Goal: Transaction & Acquisition: Purchase product/service

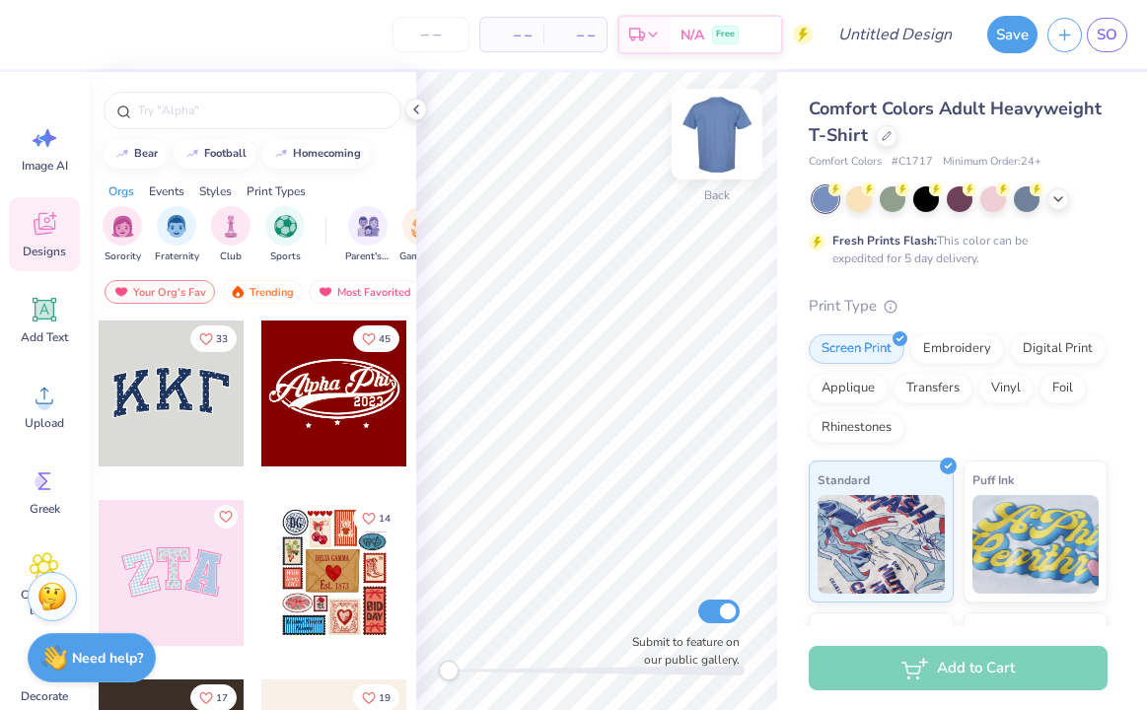
click at [729, 131] on img at bounding box center [717, 134] width 79 height 79
click at [876, 141] on div "Comfort Colors Adult Heavyweight T-Shirt" at bounding box center [958, 122] width 299 height 53
click at [888, 135] on icon at bounding box center [887, 134] width 10 height 10
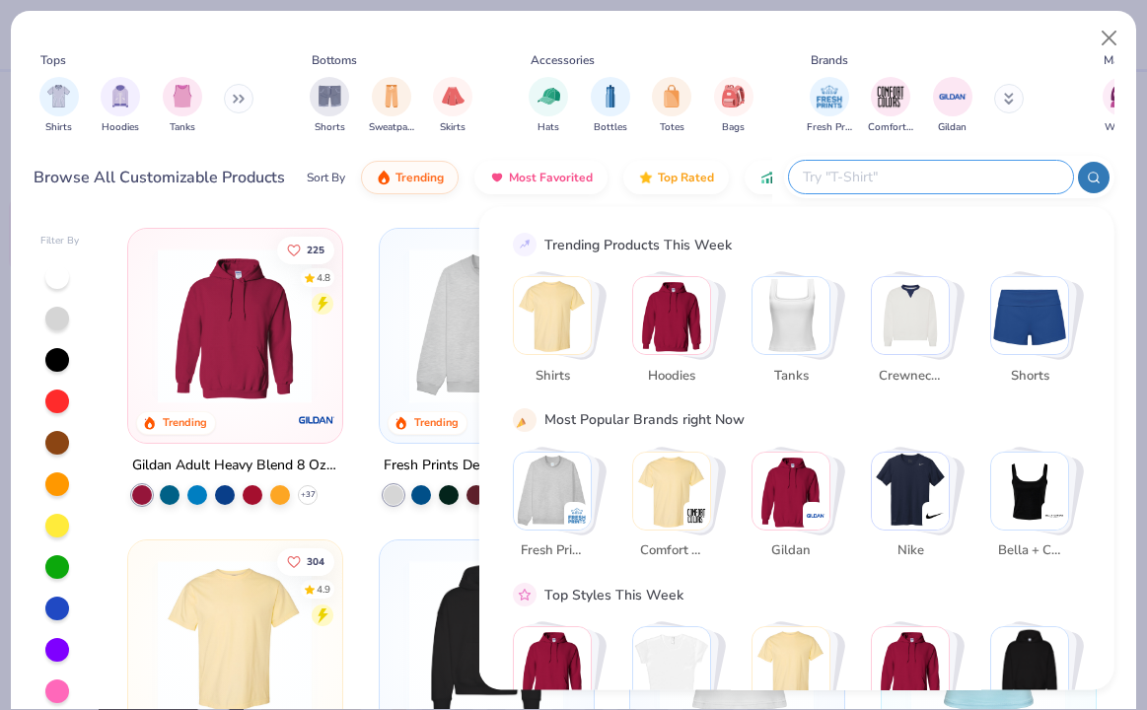
click at [966, 181] on input "text" at bounding box center [930, 177] width 258 height 23
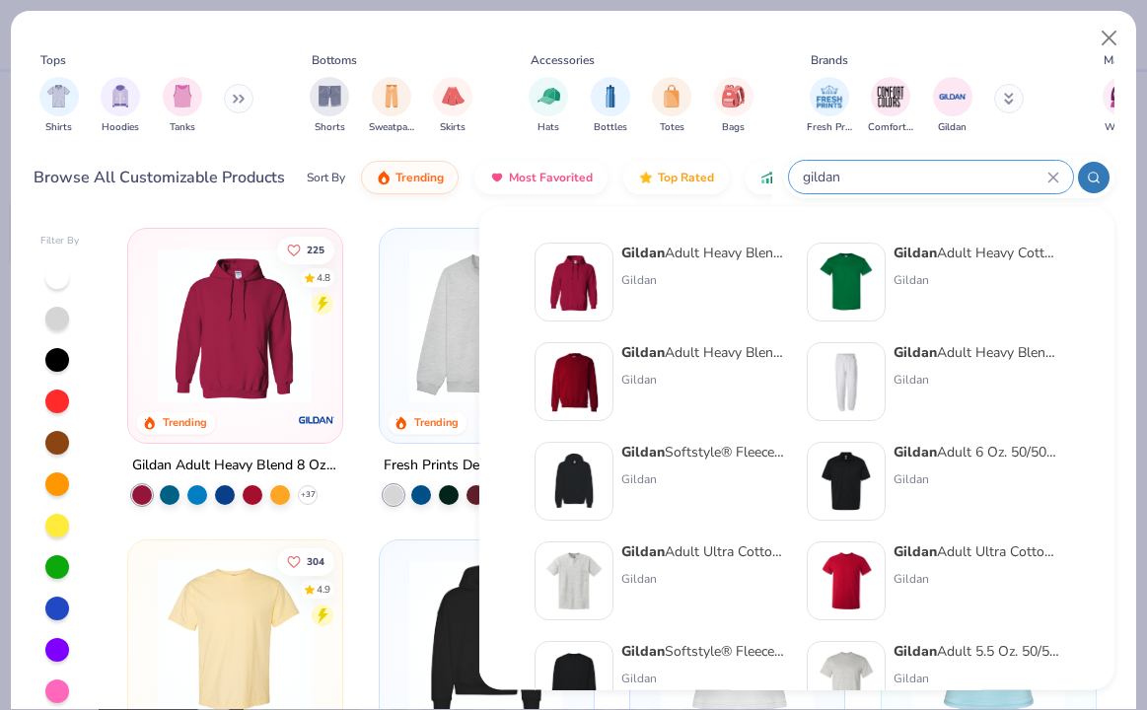
type input "gildan"
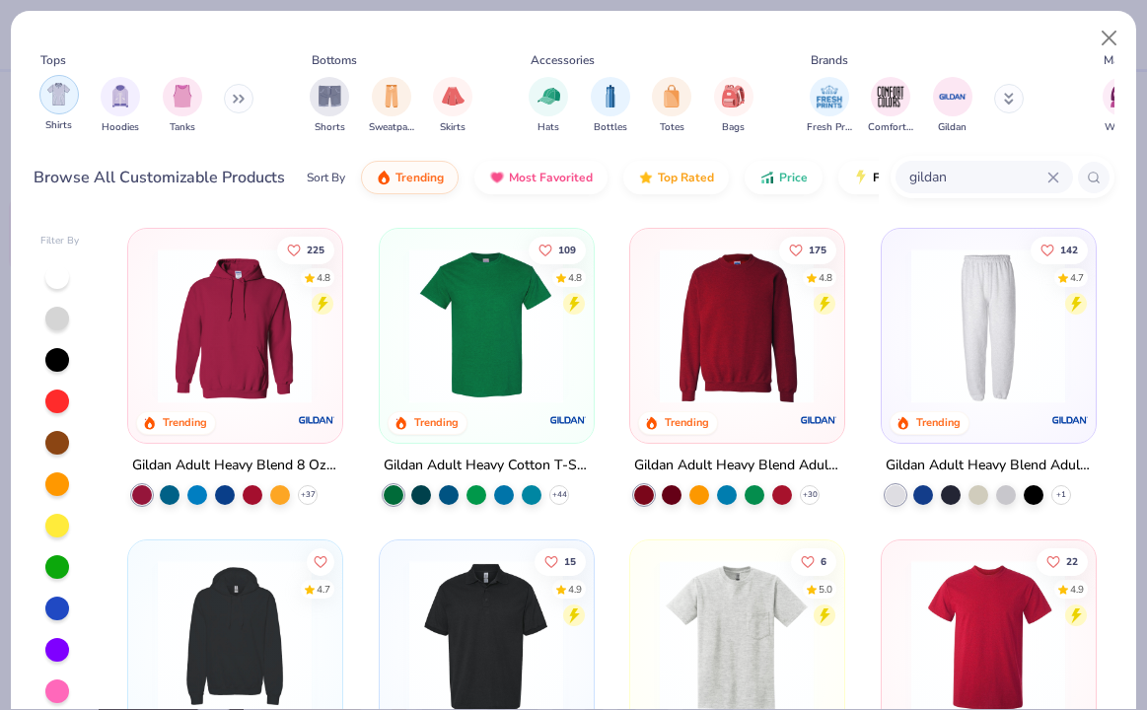
click at [59, 110] on div "filter for Shirts" at bounding box center [58, 94] width 39 height 39
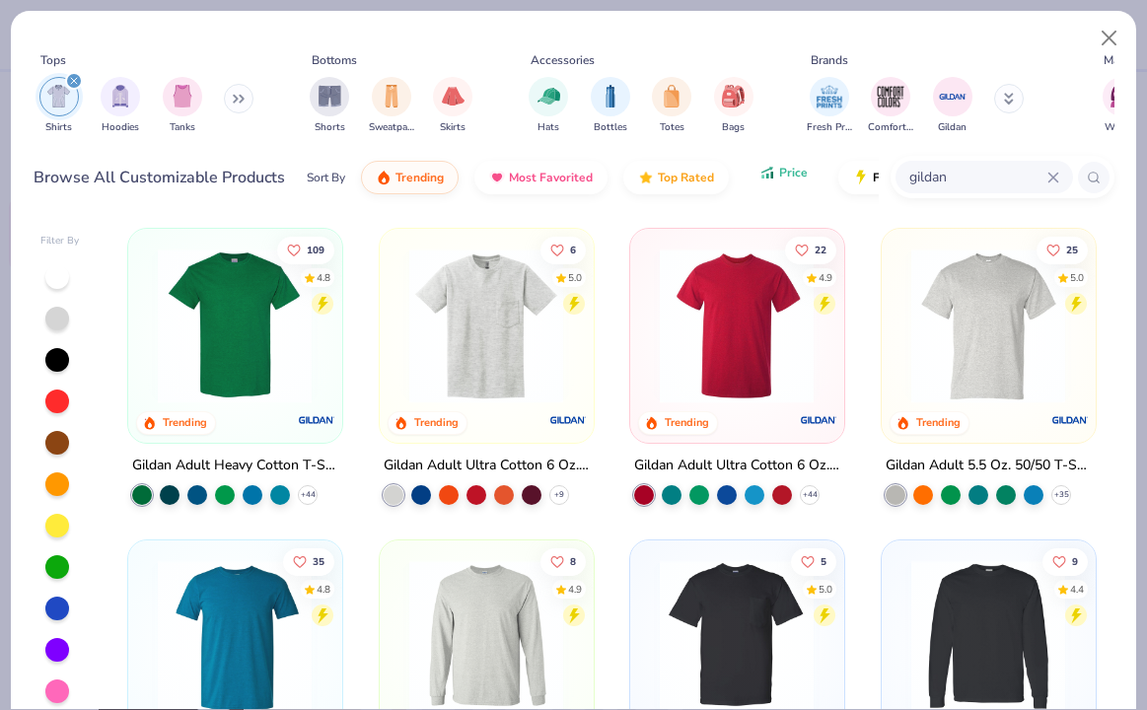
click at [766, 183] on button "Price" at bounding box center [784, 173] width 78 height 34
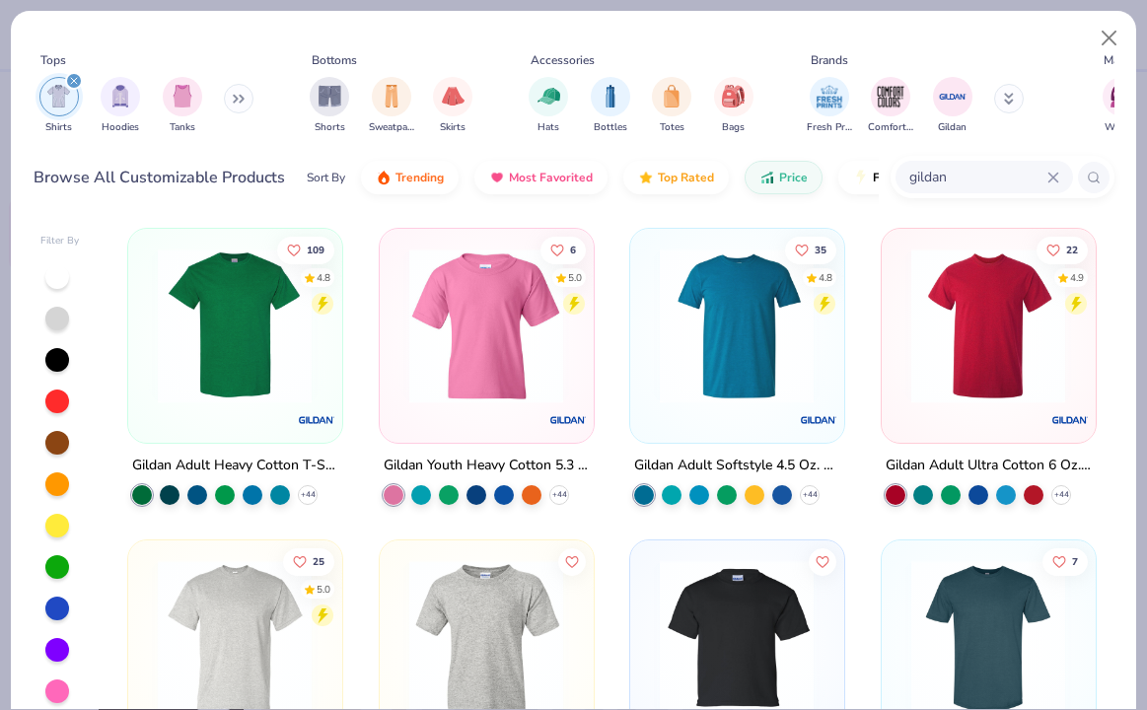
click at [258, 339] on img at bounding box center [235, 326] width 174 height 155
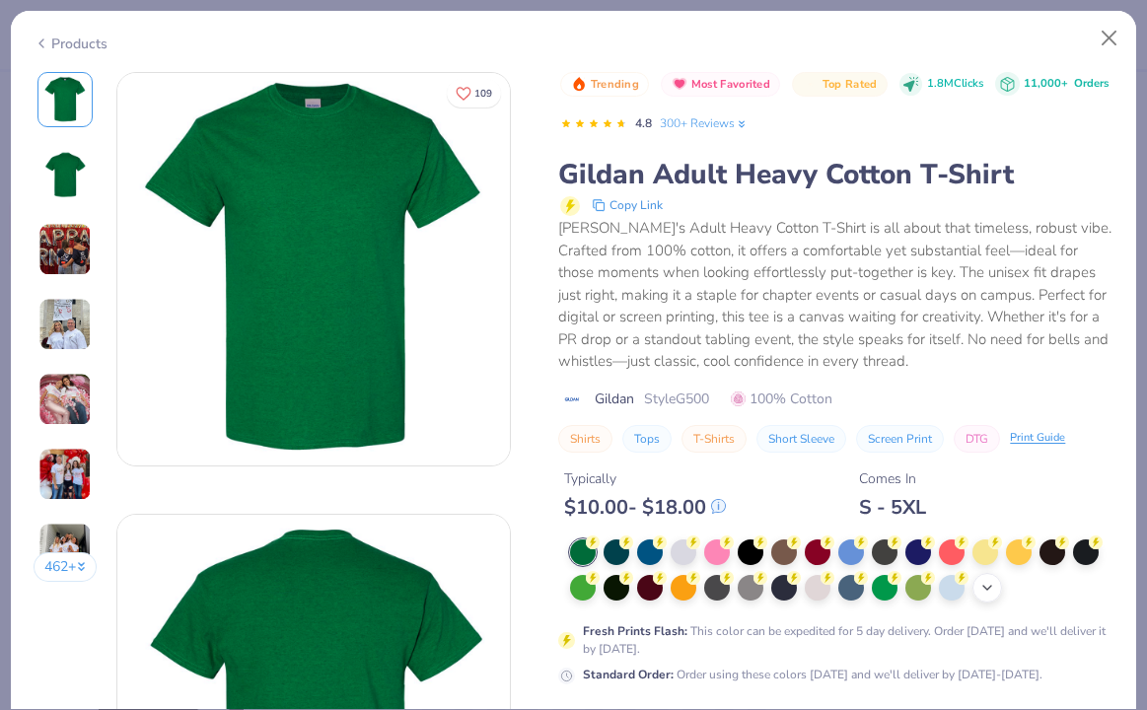
click at [990, 593] on icon at bounding box center [988, 588] width 16 height 16
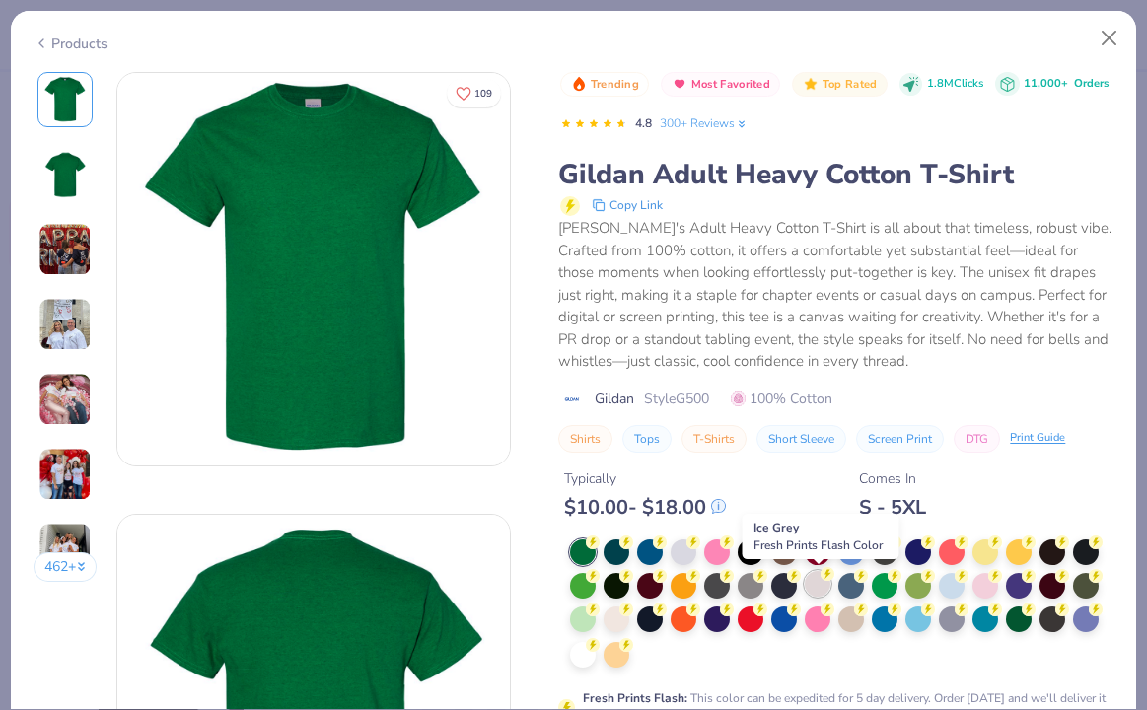
click at [822, 589] on div at bounding box center [818, 584] width 26 height 26
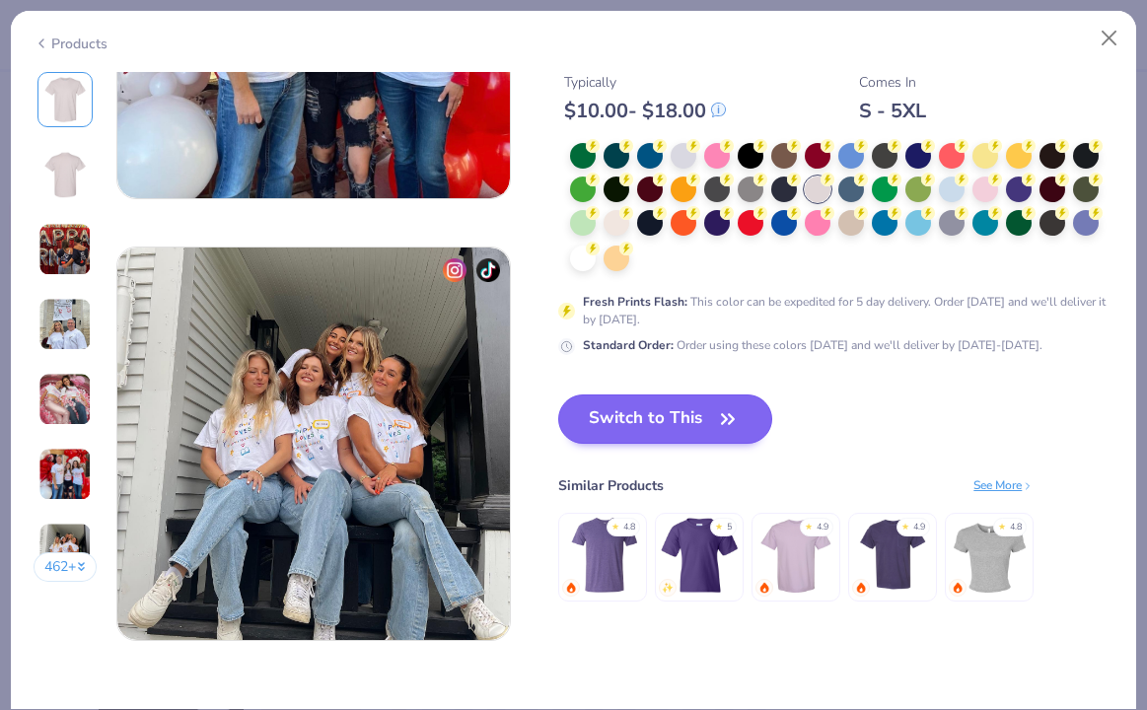
scroll to position [2495, 0]
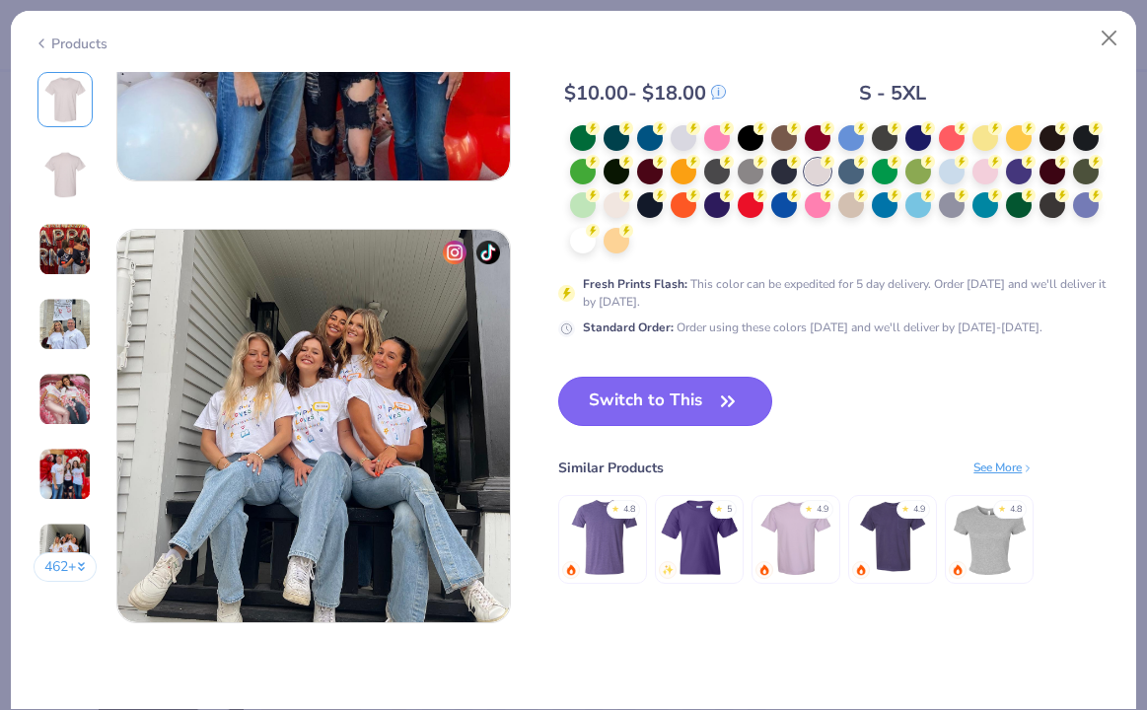
click at [717, 419] on button "Switch to This" at bounding box center [665, 401] width 214 height 49
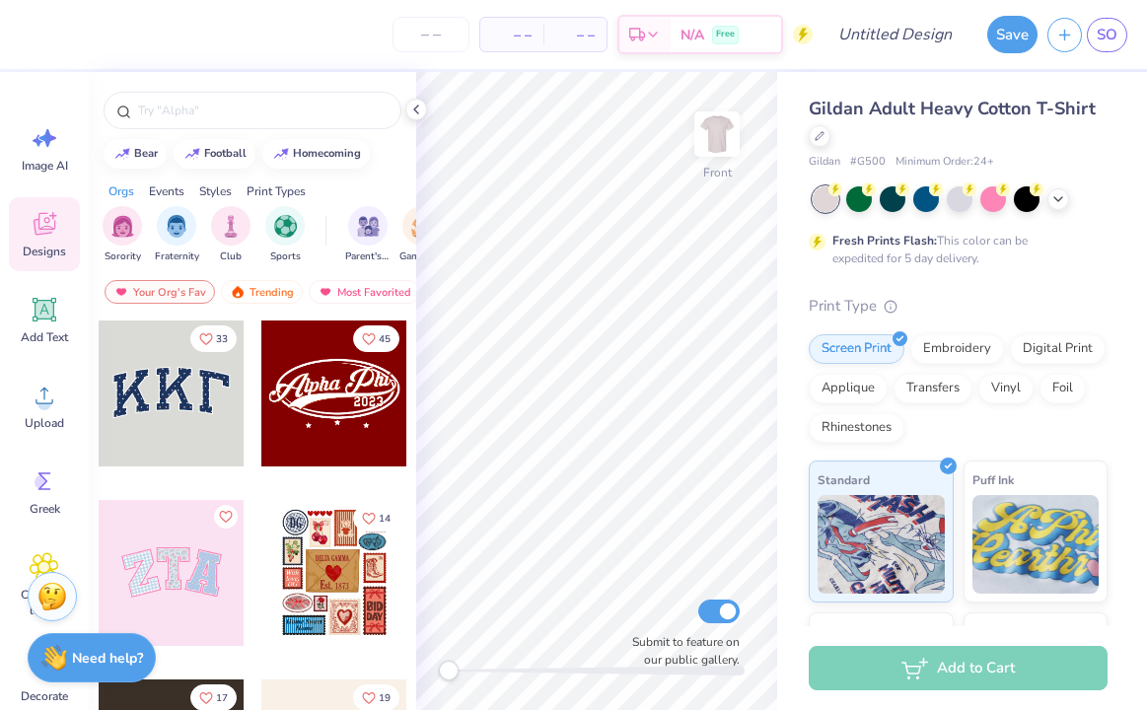
click at [1075, 200] on div at bounding box center [960, 199] width 295 height 26
click at [1067, 200] on div at bounding box center [1059, 197] width 22 height 22
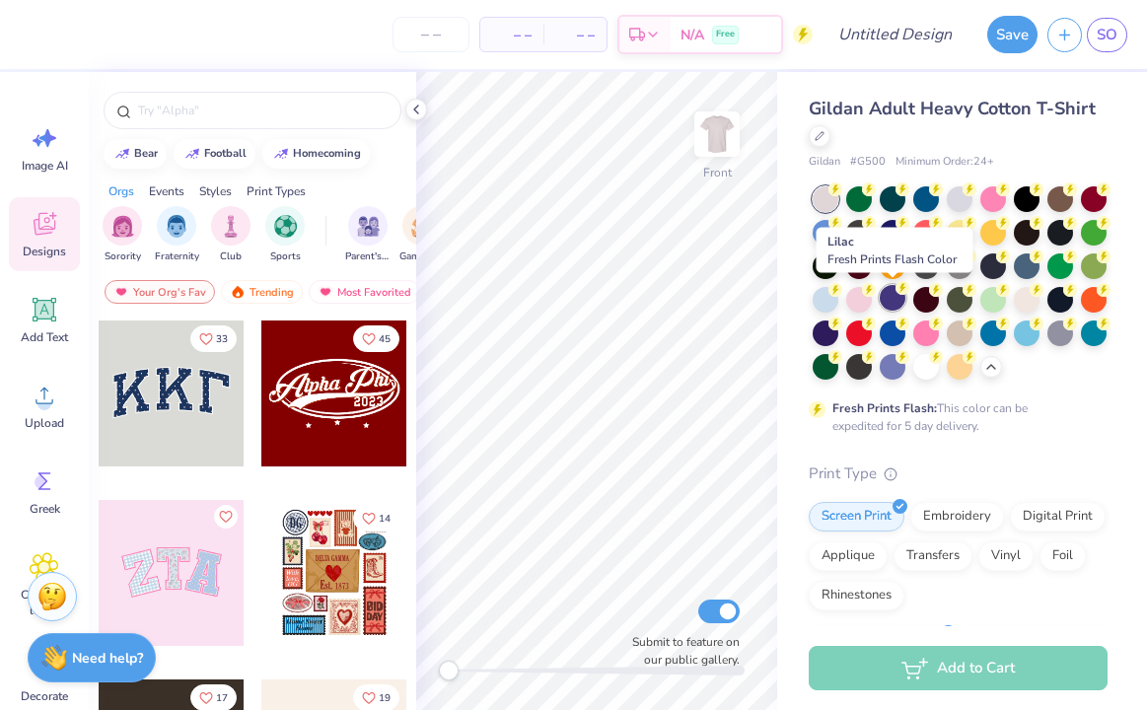
click at [887, 301] on div at bounding box center [893, 298] width 26 height 26
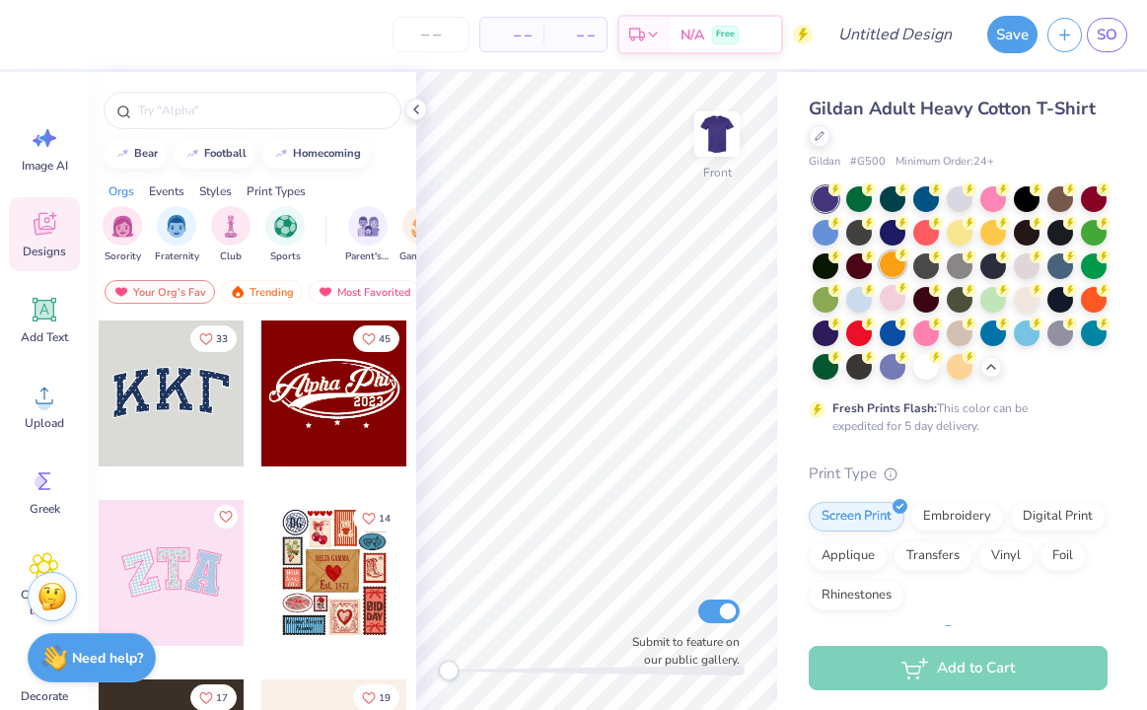
drag, startPoint x: 961, startPoint y: 198, endPoint x: 888, endPoint y: 267, distance: 100.5
click at [888, 267] on div at bounding box center [960, 282] width 295 height 193
click at [822, 135] on icon at bounding box center [820, 134] width 10 height 10
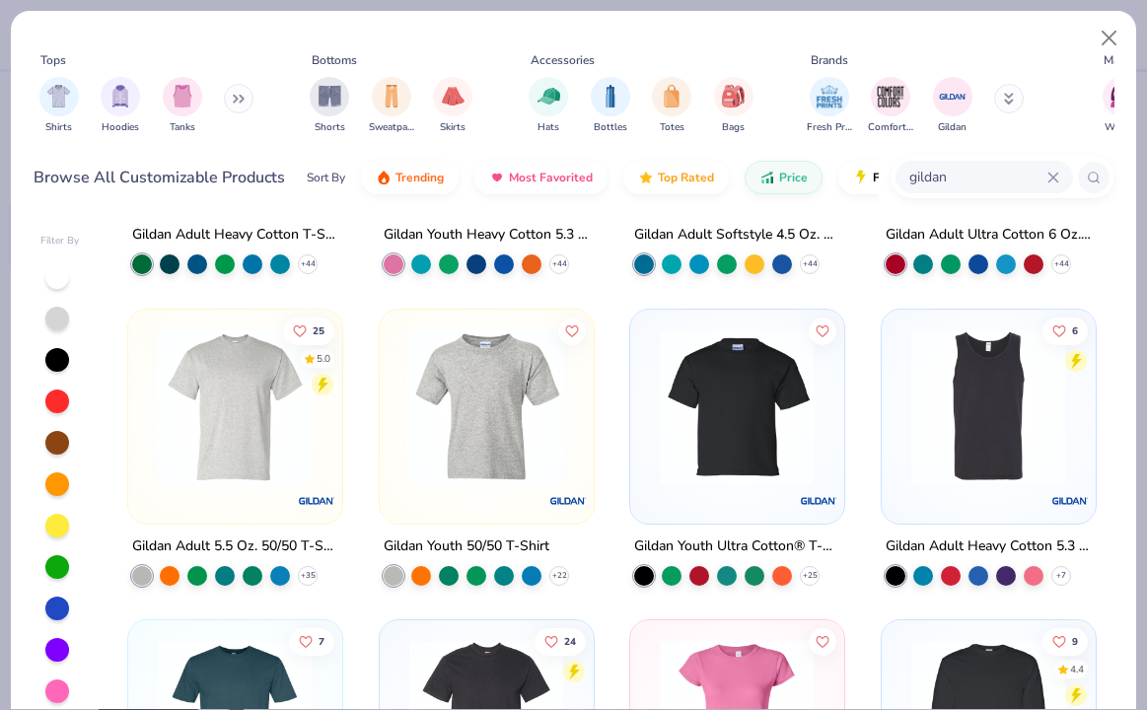
scroll to position [304, 0]
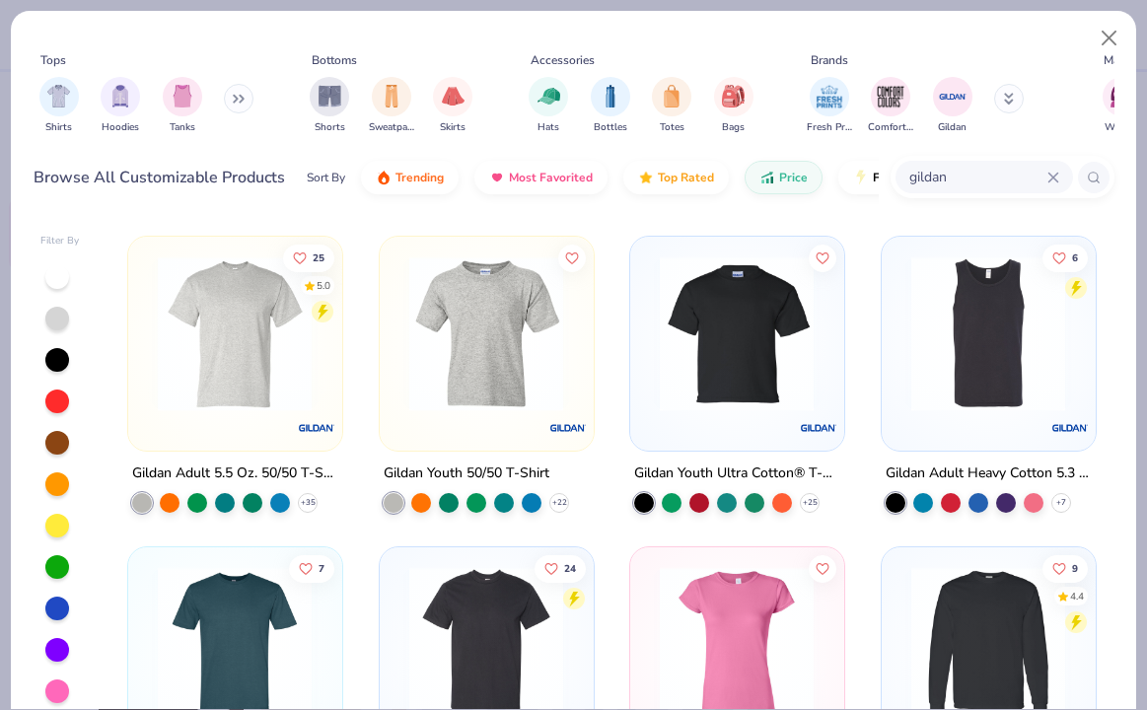
click at [277, 348] on img at bounding box center [235, 333] width 174 height 155
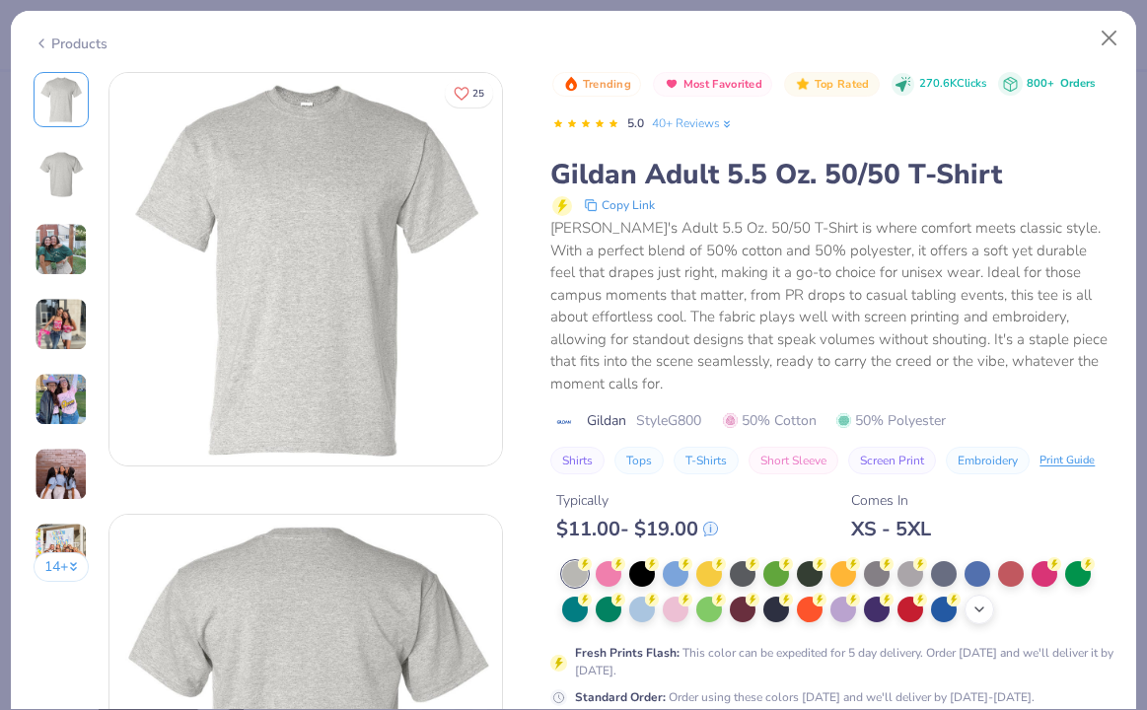
click at [979, 604] on icon at bounding box center [980, 610] width 16 height 16
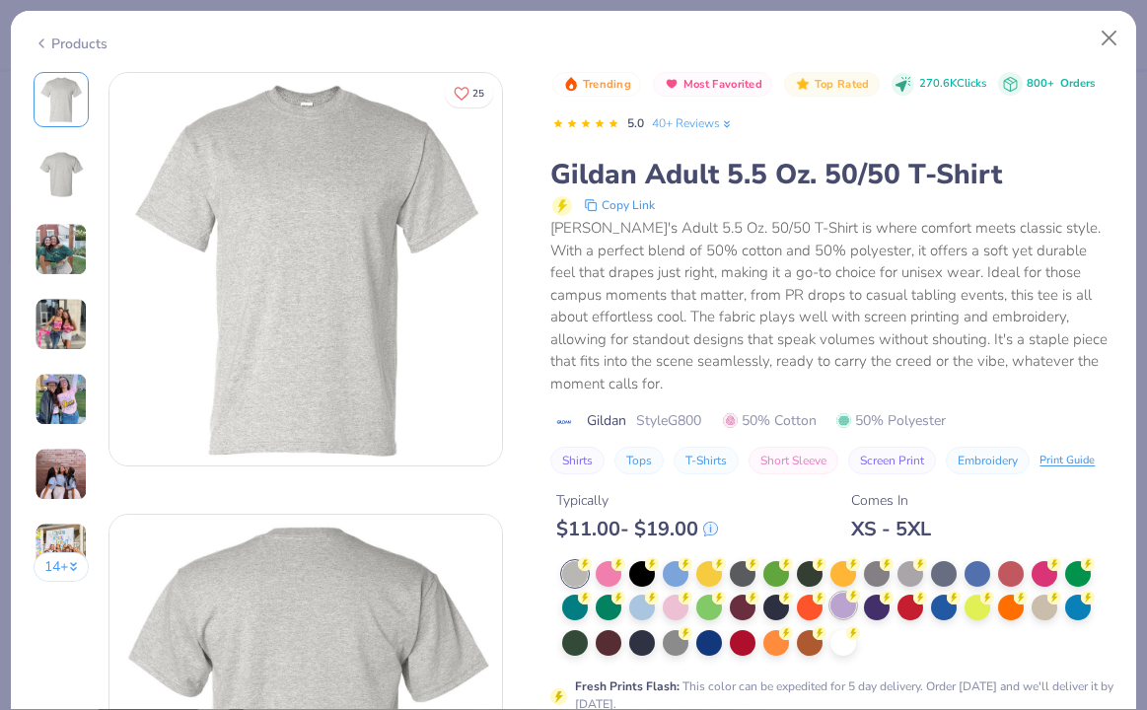
click at [848, 604] on div at bounding box center [844, 606] width 26 height 26
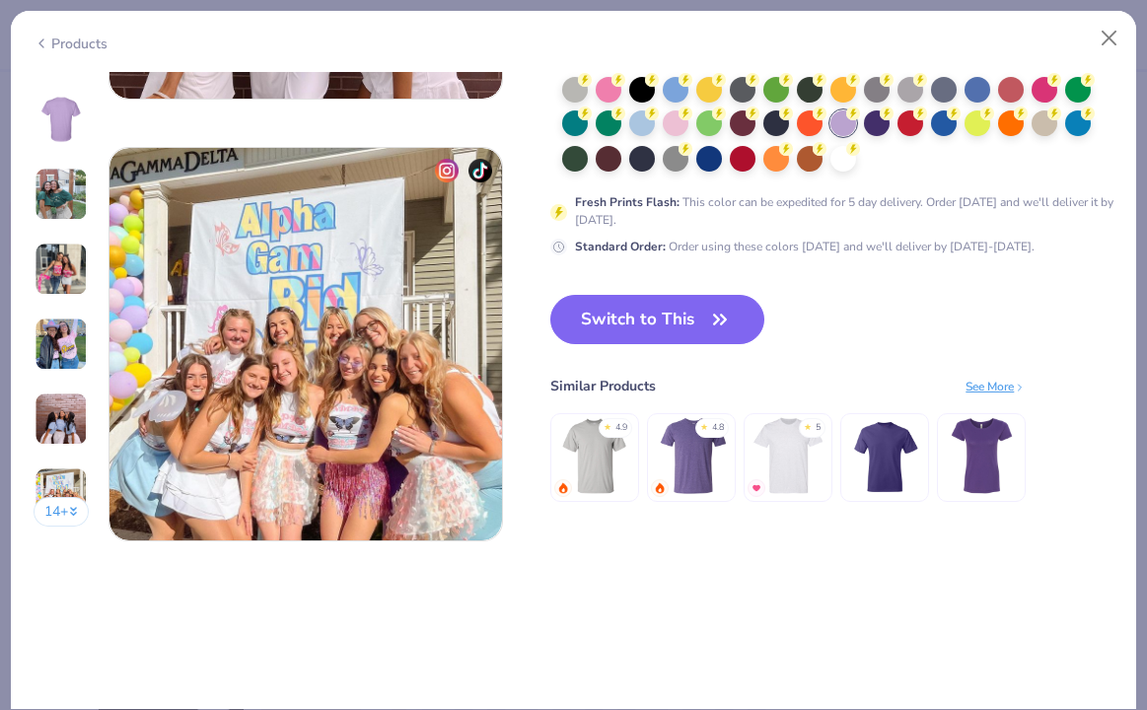
scroll to position [2493, 0]
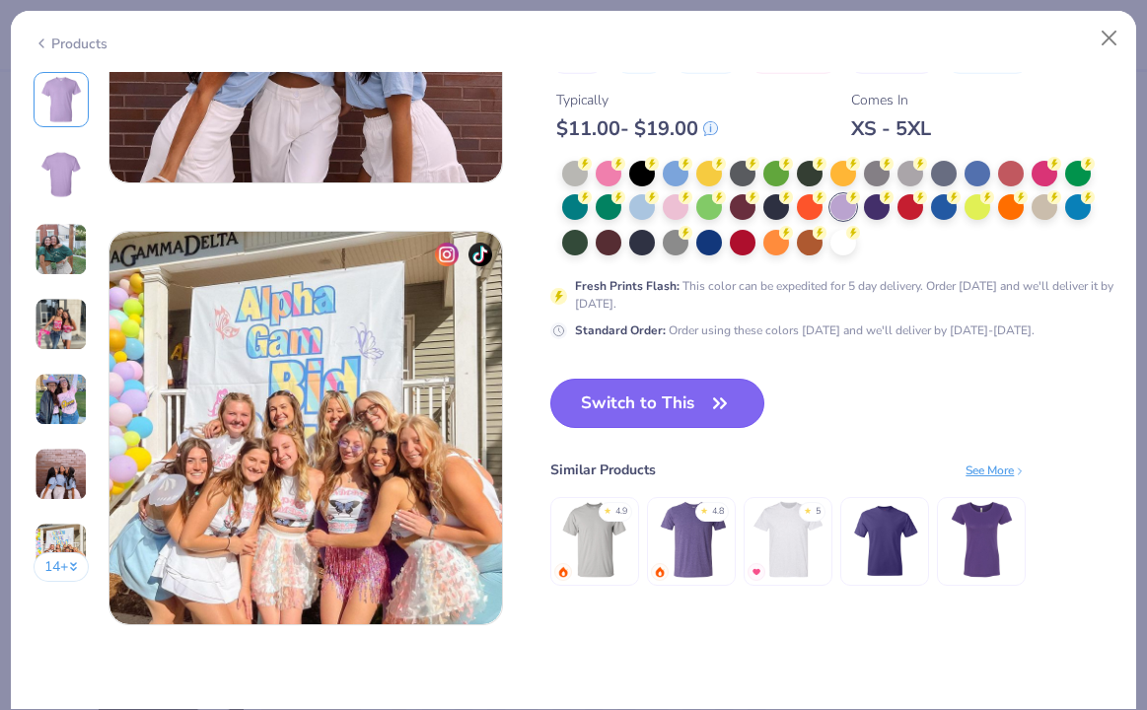
click at [688, 409] on button "Switch to This" at bounding box center [658, 403] width 214 height 49
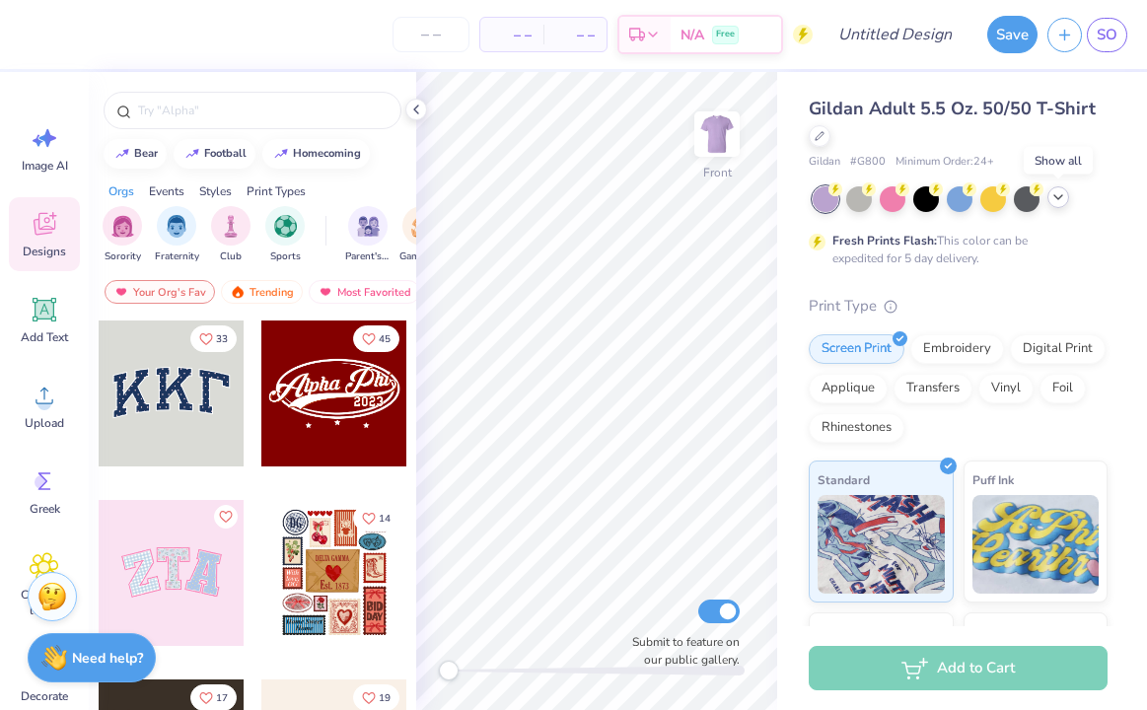
click at [1066, 198] on icon at bounding box center [1059, 197] width 16 height 16
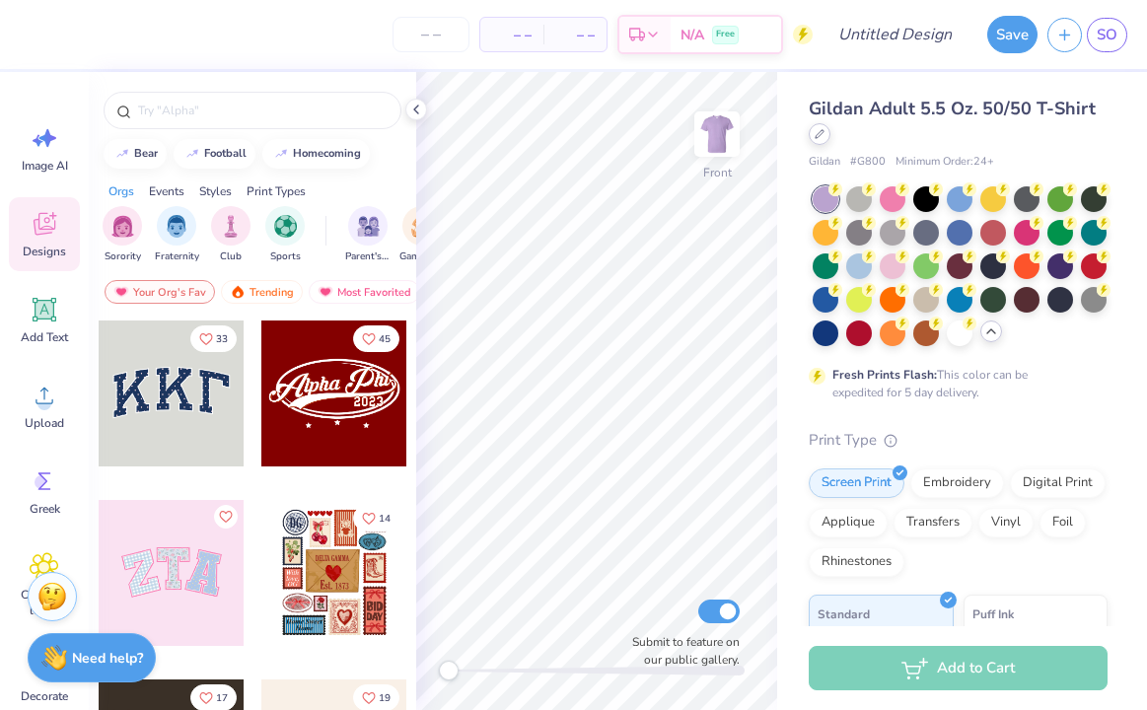
click at [827, 141] on div at bounding box center [820, 134] width 22 height 22
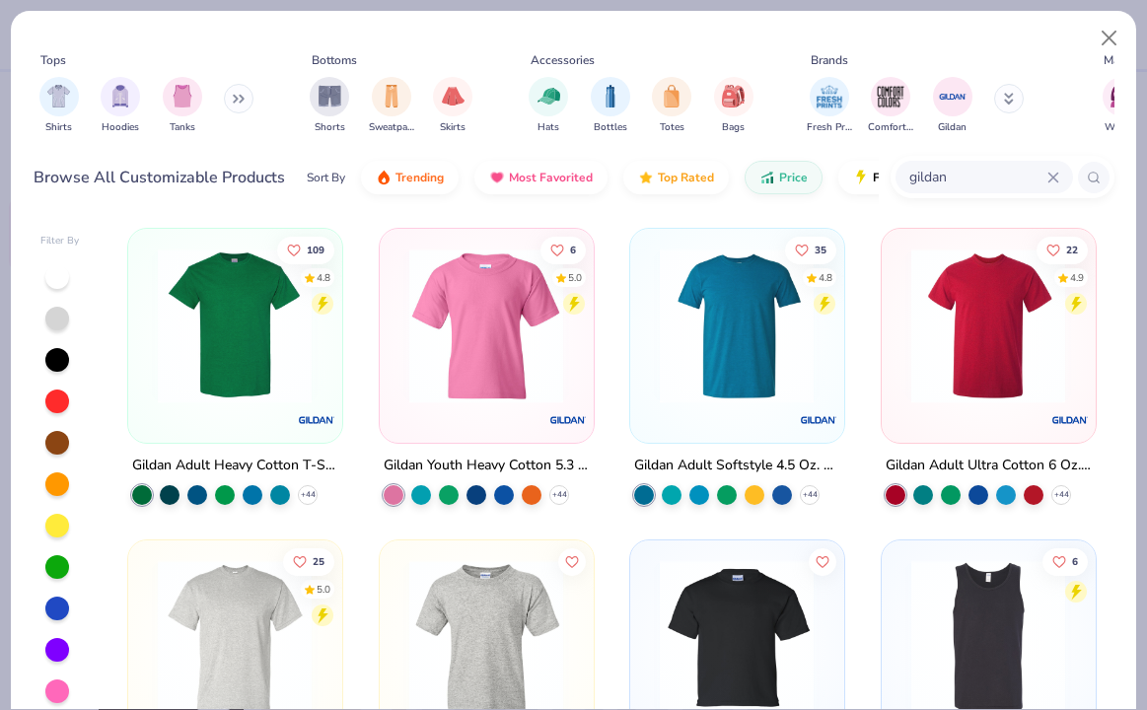
click at [289, 346] on img at bounding box center [235, 326] width 174 height 155
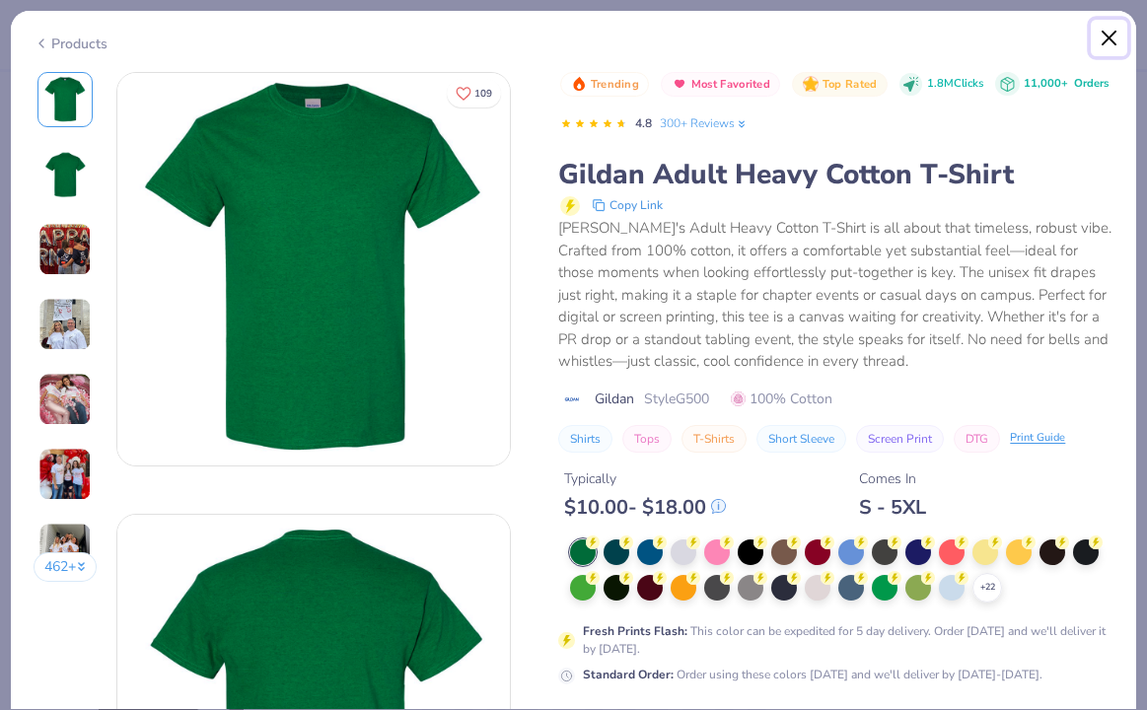
click at [1106, 43] on button "Close" at bounding box center [1109, 38] width 37 height 37
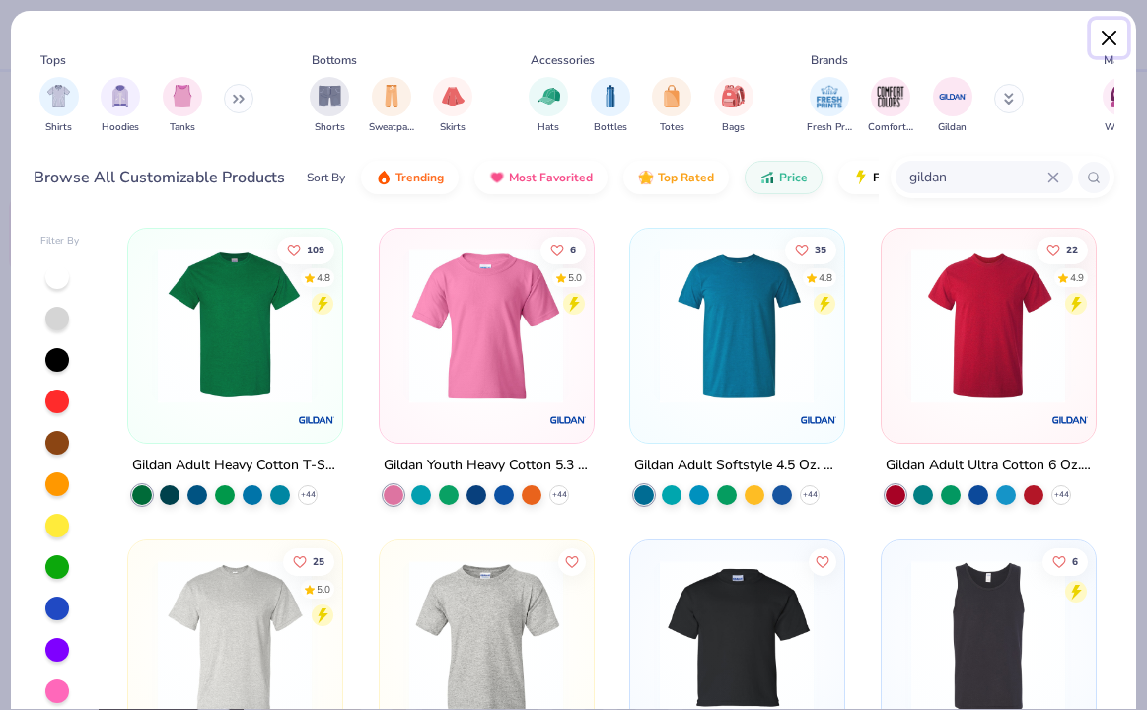
click at [1105, 46] on button "Close" at bounding box center [1109, 38] width 37 height 37
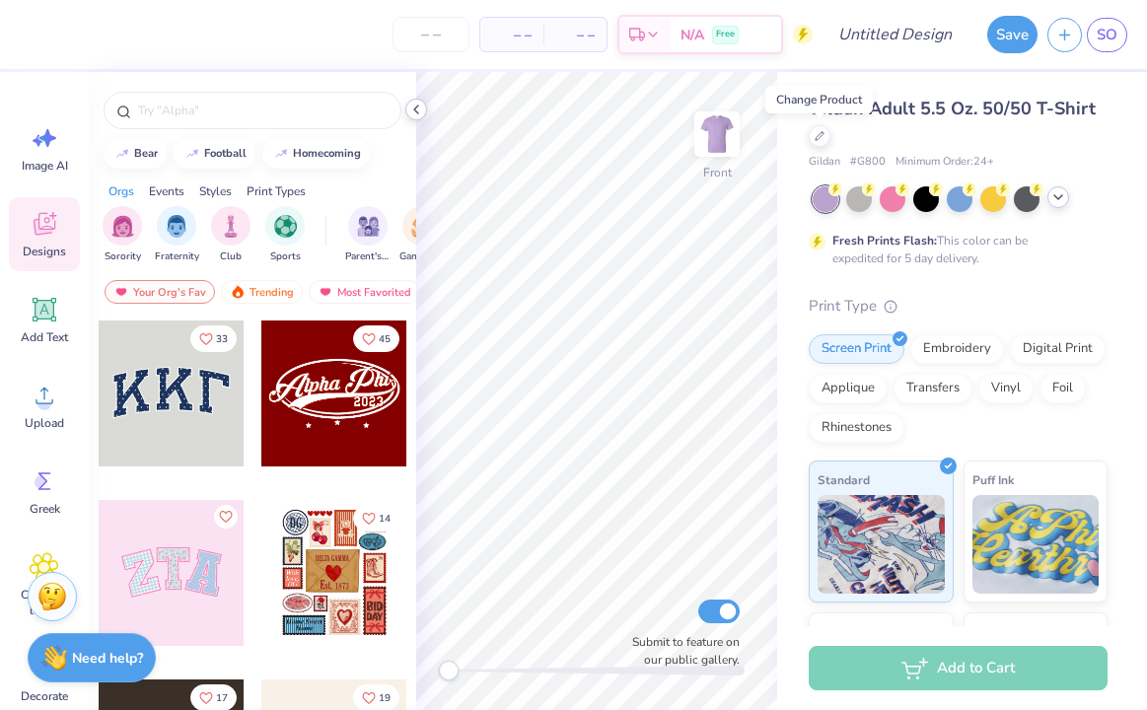
click at [416, 101] on div at bounding box center [416, 110] width 22 height 22
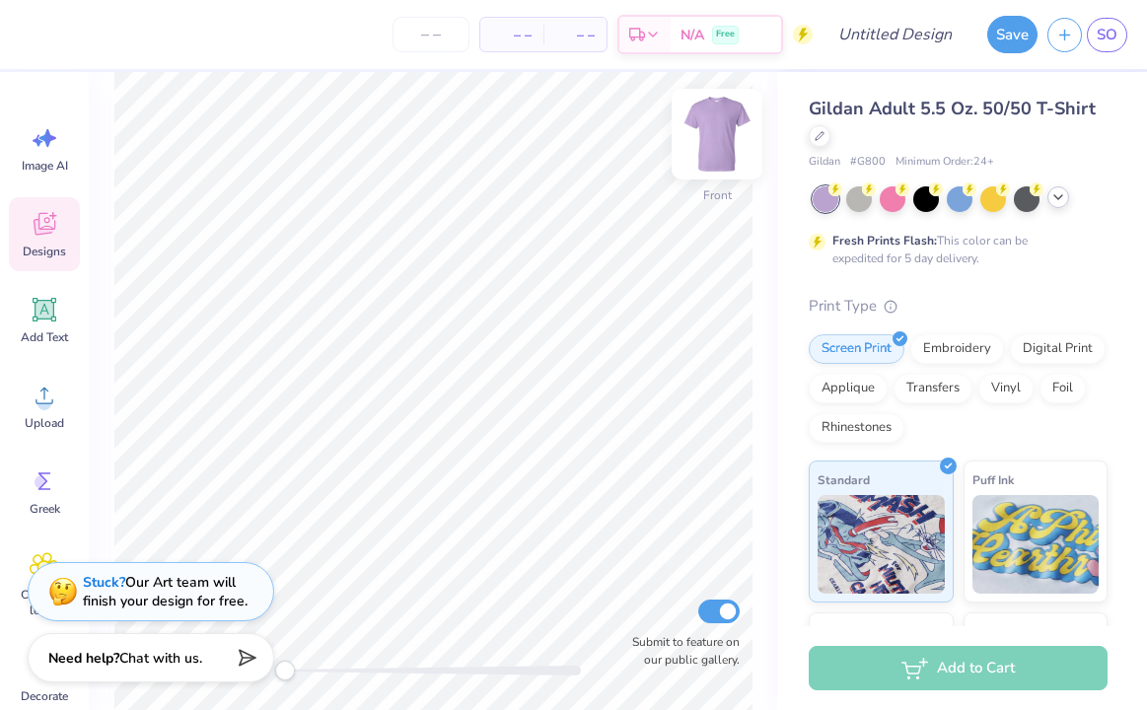
click at [726, 125] on img at bounding box center [717, 134] width 79 height 79
click at [726, 126] on img at bounding box center [717, 134] width 79 height 79
click at [1060, 195] on icon at bounding box center [1059, 197] width 16 height 16
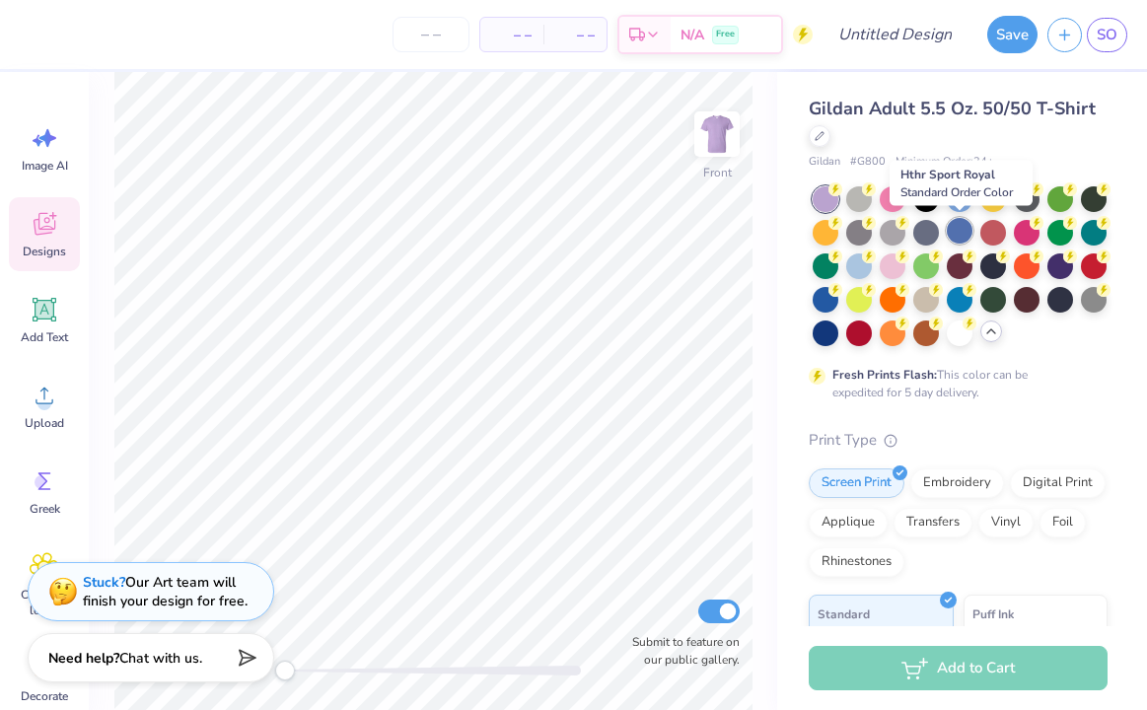
click at [957, 234] on div at bounding box center [960, 231] width 26 height 26
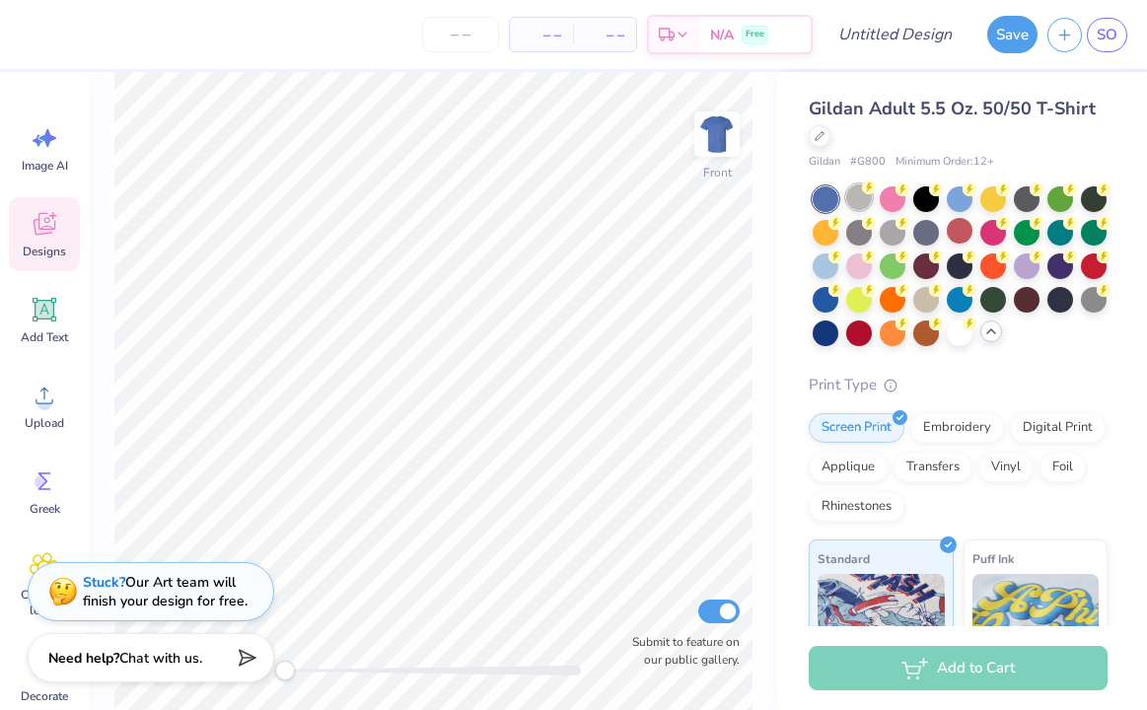
click at [866, 199] on div at bounding box center [859, 197] width 26 height 26
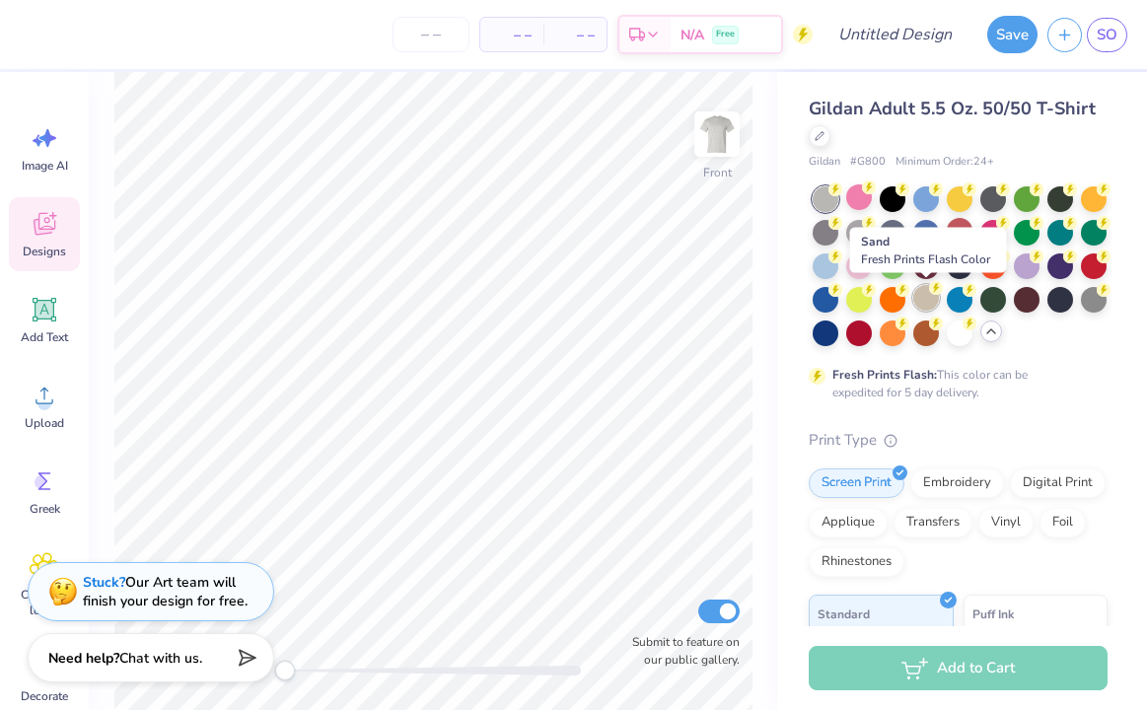
click at [931, 300] on div at bounding box center [927, 298] width 26 height 26
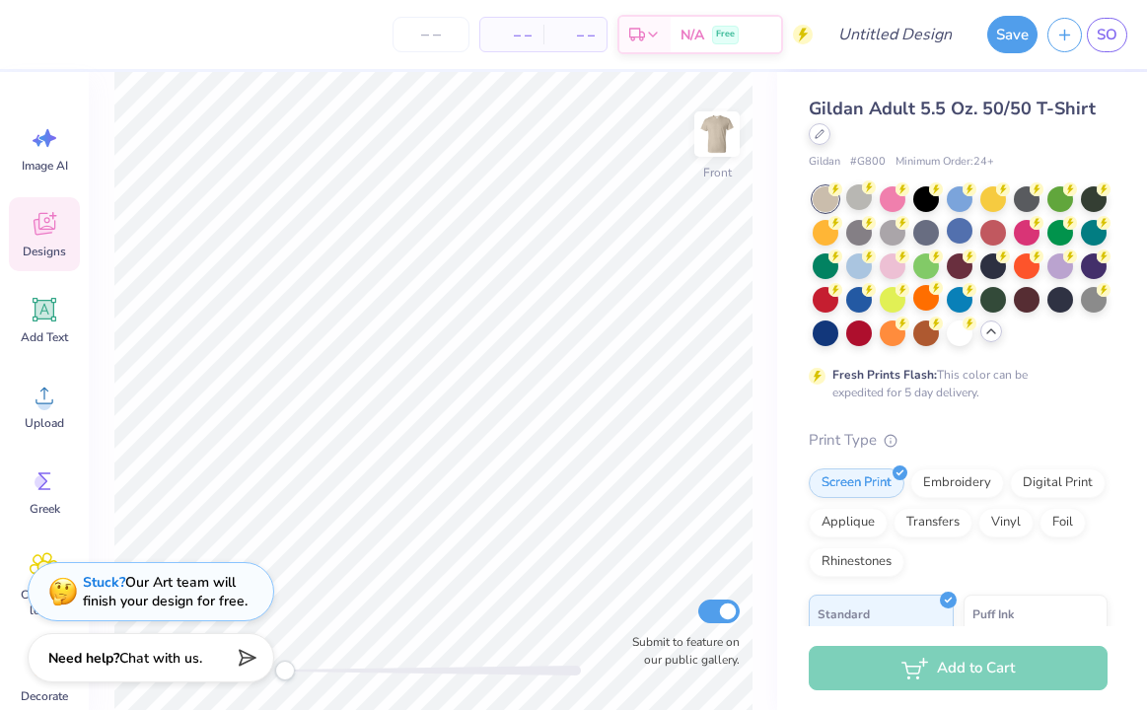
click at [821, 144] on div at bounding box center [820, 134] width 22 height 22
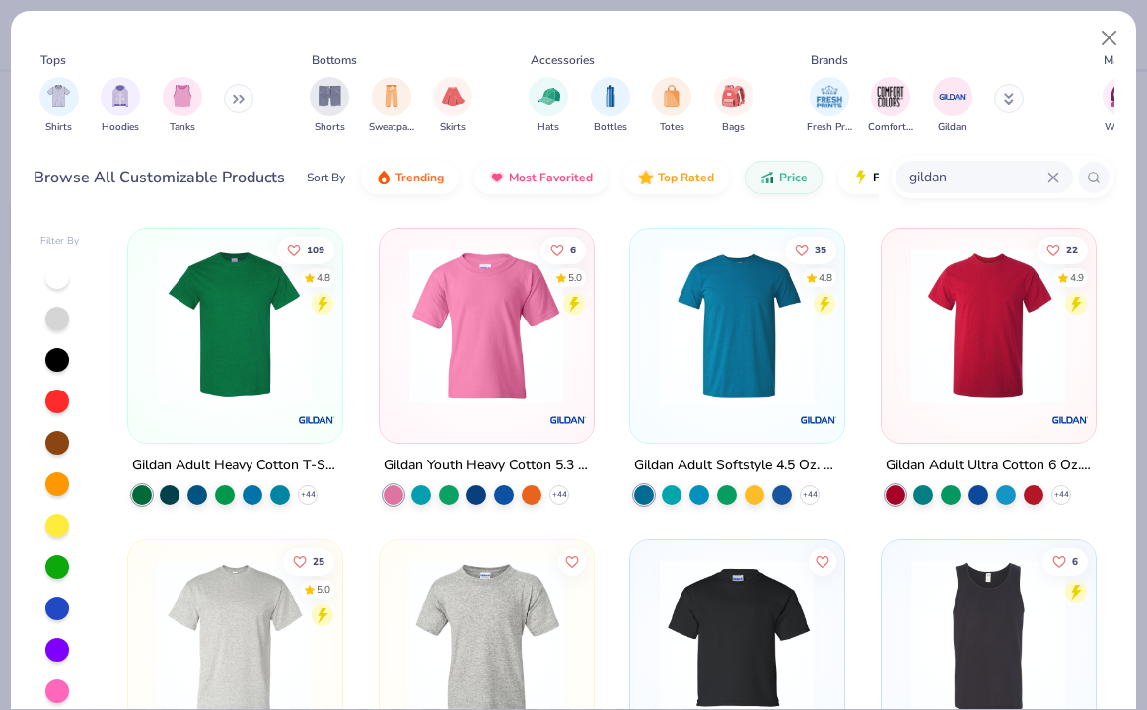
click at [283, 290] on div "109 4.8" at bounding box center [305, 275] width 57 height 79
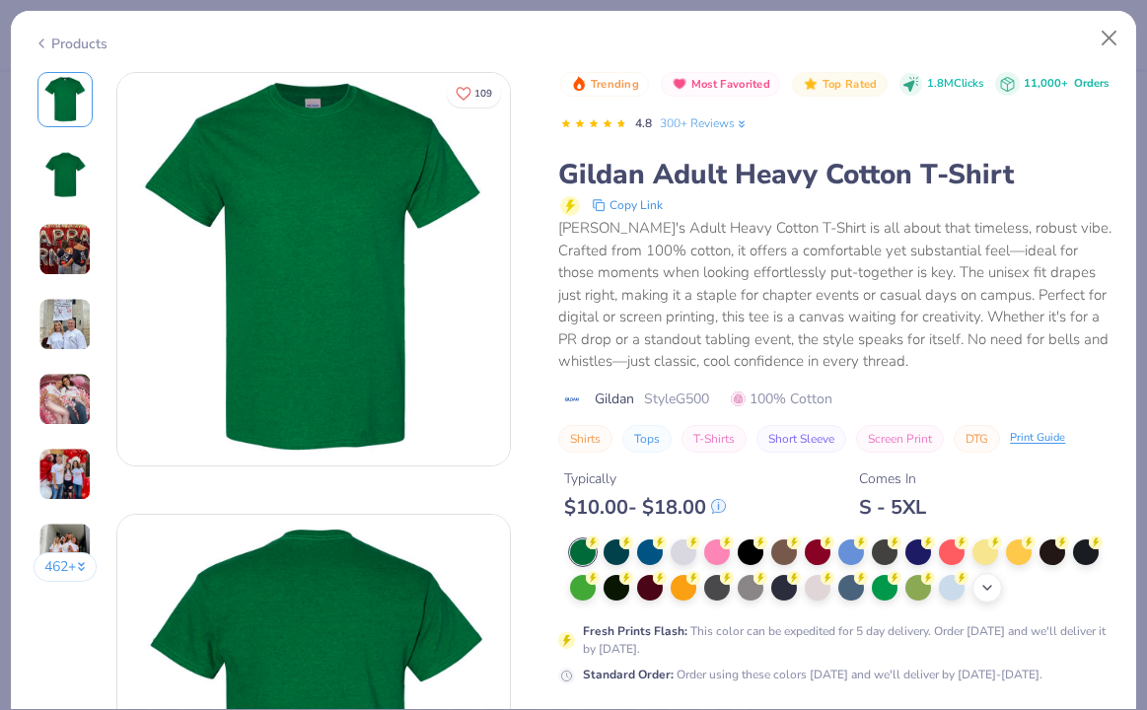
click at [990, 588] on polyline at bounding box center [988, 588] width 8 height 4
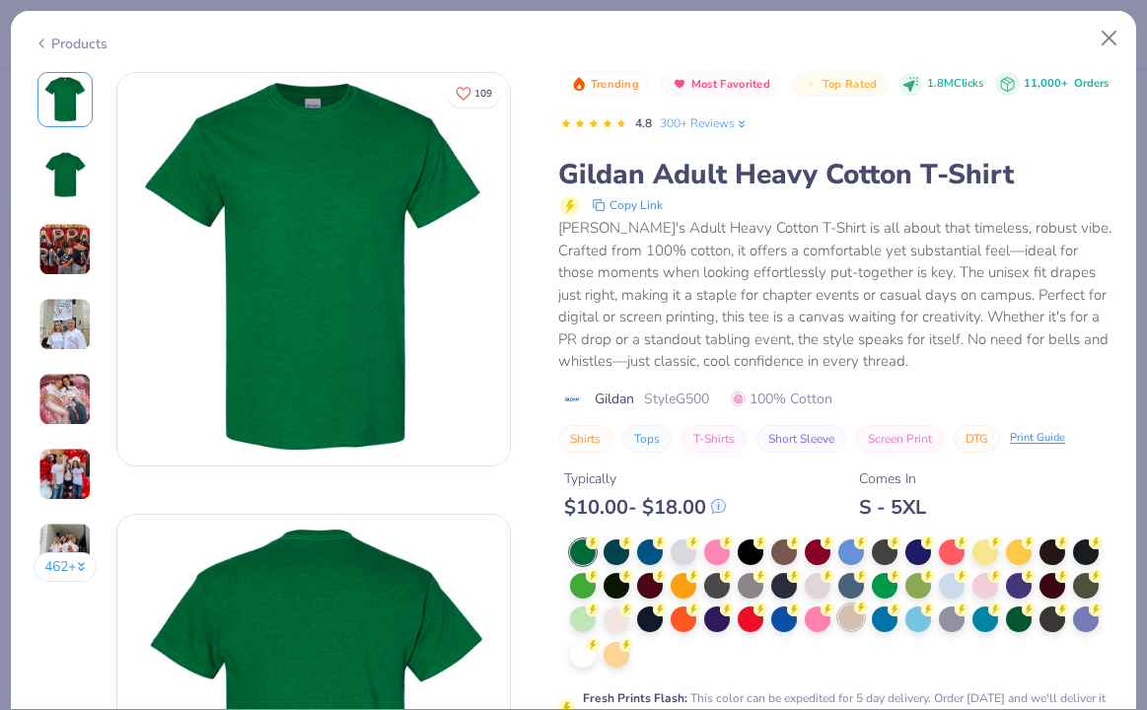
click at [854, 622] on div at bounding box center [852, 618] width 26 height 26
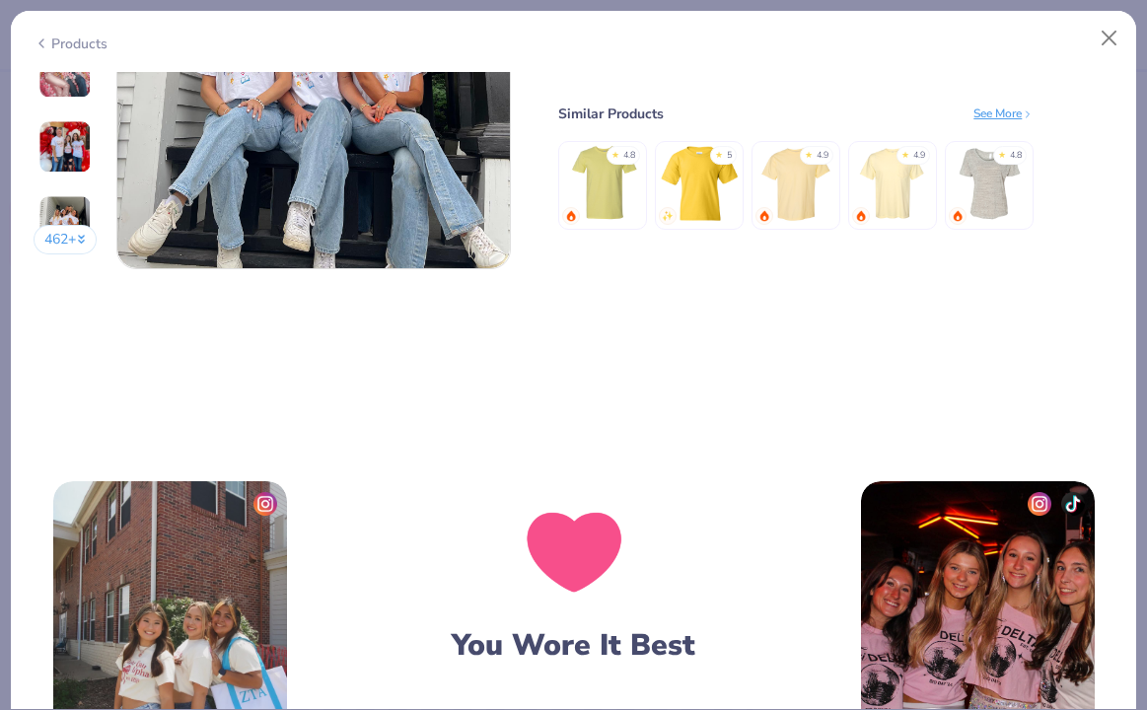
scroll to position [2506, 0]
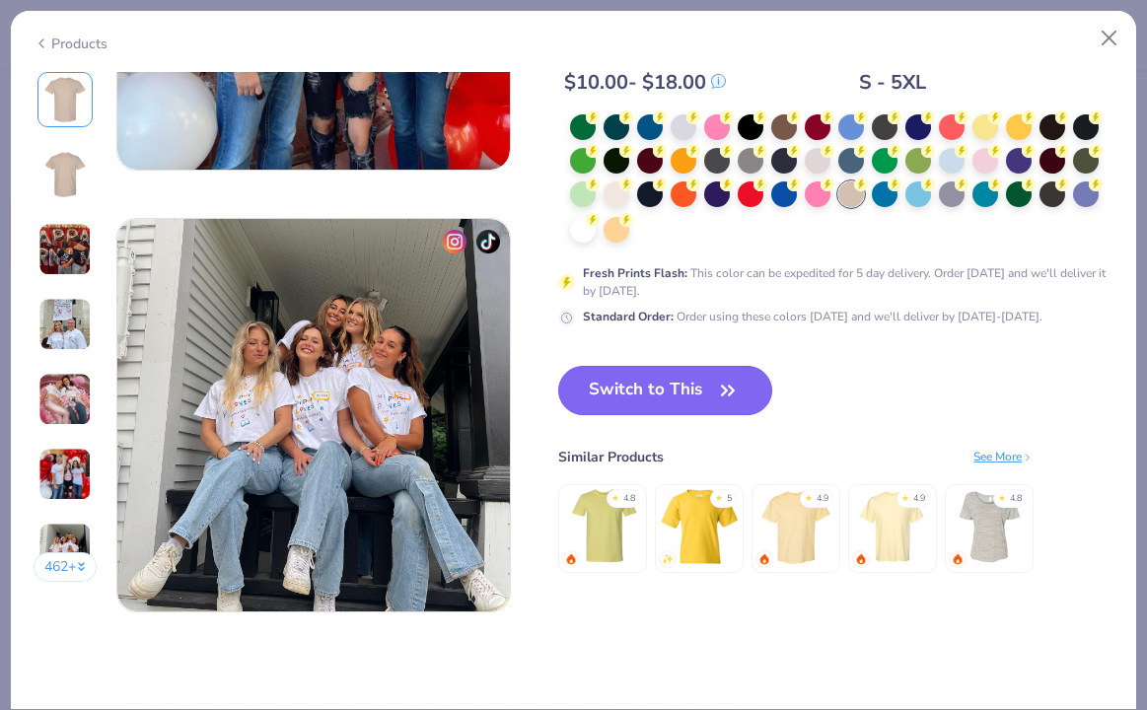
click at [653, 392] on button "Switch to This" at bounding box center [665, 390] width 214 height 49
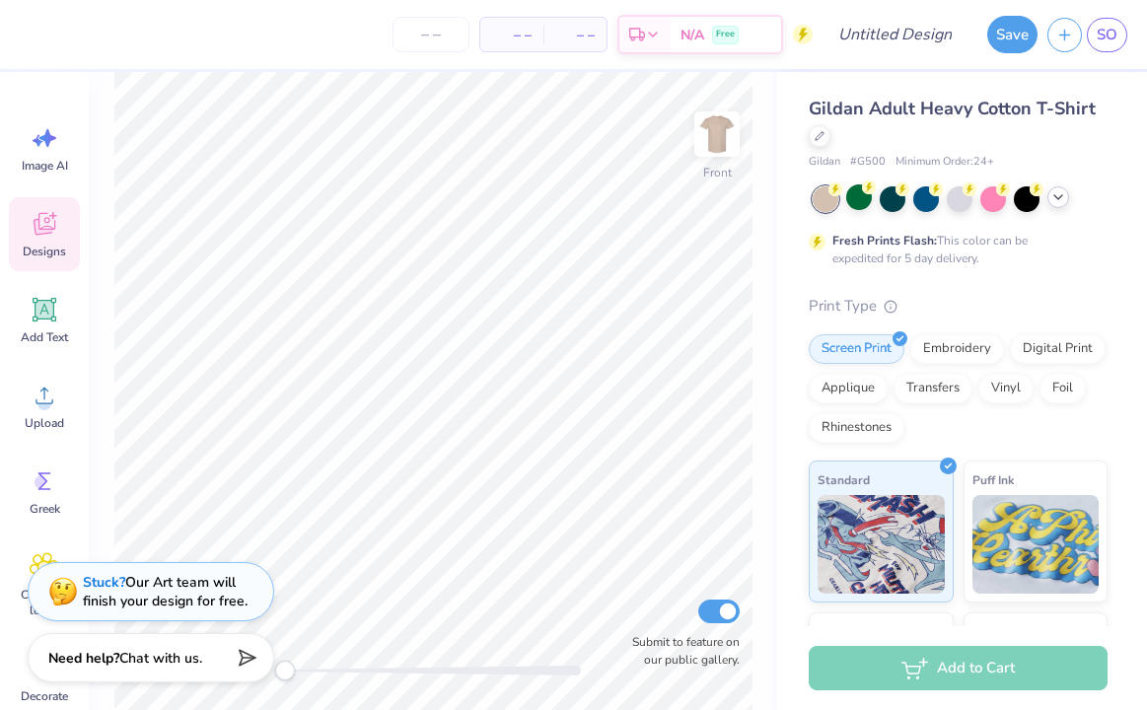
click at [1057, 206] on div at bounding box center [1059, 197] width 22 height 22
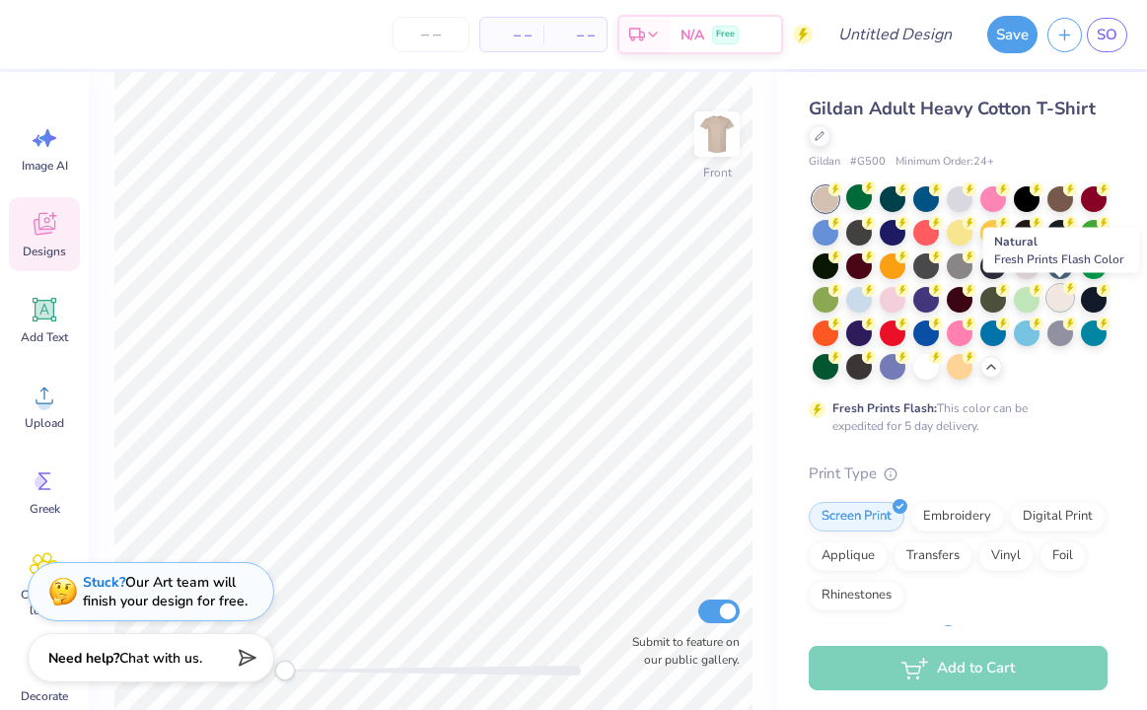
click at [1065, 306] on div at bounding box center [1061, 298] width 26 height 26
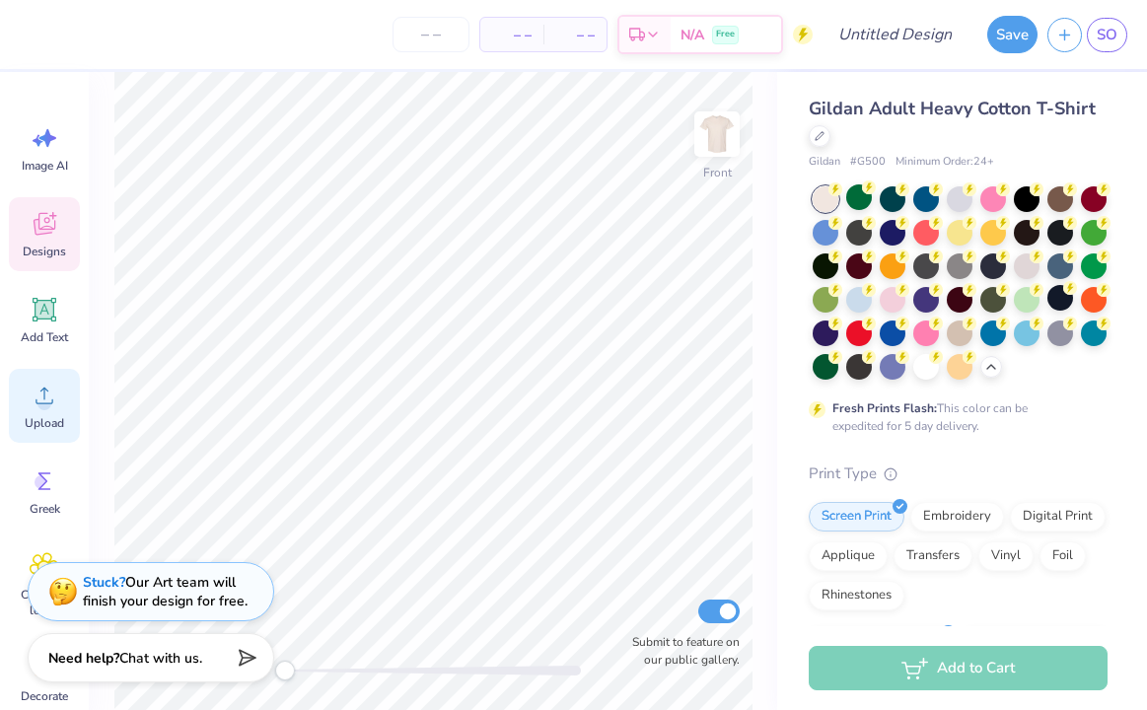
click at [50, 424] on span "Upload" at bounding box center [44, 423] width 39 height 16
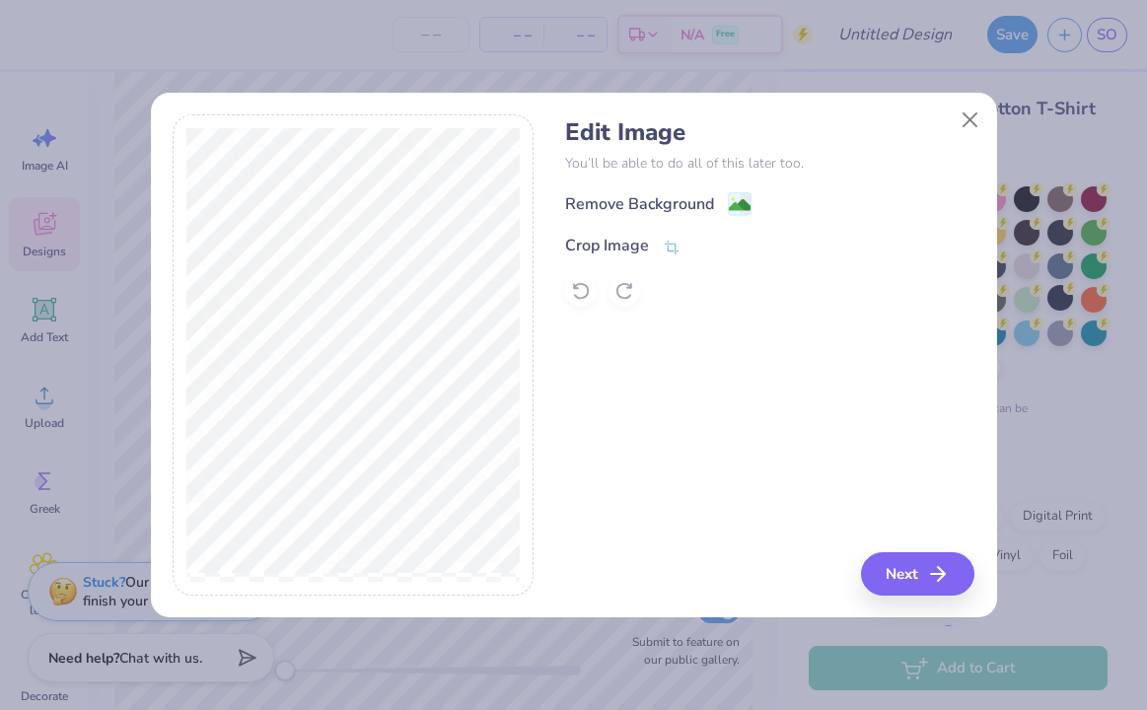
click at [757, 197] on div "Remove Background" at bounding box center [769, 203] width 409 height 25
click at [726, 205] on div "Remove Background" at bounding box center [658, 205] width 186 height 25
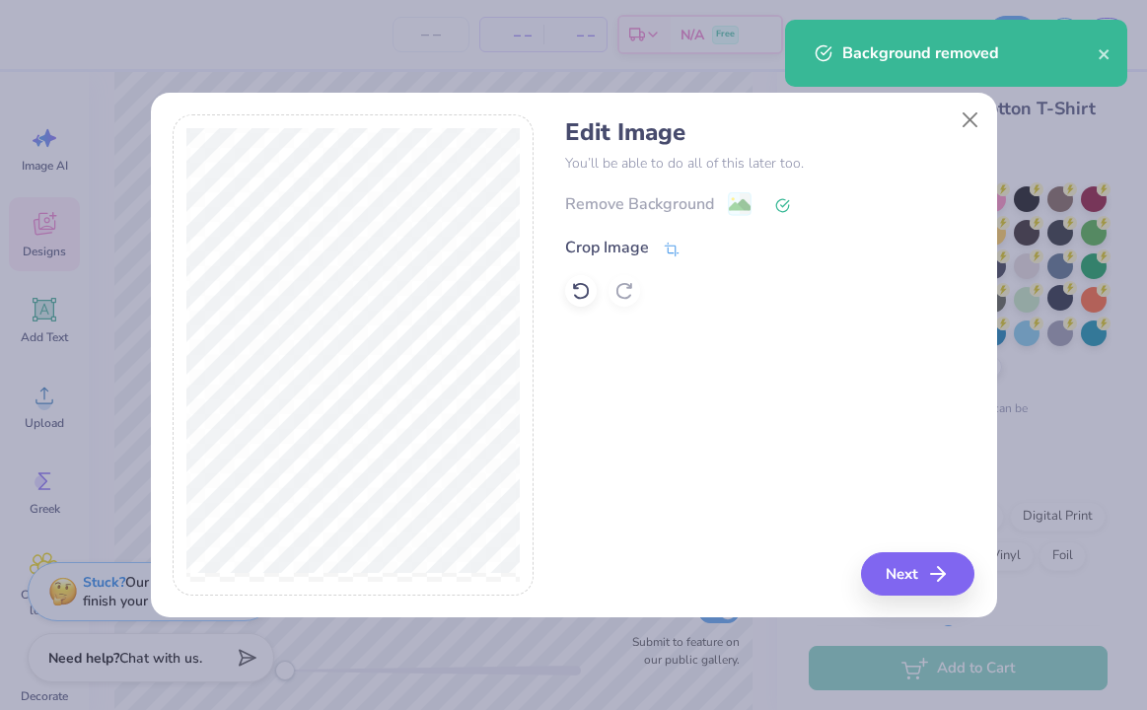
click at [639, 247] on div "Crop Image" at bounding box center [607, 248] width 84 height 24
click at [928, 592] on div "Edit Image You’ll be able to do all of this later too. Remove Background Crop I…" at bounding box center [769, 354] width 409 height 481
click at [923, 576] on div "Edit Image You’ll be able to do all of this later too. Remove Background Crop I…" at bounding box center [769, 354] width 409 height 481
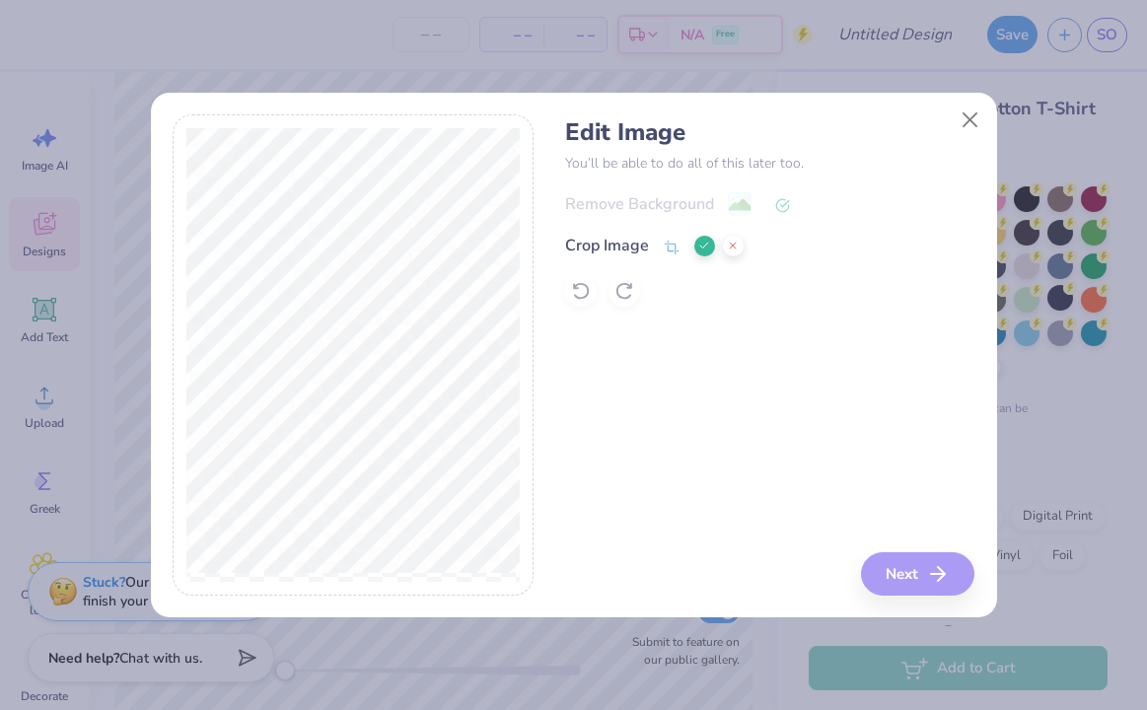
click at [702, 243] on icon at bounding box center [705, 246] width 12 height 12
click at [916, 568] on button "Next" at bounding box center [920, 573] width 113 height 43
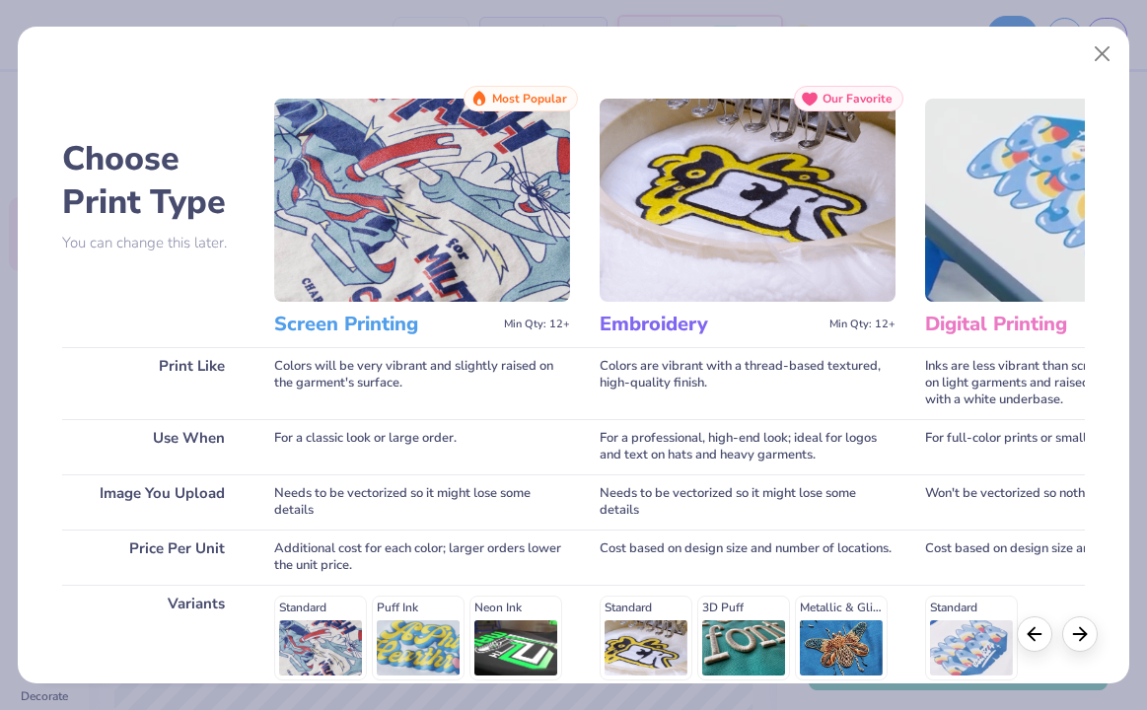
click at [381, 251] on img at bounding box center [422, 200] width 296 height 203
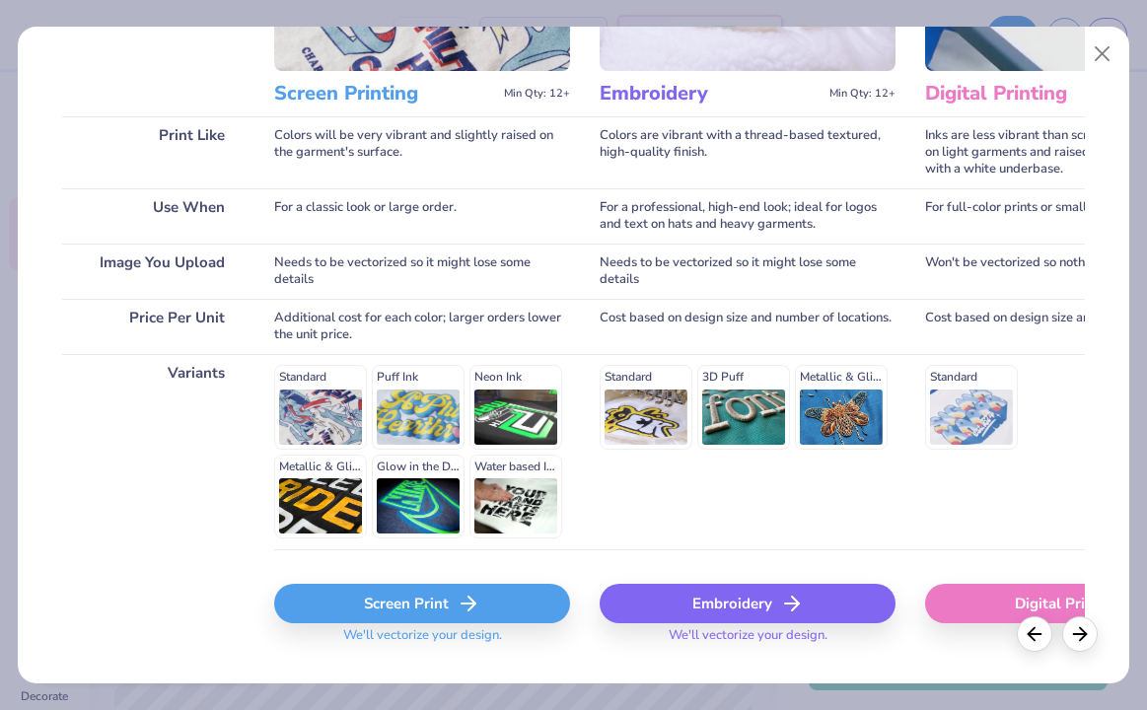
scroll to position [273, 0]
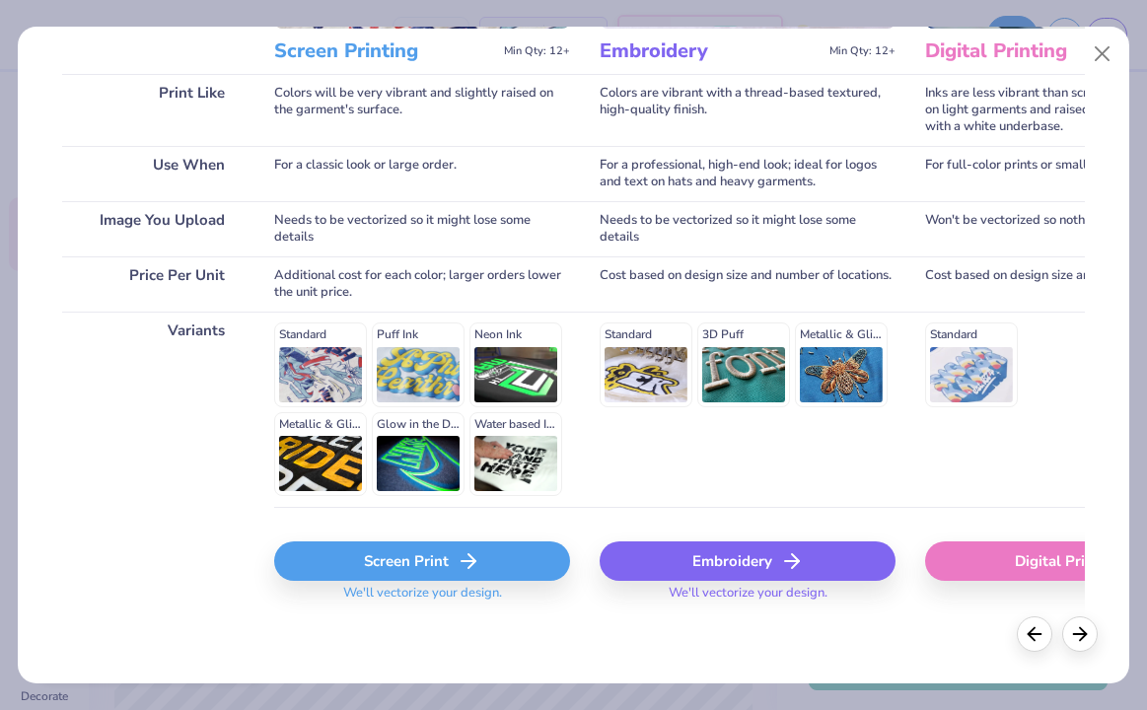
click at [460, 564] on icon at bounding box center [469, 562] width 24 height 24
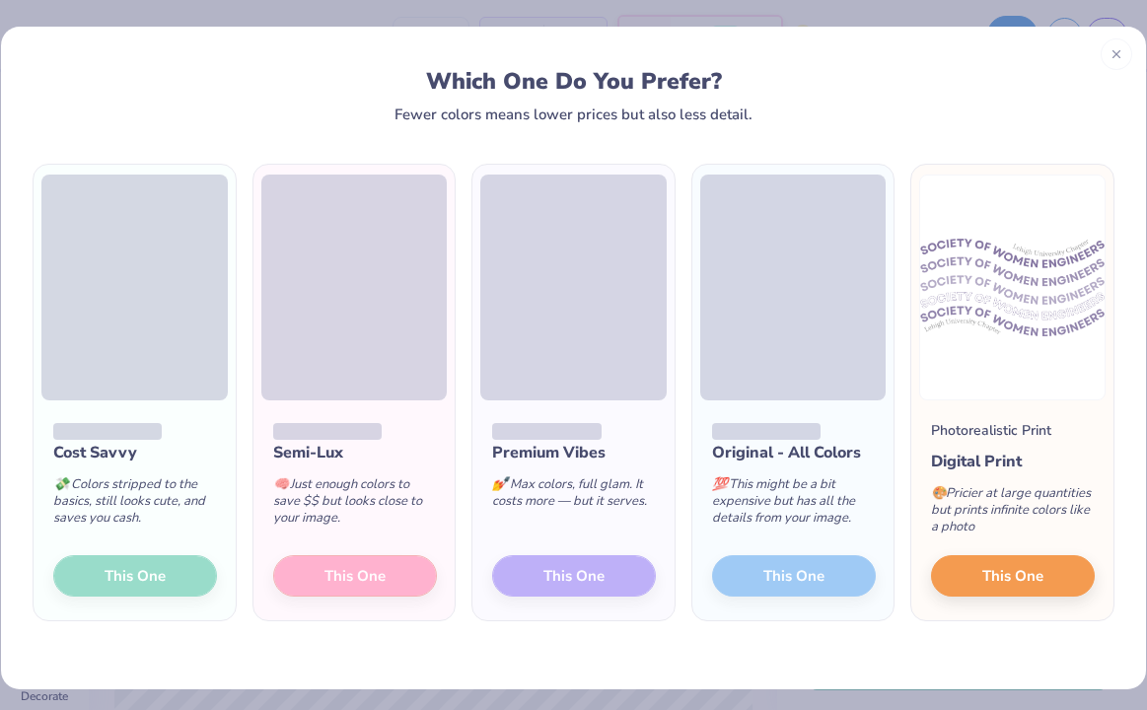
scroll to position [6, 0]
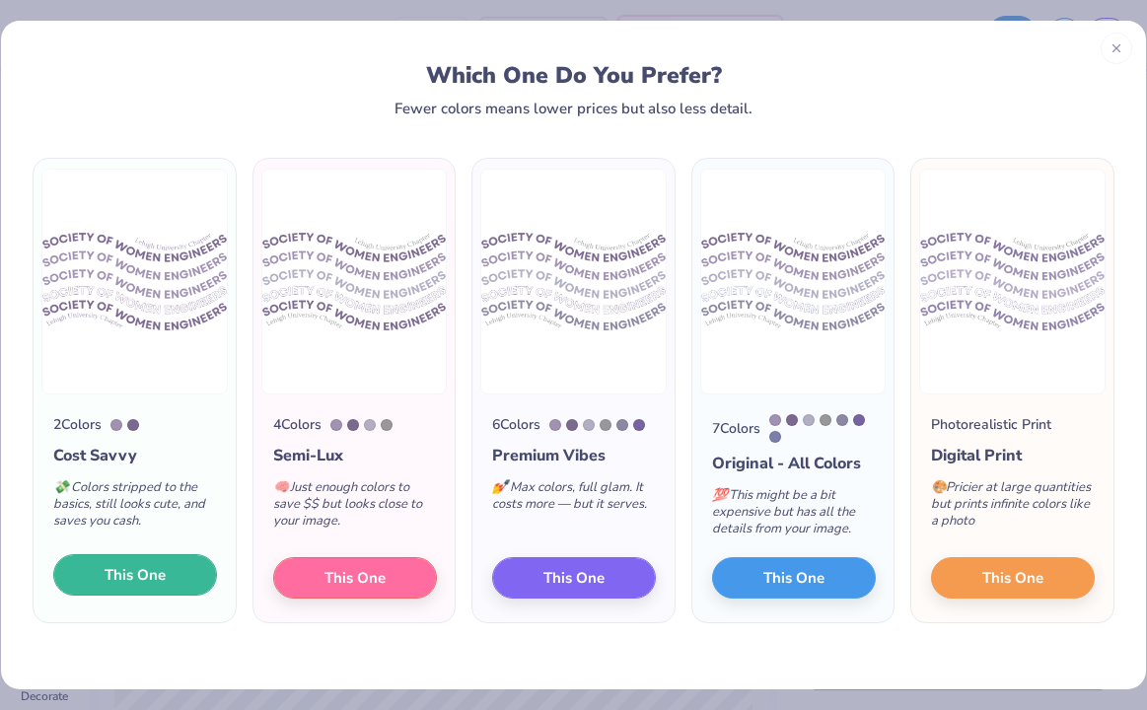
click at [151, 586] on span "This One" at bounding box center [135, 575] width 61 height 23
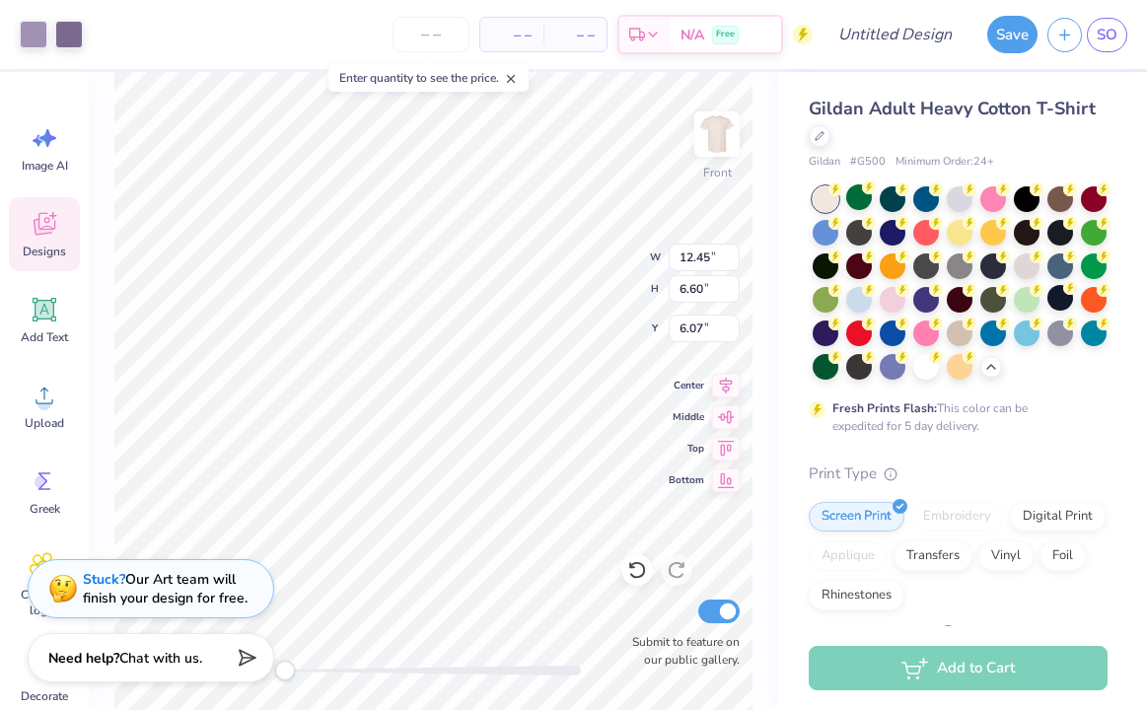
type input "12.45"
type input "6.60"
type input "6.07"
type input "13.20"
type input "7.00"
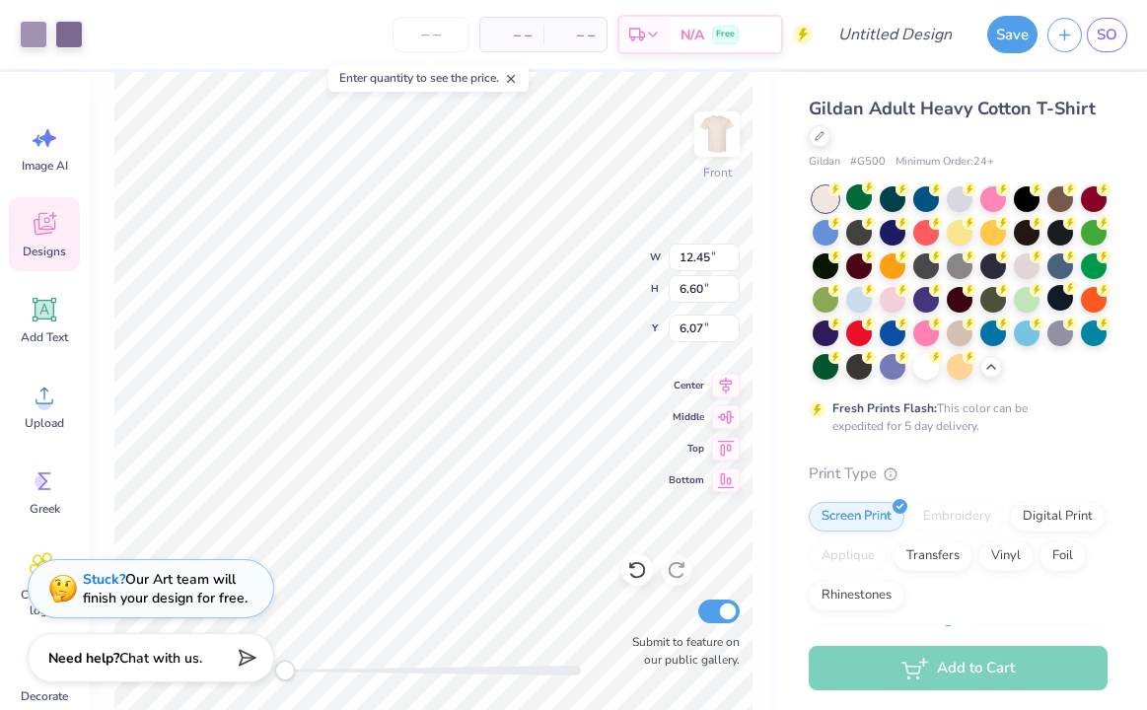
type input "3.84"
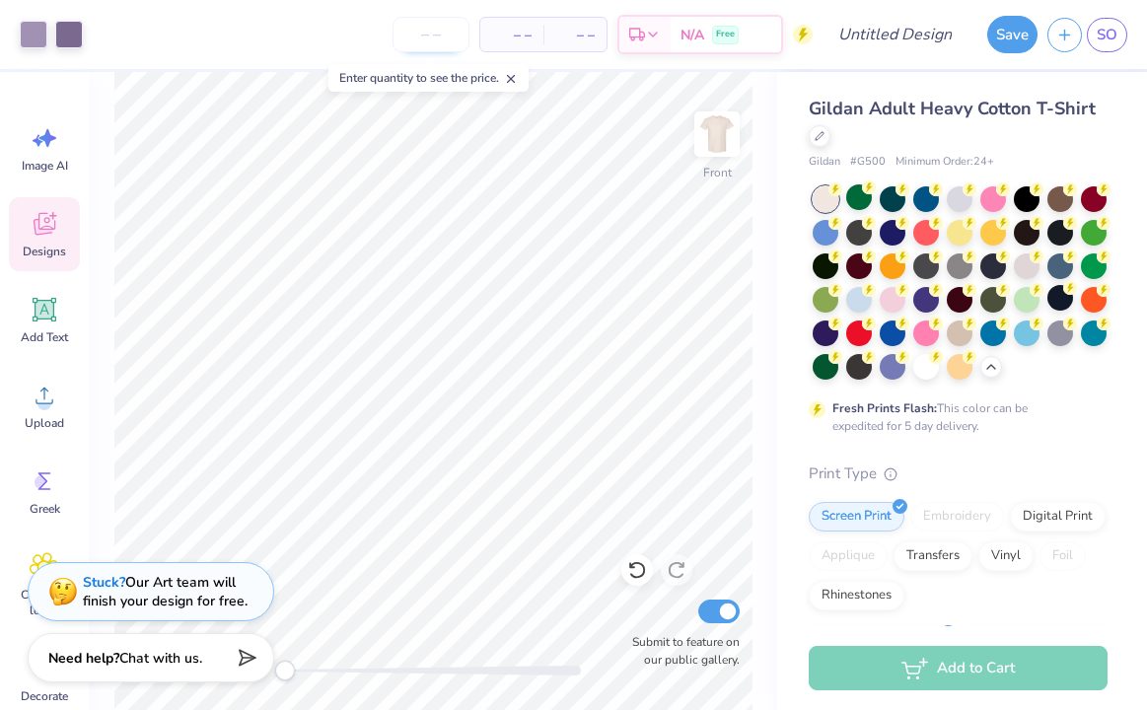
click at [436, 38] on input "number" at bounding box center [431, 35] width 77 height 36
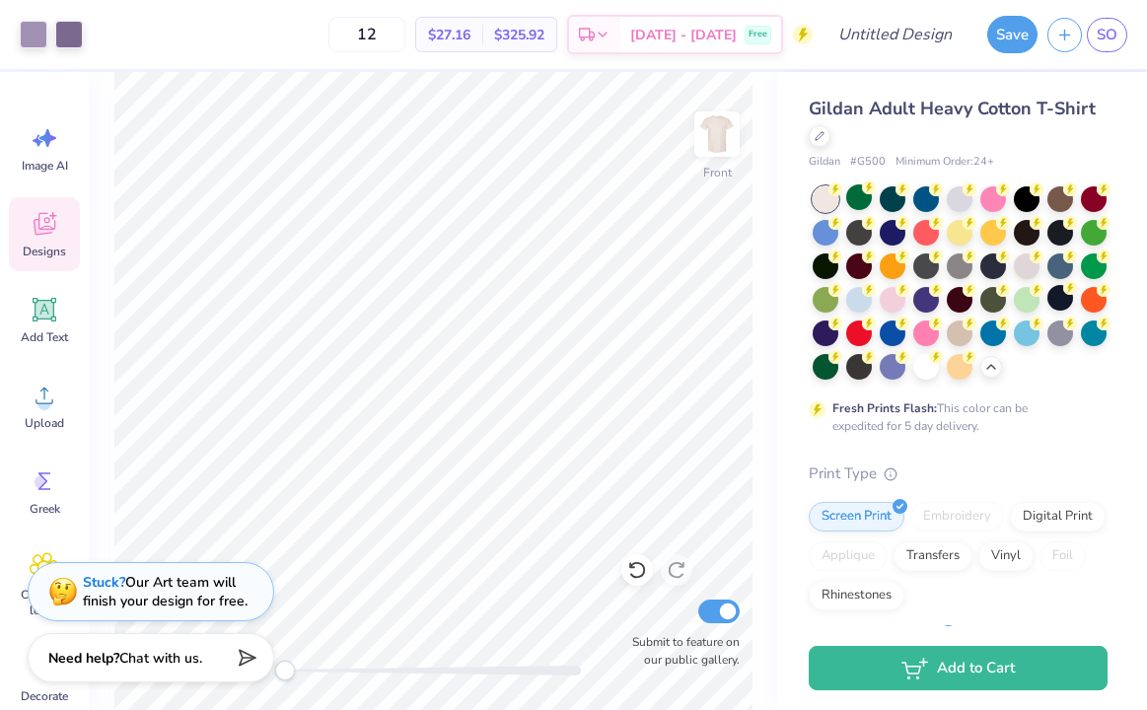
drag, startPoint x: 410, startPoint y: 31, endPoint x: 345, endPoint y: 31, distance: 65.1
click at [345, 31] on div "12 $27.16 Per Item $325.92 Total Est. Delivery Sep 24 - 27 Free" at bounding box center [453, 34] width 720 height 69
type input "30"
click at [699, 147] on img at bounding box center [717, 134] width 79 height 79
click at [718, 150] on img at bounding box center [717, 134] width 79 height 79
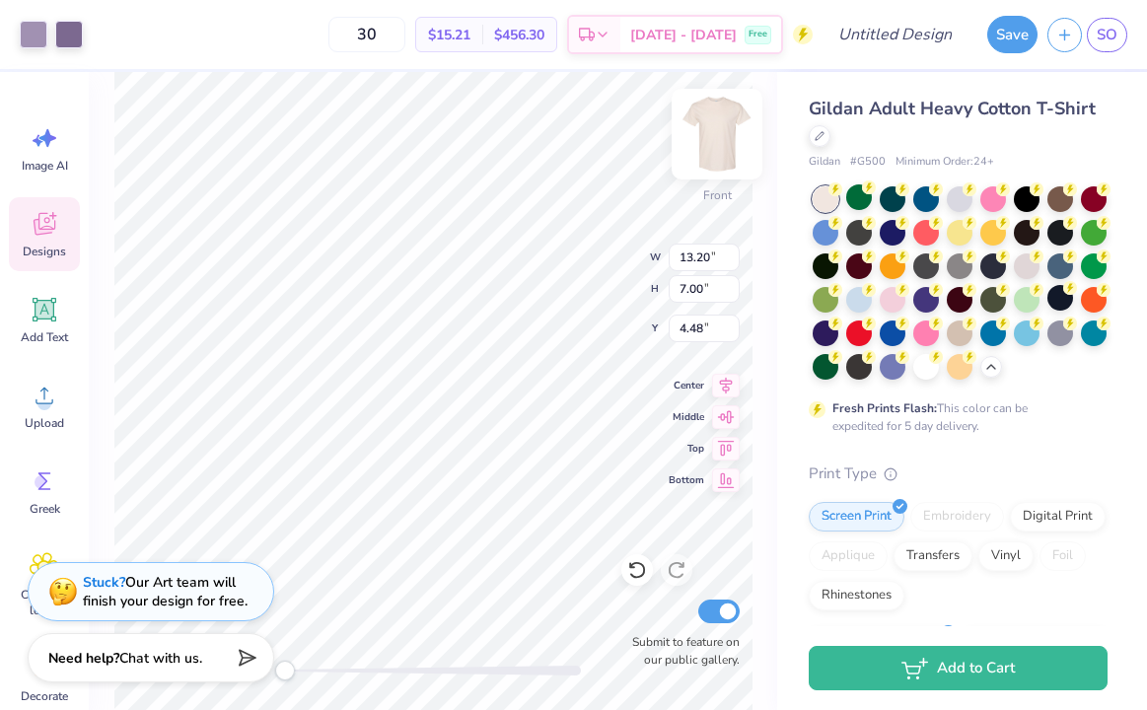
click at [701, 137] on img at bounding box center [717, 134] width 79 height 79
type input "12.12"
type input "6.43"
type input "3.98"
click at [716, 138] on img at bounding box center [717, 134] width 79 height 79
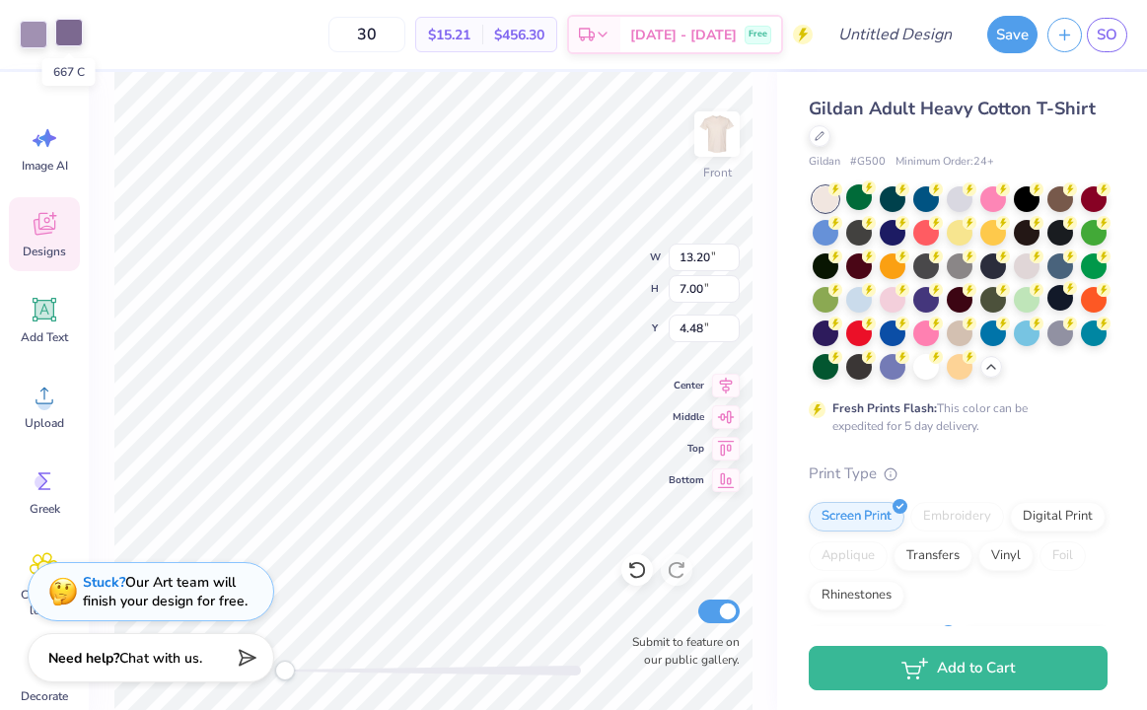
click at [73, 28] on div at bounding box center [69, 33] width 28 height 28
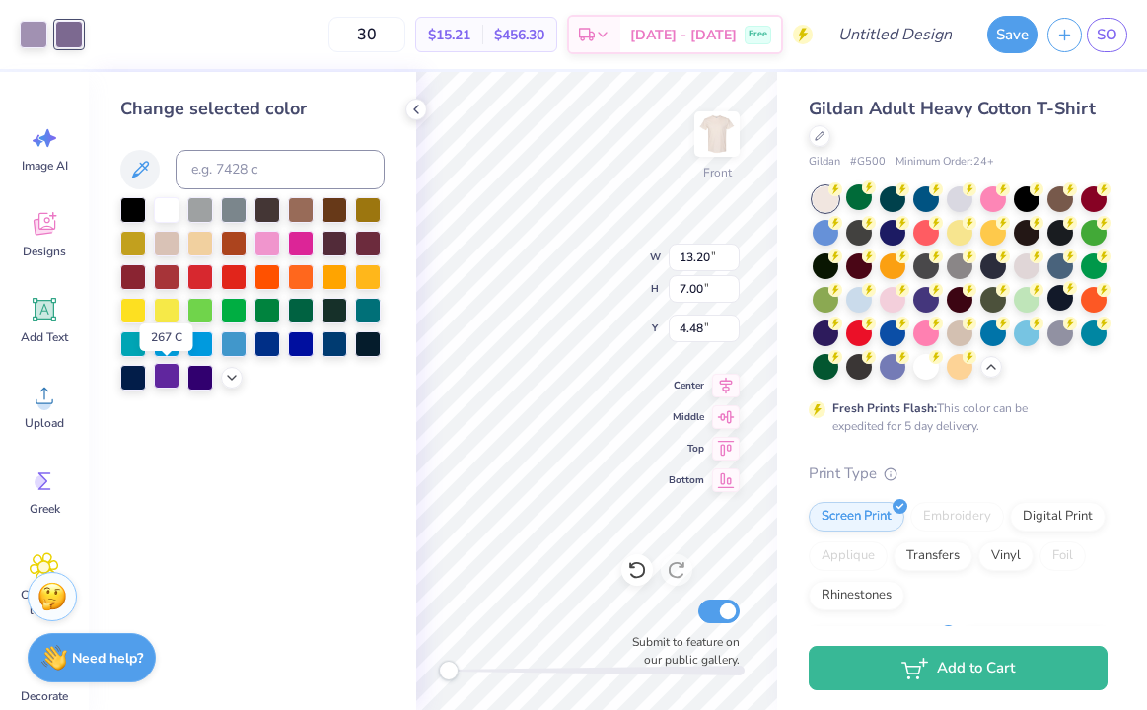
click at [165, 369] on div at bounding box center [167, 376] width 26 height 26
click at [30, 24] on div at bounding box center [34, 33] width 28 height 28
click at [230, 379] on icon at bounding box center [232, 376] width 16 height 16
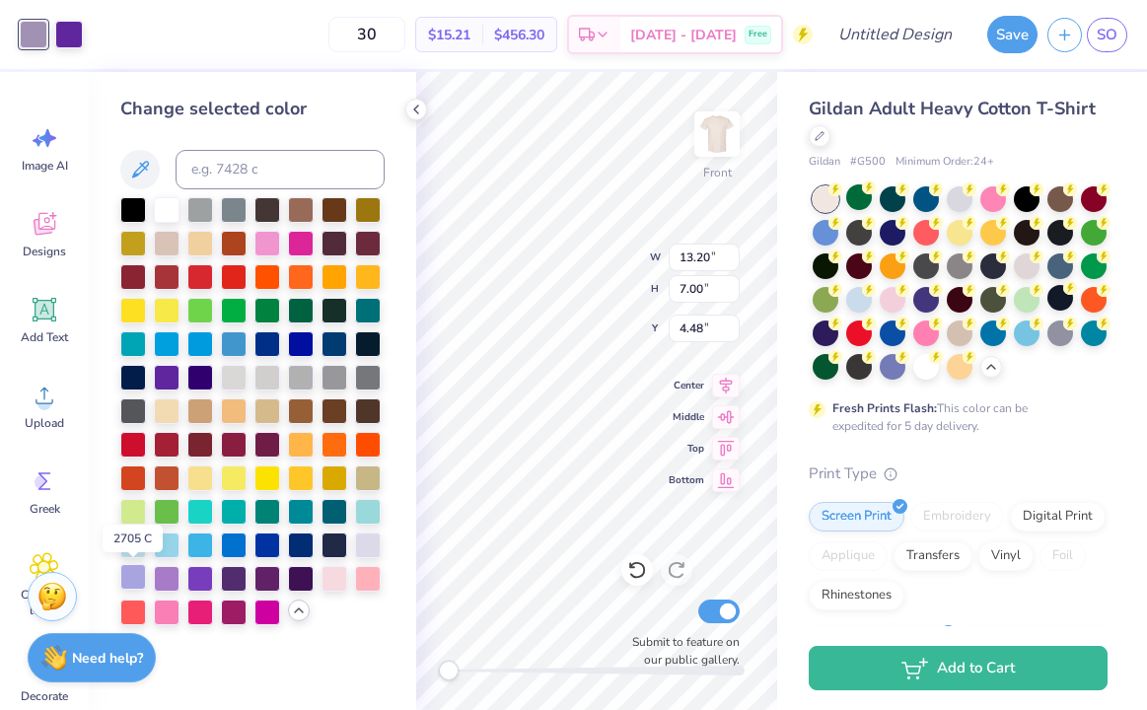
click at [137, 575] on div at bounding box center [133, 577] width 26 height 26
click at [155, 576] on div at bounding box center [167, 577] width 26 height 26
click at [418, 111] on icon at bounding box center [416, 110] width 16 height 16
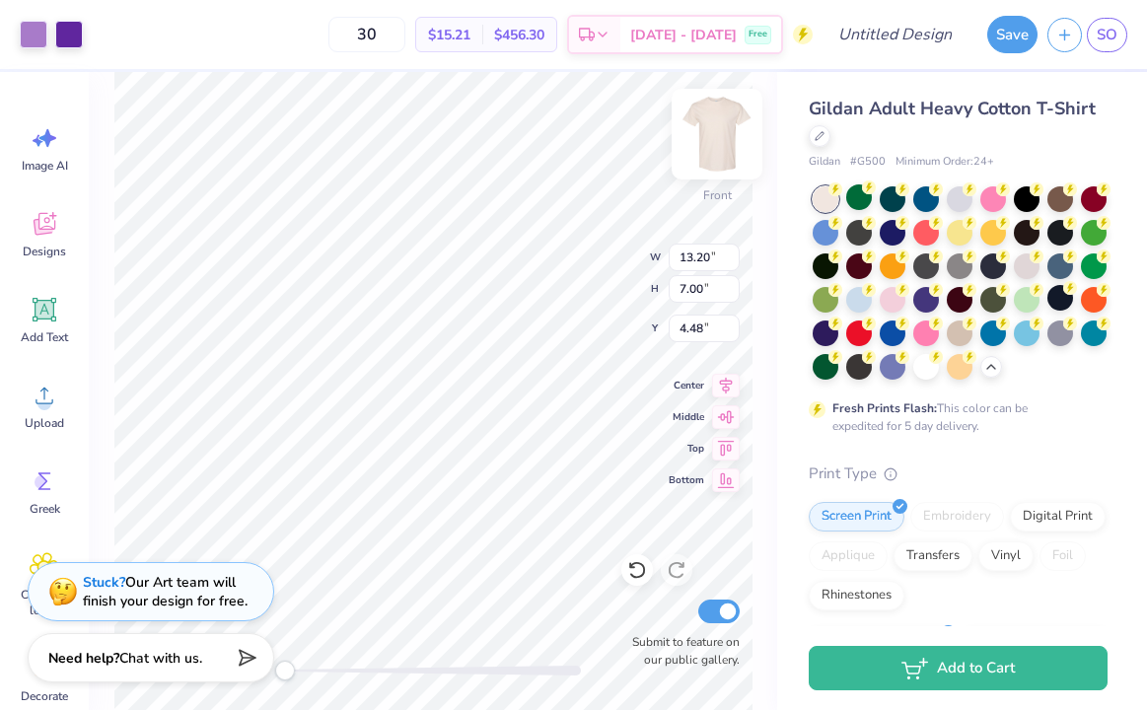
type input "12.84"
type input "6.81"
type input "4.67"
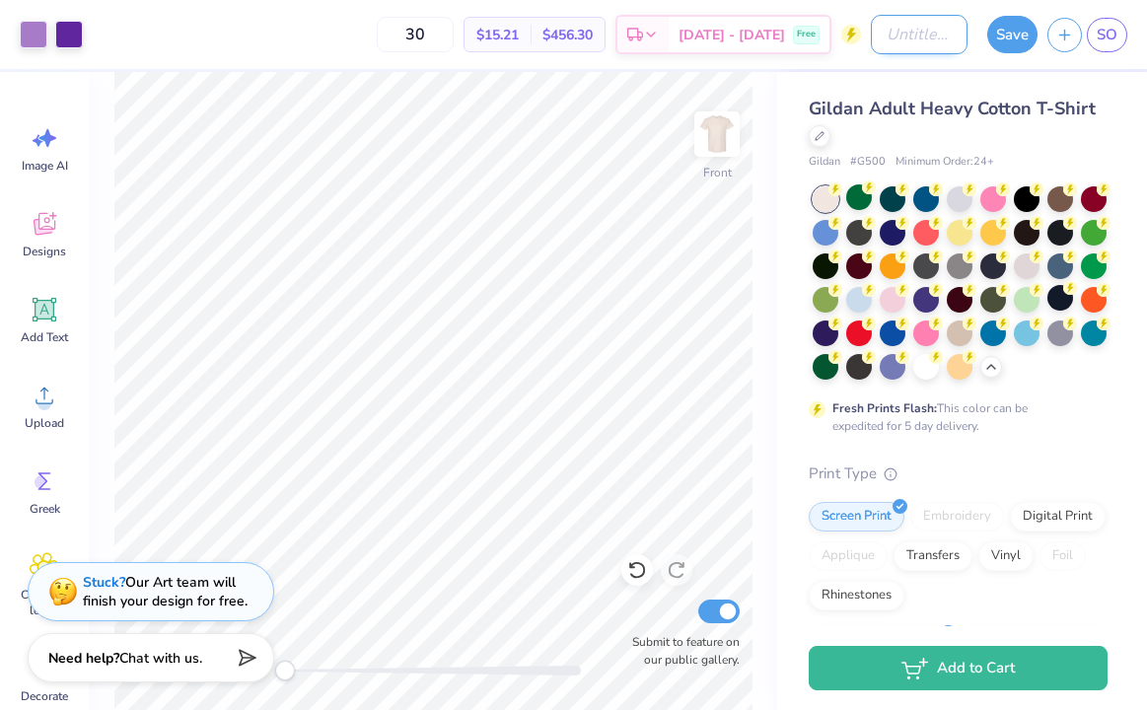
click at [871, 34] on input "Design Title" at bounding box center [919, 34] width 97 height 39
type input "swe 1"
click at [1010, 29] on button "Save" at bounding box center [1013, 31] width 50 height 37
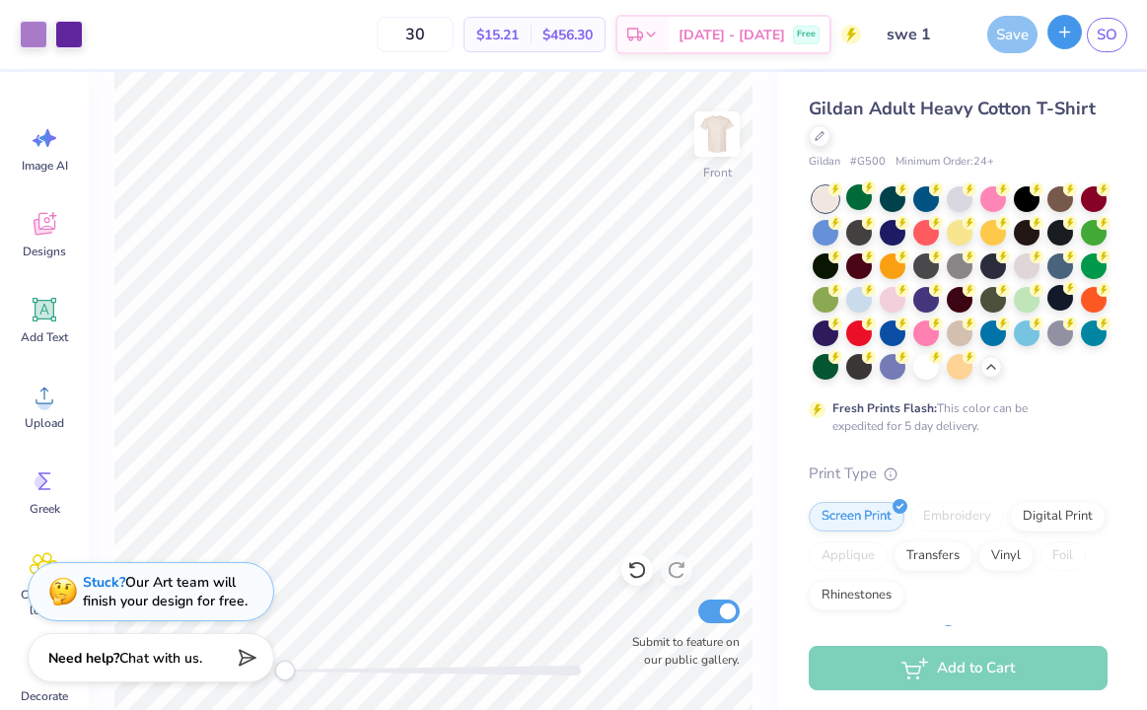
click at [1063, 33] on icon "button" at bounding box center [1065, 32] width 17 height 17
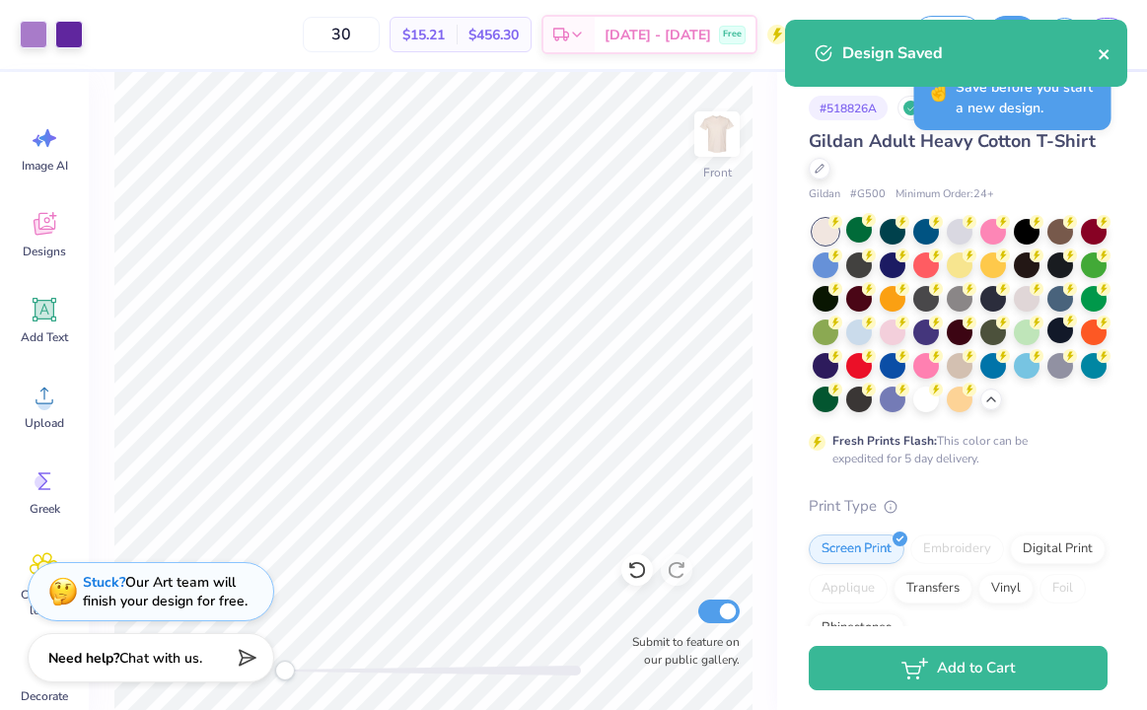
click at [1107, 57] on icon "close" at bounding box center [1104, 54] width 10 height 10
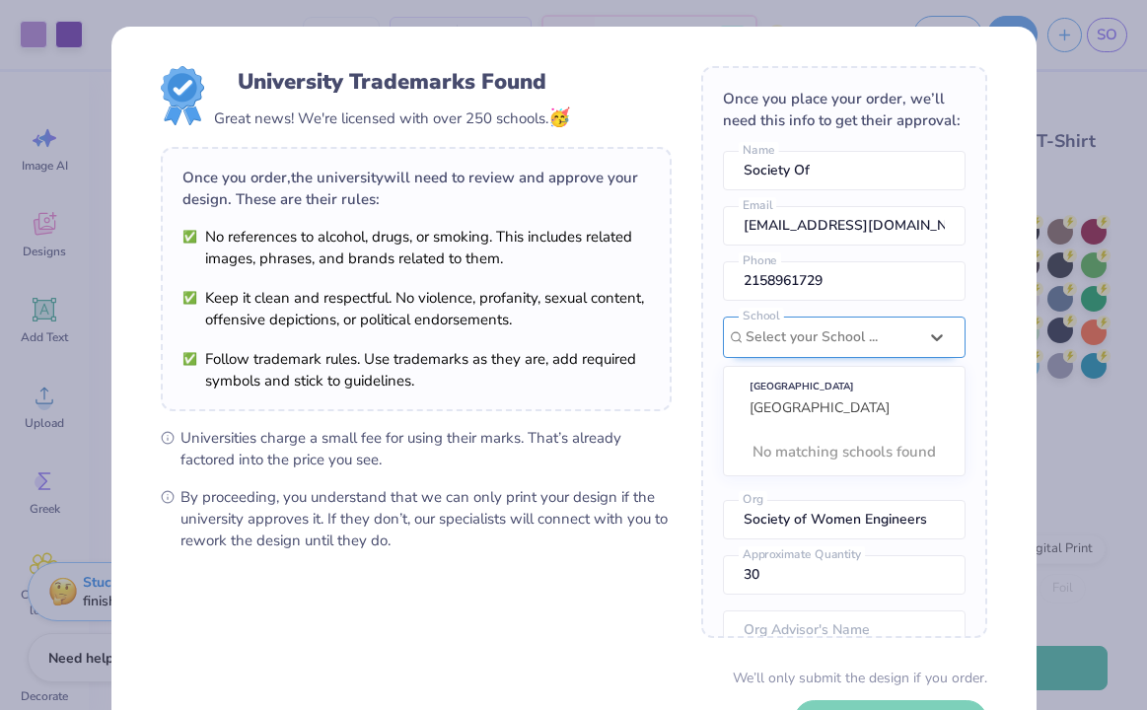
click at [809, 336] on div at bounding box center [832, 338] width 172 height 26
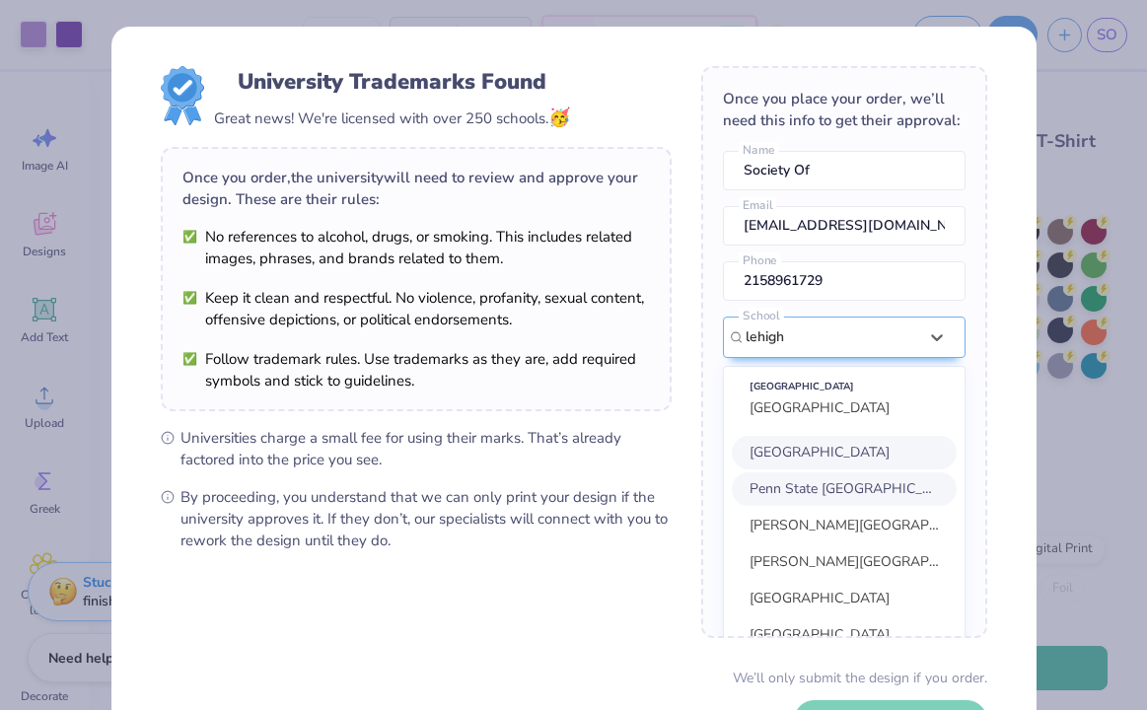
scroll to position [89, 0]
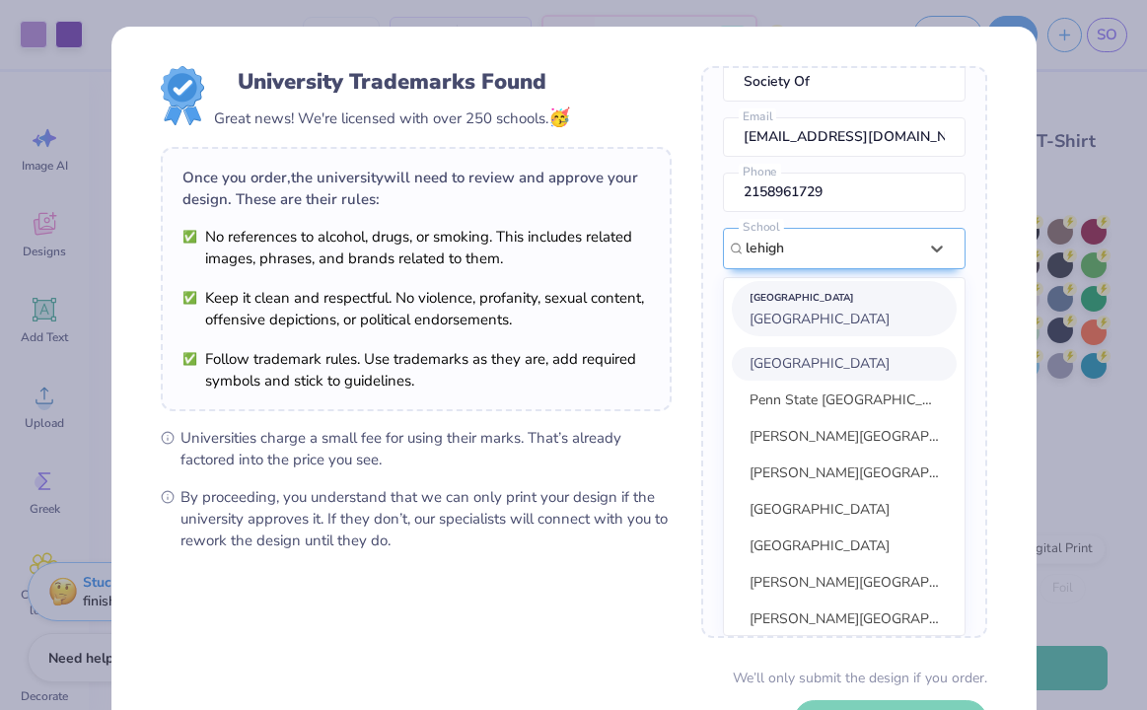
click at [818, 319] on span "[GEOGRAPHIC_DATA]" at bounding box center [820, 319] width 140 height 19
type input "lehigh"
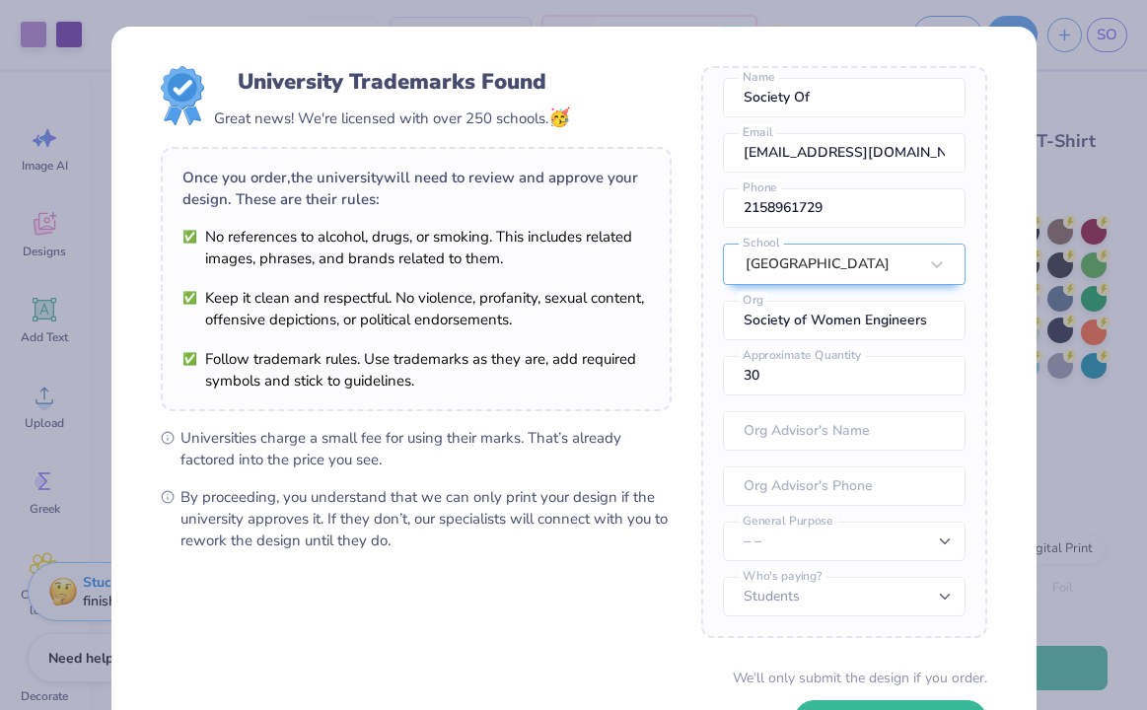
scroll to position [73, 0]
drag, startPoint x: 799, startPoint y: 379, endPoint x: 708, endPoint y: 379, distance: 90.8
click at [708, 379] on div "Once you place your order, we’ll need this info to get their approval: Society …" at bounding box center [844, 352] width 286 height 572
type input "50"
click at [762, 427] on input "text" at bounding box center [844, 430] width 243 height 39
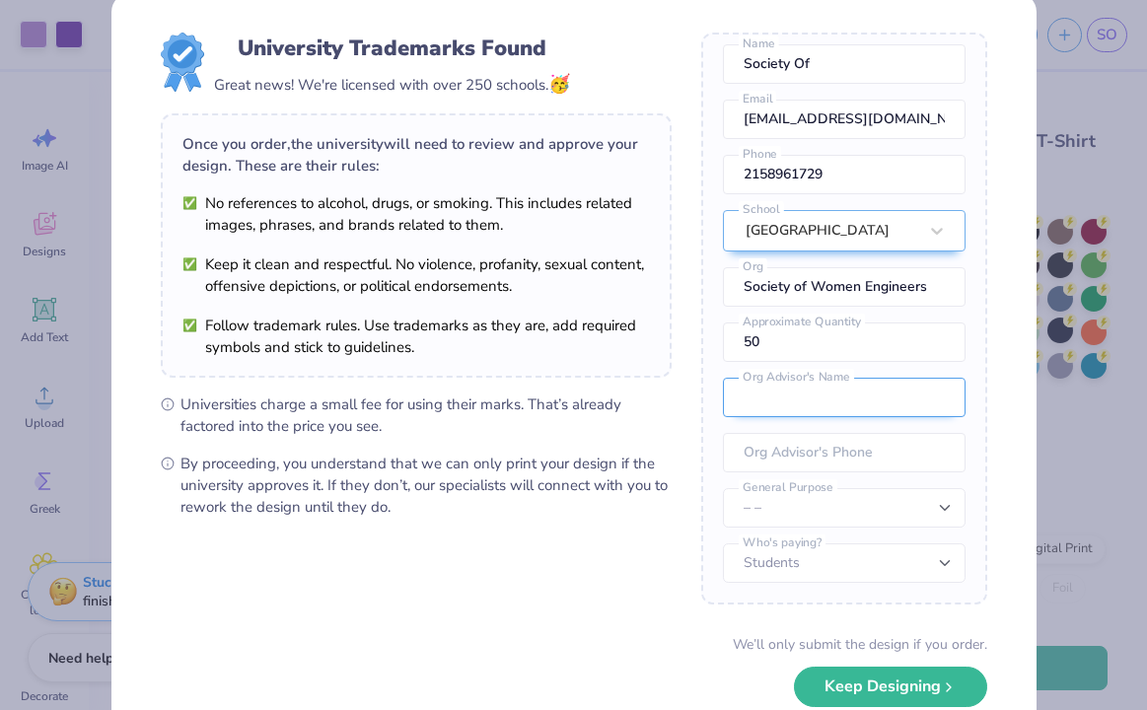
scroll to position [0, 0]
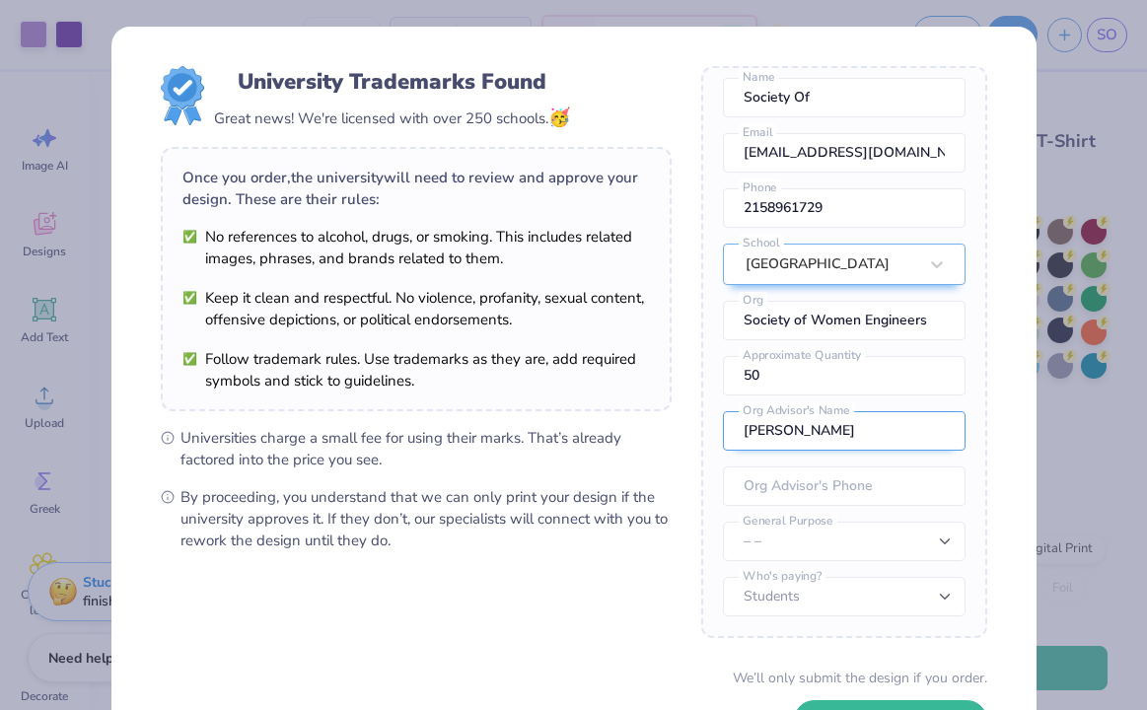
type input "Amelia"
click at [836, 427] on input "Amelia" at bounding box center [844, 430] width 243 height 39
type input "[PERSON_NAME]"
click at [833, 491] on input "tel" at bounding box center [844, 486] width 243 height 39
type input "[PHONE_NUMBER]"
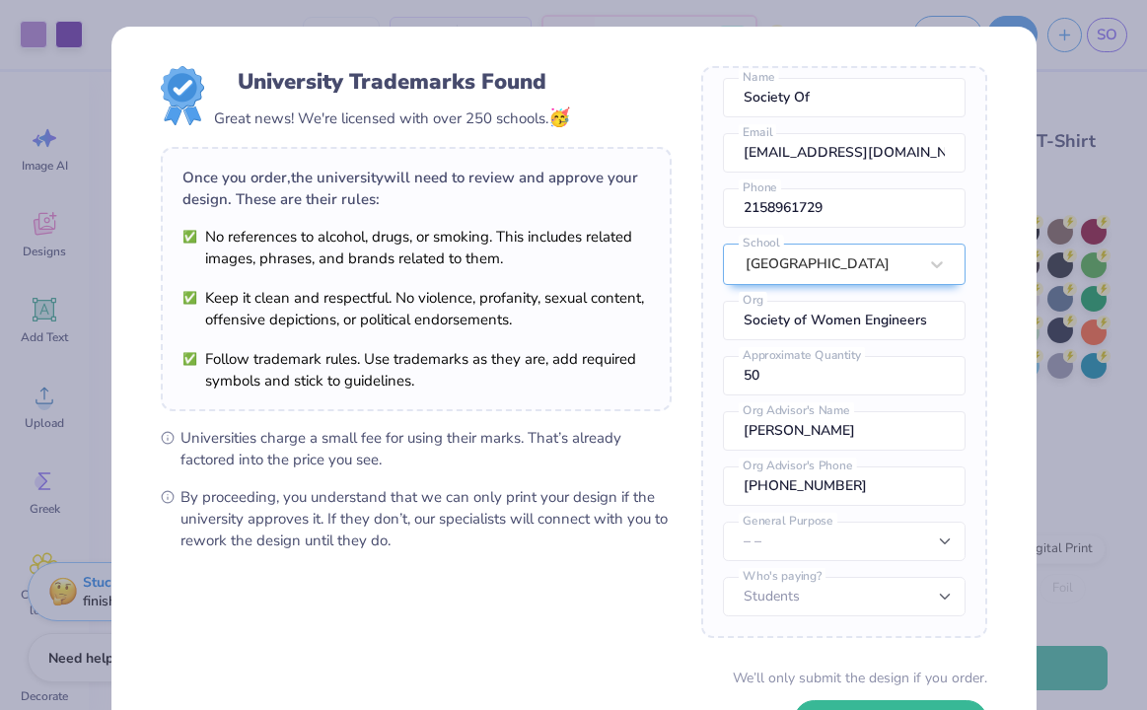
click at [821, 572] on div "Once you place your order, we’ll need this info to get their approval: Society …" at bounding box center [844, 352] width 286 height 572
click at [805, 548] on select "– – Member apparel for registered Student Organization / Department / School Fu…" at bounding box center [844, 541] width 243 height 39
select select "Member apparel for registered Student Organization / Department / School"
click at [723, 522] on select "– – Member apparel for registered Student Organization / Department / School Fu…" at bounding box center [844, 541] width 243 height 39
click at [811, 598] on select "Students University" at bounding box center [844, 596] width 243 height 39
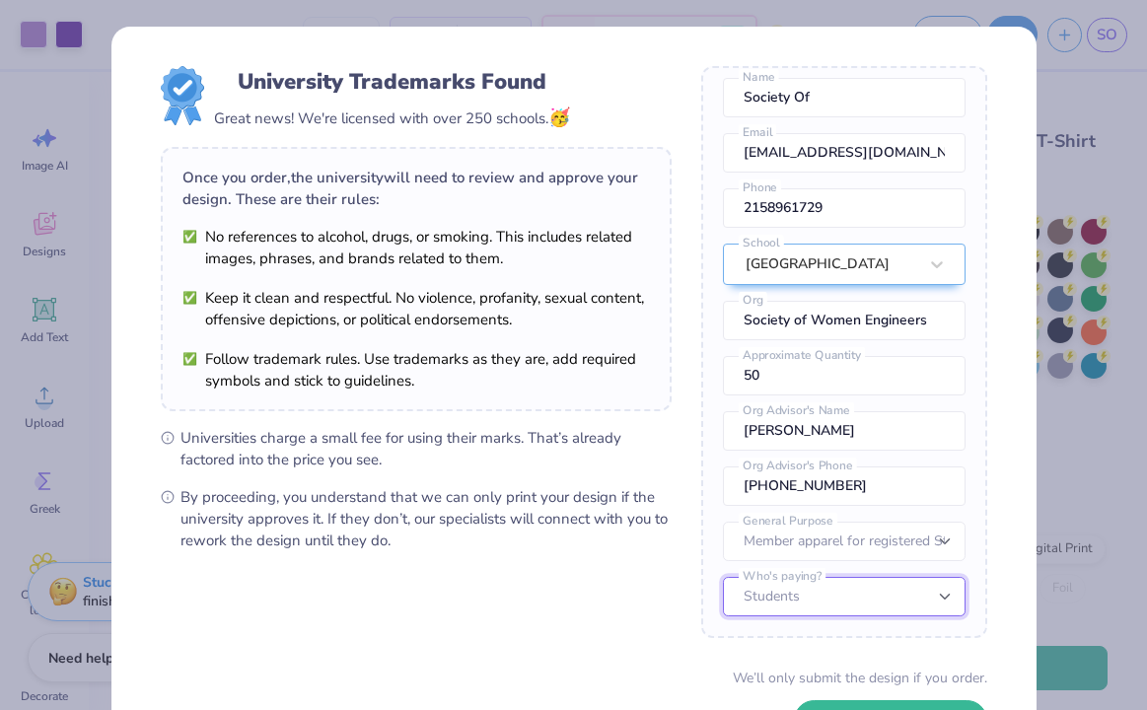
click at [723, 577] on select "Students University" at bounding box center [844, 596] width 243 height 39
click at [689, 548] on form "University Trademarks Found Great news! We're licensed with over 250 schools. 🥳…" at bounding box center [574, 429] width 827 height 726
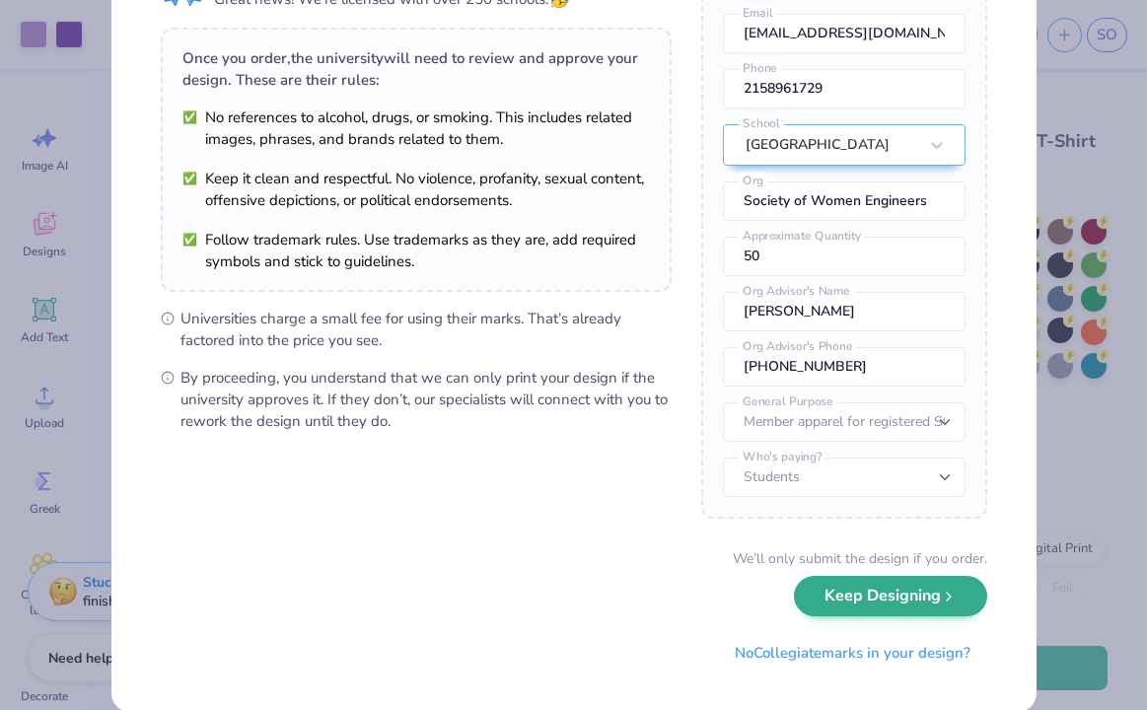
scroll to position [132, 0]
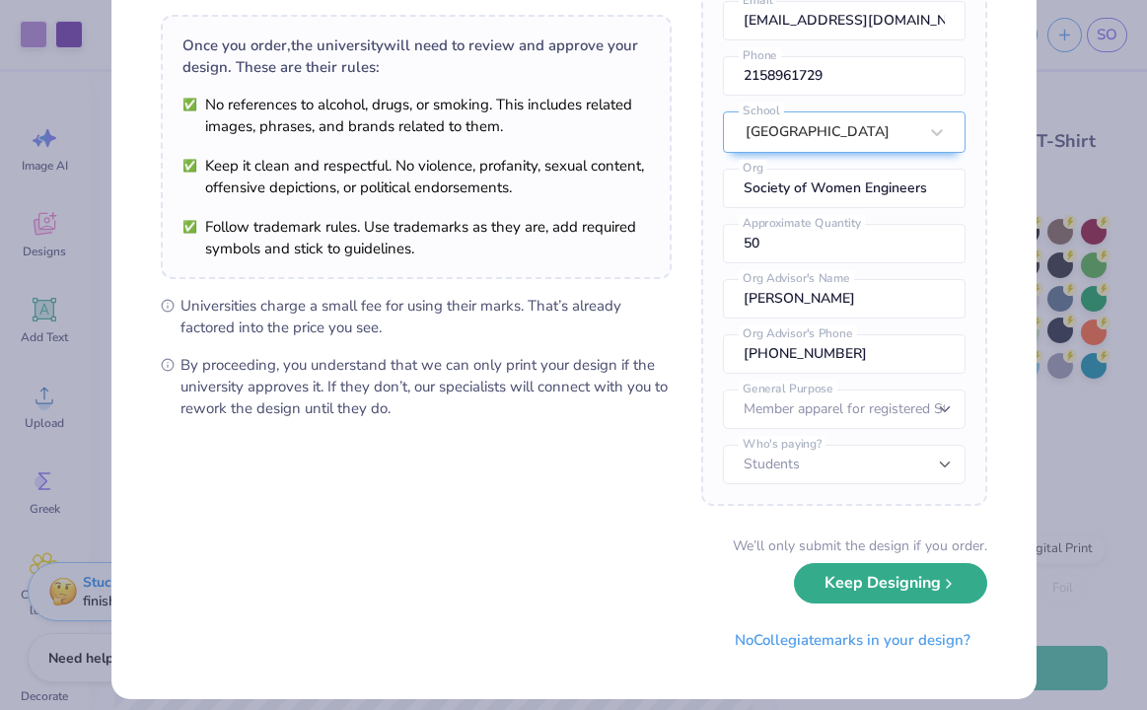
click at [881, 587] on button "Keep Designing" at bounding box center [890, 583] width 193 height 40
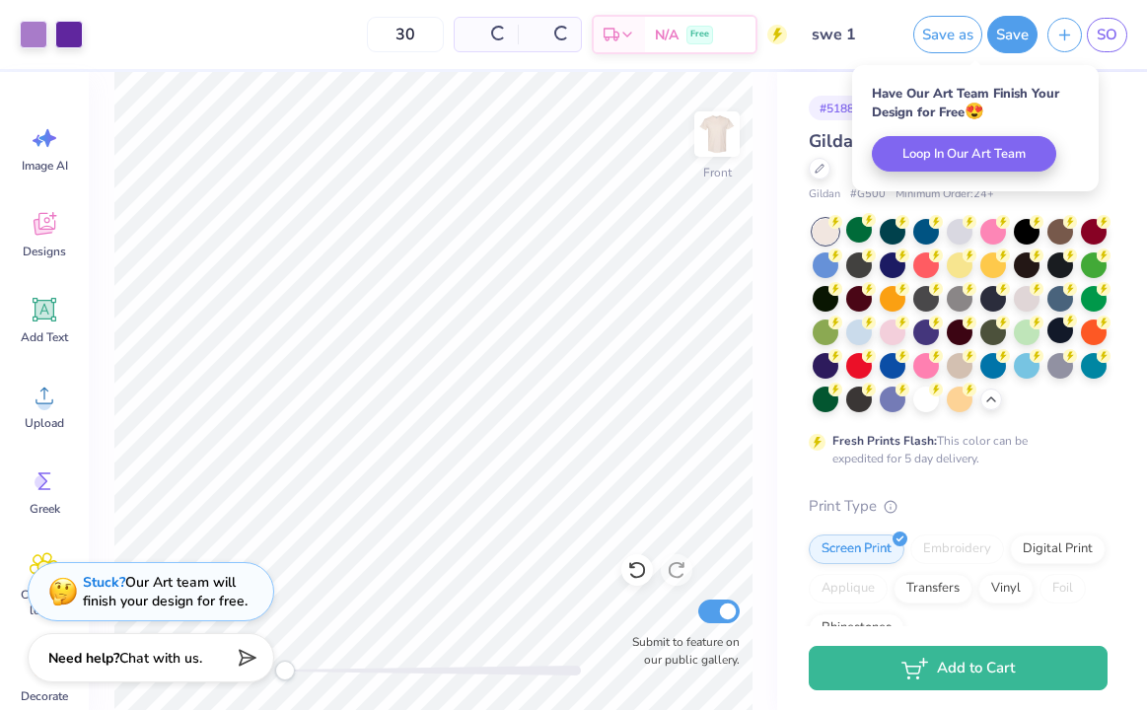
scroll to position [0, 0]
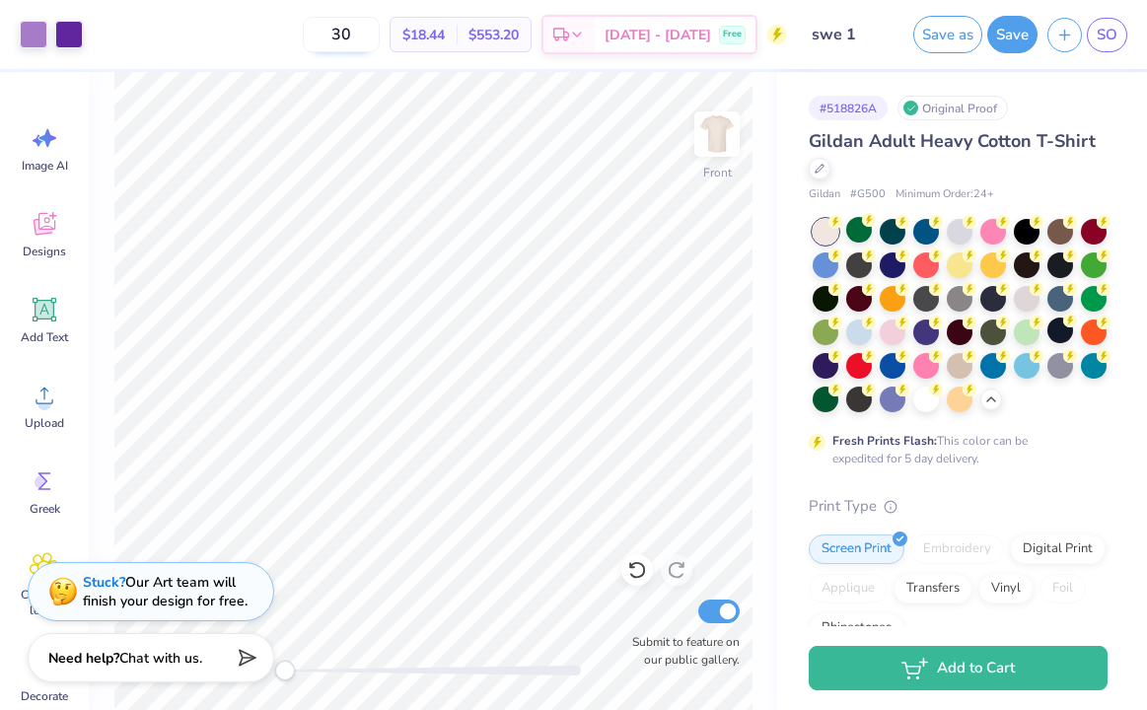
click at [380, 33] on input "30" at bounding box center [341, 35] width 77 height 36
click at [1004, 34] on button "Save" at bounding box center [1013, 31] width 50 height 37
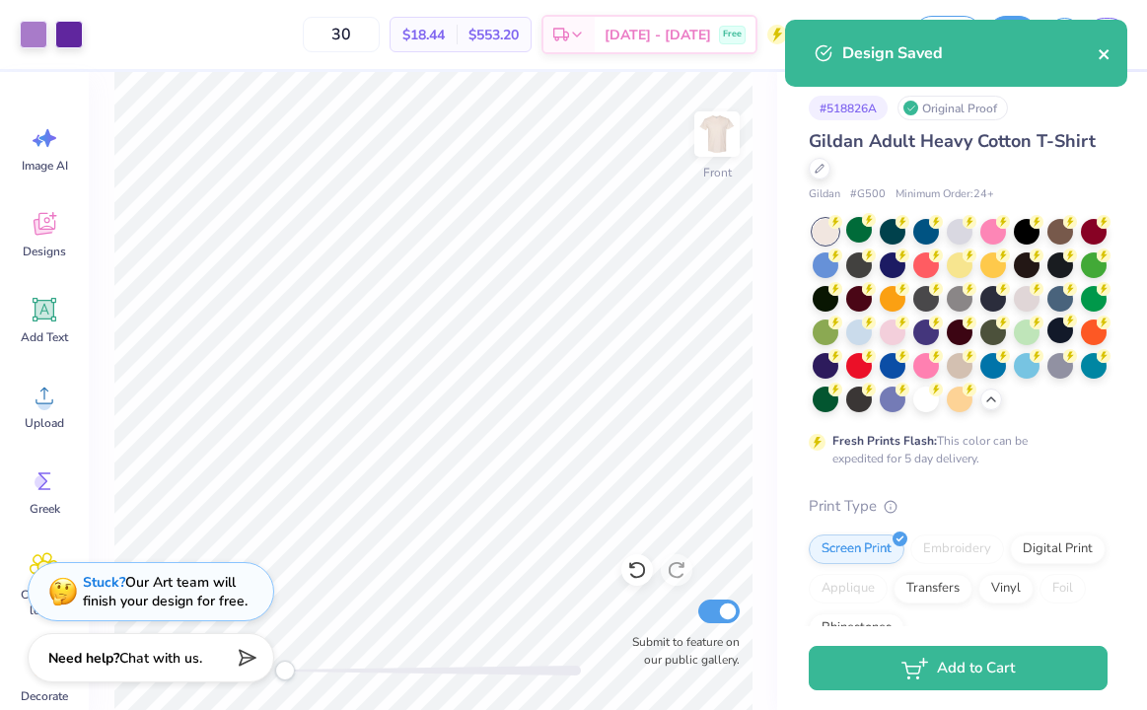
click at [1100, 58] on icon "close" at bounding box center [1104, 54] width 10 height 10
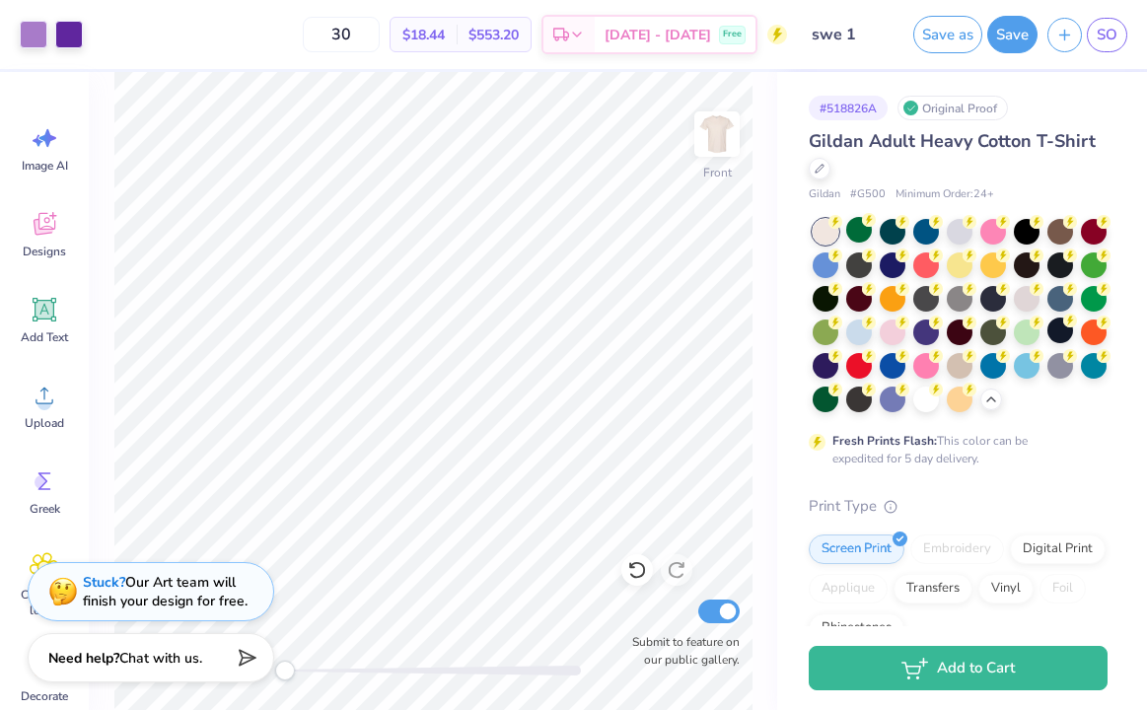
click at [1061, 39] on div "Art colors 30 $18.44 Per Item $553.20 Total Est. Delivery Sep 24 - 27 Free Desi…" at bounding box center [573, 355] width 1147 height 710
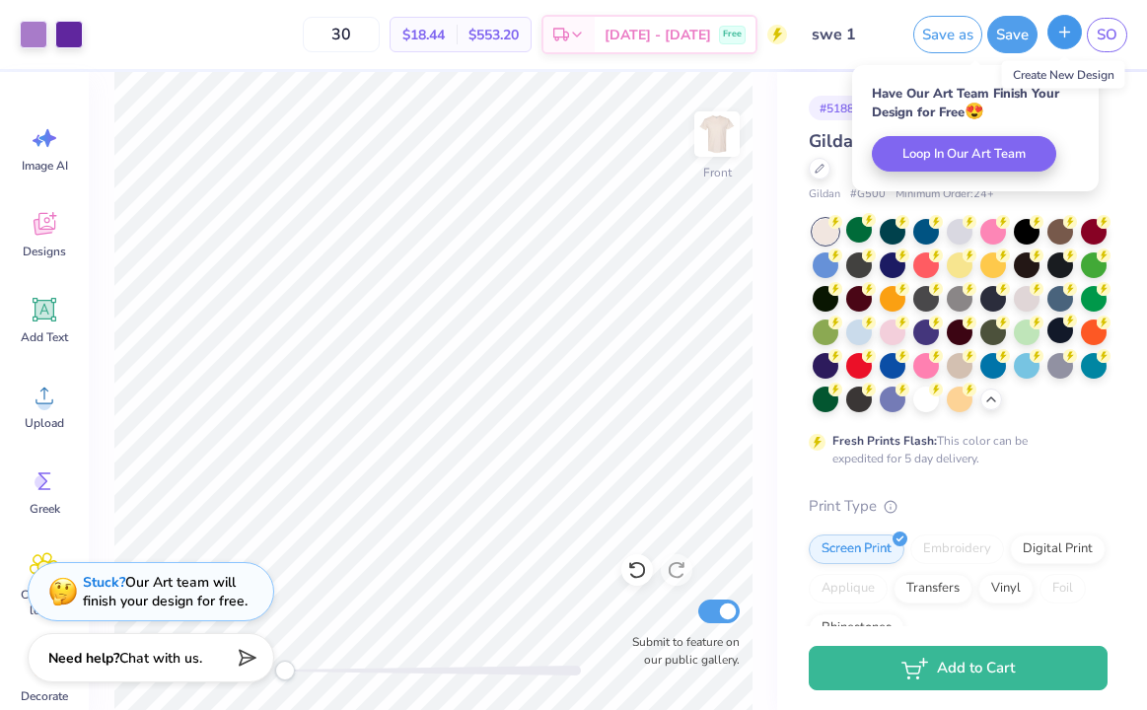
click at [1061, 39] on icon "button" at bounding box center [1065, 32] width 17 height 17
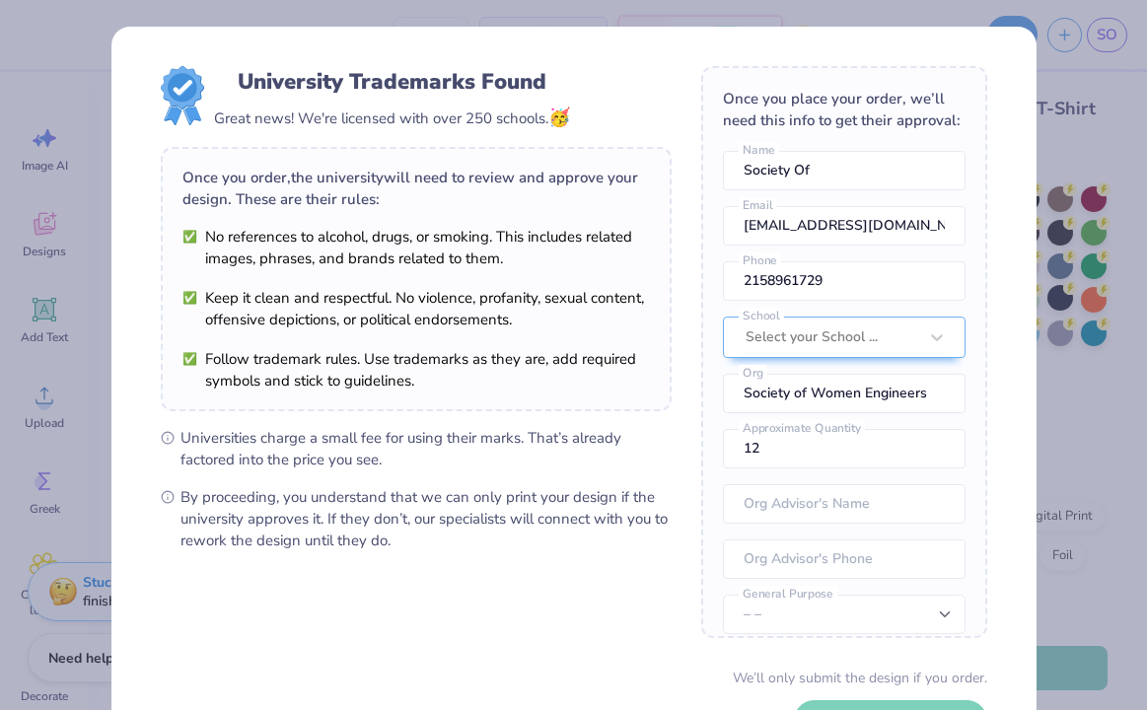
scroll to position [36, 0]
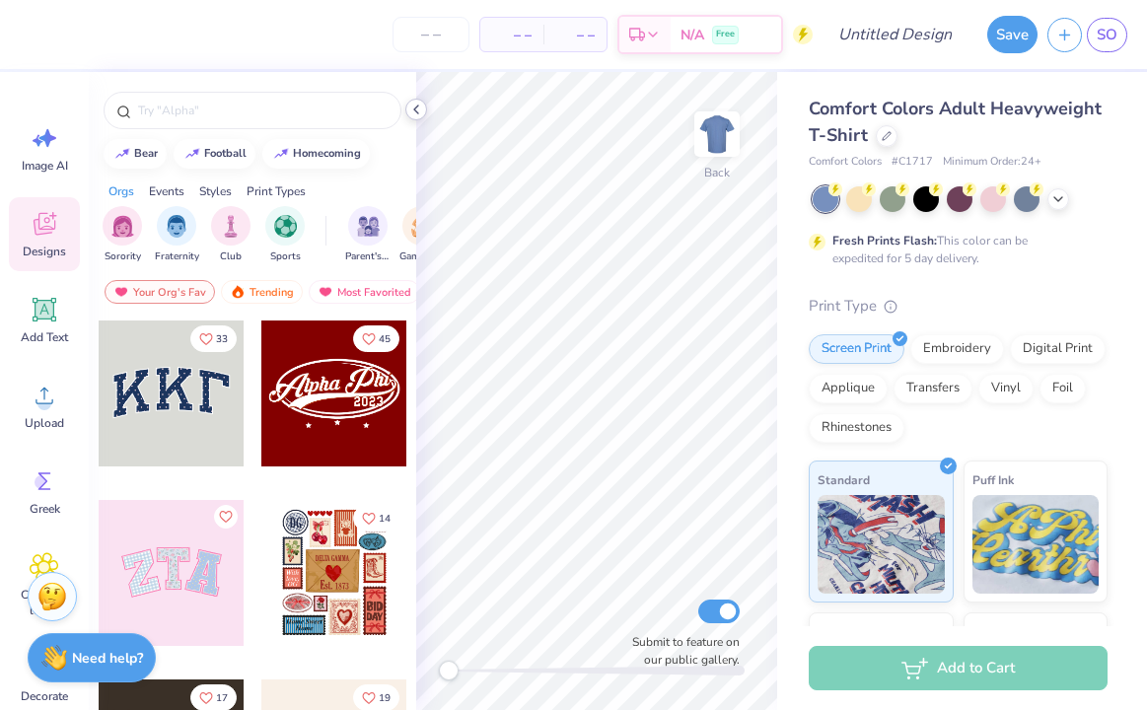
click at [414, 110] on polyline at bounding box center [416, 110] width 4 height 8
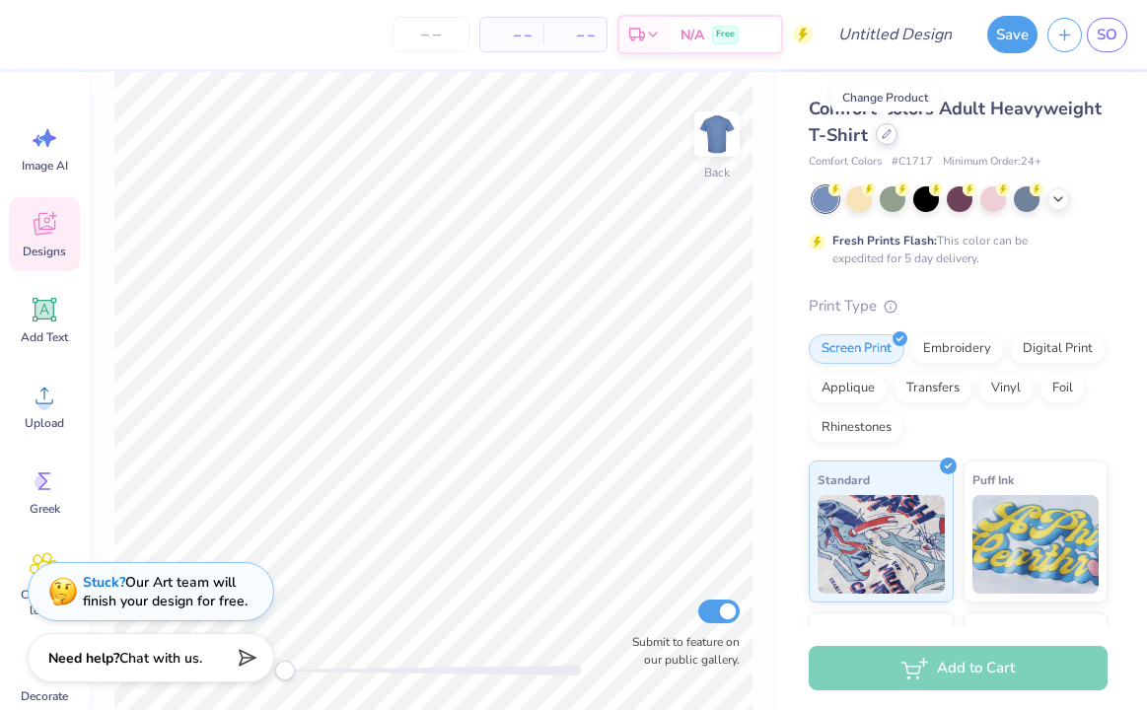
click at [886, 130] on icon at bounding box center [887, 134] width 8 height 8
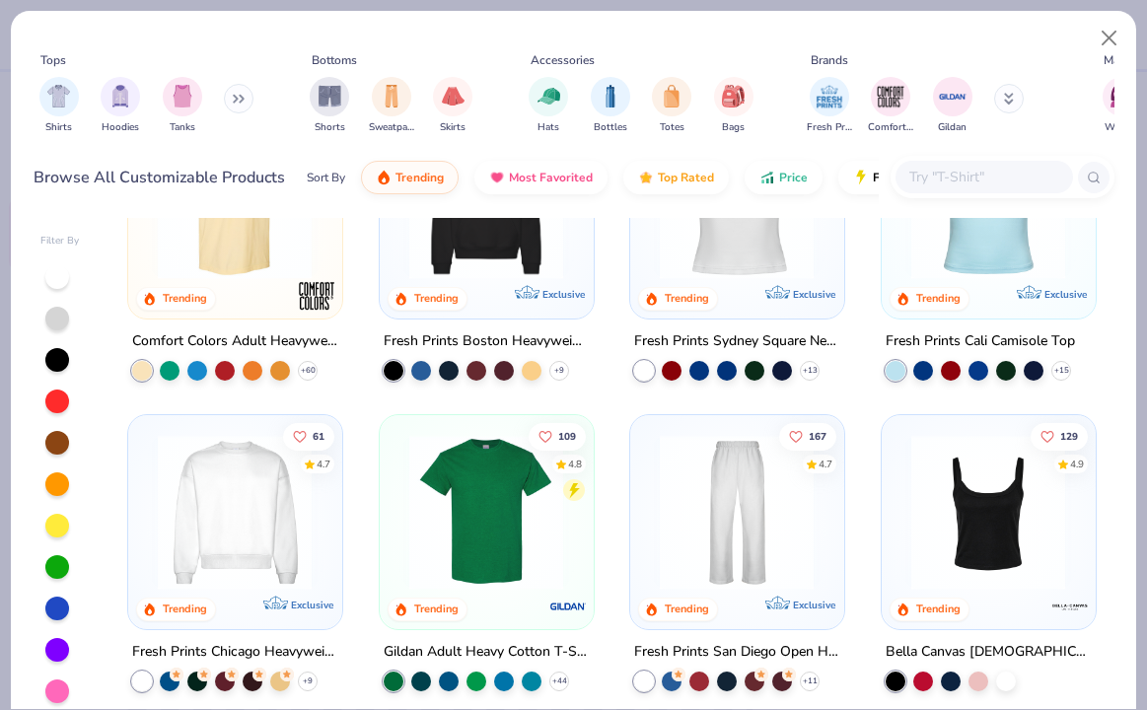
scroll to position [544, 0]
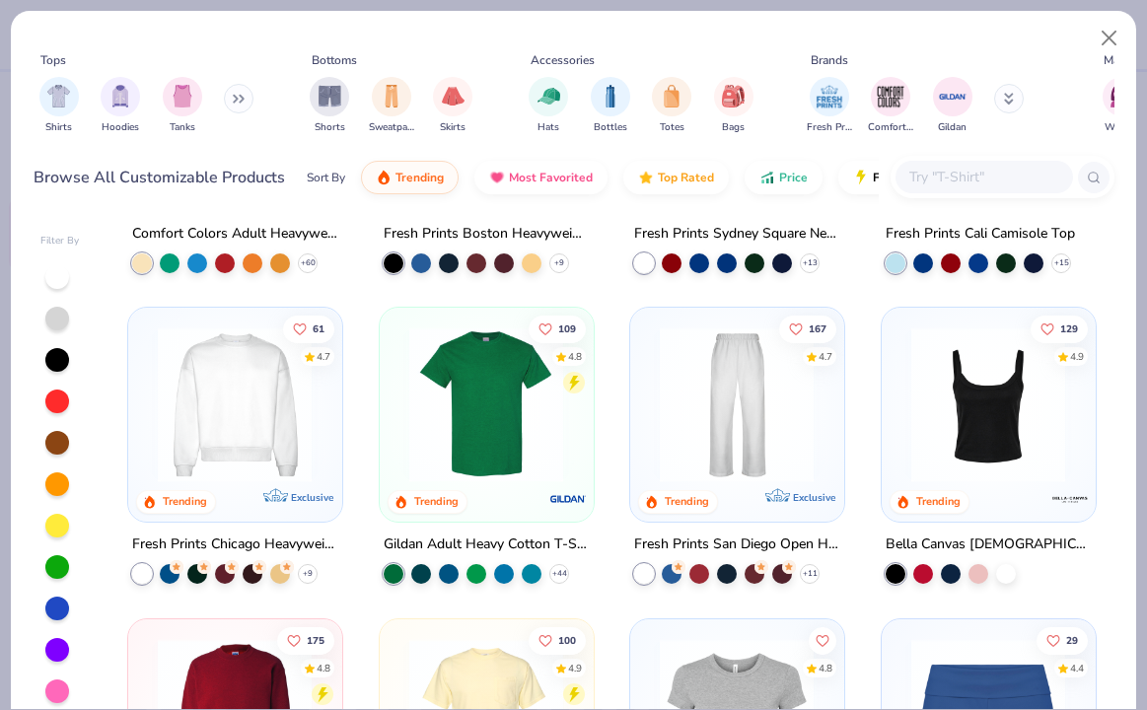
click at [513, 445] on img at bounding box center [487, 405] width 174 height 155
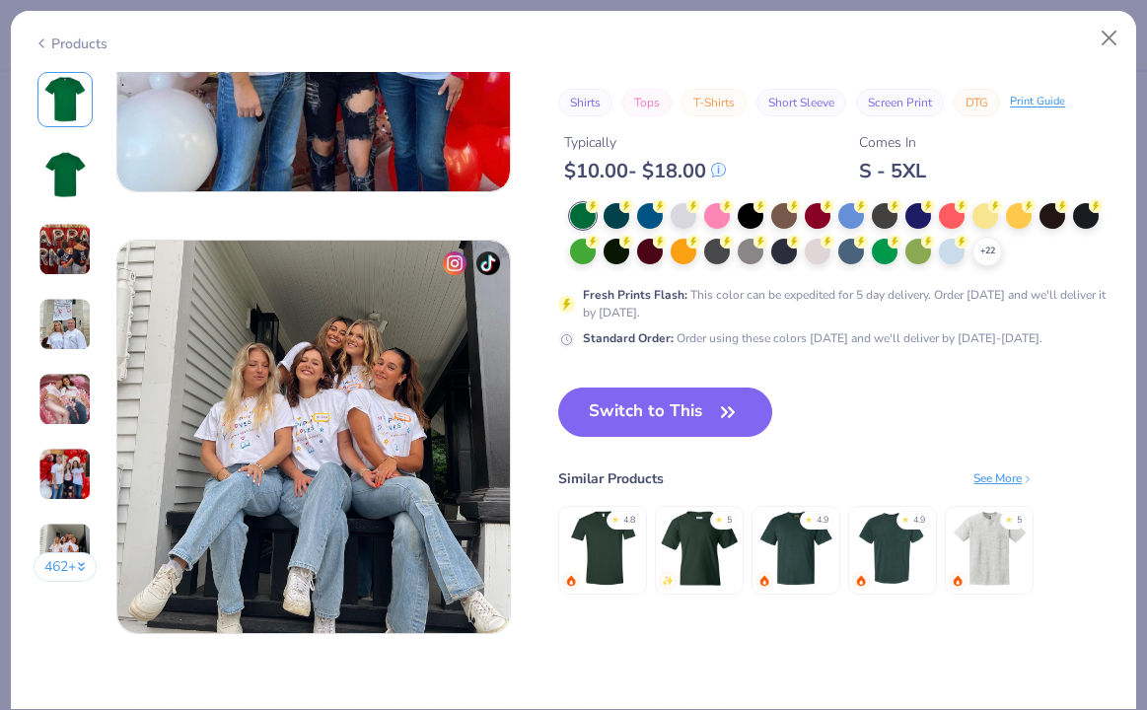
scroll to position [2440, 0]
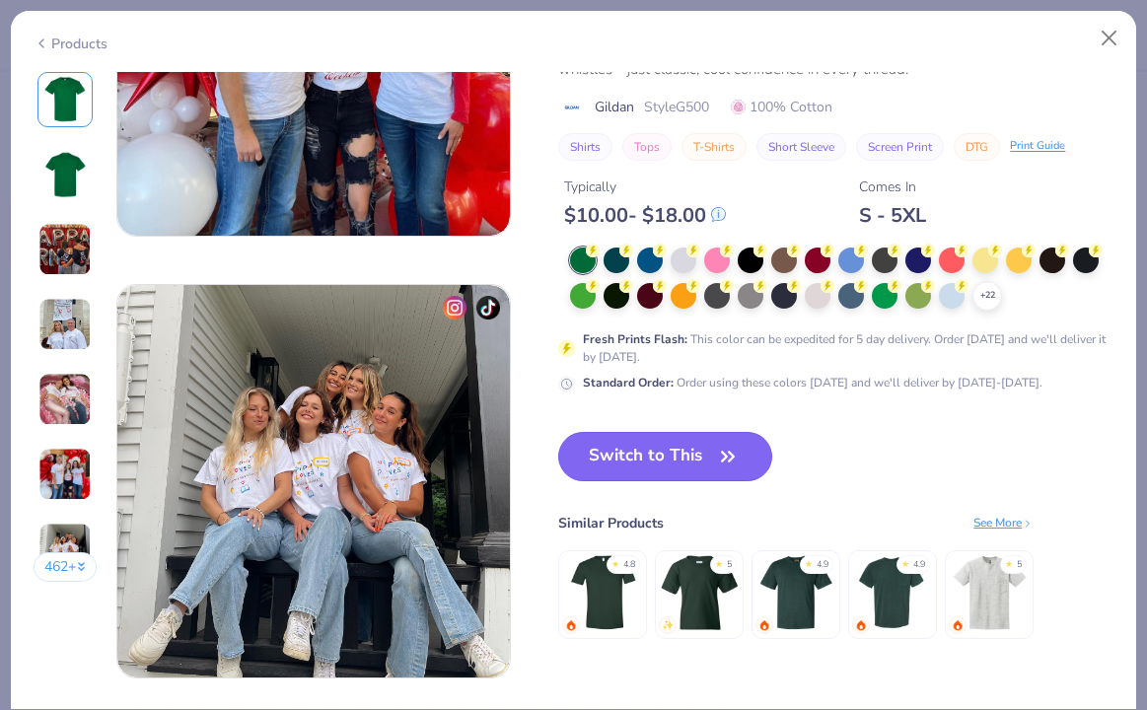
click at [682, 446] on button "Switch to This" at bounding box center [665, 456] width 214 height 49
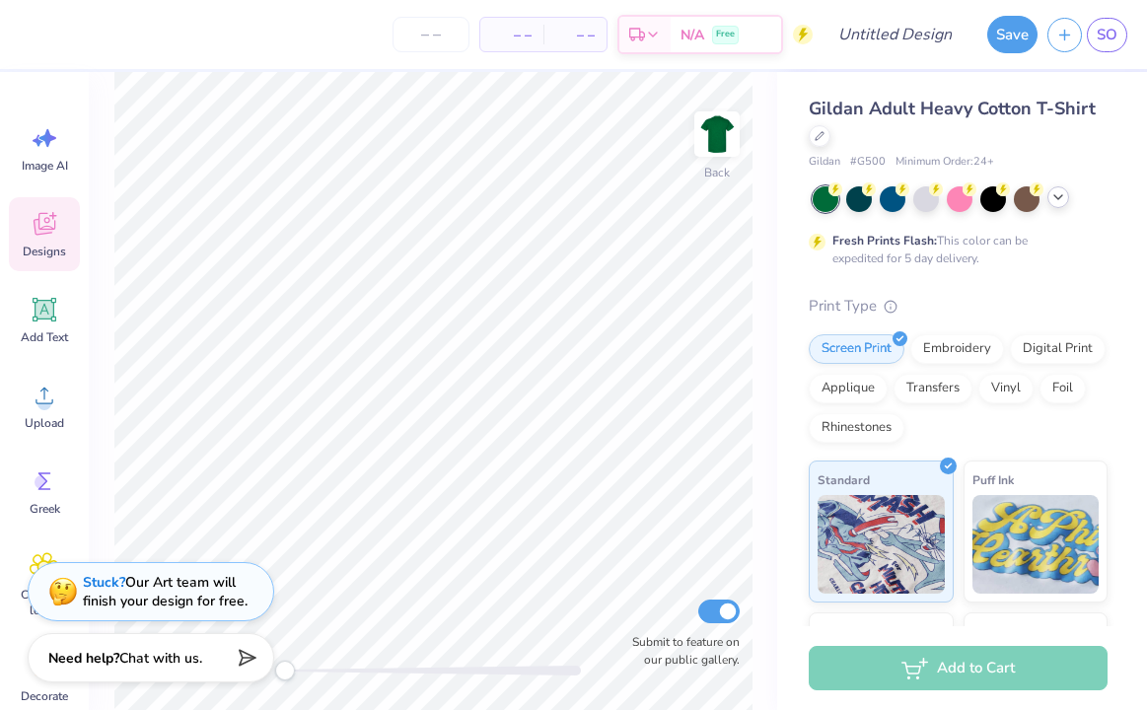
click at [1060, 197] on icon at bounding box center [1059, 197] width 16 height 16
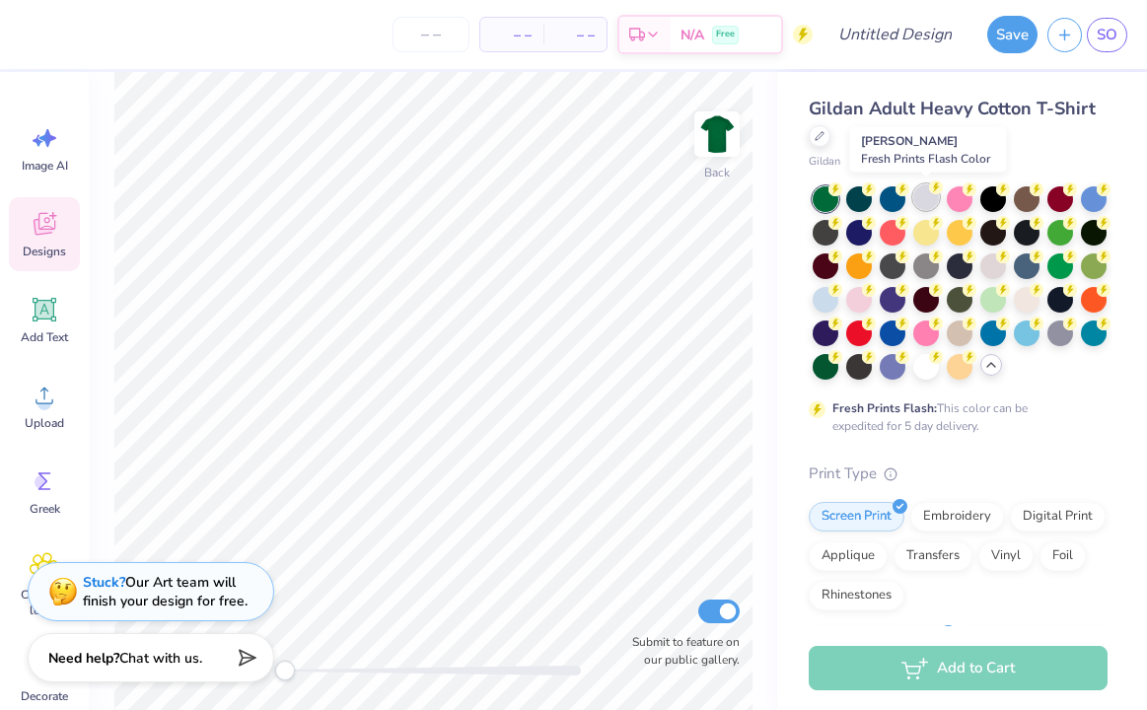
click at [928, 205] on div at bounding box center [927, 197] width 26 height 26
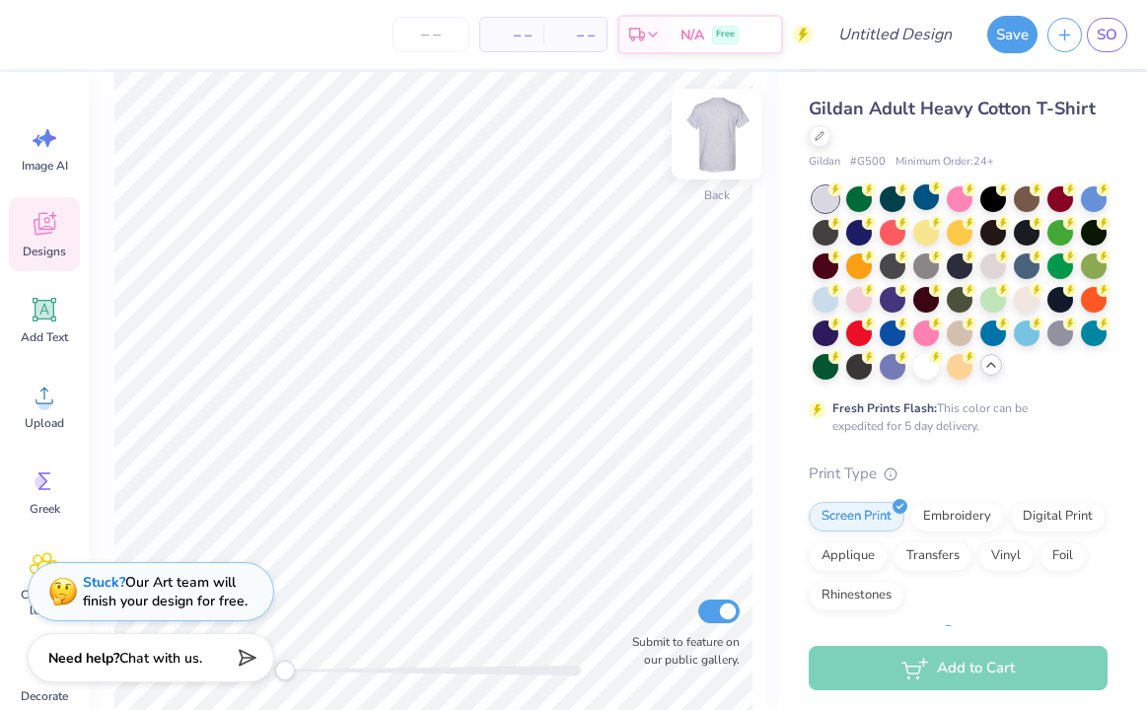
click at [723, 139] on img at bounding box center [717, 134] width 79 height 79
click at [41, 234] on icon at bounding box center [45, 224] width 22 height 23
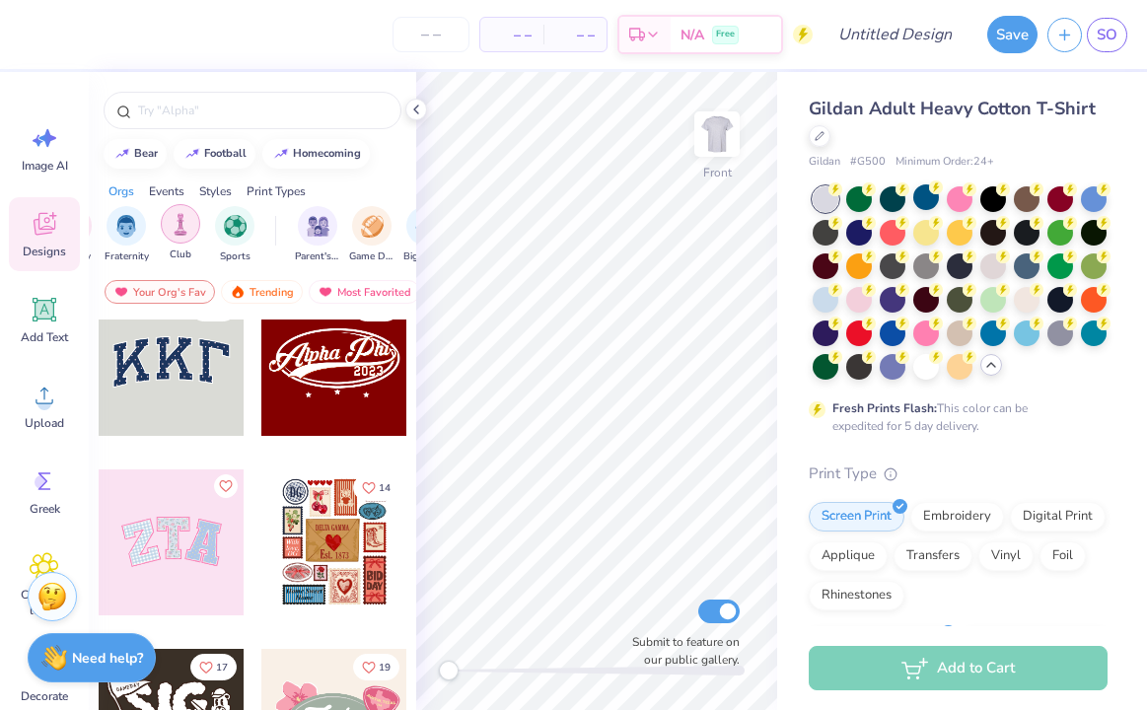
scroll to position [0, 51]
click at [179, 226] on img "filter for Club" at bounding box center [180, 224] width 22 height 23
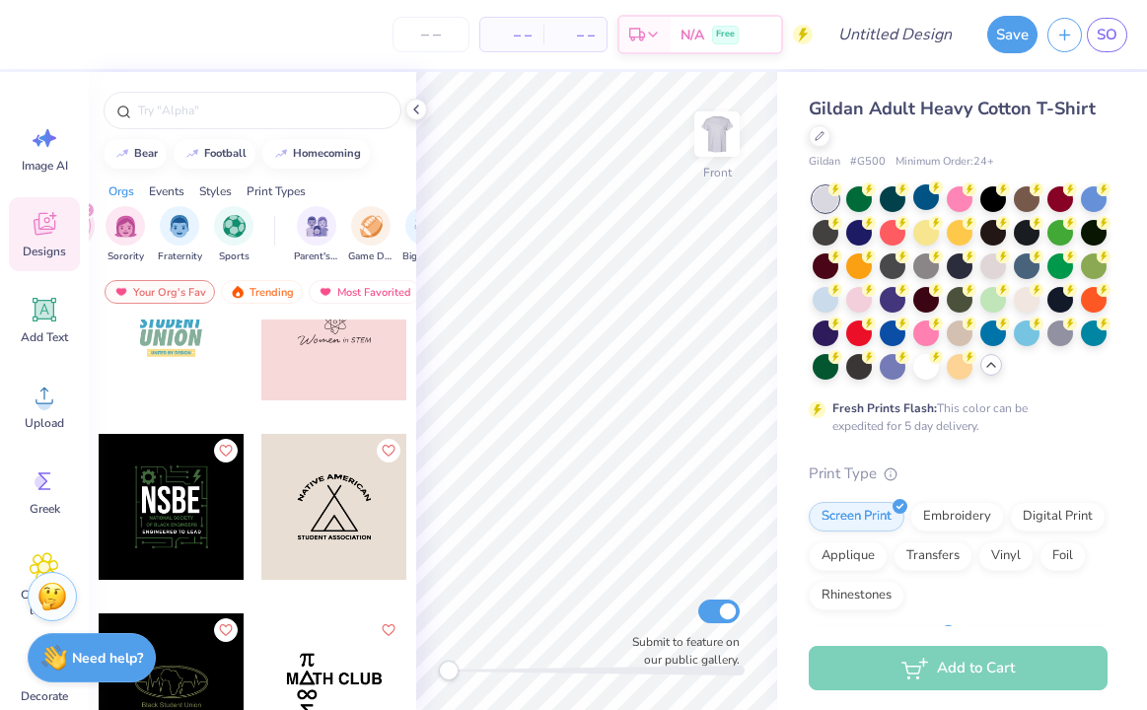
scroll to position [9755, 0]
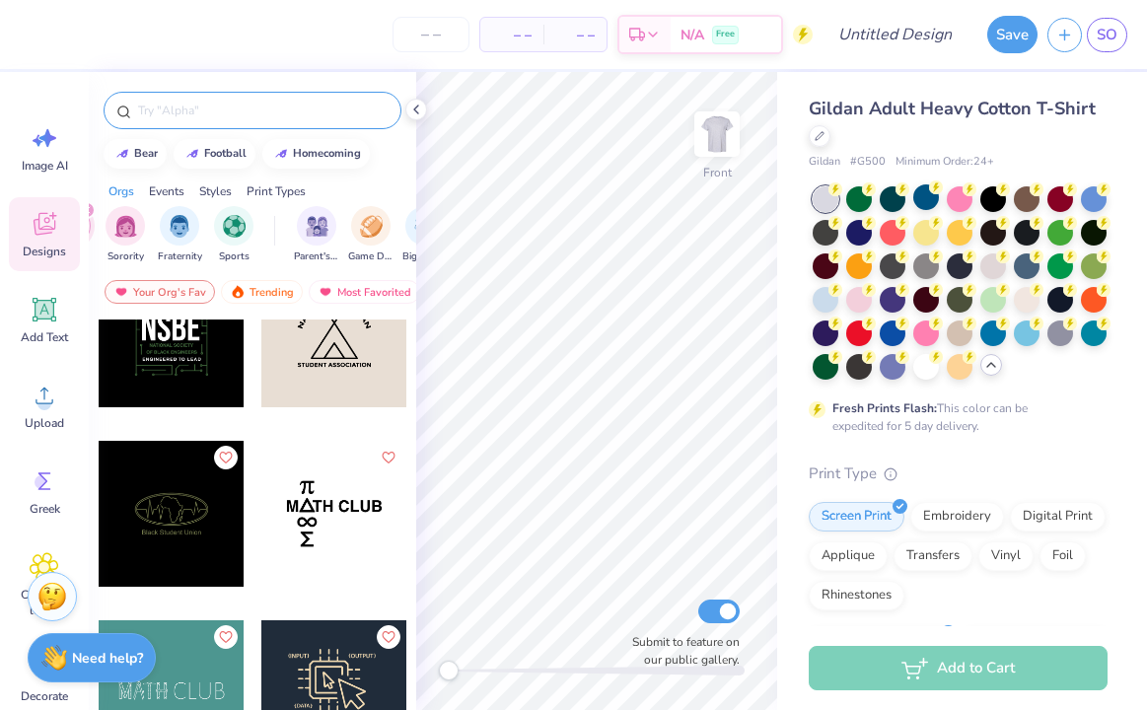
click at [172, 92] on div at bounding box center [253, 110] width 298 height 37
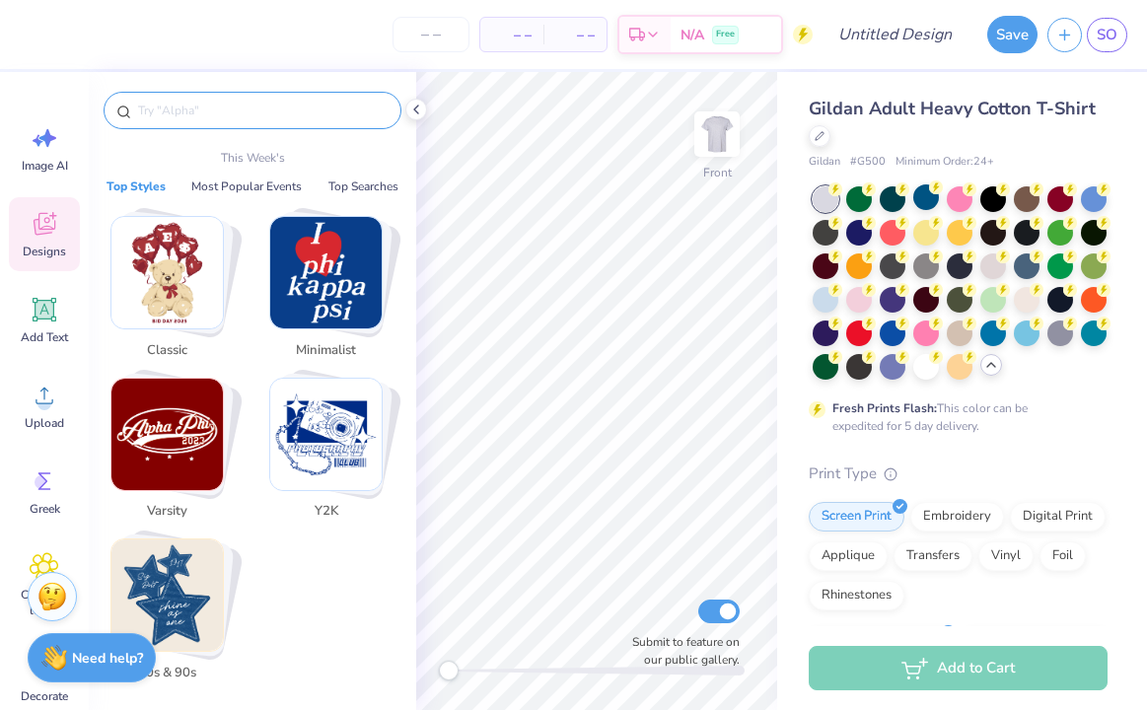
click at [181, 111] on input "text" at bounding box center [262, 111] width 253 height 20
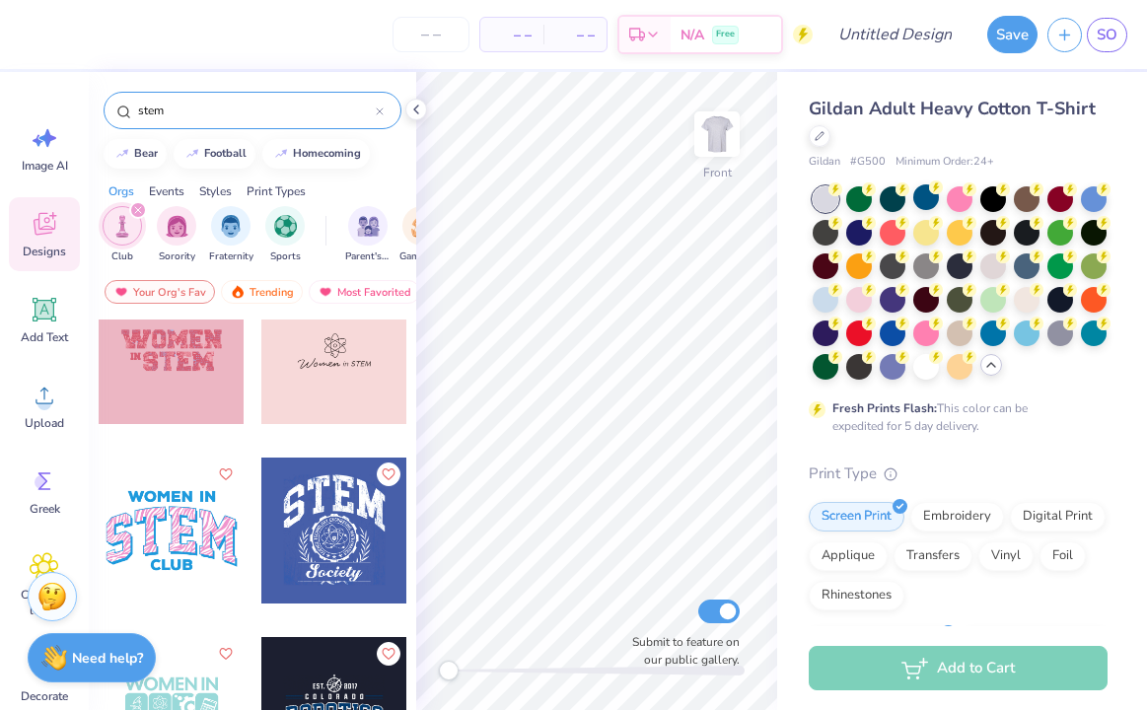
scroll to position [0, 0]
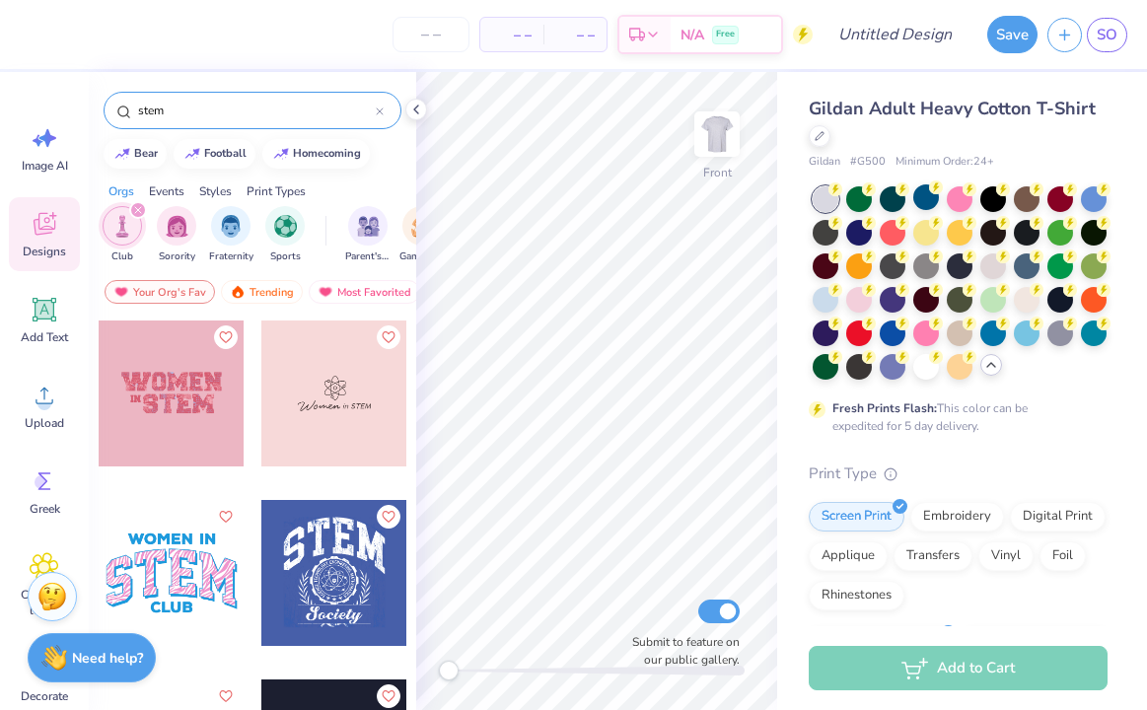
click at [209, 113] on input "stem" at bounding box center [256, 111] width 240 height 20
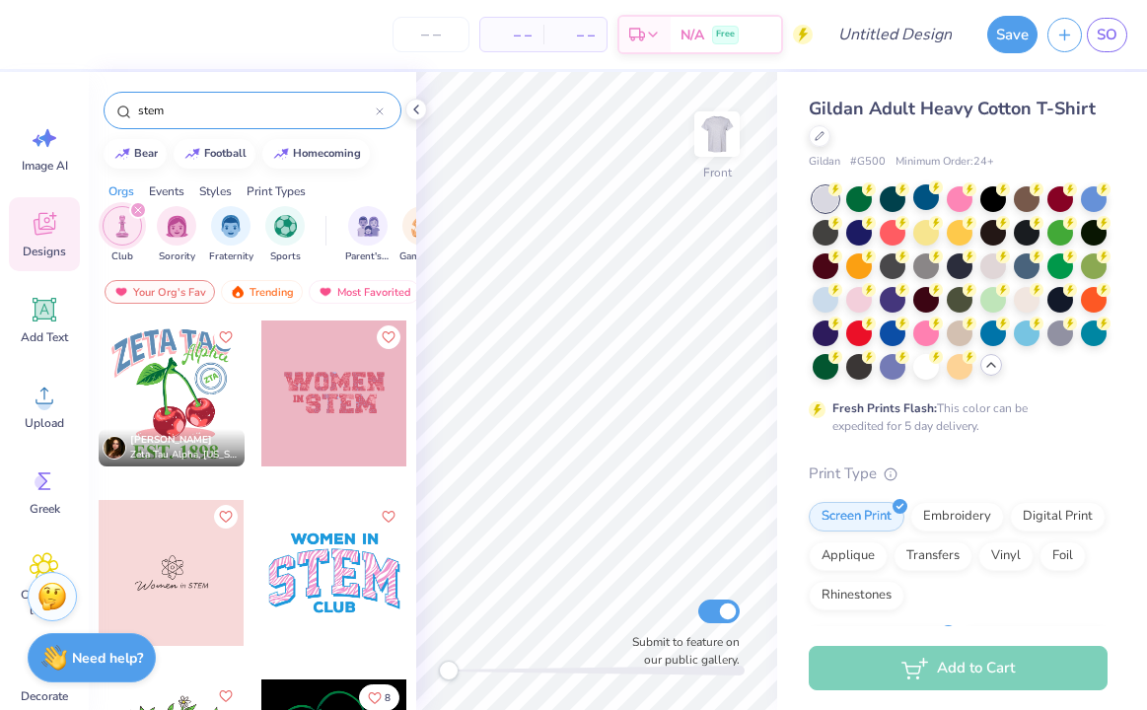
click at [209, 113] on input "stem" at bounding box center [256, 111] width 240 height 20
type input "engineer"
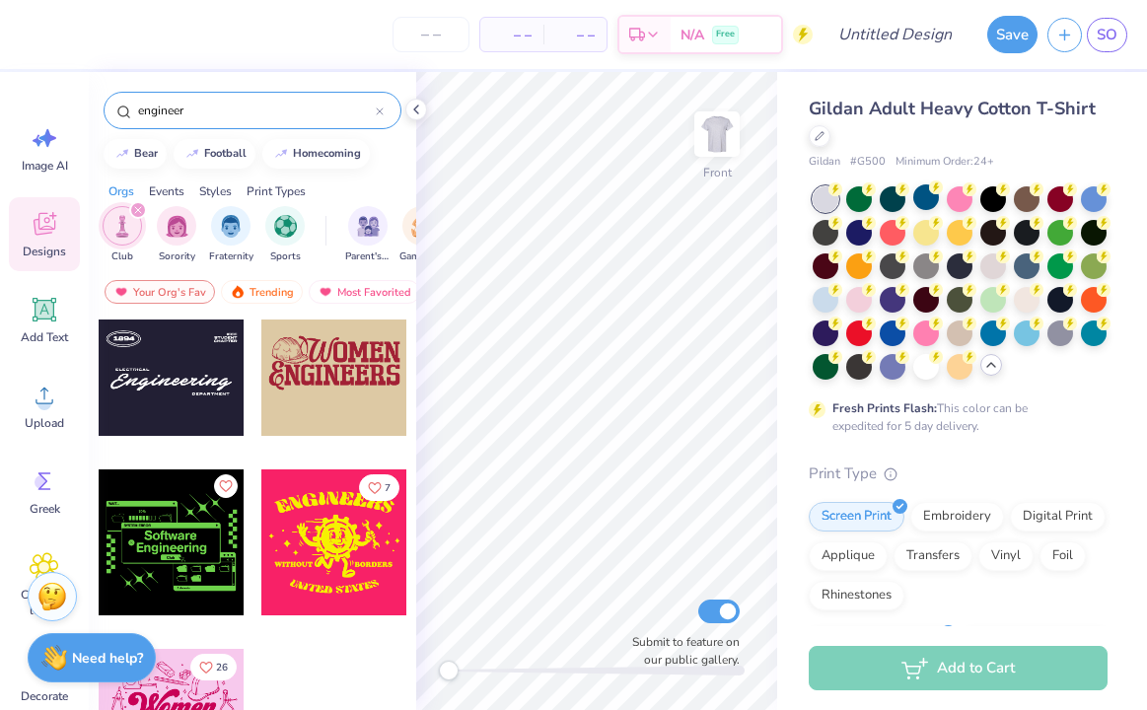
scroll to position [792, 0]
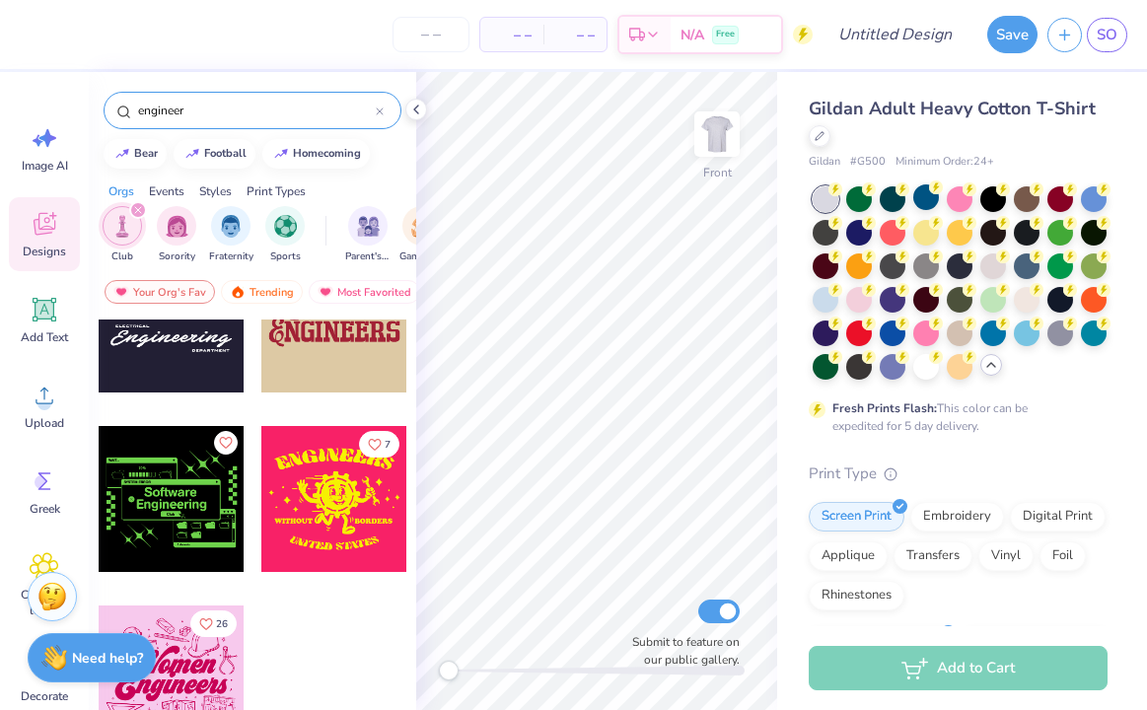
click at [208, 679] on div at bounding box center [172, 679] width 146 height 146
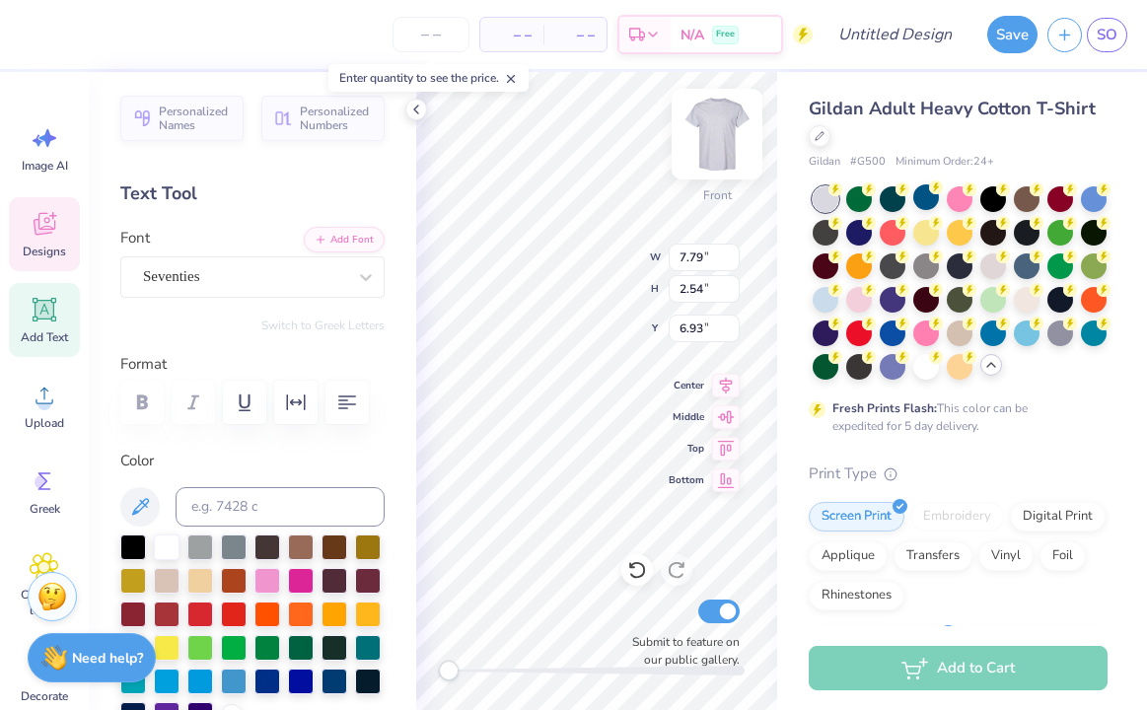
scroll to position [0, 2]
type textarea "Society of"
type input "1.36"
type input "2.93"
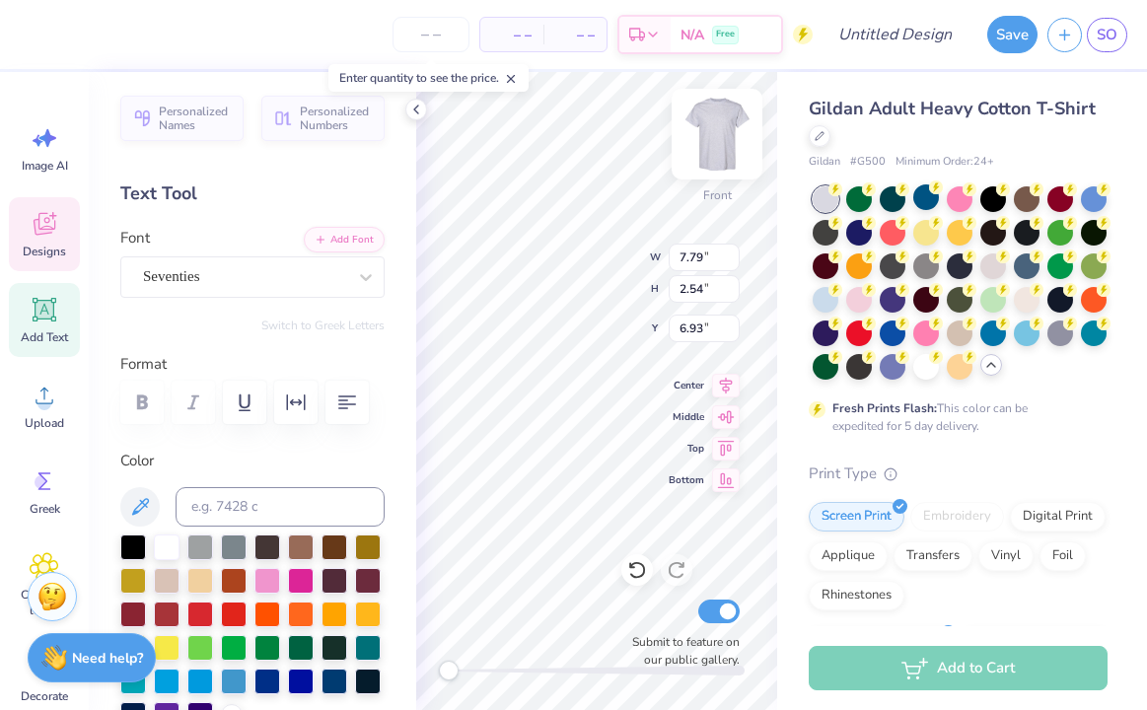
type input "6.72"
type input "10.02"
type input "3.02"
type input "7.00"
type input "7.56"
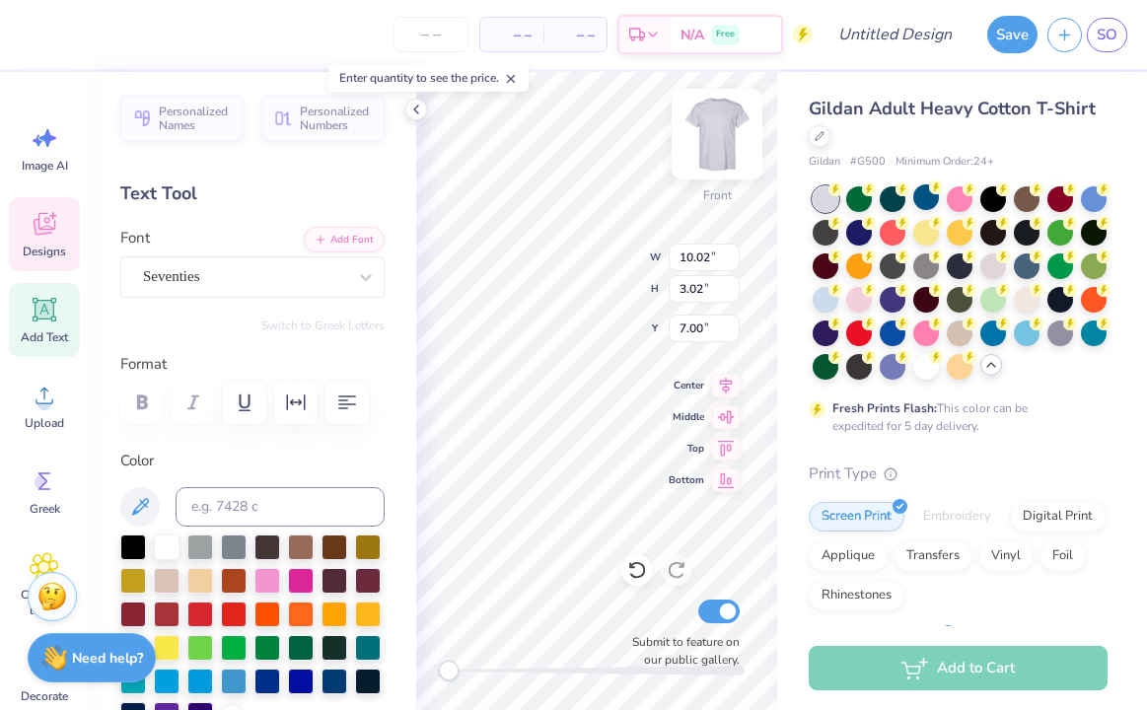
type input "2.28"
type input "7.68"
type input "9.95"
type input "2.87"
type input "9.02"
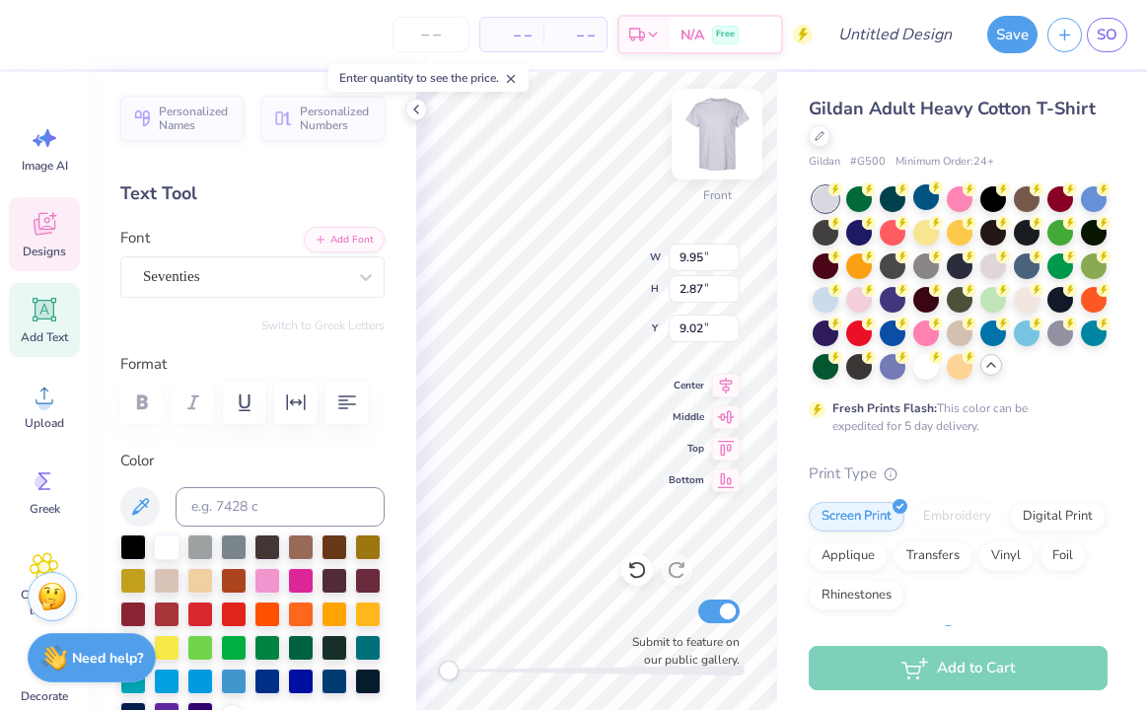
scroll to position [0, 0]
type textarea "Women"
type input "10.67"
type input "9.99"
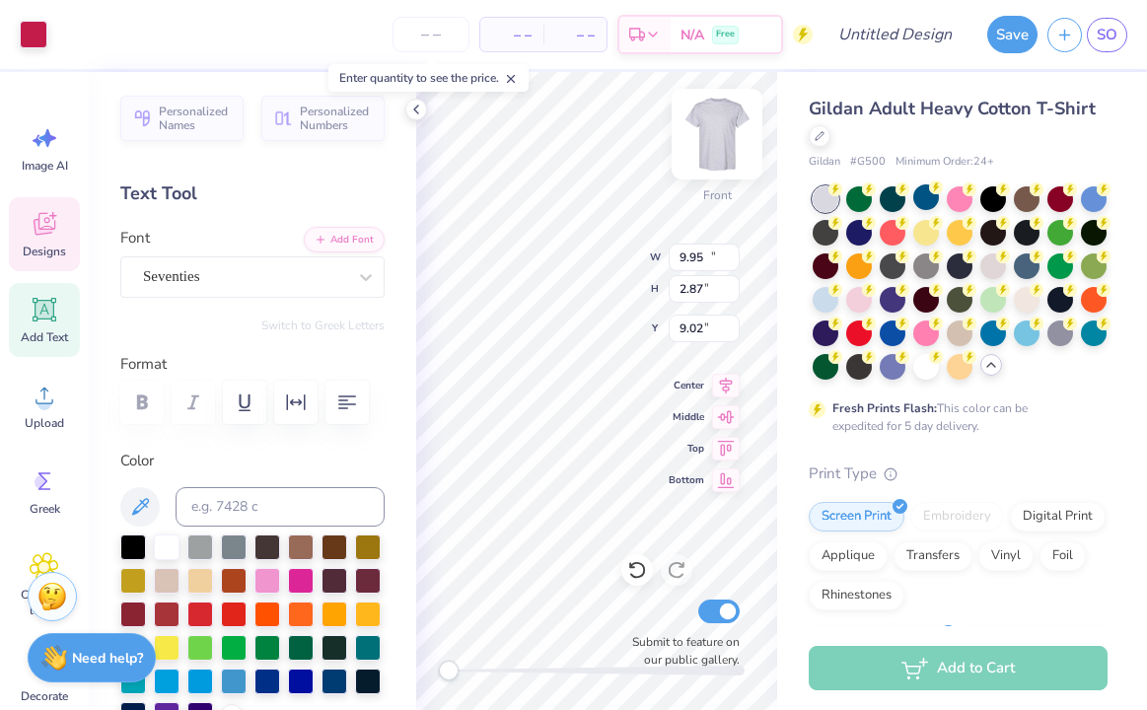
type input "4.72"
type input "7.80"
type input "2.49"
type input "9.07"
type input "5.91"
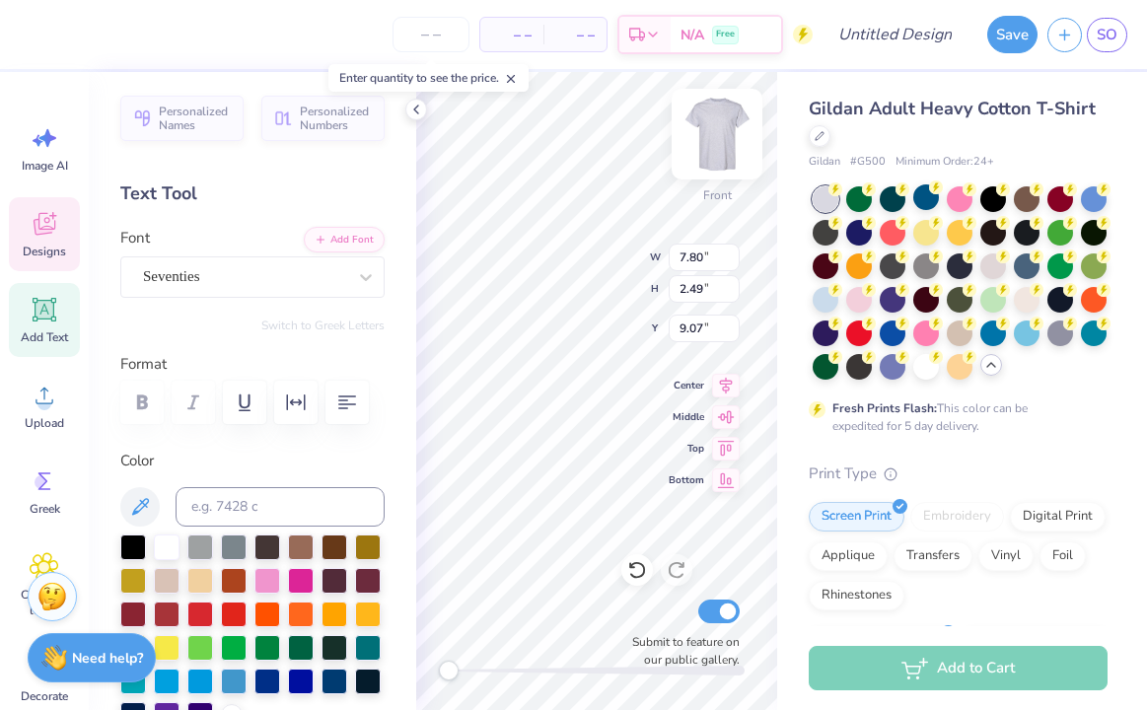
type input "1.89"
type input "9.10"
type textarea "Engineers"
type input "5.67"
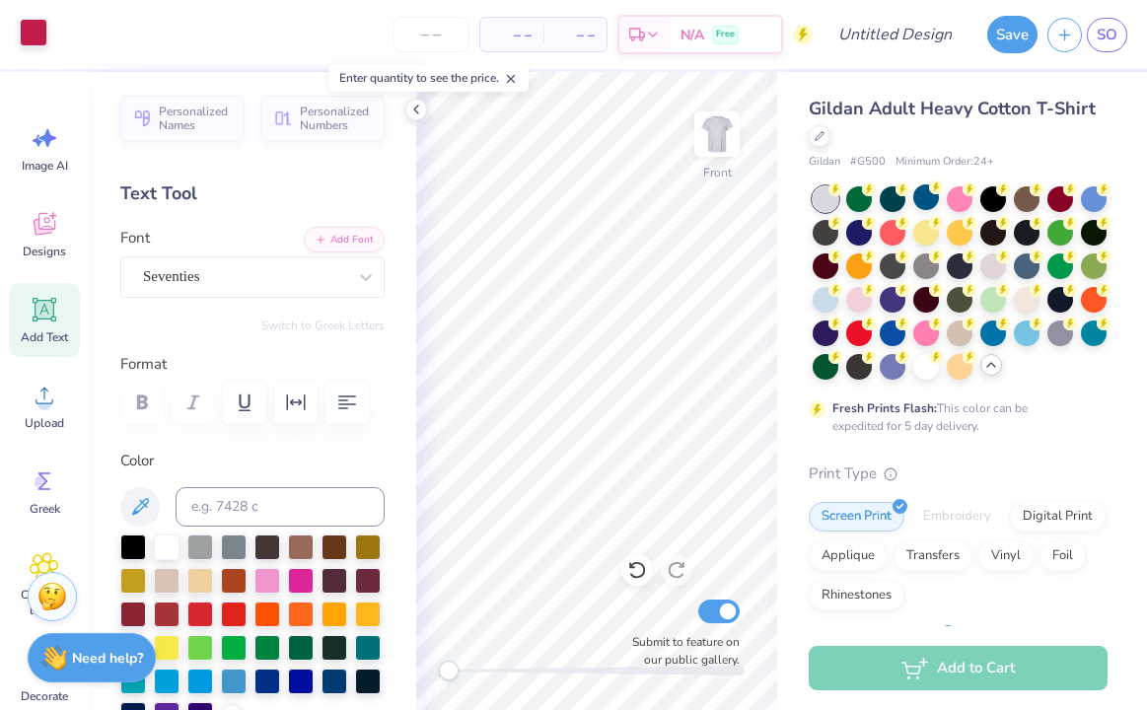
click at [37, 41] on div at bounding box center [34, 33] width 28 height 28
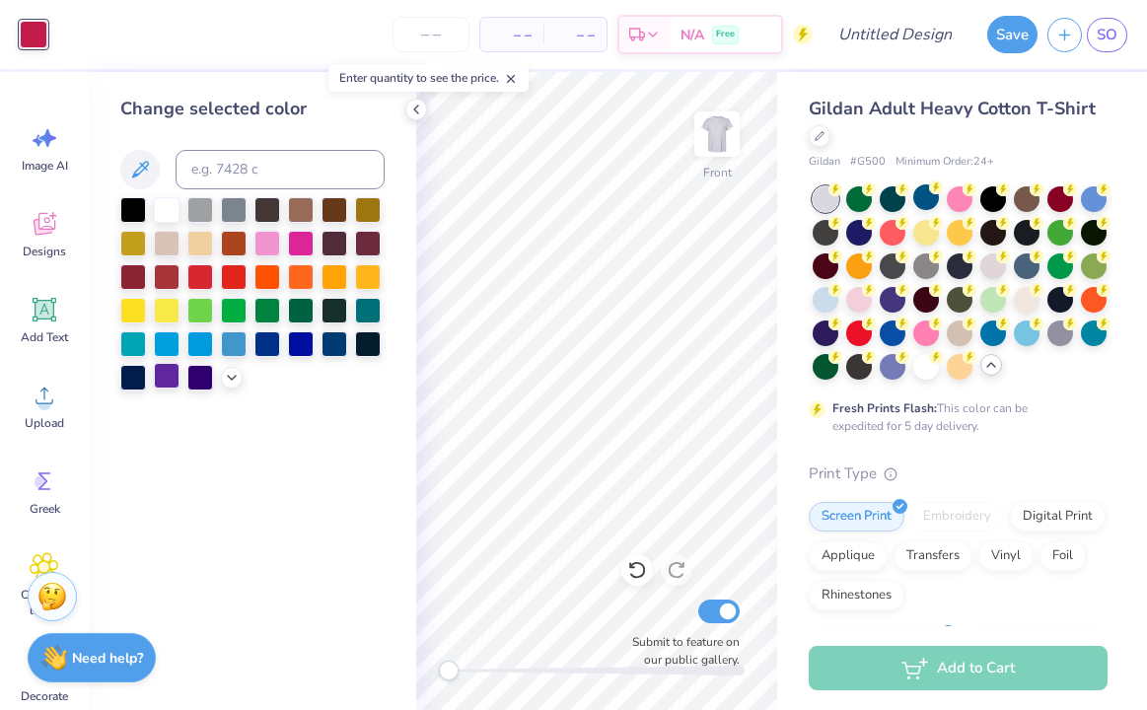
click at [170, 375] on div at bounding box center [167, 376] width 26 height 26
click at [216, 379] on div at bounding box center [252, 293] width 264 height 193
click at [235, 377] on icon at bounding box center [232, 376] width 16 height 16
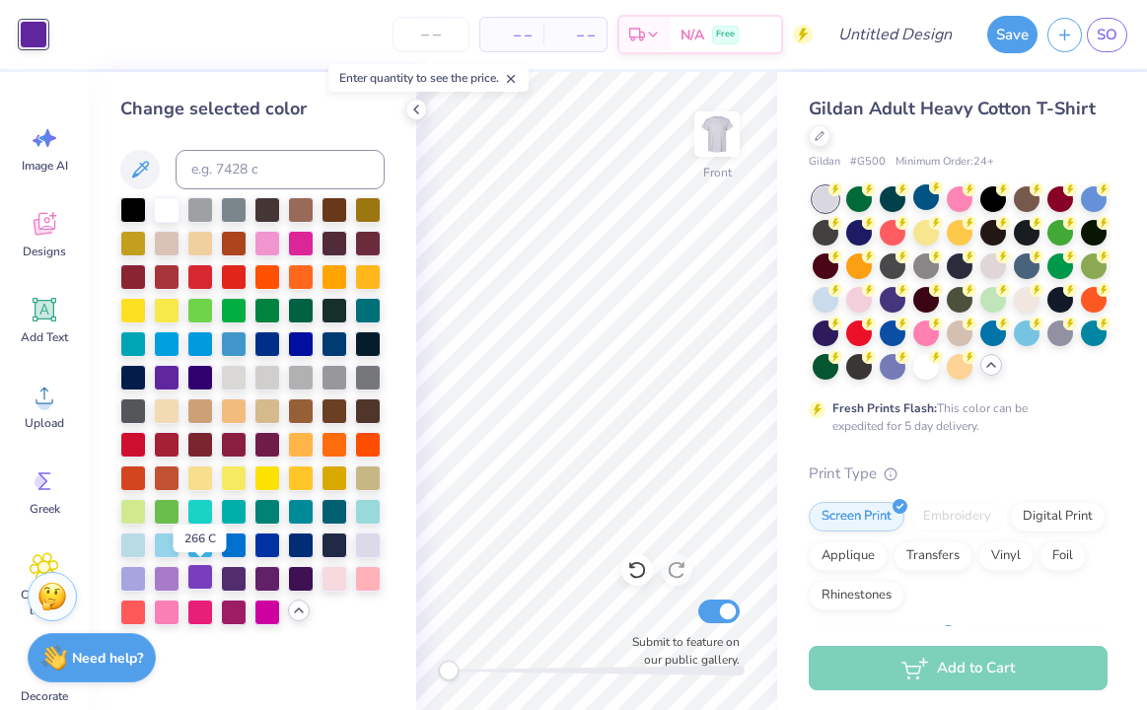
click at [192, 577] on div at bounding box center [200, 577] width 26 height 26
click at [1037, 294] on div at bounding box center [1027, 298] width 26 height 26
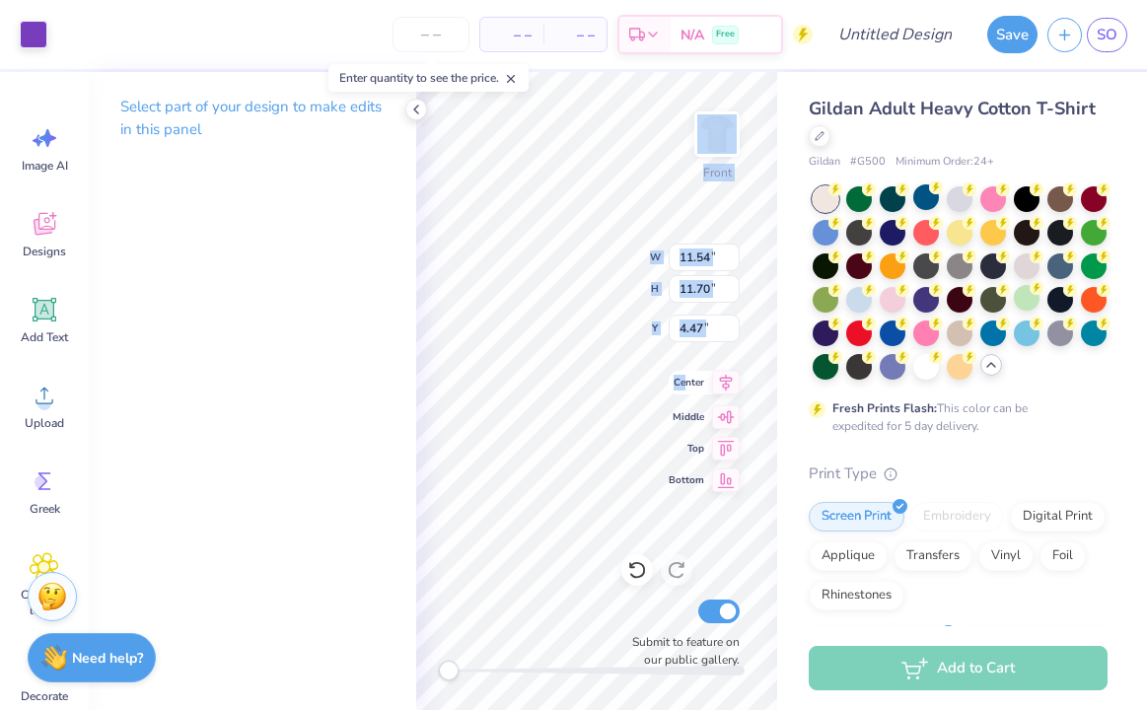
click at [645, 308] on div "Front W 11.54 11.54 " H 11.70 11.70 " Y 4.47 4.47 " Center Middle Top Bottom Su…" at bounding box center [596, 391] width 361 height 638
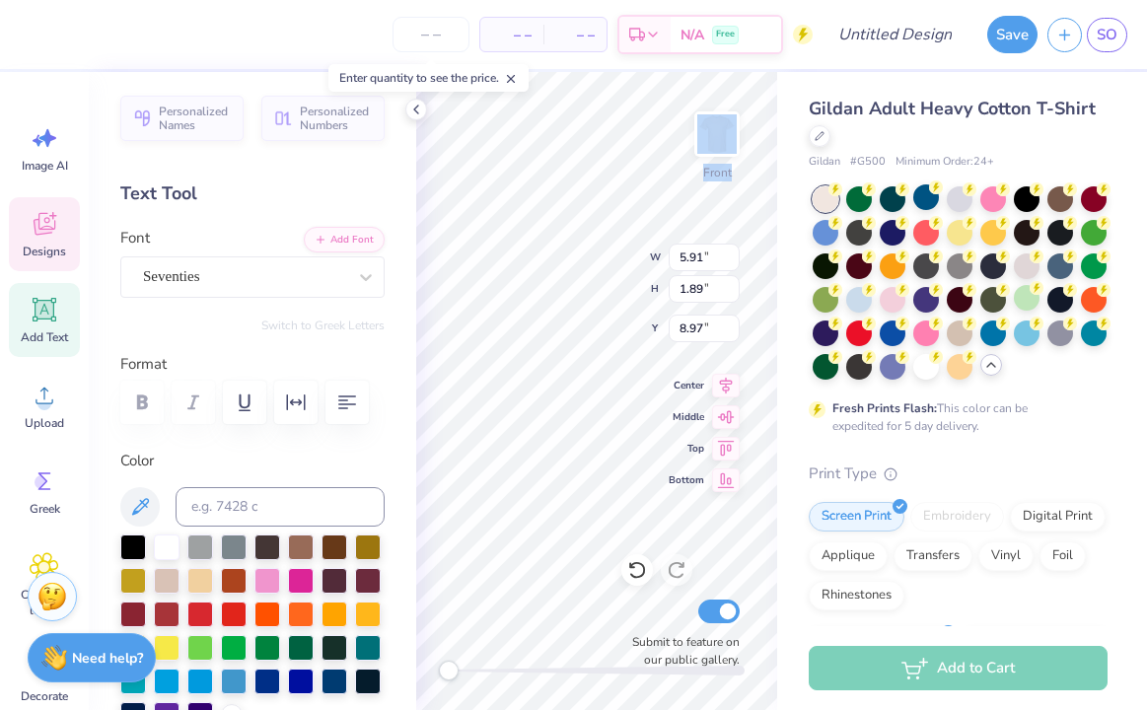
type input "5.91"
type input "1.89"
type input "8.97"
type textarea "SociLety of"
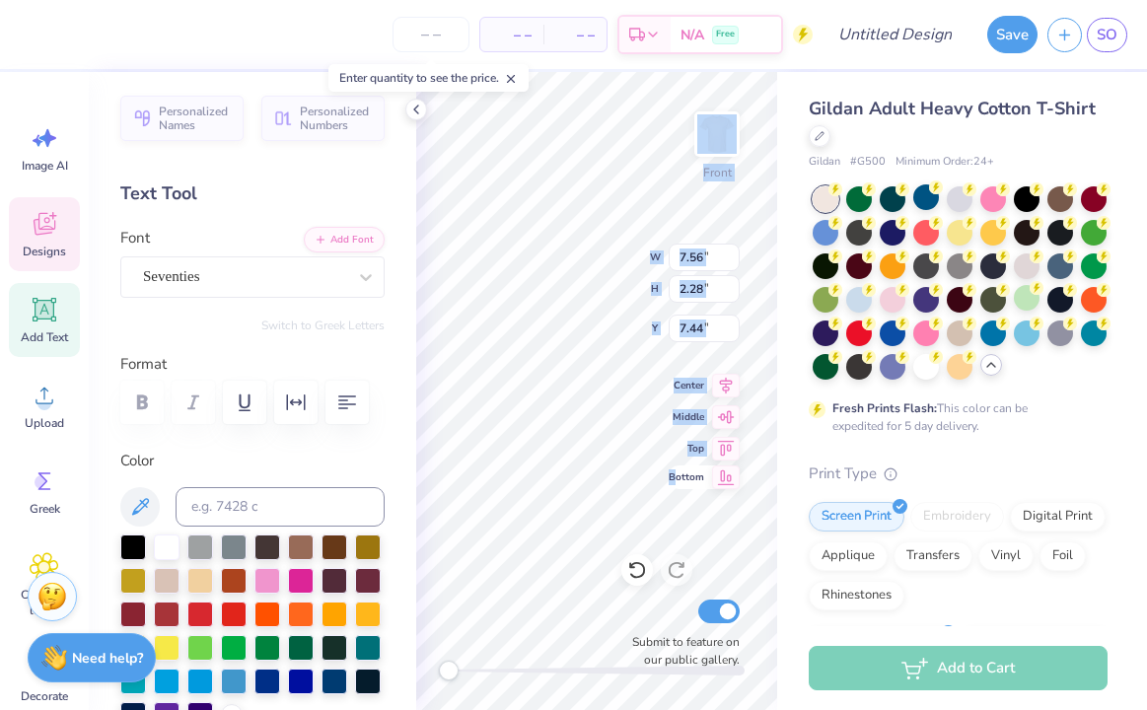
click at [569, 473] on div "Front W 7.56 7.56 " H 2.28 2.28 " Y 7.44 7.44 " Center Middle Top Bottom Submit…" at bounding box center [596, 391] width 361 height 638
type input "9.12"
type input "2.45"
type input "16.86"
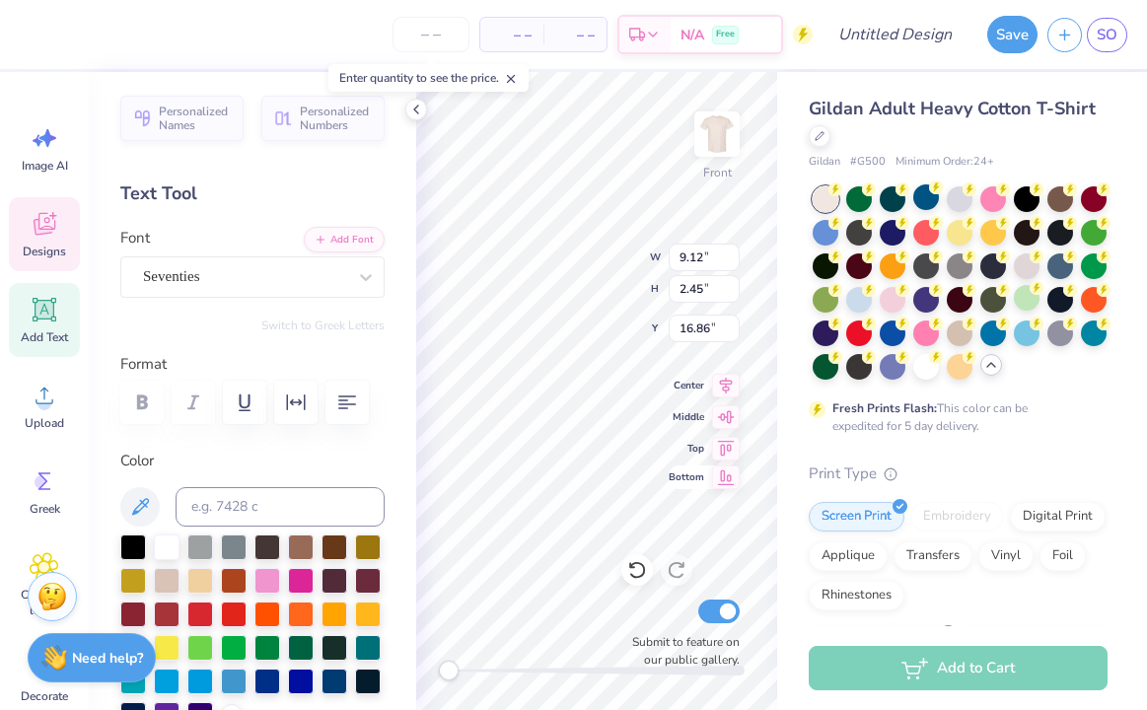
type textarea "[GEOGRAPHIC_DATA]"
type input "7.20"
type input "1.29"
type input "18.04"
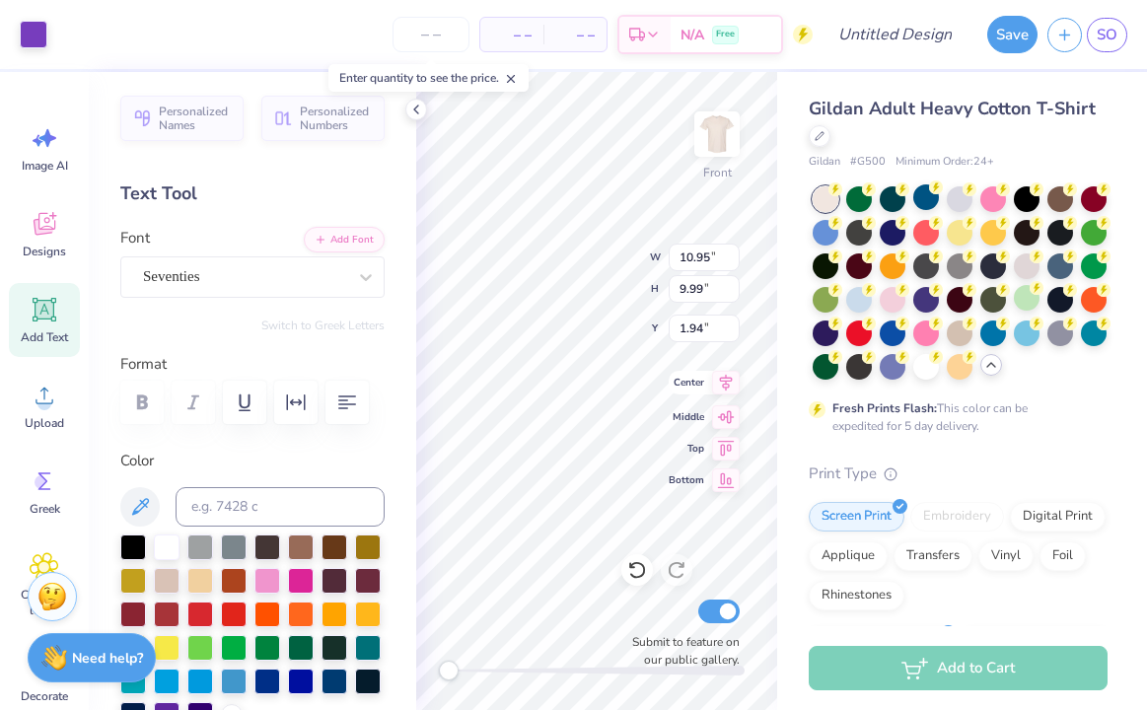
type input "5.67"
click at [454, 35] on input "number" at bounding box center [431, 35] width 77 height 36
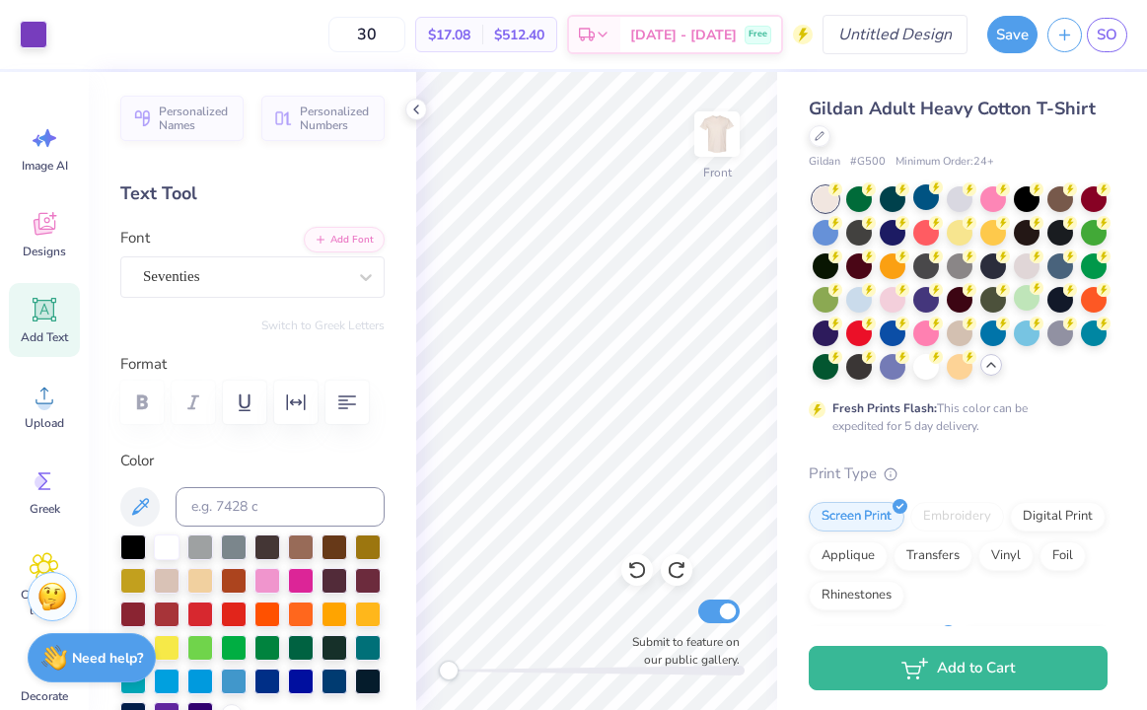
type input "30"
click at [871, 32] on input "Design Title" at bounding box center [919, 34] width 97 height 39
type input "swe 2"
click at [882, 98] on span "Gildan Adult Heavy Cotton T-Shirt" at bounding box center [952, 109] width 287 height 24
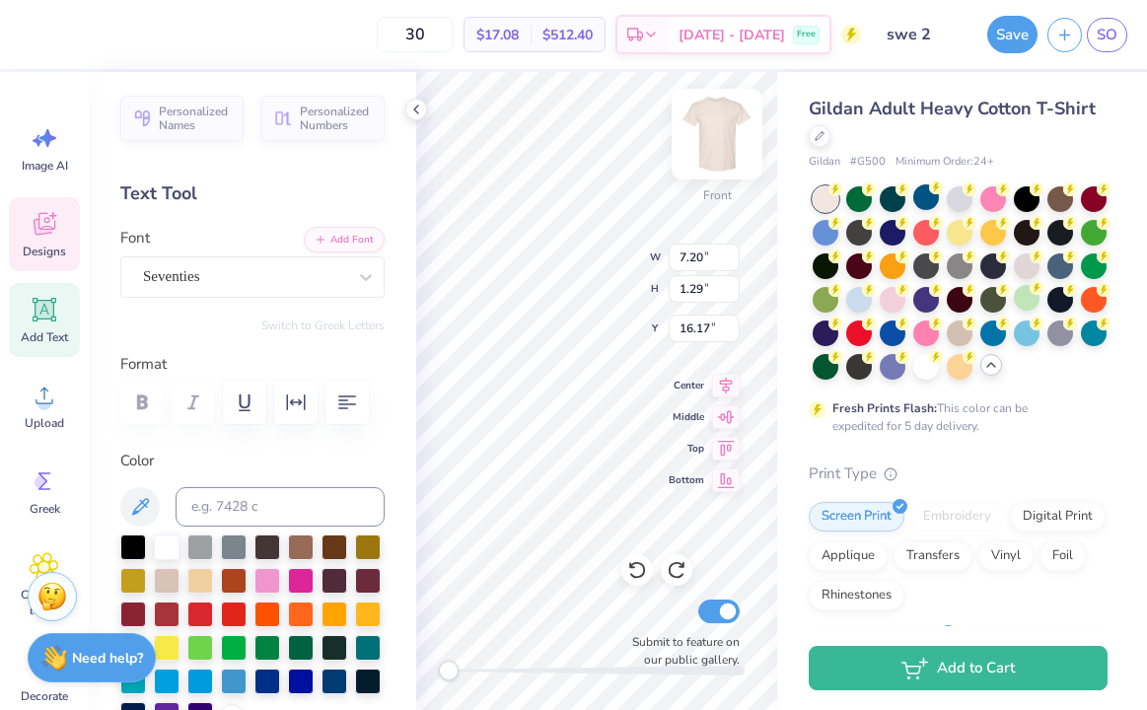
click at [726, 136] on img at bounding box center [717, 134] width 79 height 79
type input "7.32"
type input "1.31"
type input "14.60"
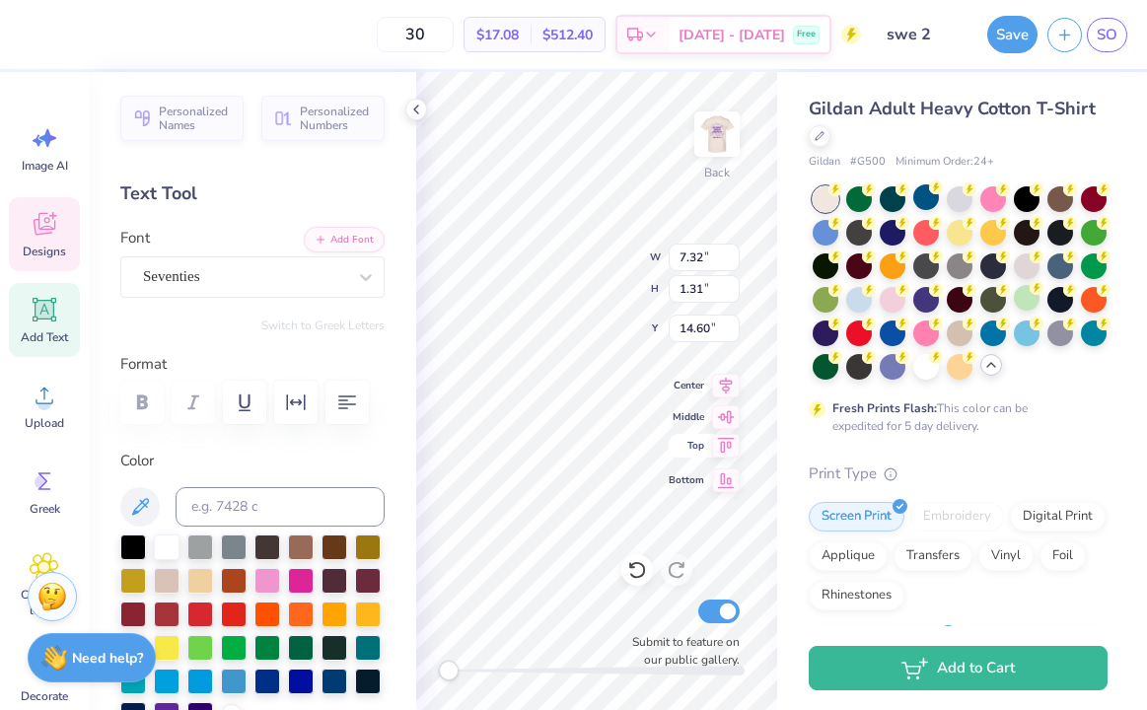
click at [673, 448] on div "Back W 7.32 7.32 " H 1.31 1.31 " Y 14.60 14.60 " Center Middle Top Bottom Submi…" at bounding box center [596, 391] width 361 height 638
type textarea "L"
type textarea "SWE"
click at [606, 248] on div "Back W 2.76 2.76 " H 1.22 1.22 " Y 14.65 14.65 " Center Middle Top Bottom Submi…" at bounding box center [596, 391] width 361 height 638
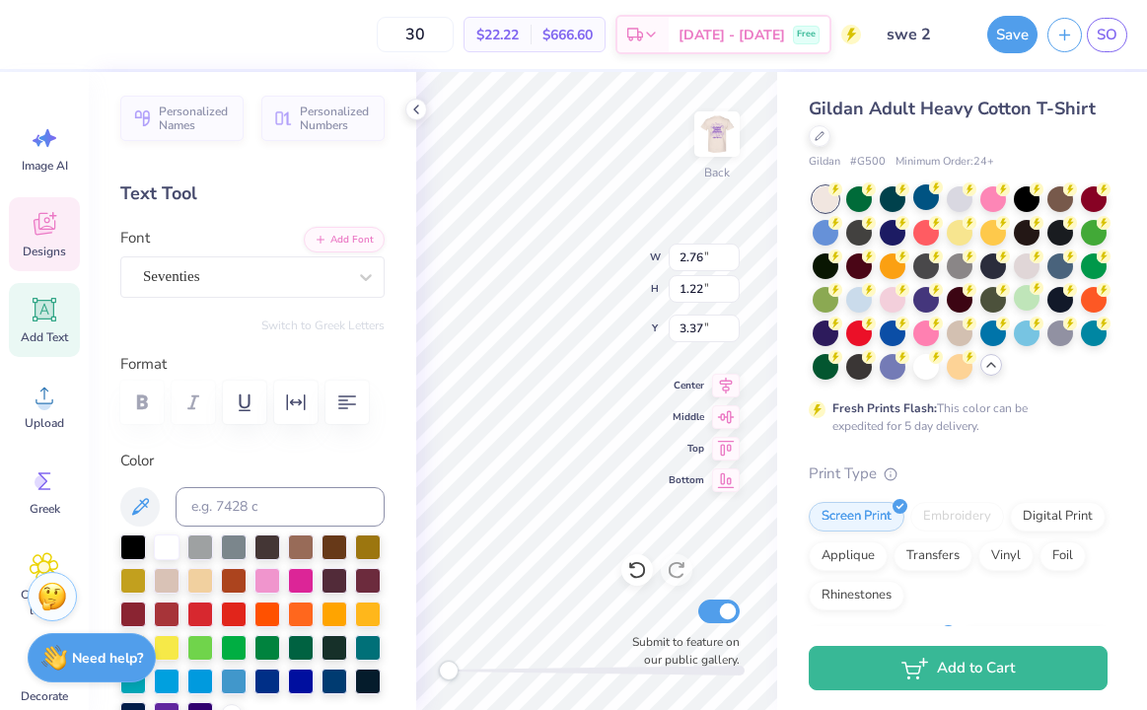
type input "3.58"
type input "1.58"
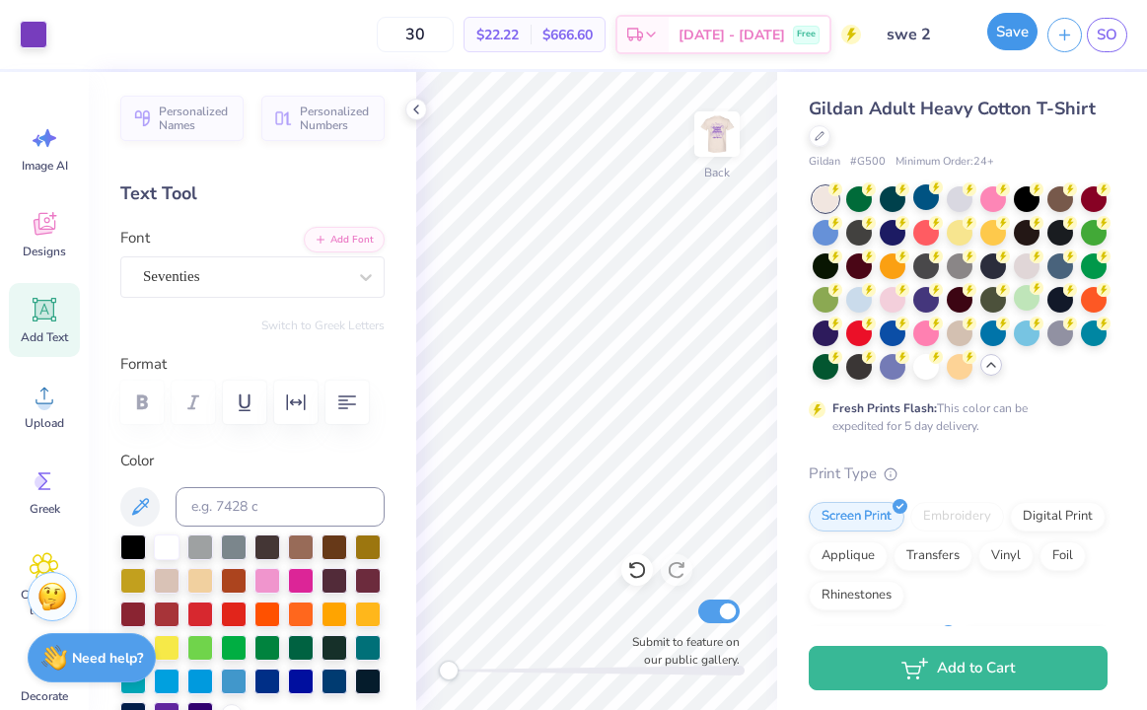
click at [1006, 24] on button "Save" at bounding box center [1013, 31] width 50 height 37
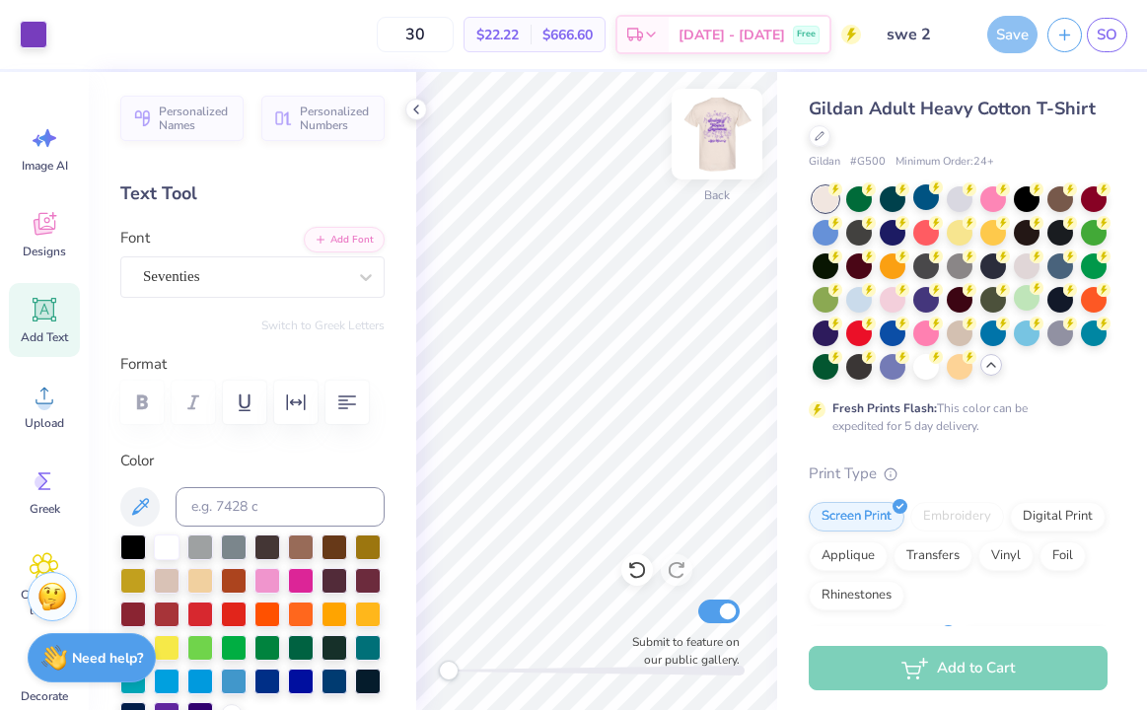
click at [725, 114] on img at bounding box center [717, 134] width 79 height 79
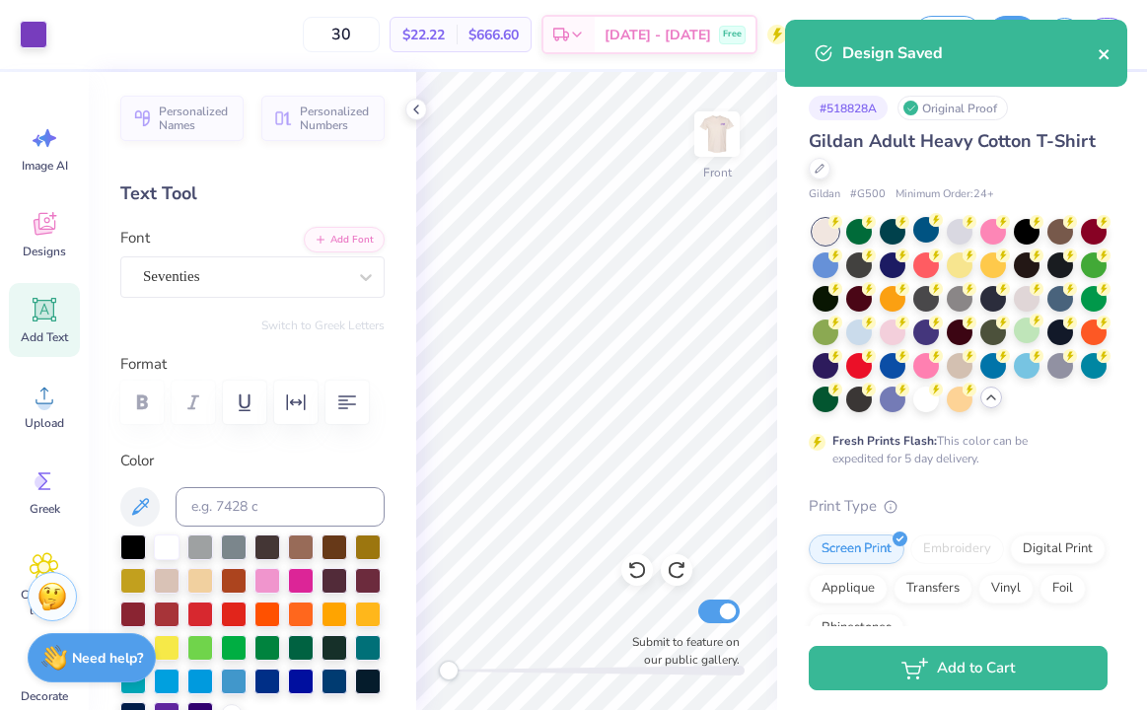
click at [1108, 49] on icon "close" at bounding box center [1105, 54] width 14 height 16
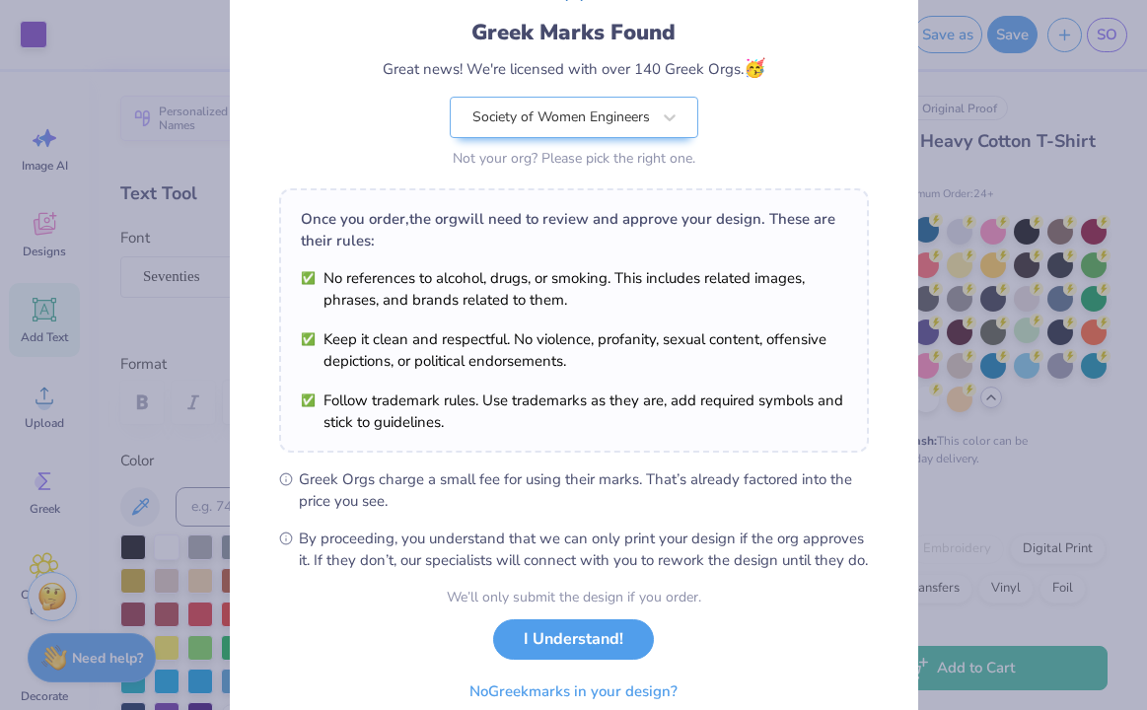
scroll to position [150, 0]
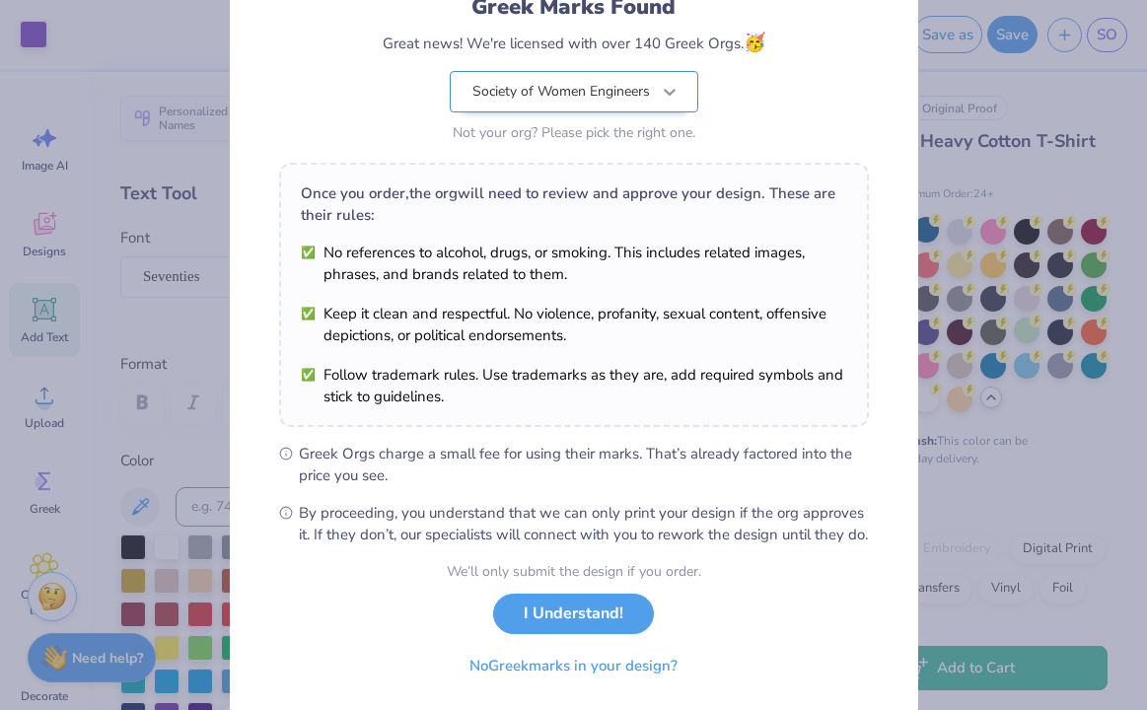
click at [665, 97] on icon at bounding box center [670, 92] width 20 height 20
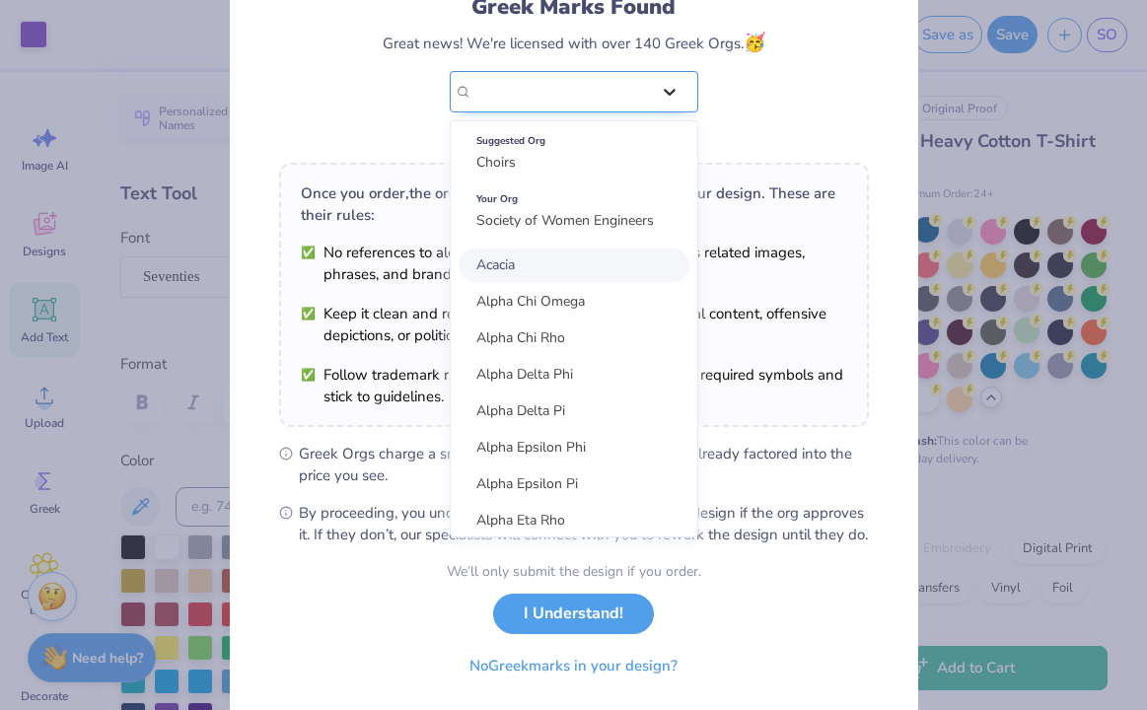
scroll to position [0, 0]
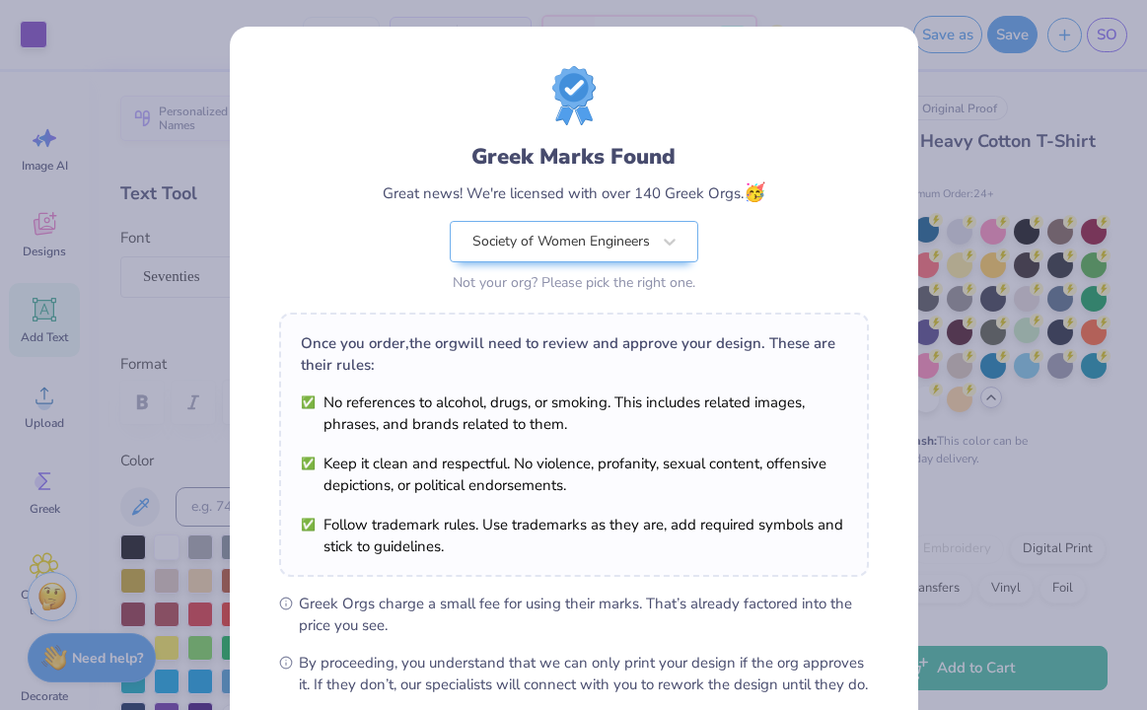
click at [723, 202] on div "Great news! We're licensed with over 140 Greek Orgs. 🥳" at bounding box center [574, 193] width 383 height 27
click at [688, 259] on div "Society of Women Engineers" at bounding box center [574, 241] width 249 height 41
click at [730, 246] on div "Greek Marks Found Great news! We're licensed with over 140 Greek Orgs. 🥳 Societ…" at bounding box center [574, 219] width 383 height 156
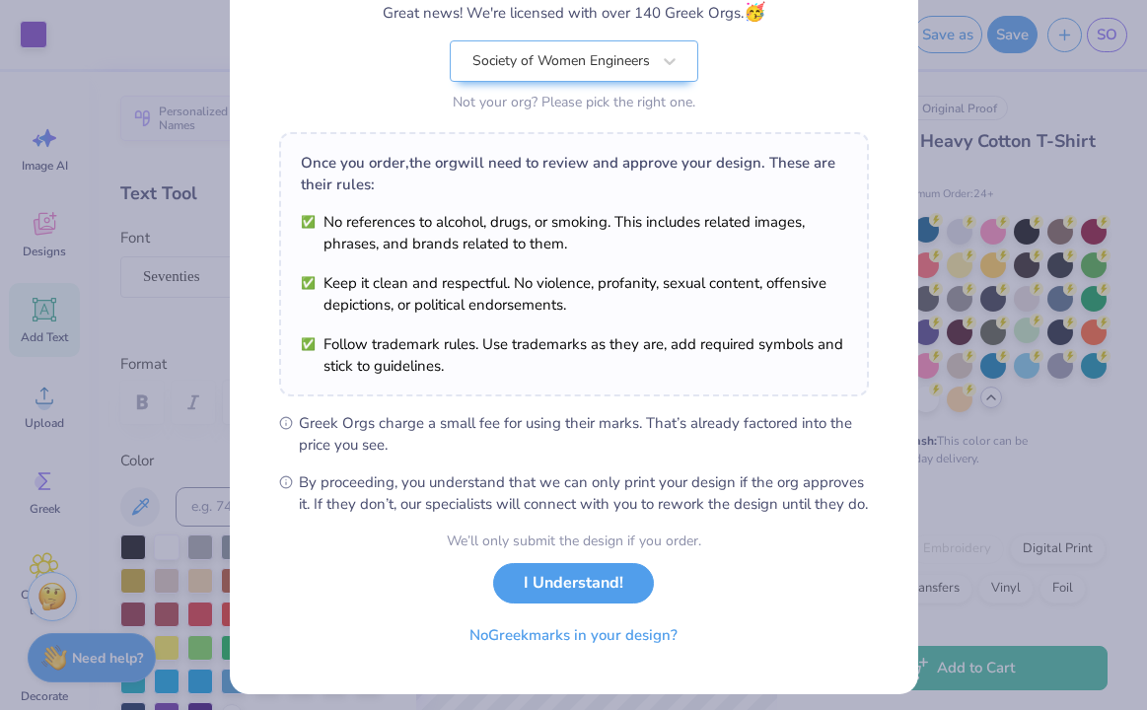
scroll to position [213, 0]
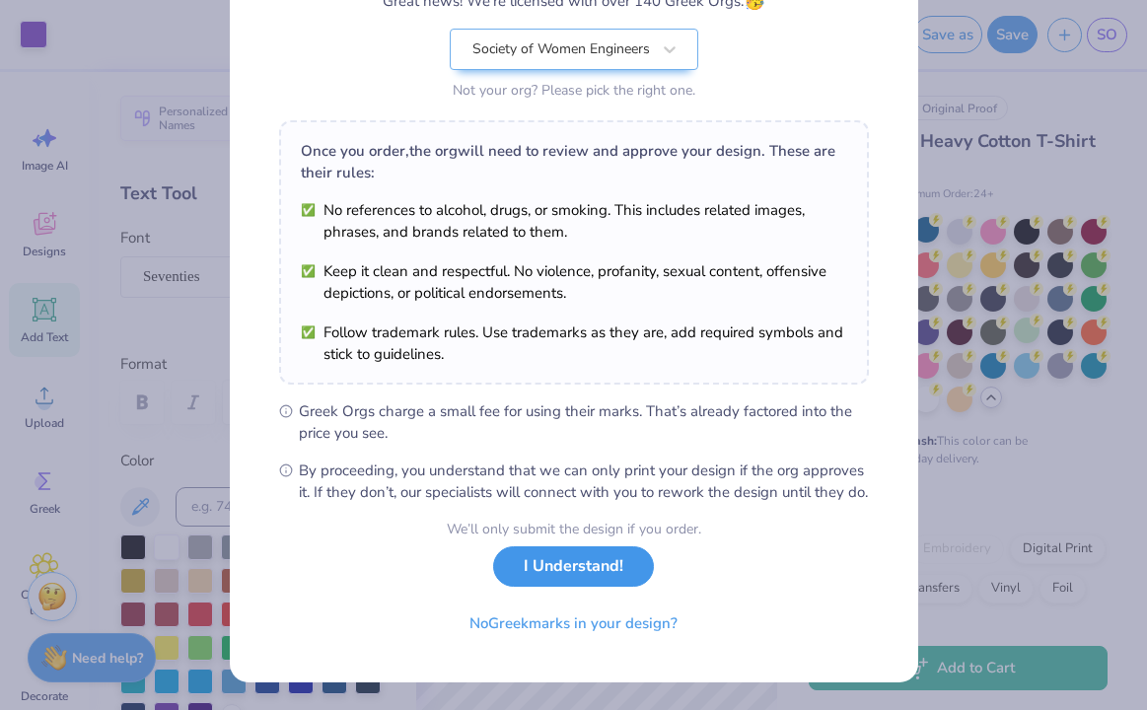
click at [600, 565] on button "I Understand!" at bounding box center [573, 567] width 161 height 40
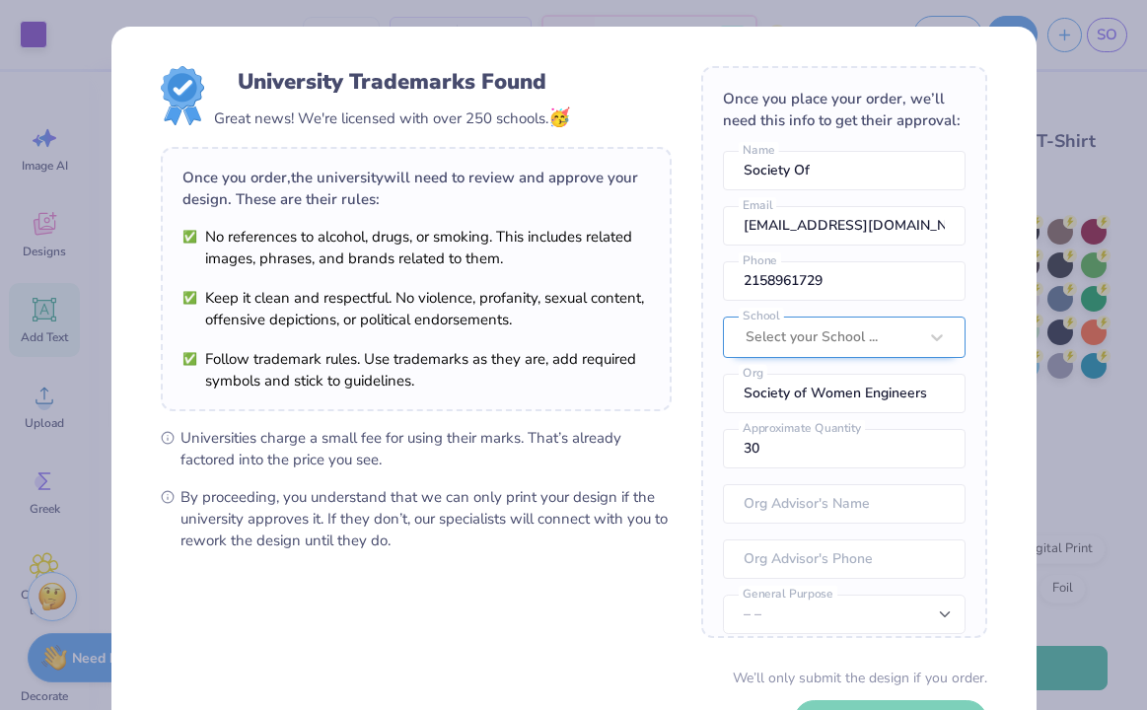
click at [796, 334] on div at bounding box center [832, 338] width 172 height 26
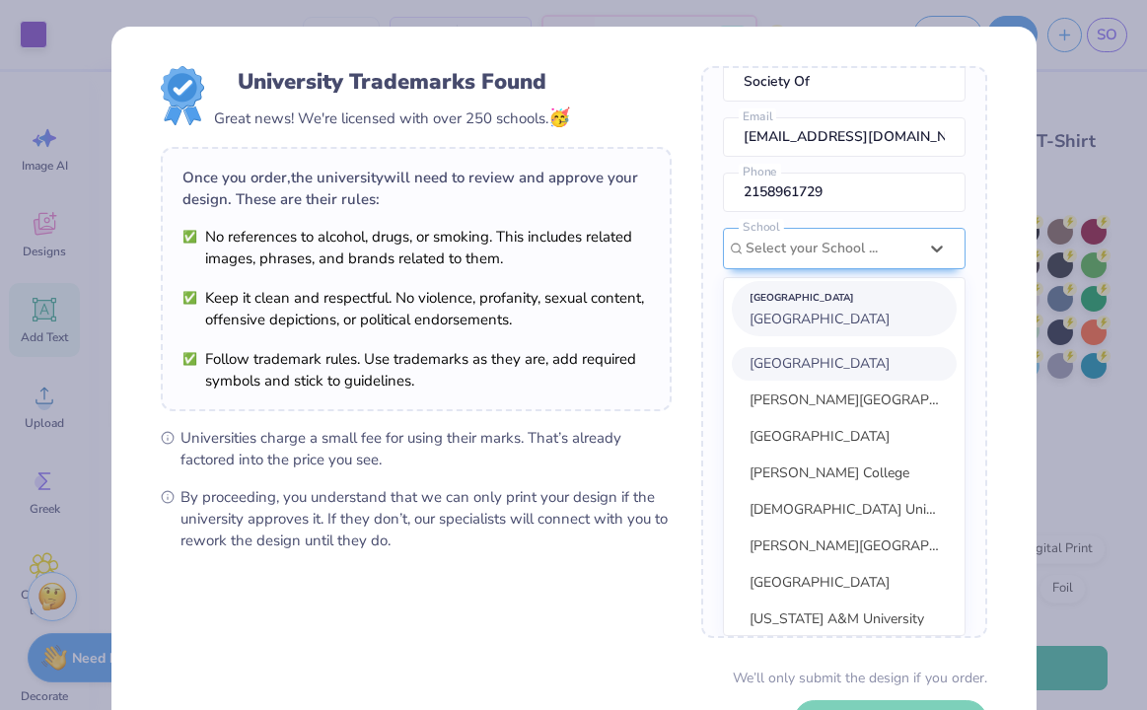
click at [803, 328] on span "[GEOGRAPHIC_DATA]" at bounding box center [820, 319] width 140 height 19
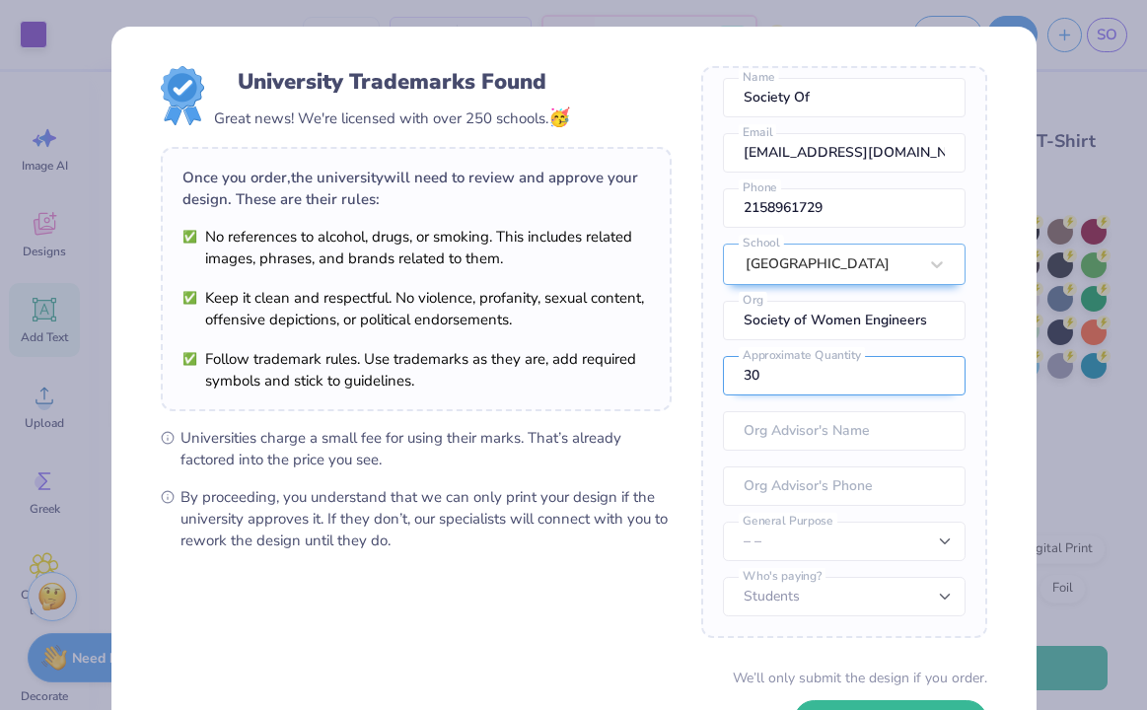
click at [801, 369] on input "30" at bounding box center [844, 375] width 243 height 39
click at [790, 416] on input "text" at bounding box center [844, 430] width 243 height 39
type input "[PERSON_NAME]"
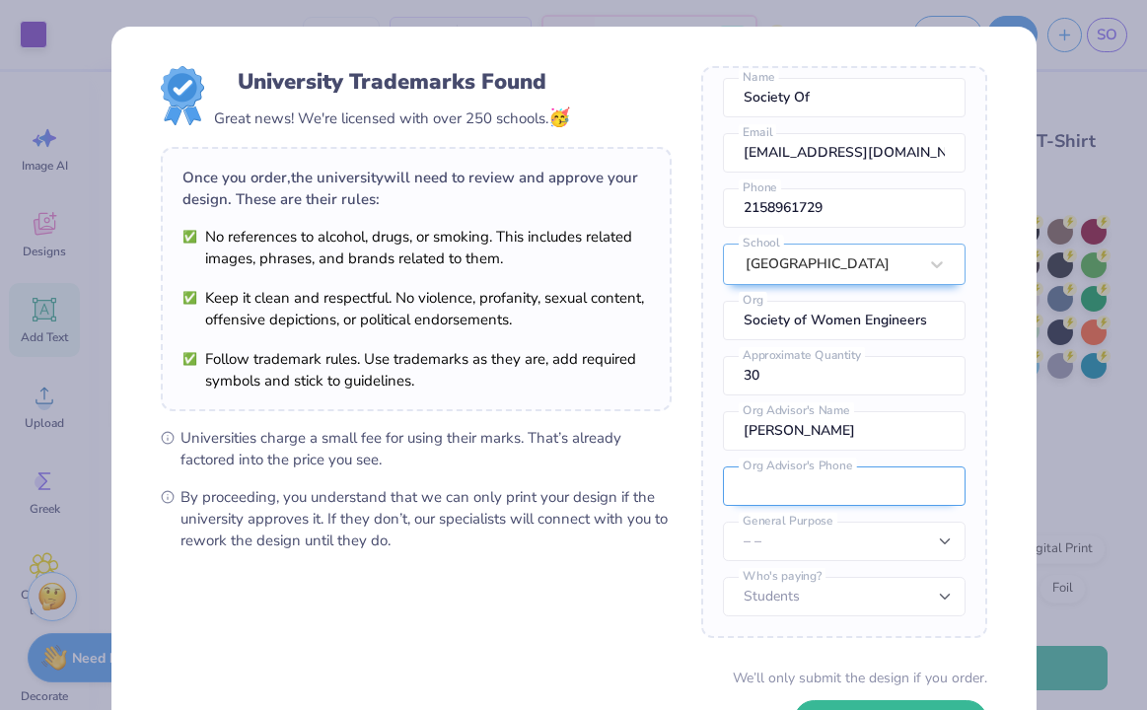
click at [835, 489] on input "tel" at bounding box center [844, 486] width 243 height 39
type input "[PHONE_NUMBER]"
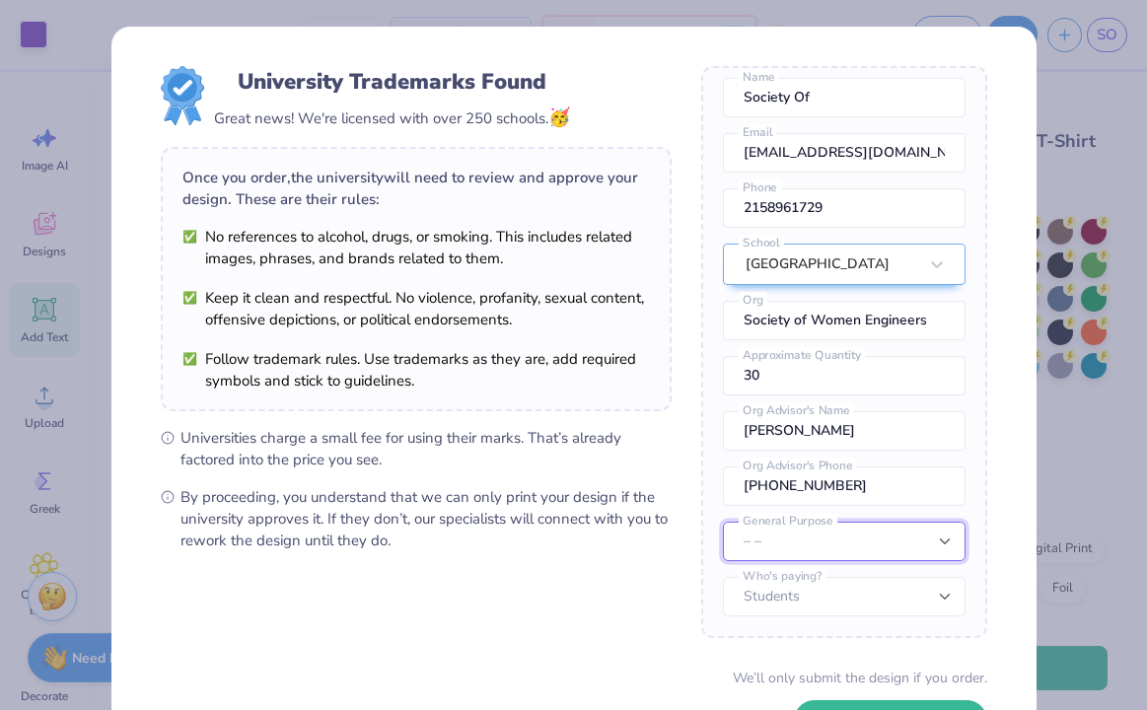
click at [782, 537] on select "– – Member apparel for registered Student Organization / Department / School Fu…" at bounding box center [844, 541] width 243 height 39
click at [723, 522] on select "– – Member apparel for registered Student Organization / Department / School Fu…" at bounding box center [844, 541] width 243 height 39
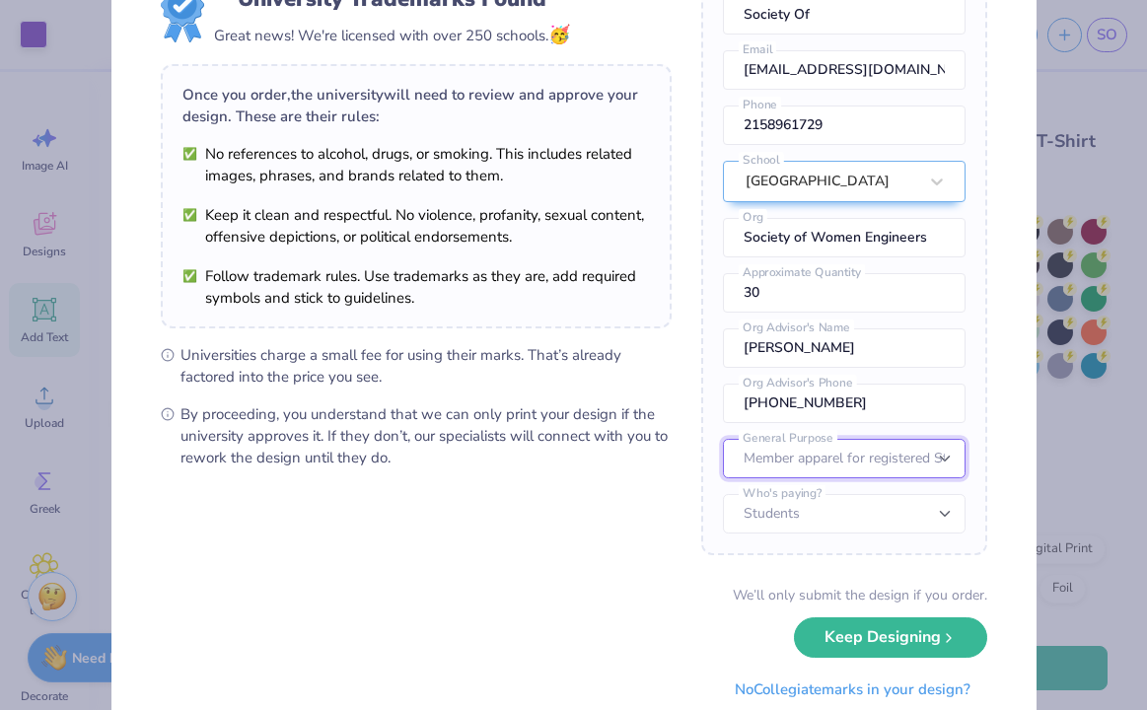
scroll to position [96, 0]
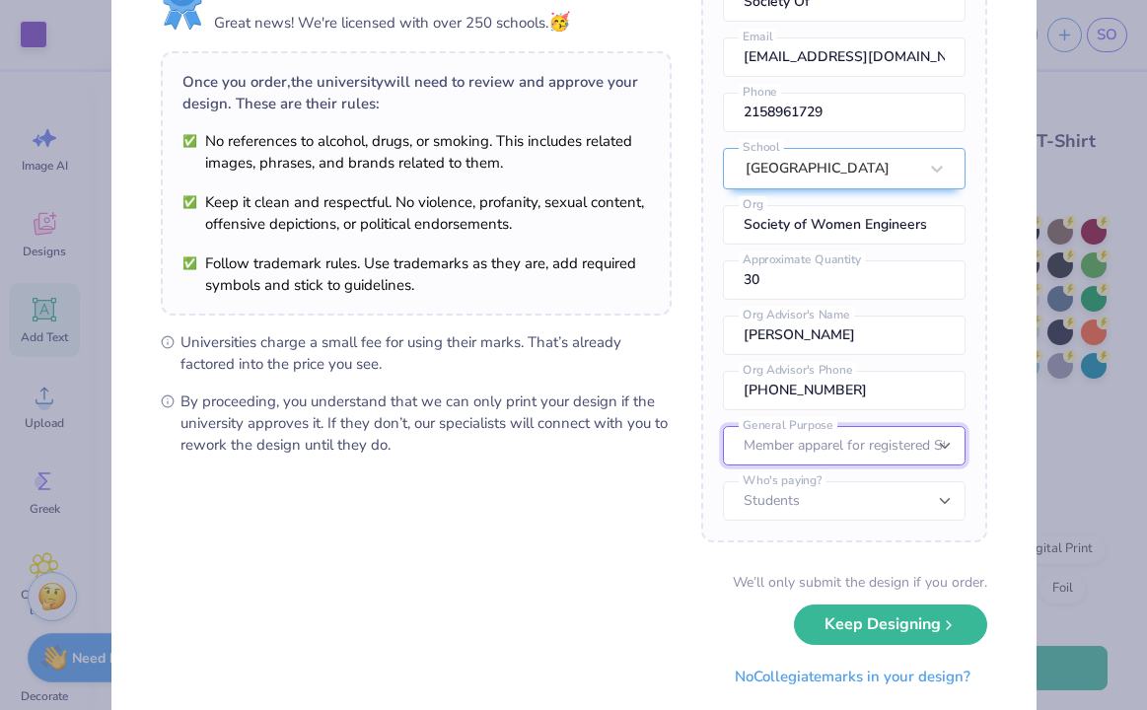
click at [908, 438] on select "– – Member apparel for registered Student Organization / Department / School Fu…" at bounding box center [844, 445] width 243 height 39
select select "Fundraising / Philanthropy event"
click at [723, 426] on select "– – Member apparel for registered Student Organization / Department / School Fu…" at bounding box center [844, 445] width 243 height 39
click at [892, 445] on select "– – Member apparel for registered Student Organization / Department / School Fu…" at bounding box center [844, 445] width 243 height 39
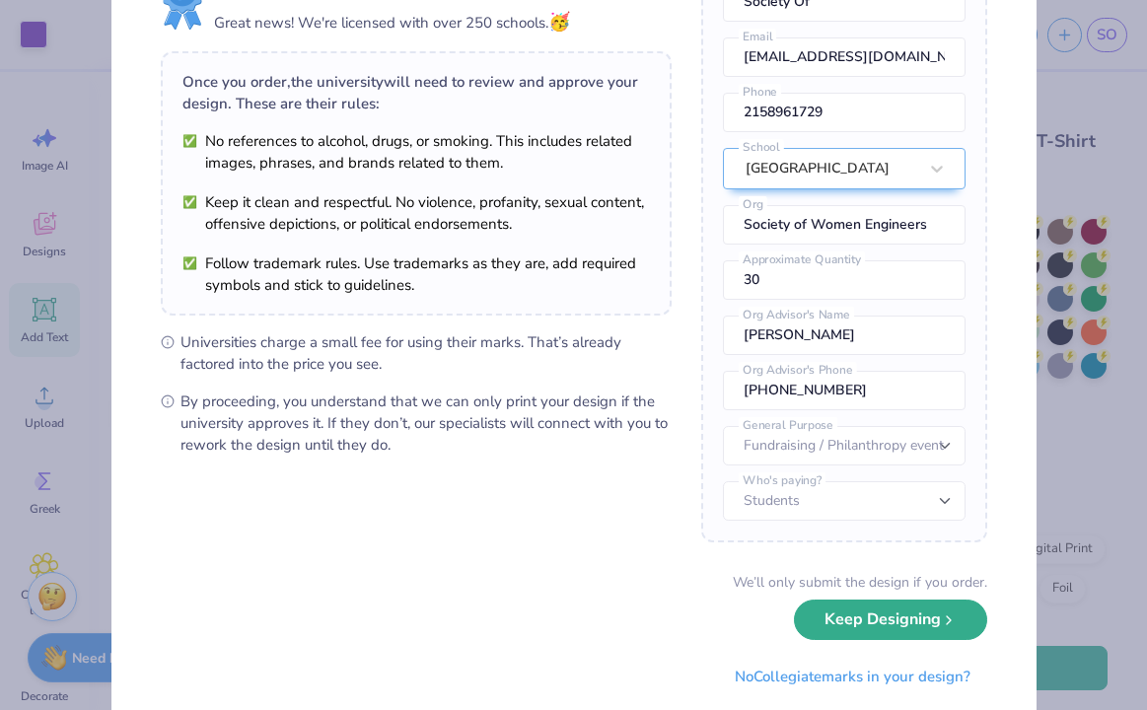
click at [853, 622] on button "Keep Designing" at bounding box center [890, 620] width 193 height 40
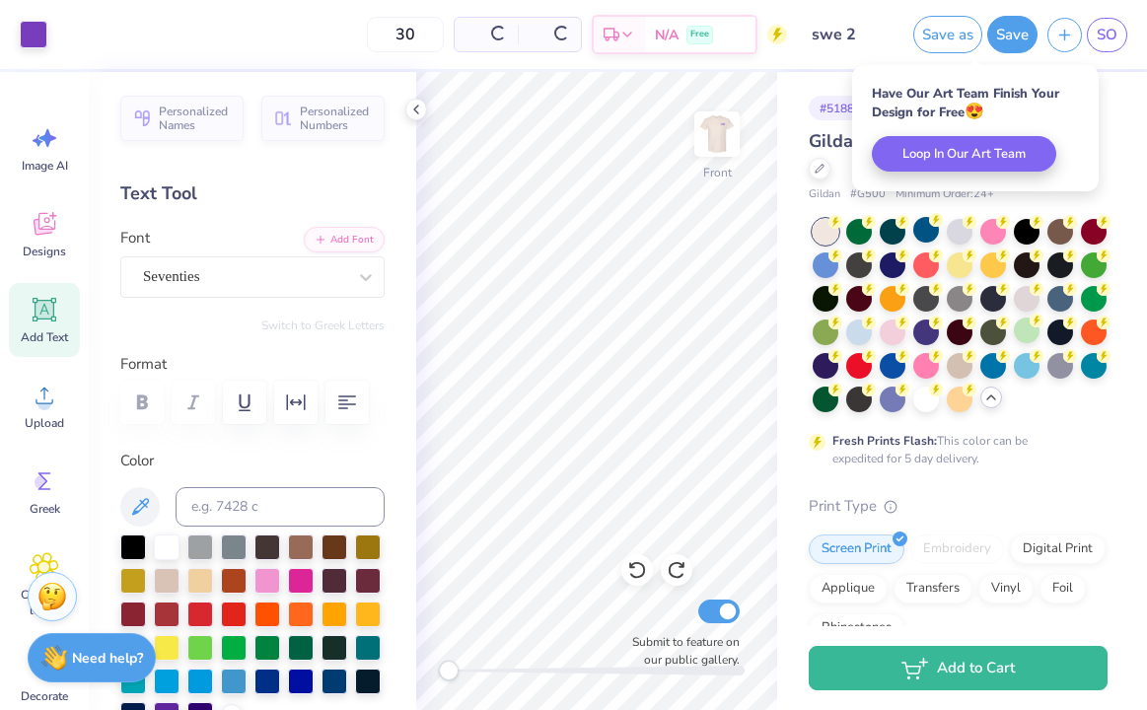
scroll to position [0, 0]
click at [1014, 34] on button "Save" at bounding box center [1013, 31] width 50 height 37
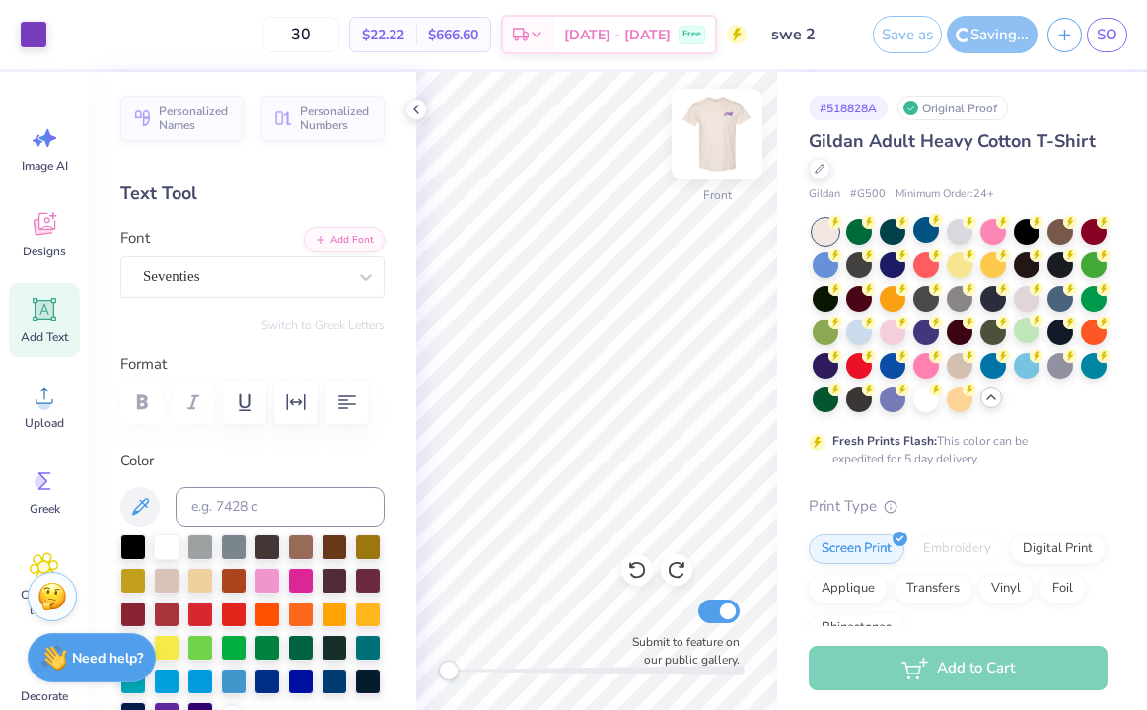
click at [710, 118] on img at bounding box center [717, 134] width 79 height 79
click at [712, 149] on img at bounding box center [717, 134] width 79 height 79
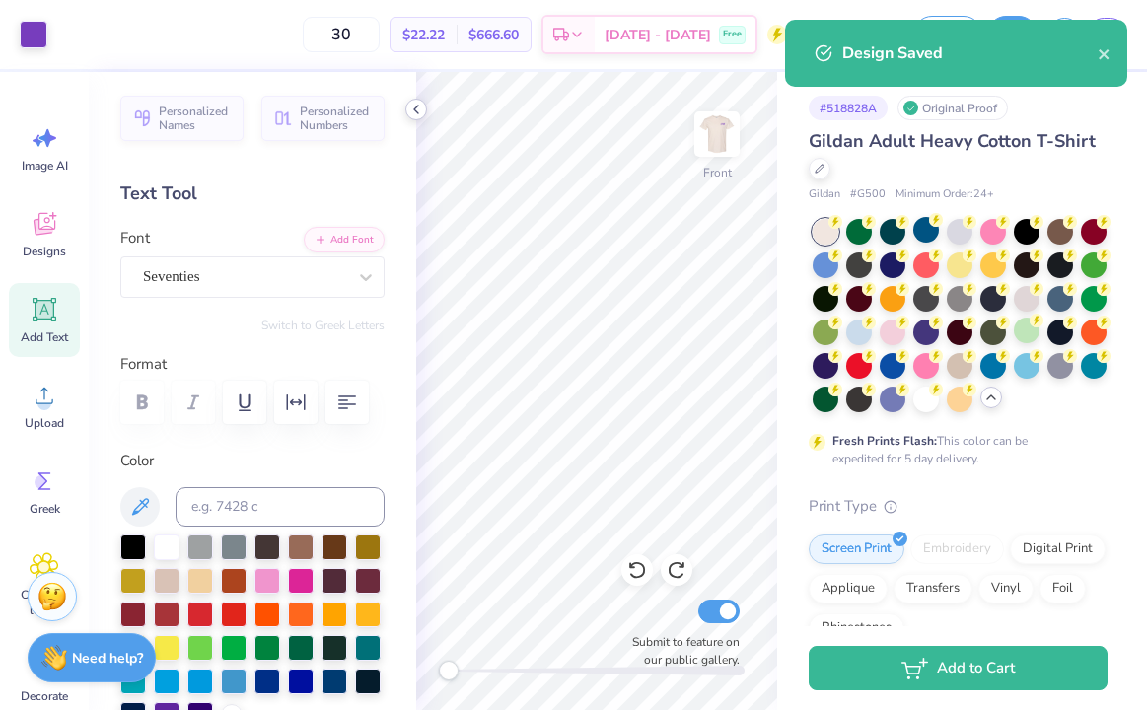
click at [422, 111] on icon at bounding box center [416, 110] width 16 height 16
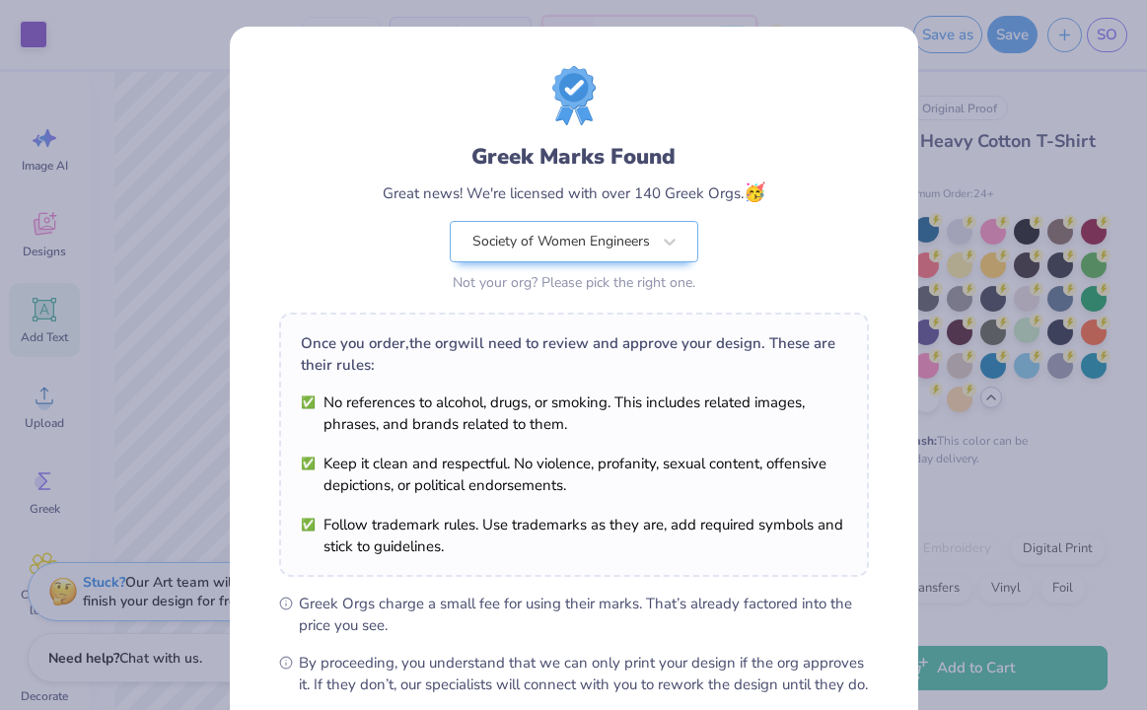
scroll to position [213, 0]
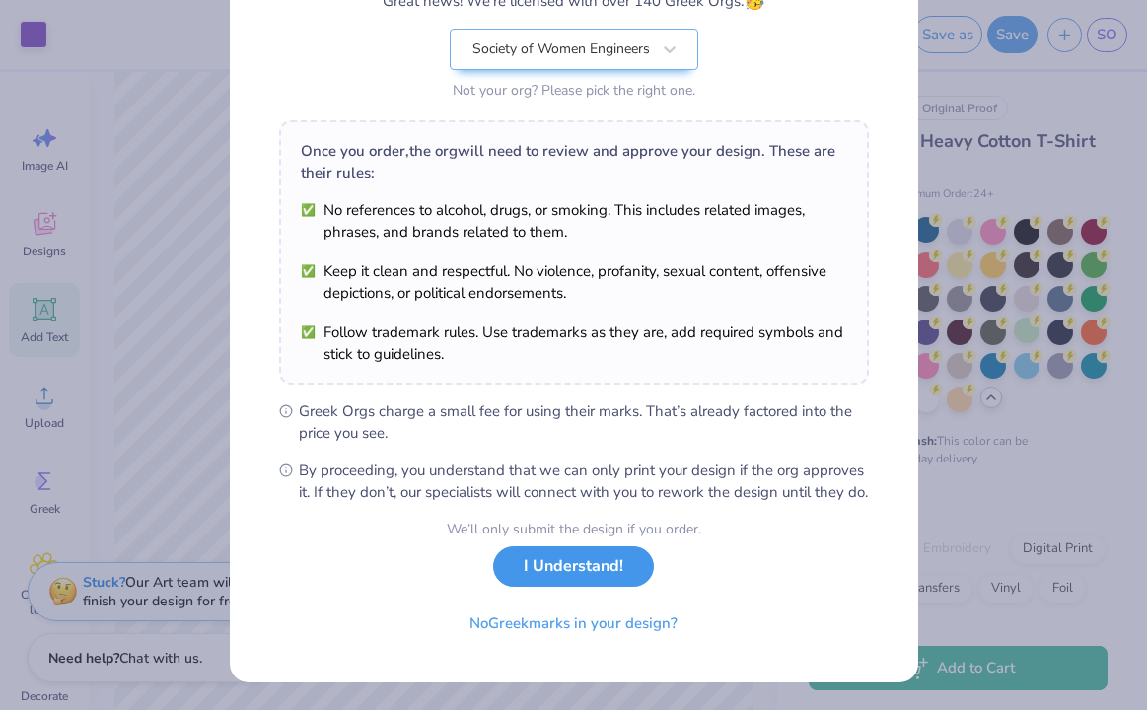
click at [610, 566] on button "I Understand!" at bounding box center [573, 567] width 161 height 40
select select "Fundraising / Philanthropy event"
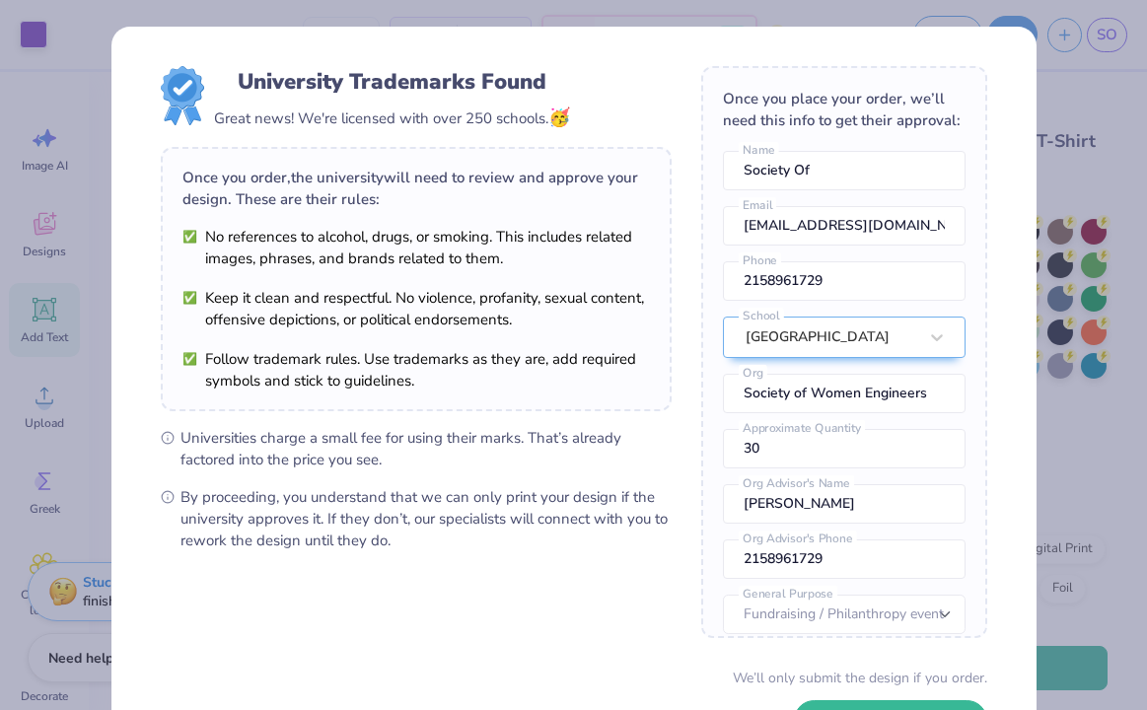
scroll to position [148, 0]
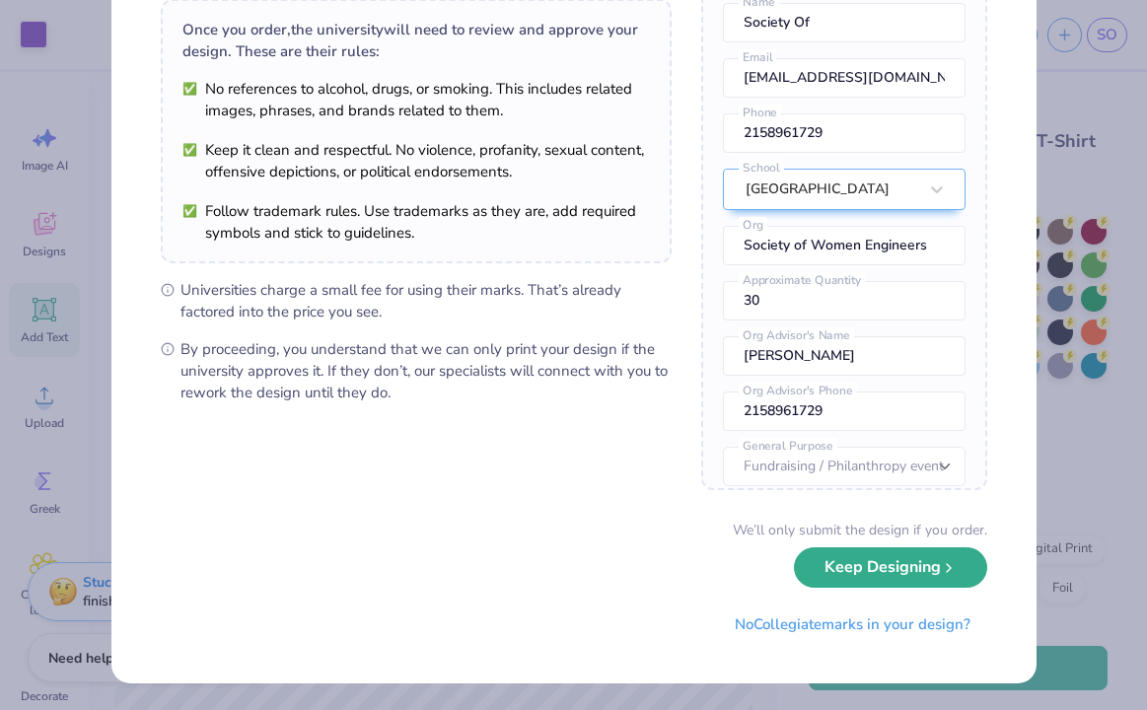
click at [876, 560] on button "Keep Designing" at bounding box center [890, 568] width 193 height 40
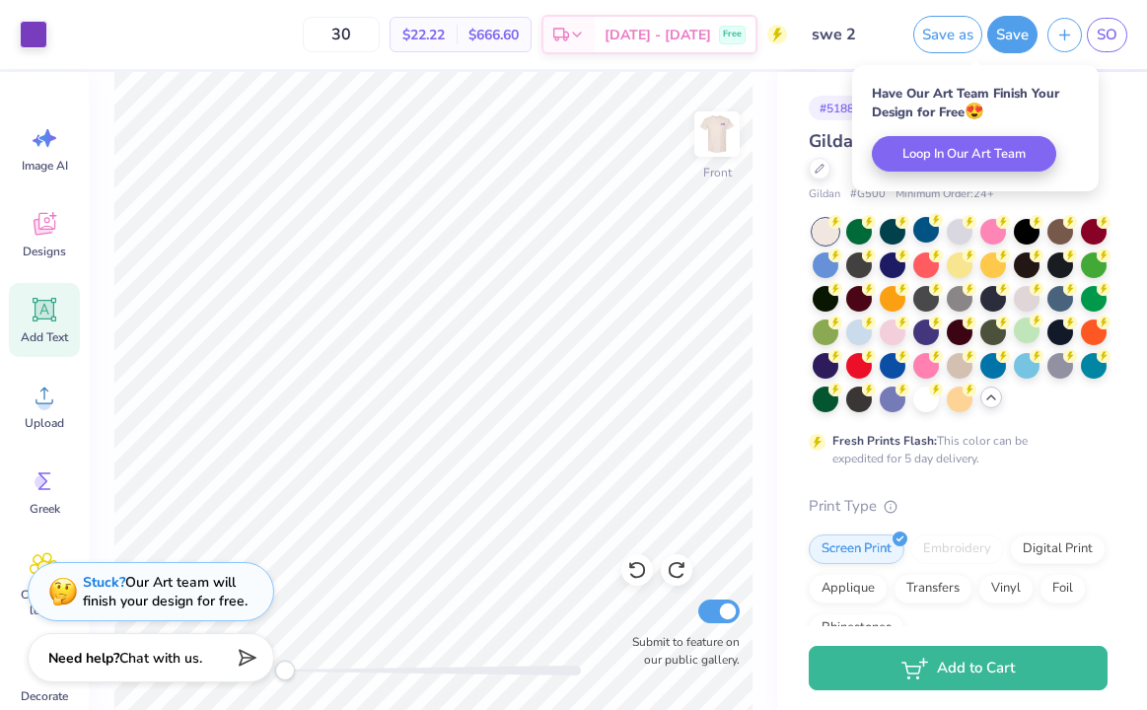
click at [1114, 103] on div "# 518828A Original Proof Gildan Adult Heavy Cotton T-Shirt Gildan # G500 Minimu…" at bounding box center [962, 589] width 370 height 1035
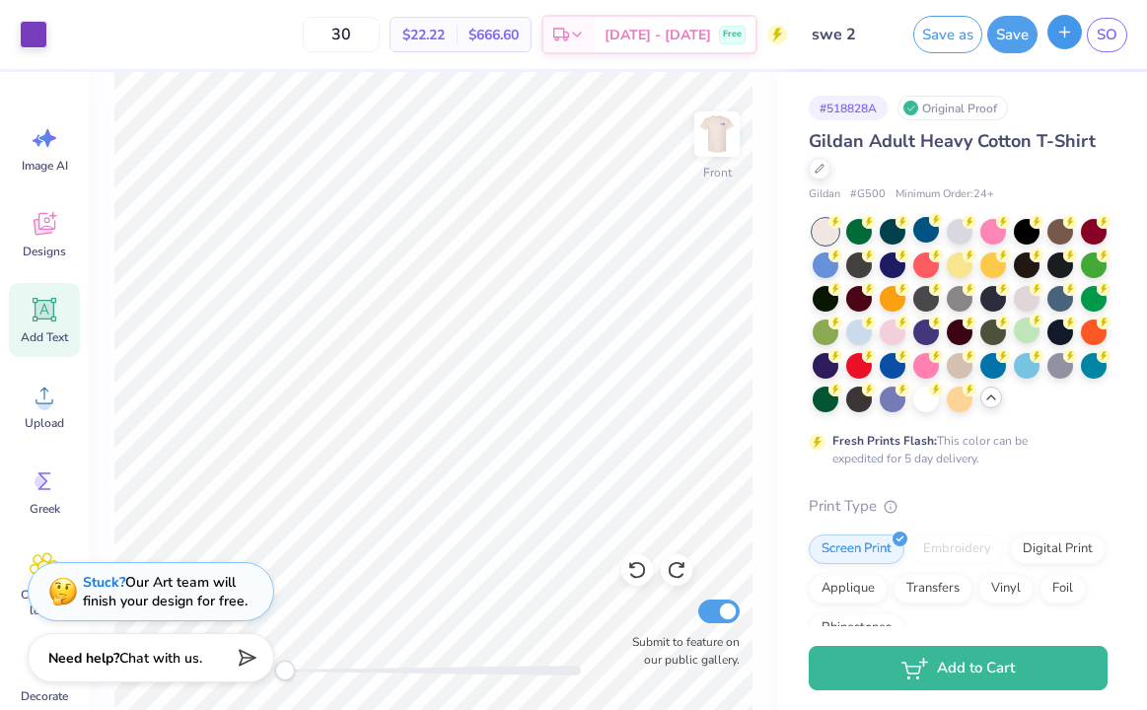
click at [1065, 32] on icon "button" at bounding box center [1065, 32] width 17 height 17
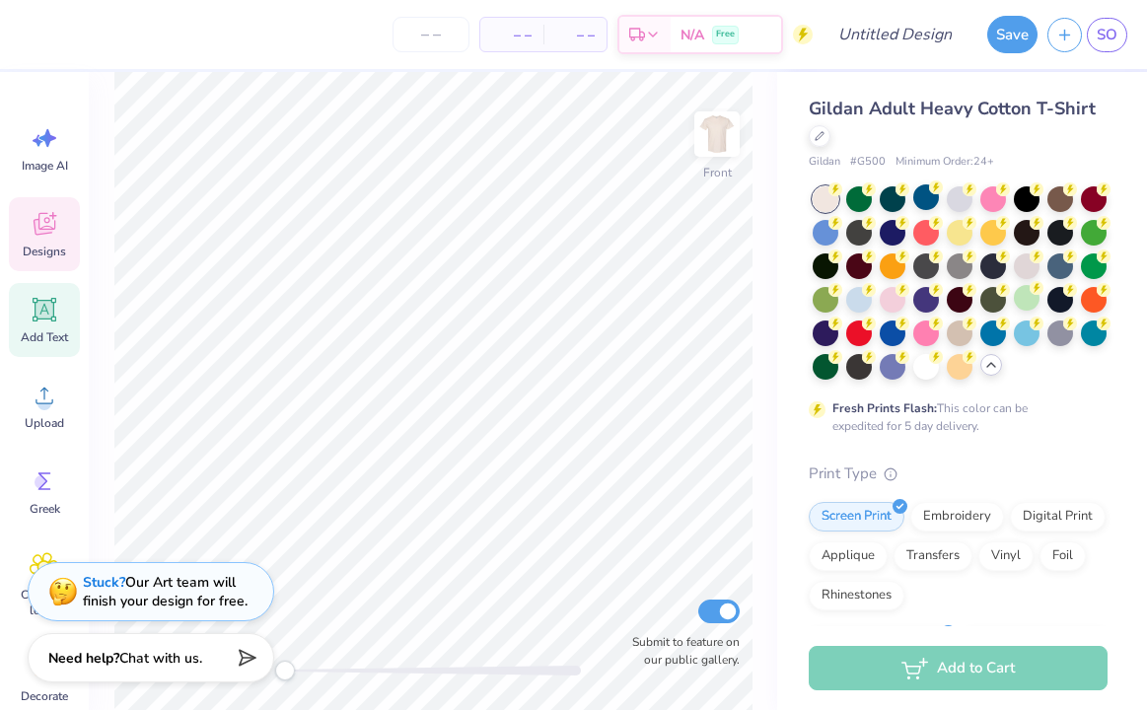
click at [37, 236] on icon at bounding box center [45, 224] width 30 height 30
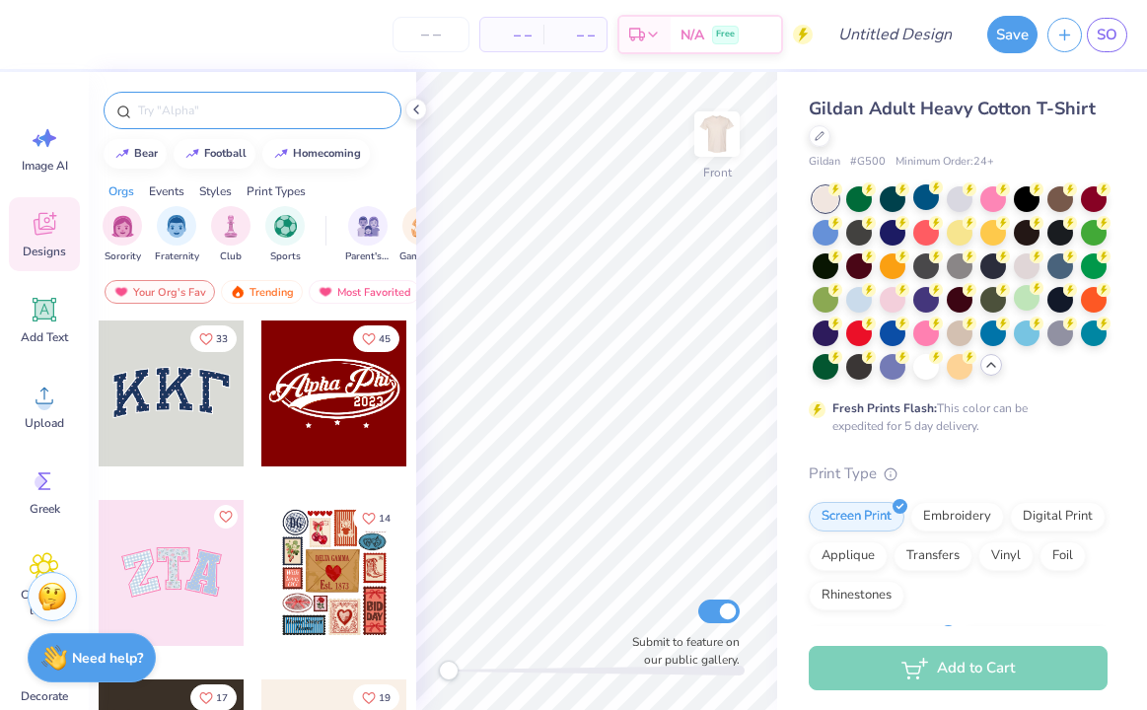
click at [191, 114] on input "text" at bounding box center [262, 111] width 253 height 20
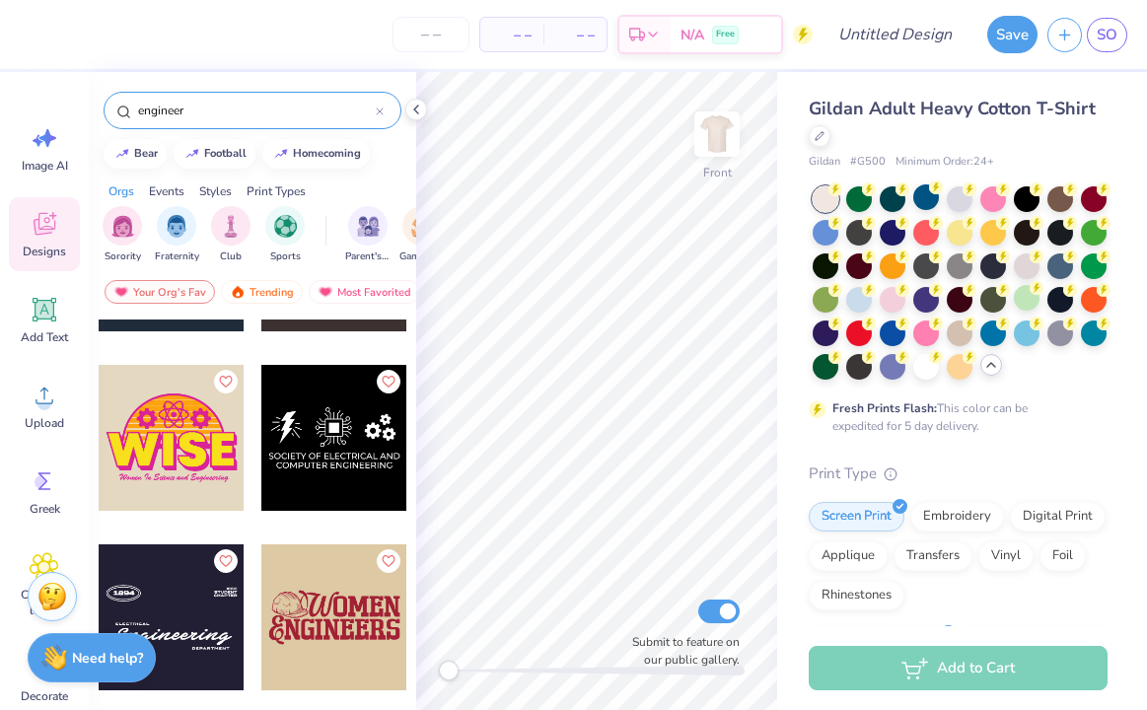
scroll to position [792, 0]
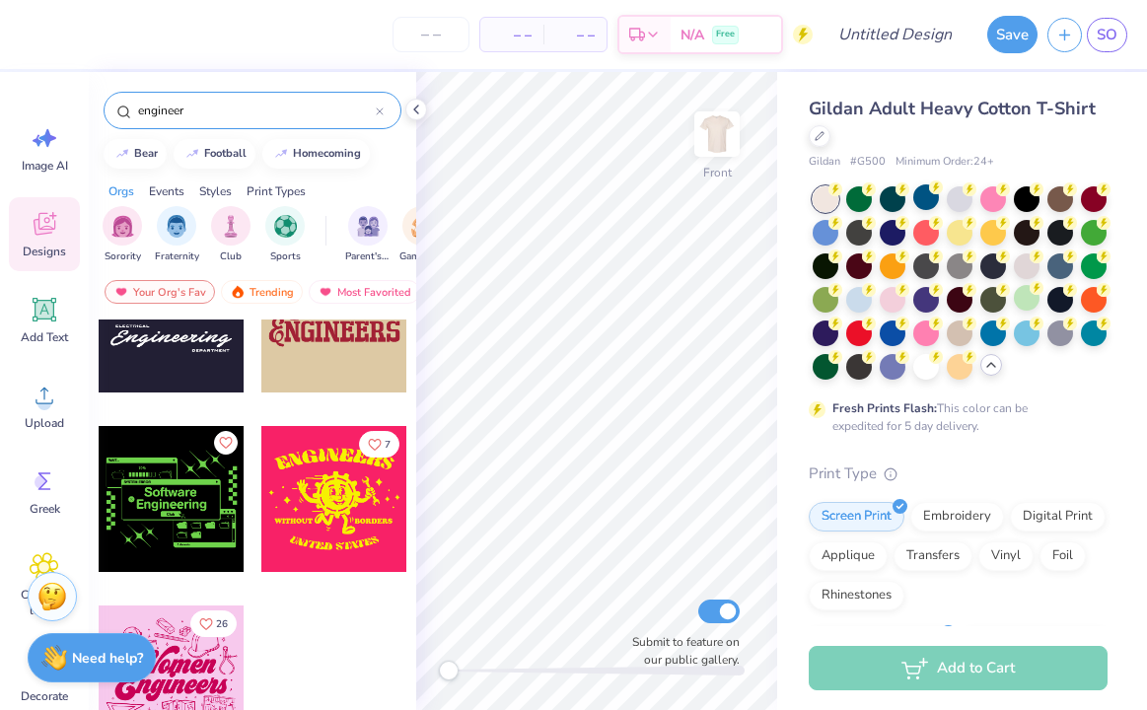
drag, startPoint x: 235, startPoint y: 104, endPoint x: 224, endPoint y: 105, distance: 10.9
click at [224, 105] on input "engineer" at bounding box center [256, 111] width 240 height 20
type input "engineer"
drag, startPoint x: 300, startPoint y: 122, endPoint x: 144, endPoint y: 110, distance: 156.3
click at [144, 110] on div "engineer" at bounding box center [253, 110] width 298 height 37
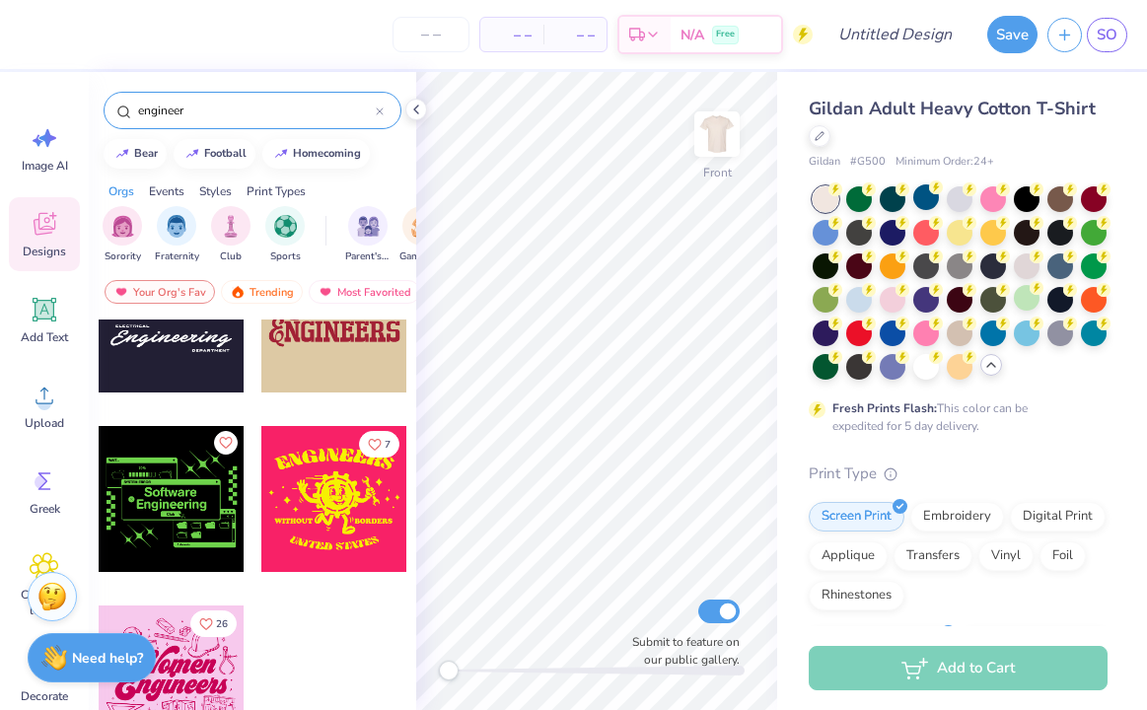
click at [144, 110] on input "engineer" at bounding box center [256, 111] width 240 height 20
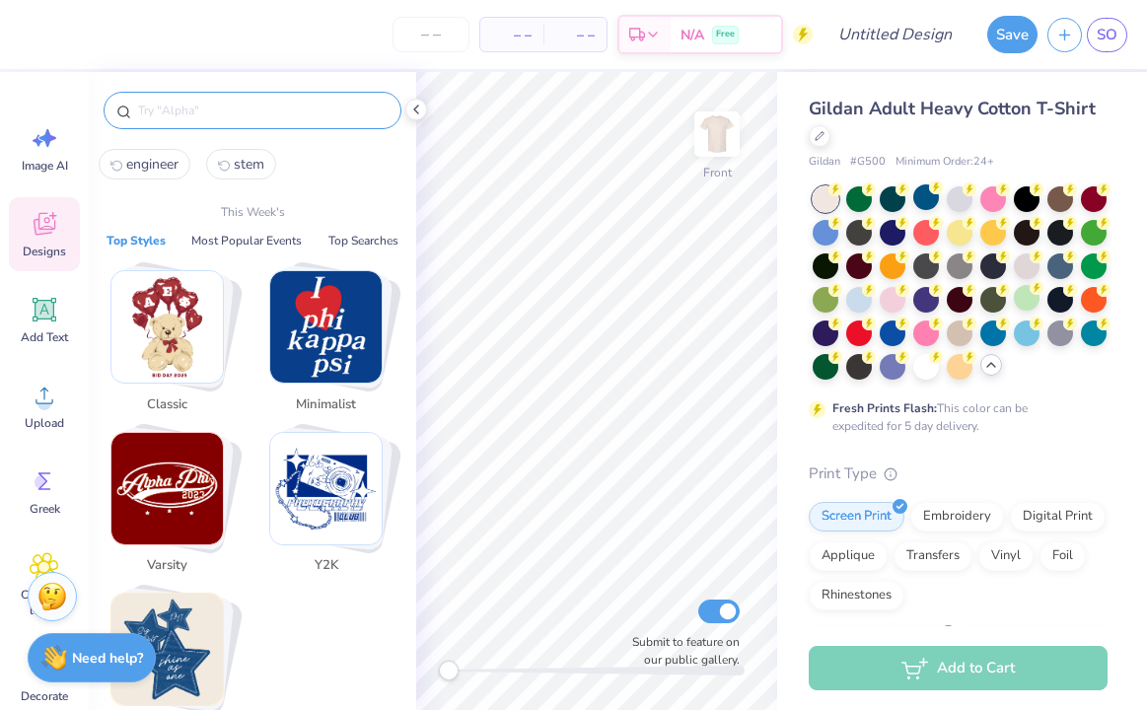
click at [173, 341] on img "Stack Card Button Classic" at bounding box center [166, 326] width 111 height 111
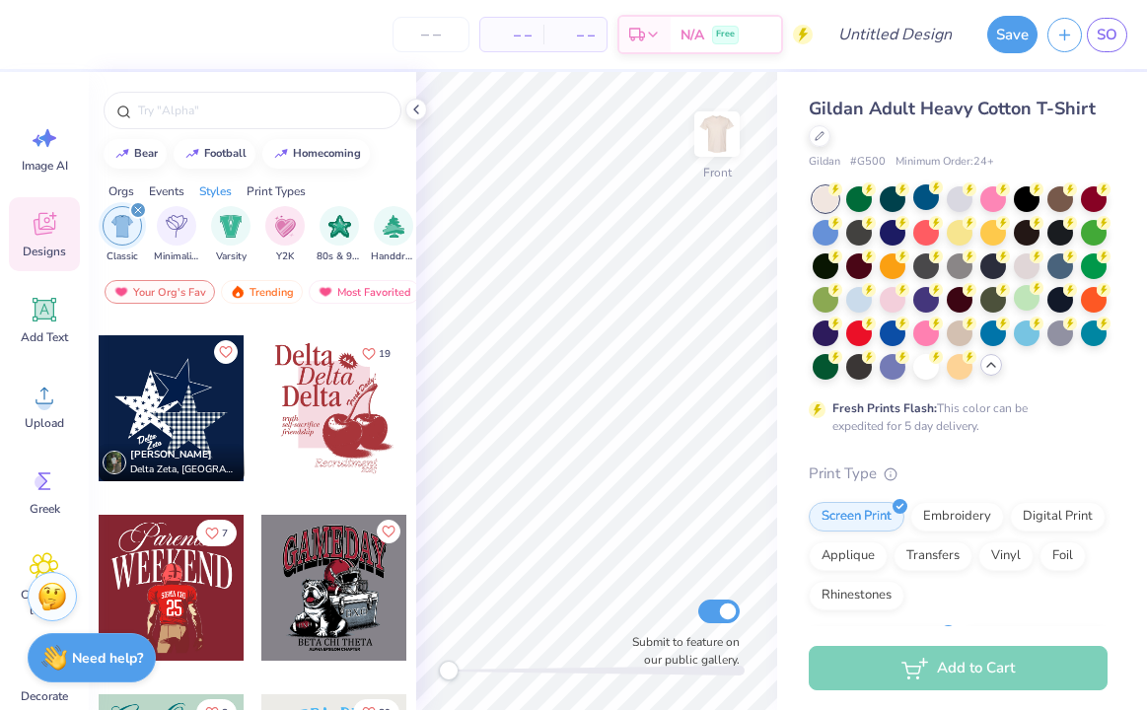
scroll to position [298, 0]
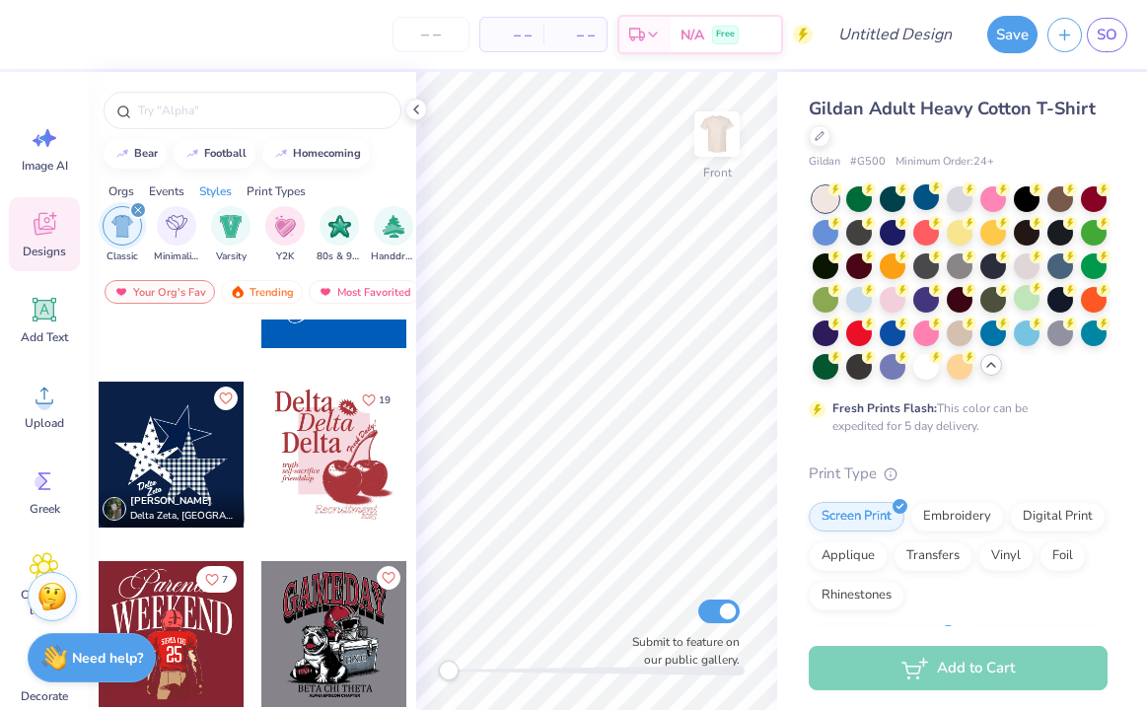
click at [331, 429] on div at bounding box center [334, 455] width 146 height 146
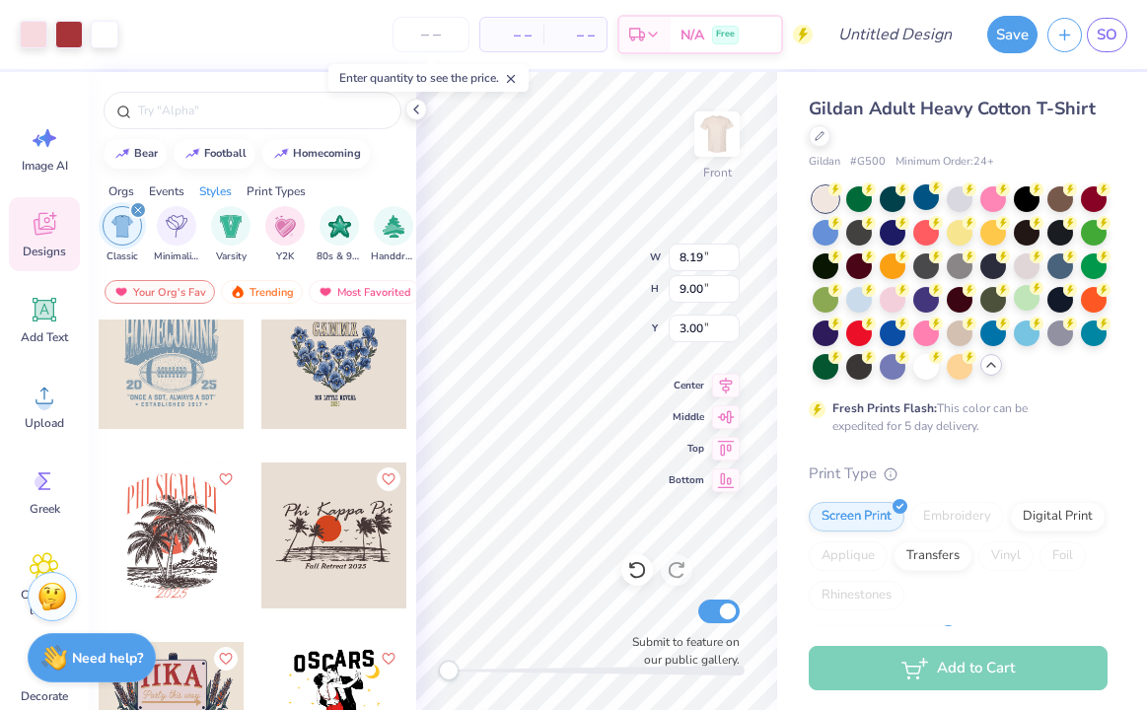
scroll to position [2661, 0]
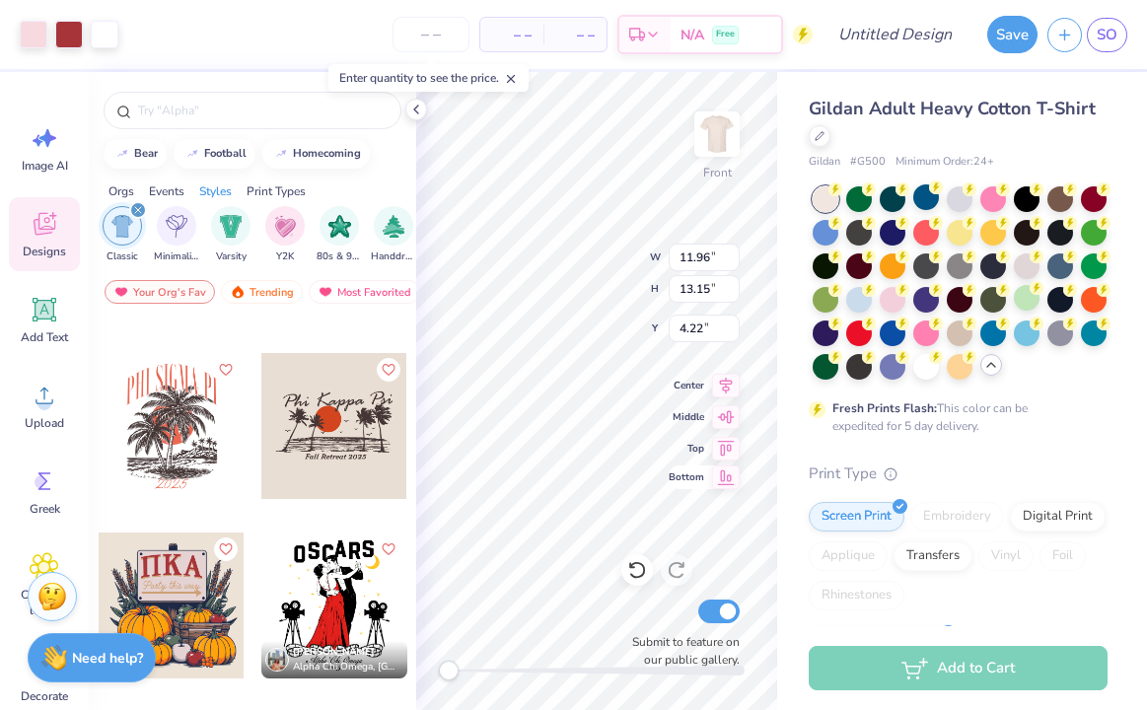
type input "11.96"
type input "13.15"
type input "4.22"
click at [726, 417] on icon at bounding box center [726, 415] width 28 height 24
click at [727, 386] on icon at bounding box center [726, 383] width 28 height 24
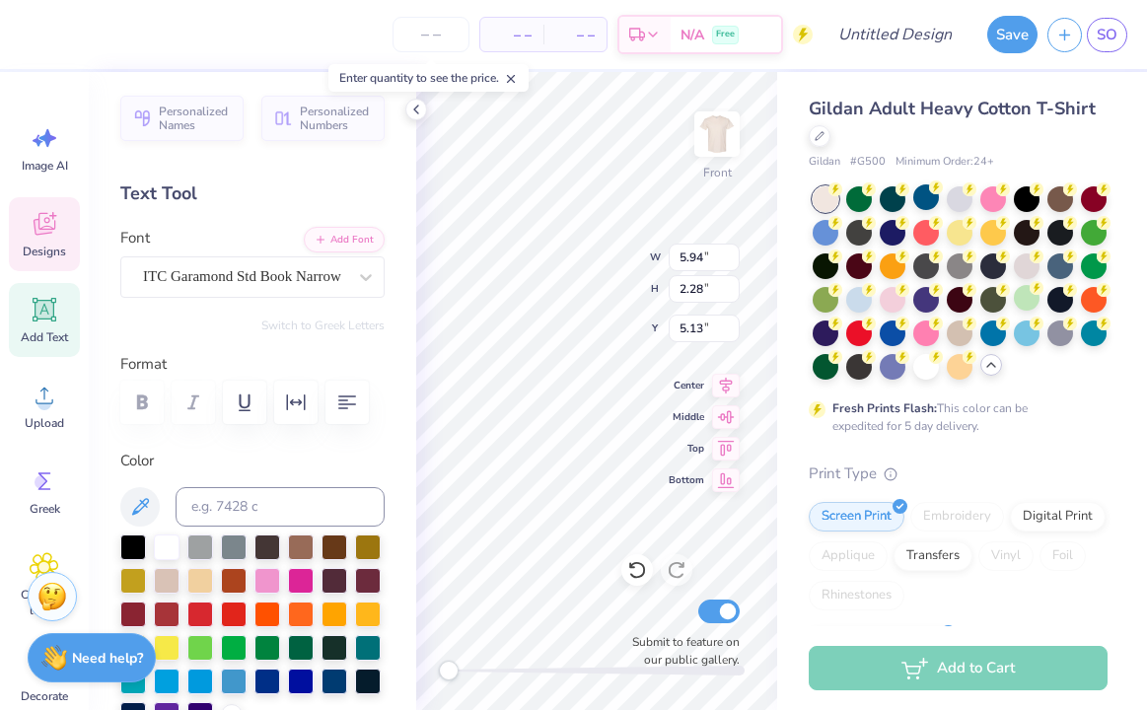
scroll to position [0, 1]
type textarea "Society of"
type input "1.08"
type input "0.84"
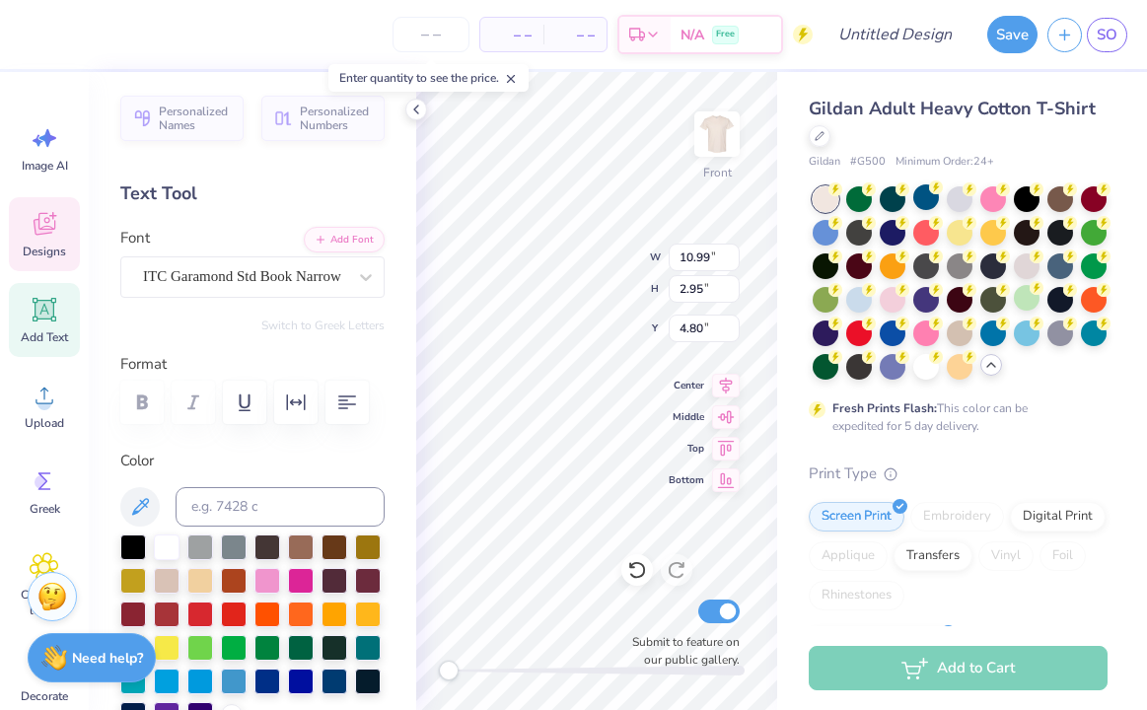
type input "6.57"
type input "10.99"
type input "2.95"
type input "4.91"
type input "5.75"
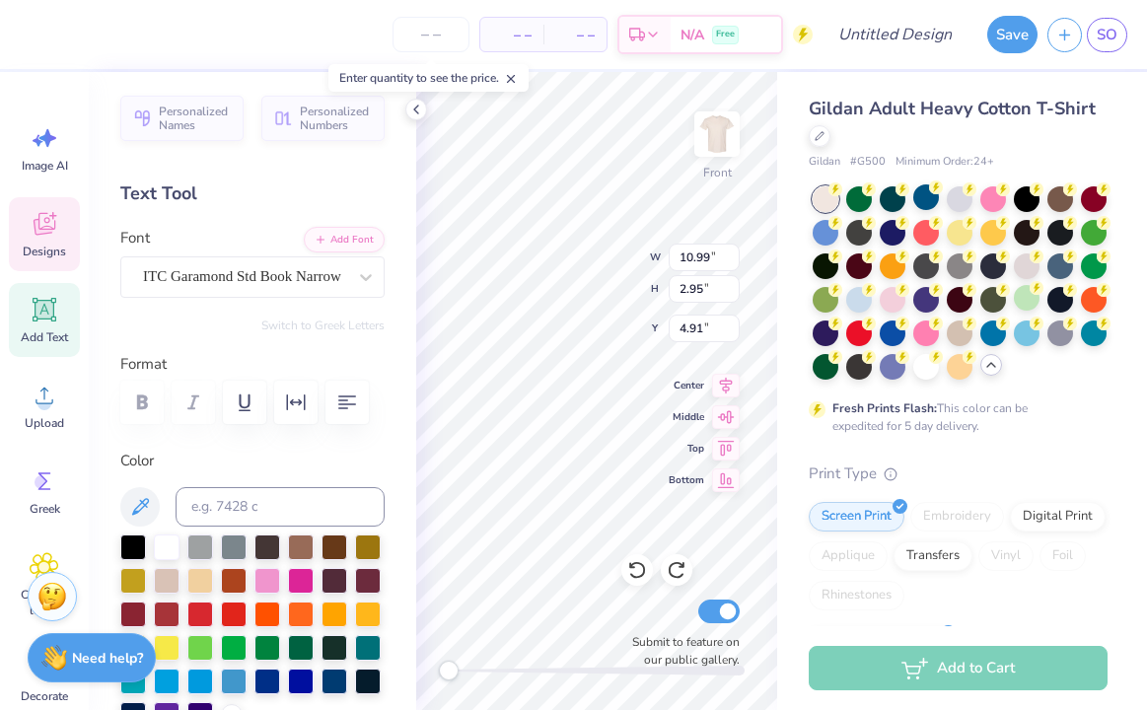
type input "1.96"
type input "7.39"
type input "10.99"
type input "2.95"
type input "4.91"
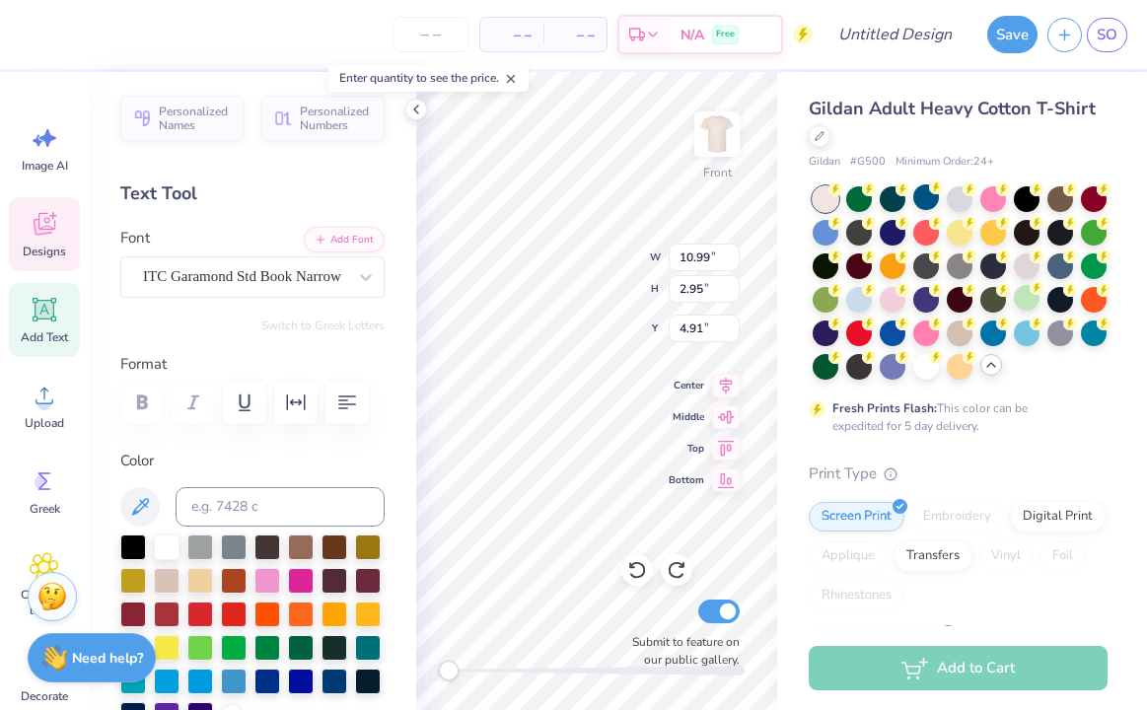
type input "5.75"
type input "1.96"
type input "7.39"
type input "10.99"
type input "2.95"
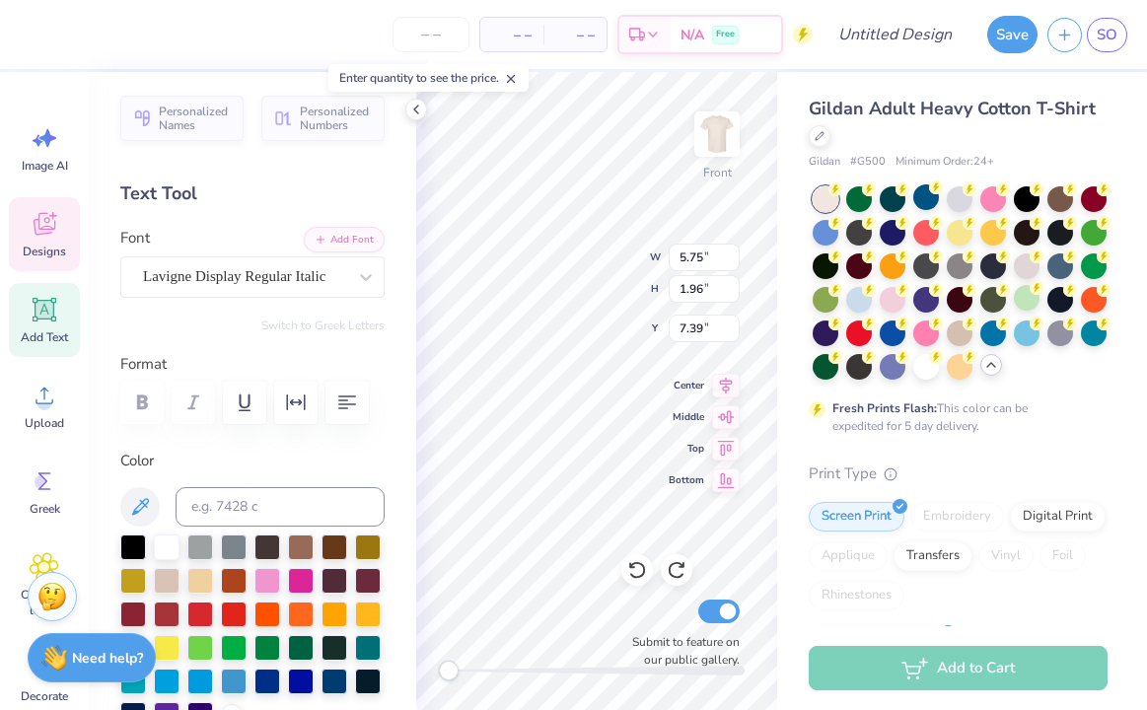
type input "4.91"
type input "5.75"
type input "1.96"
type input "7.39"
type input "2.08"
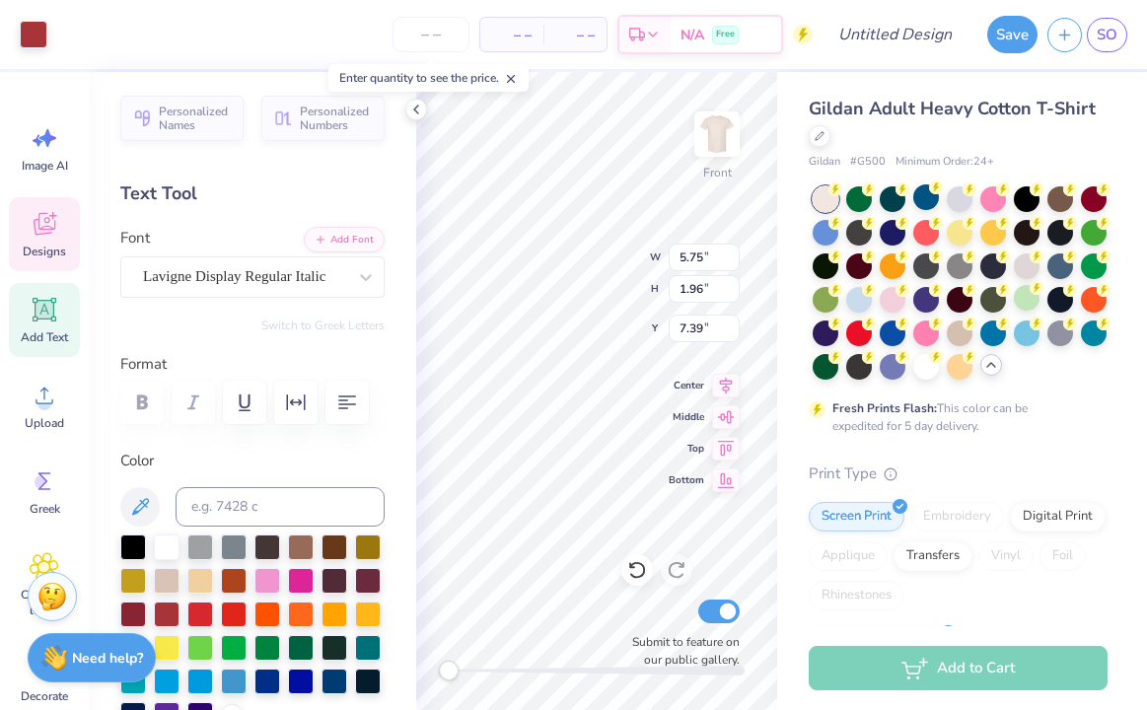
type input "1.77"
type input "6.10"
type input "2.08"
type input "1.77"
type input "6.12"
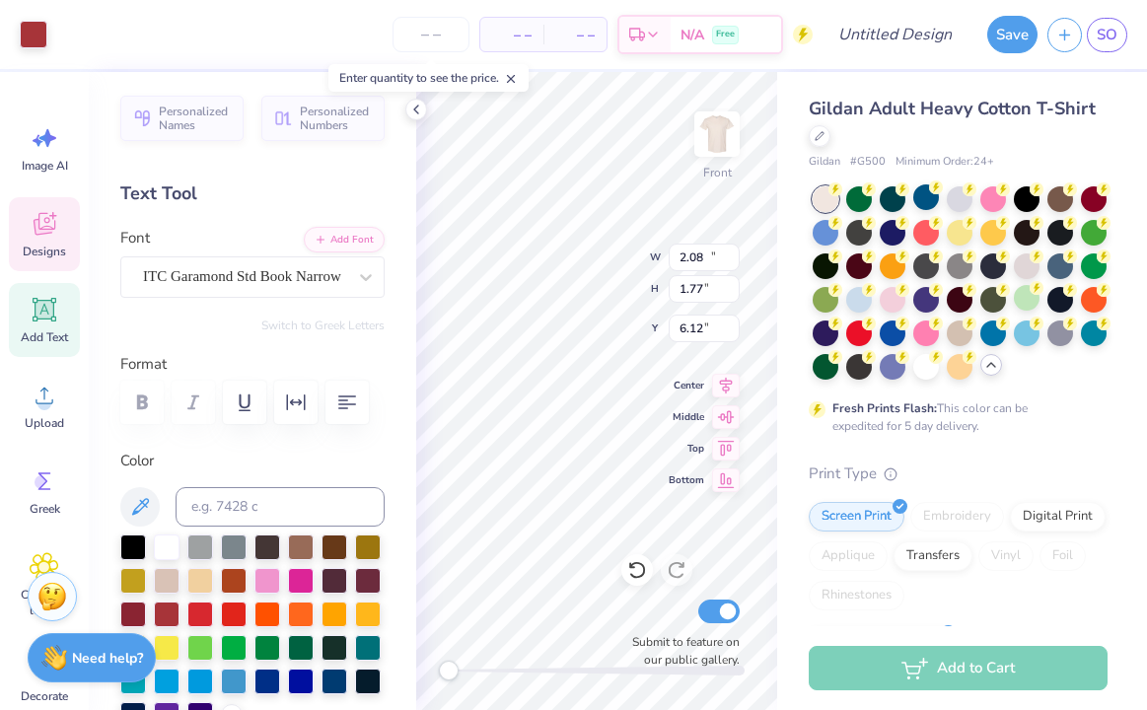
type input "10.99"
type input "2.95"
type input "4.41"
type input "5.75"
type input "1.96"
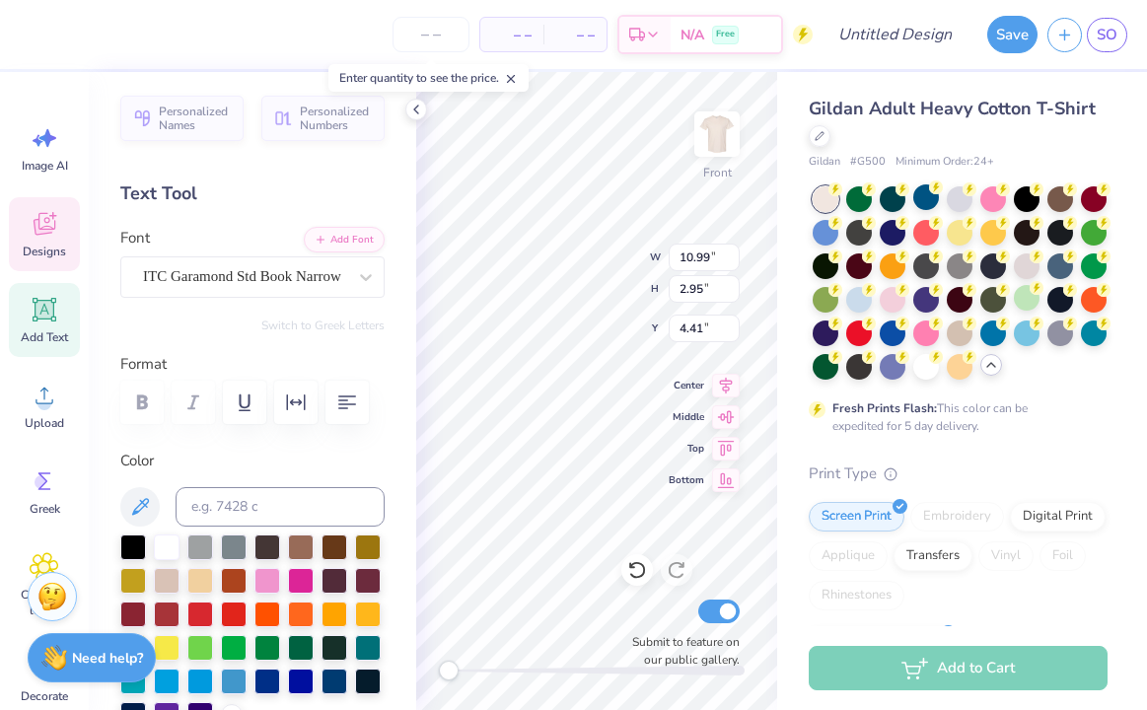
type input "7.89"
type textarea "Women"
type input "5.96"
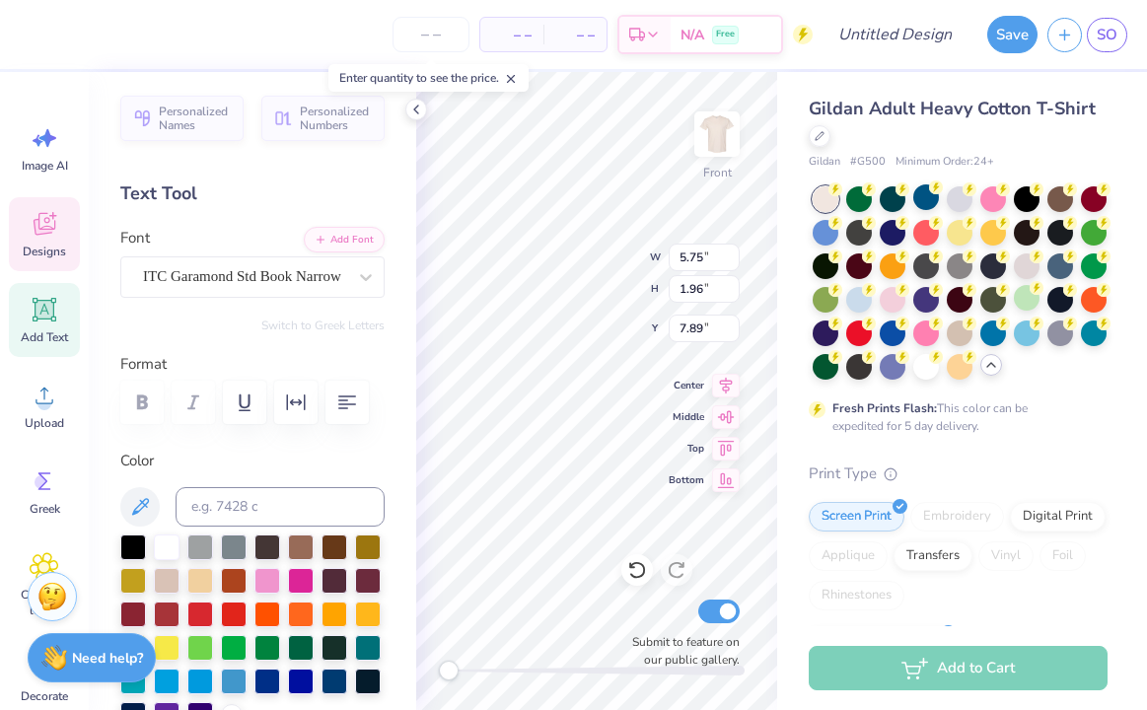
type input "2.29"
type input "9.25"
type textarea "n"
type textarea "Engineers"
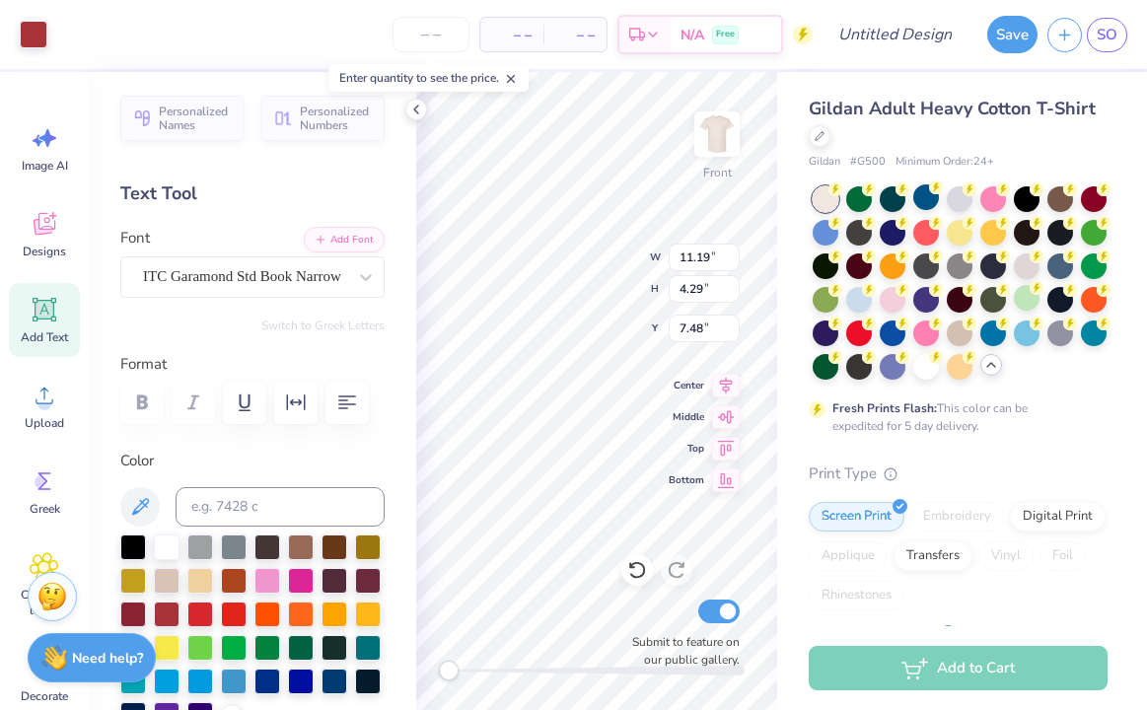
type input "4.29"
type input "7.48"
type input "9.71"
type input "5.94"
type input "4.88"
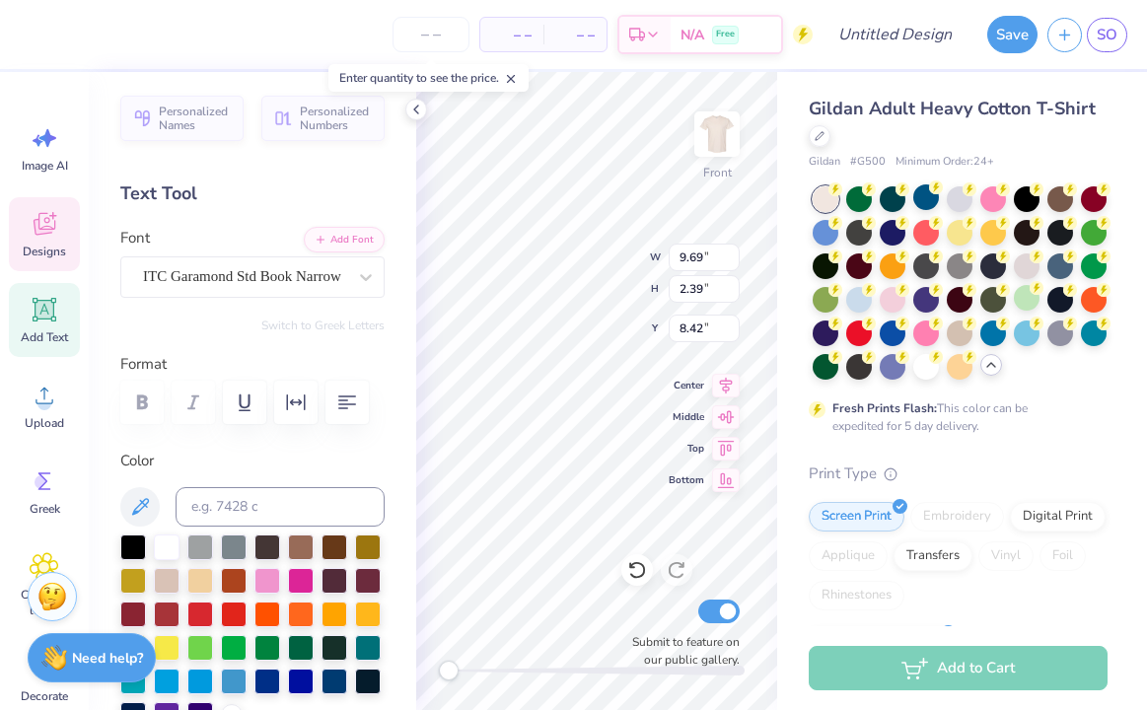
type input "7.20"
type input "8.79"
type input "6.92"
type input "3.75"
type input "7.17"
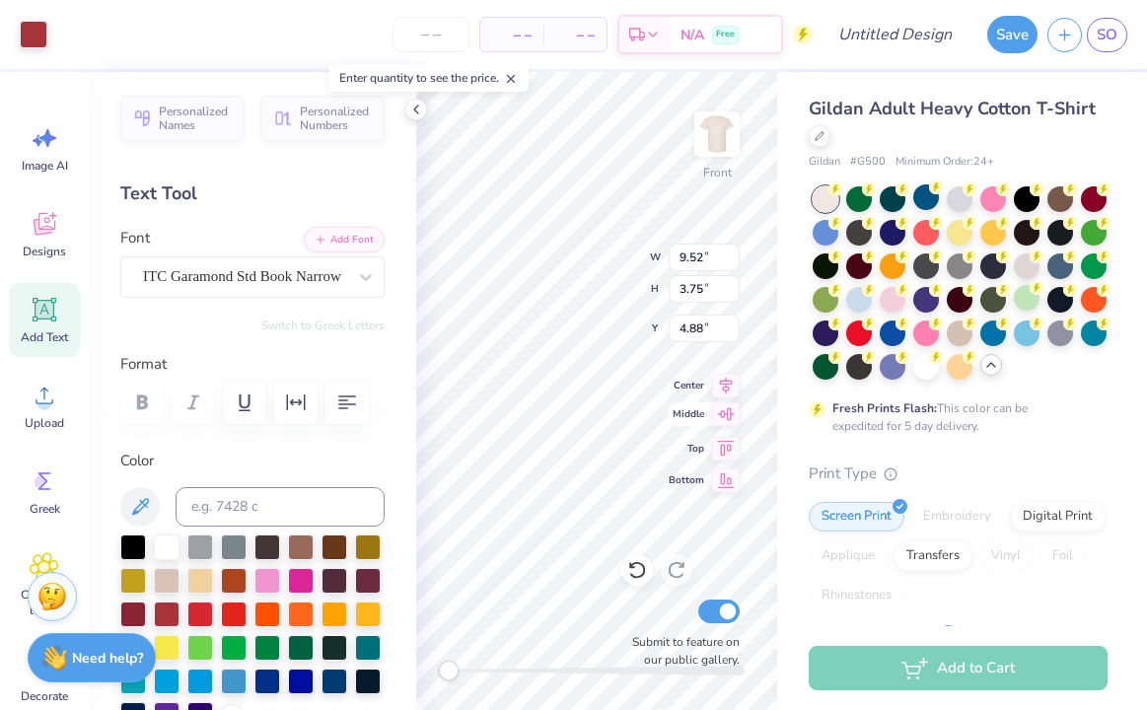
type input "7.66"
type input "9.24"
click at [72, 28] on div at bounding box center [69, 33] width 28 height 28
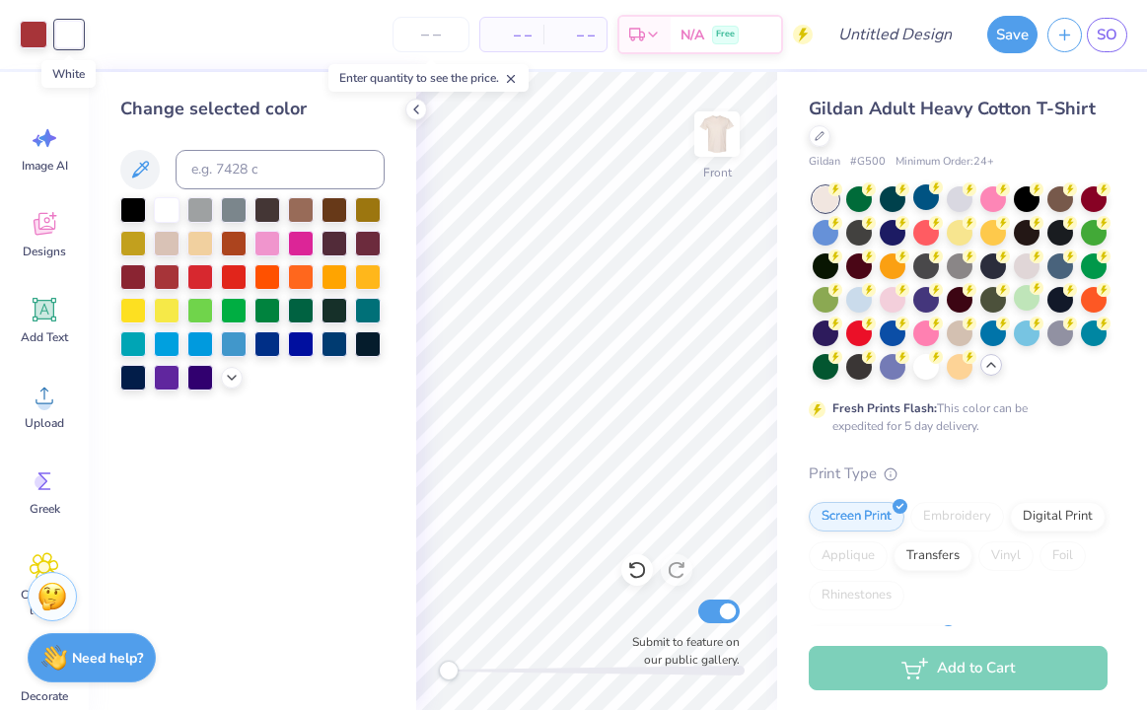
click at [68, 34] on div at bounding box center [69, 35] width 28 height 28
click at [214, 179] on input at bounding box center [280, 169] width 209 height 39
type input "1807"
type input "c"
click at [633, 566] on icon at bounding box center [637, 570] width 20 height 20
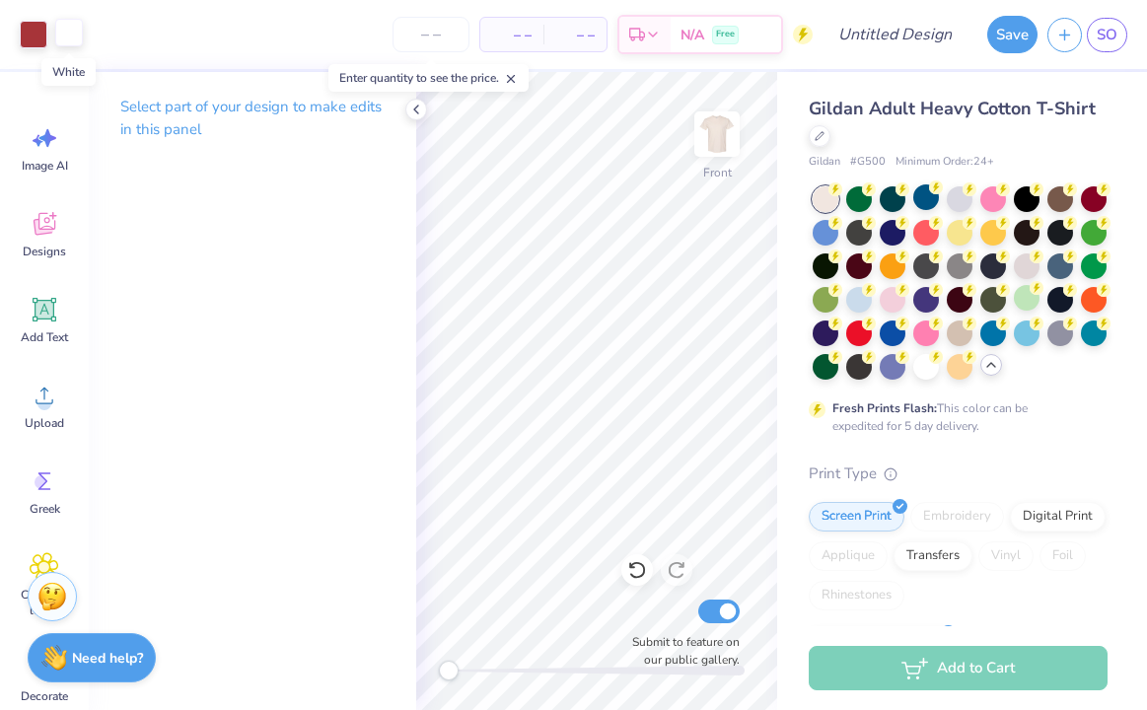
click at [72, 36] on div at bounding box center [69, 33] width 28 height 28
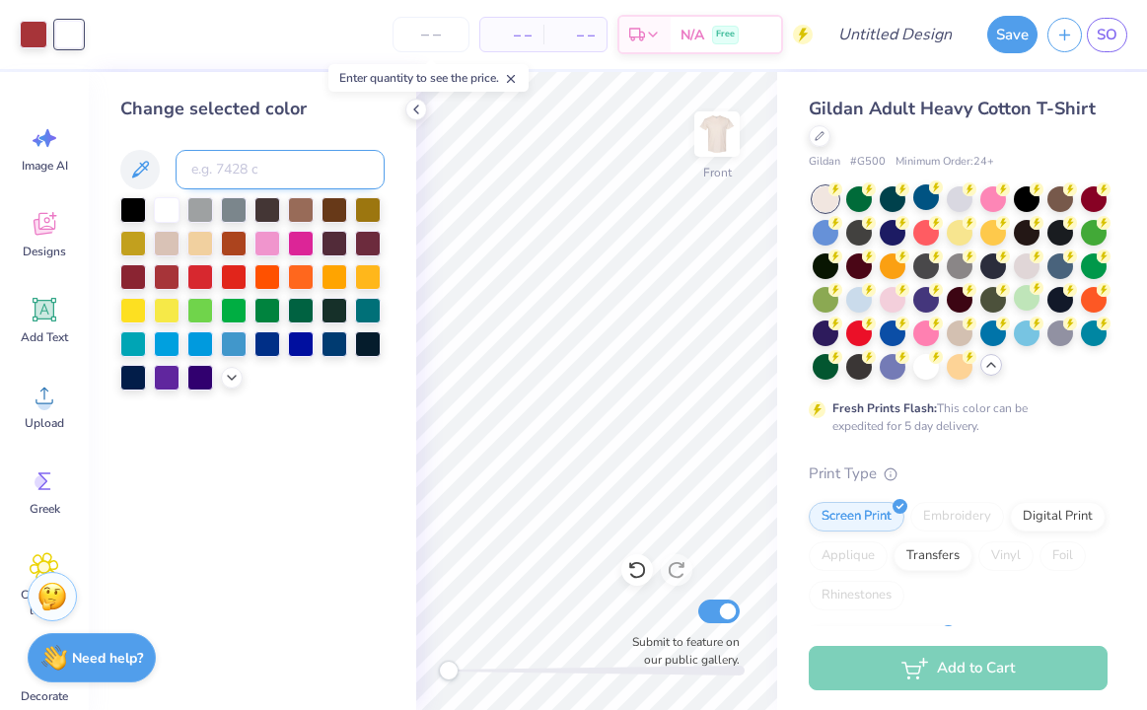
click at [215, 165] on input at bounding box center [280, 169] width 209 height 39
type input "1807"
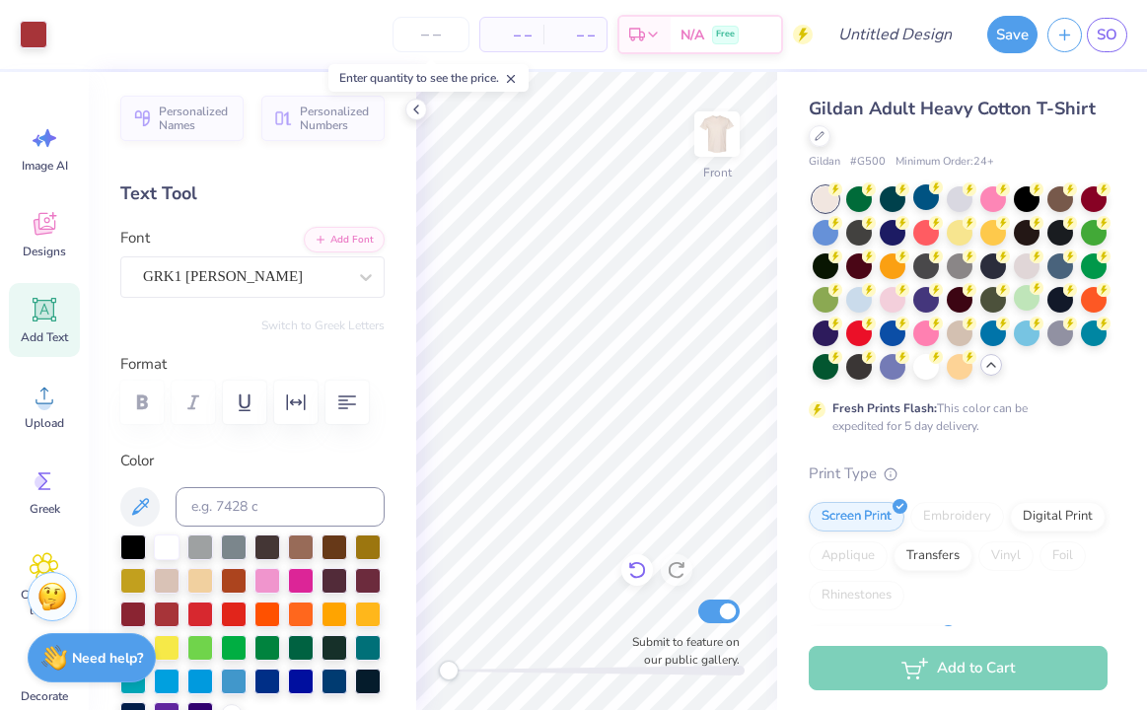
click at [632, 574] on icon at bounding box center [637, 570] width 20 height 20
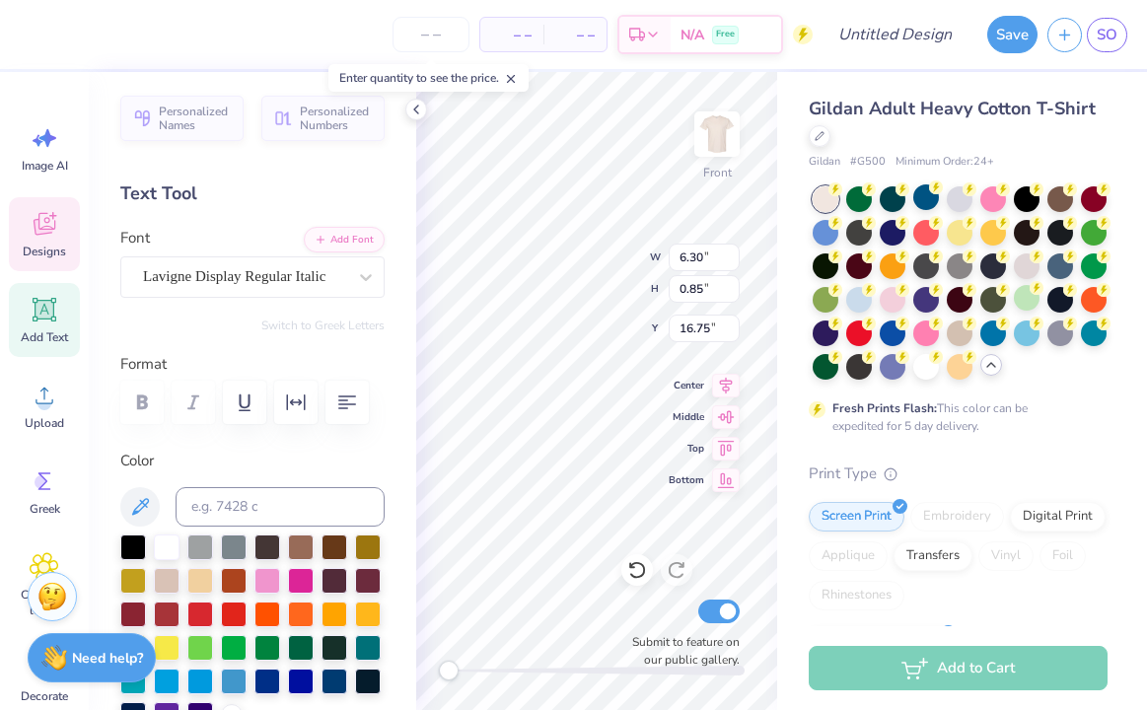
scroll to position [0, 3]
click at [677, 453] on span "Top" at bounding box center [687, 446] width 36 height 16
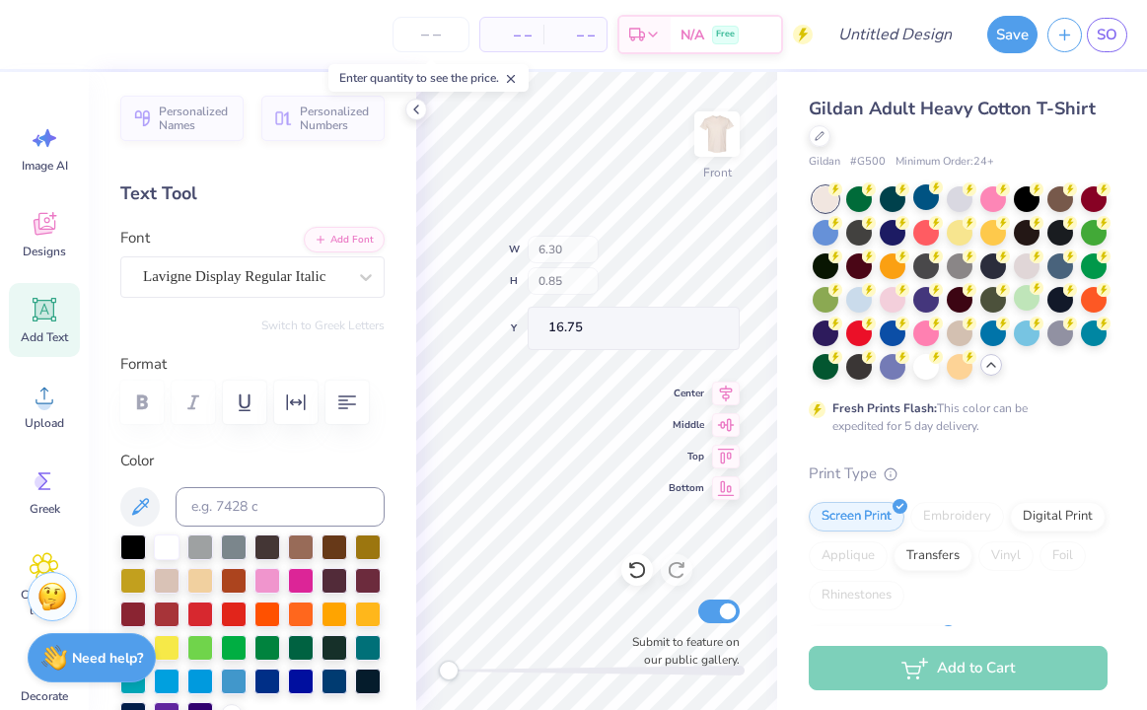
click at [705, 139] on img at bounding box center [717, 133] width 39 height 39
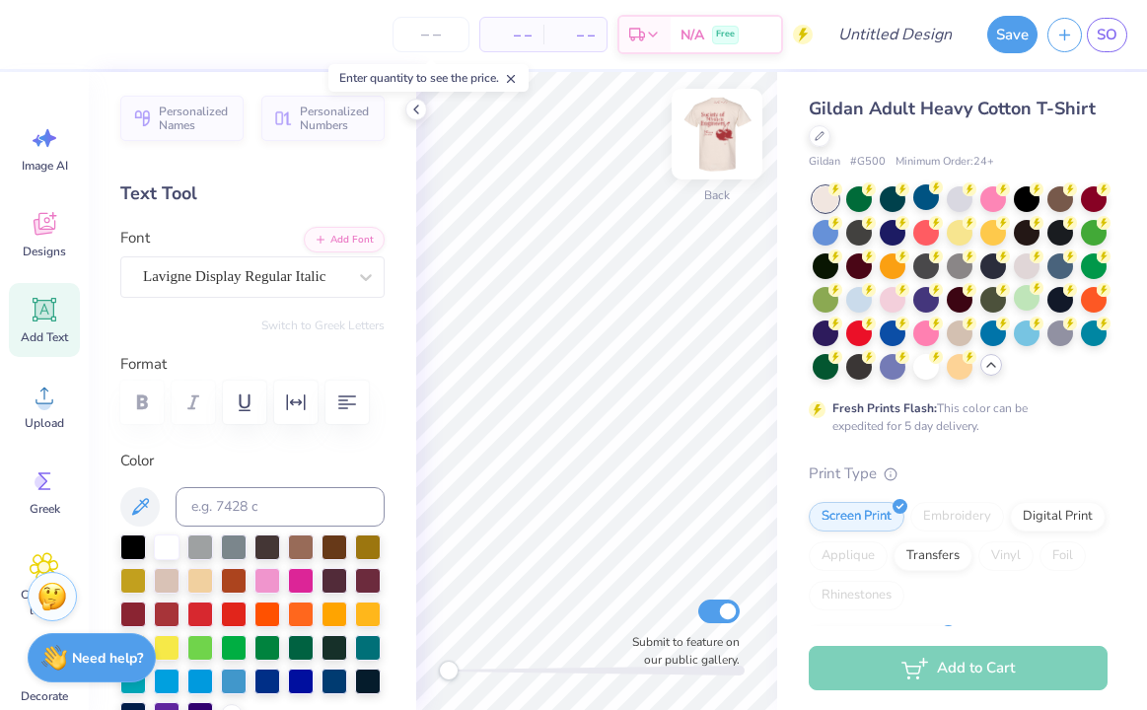
click at [712, 133] on img at bounding box center [717, 134] width 79 height 79
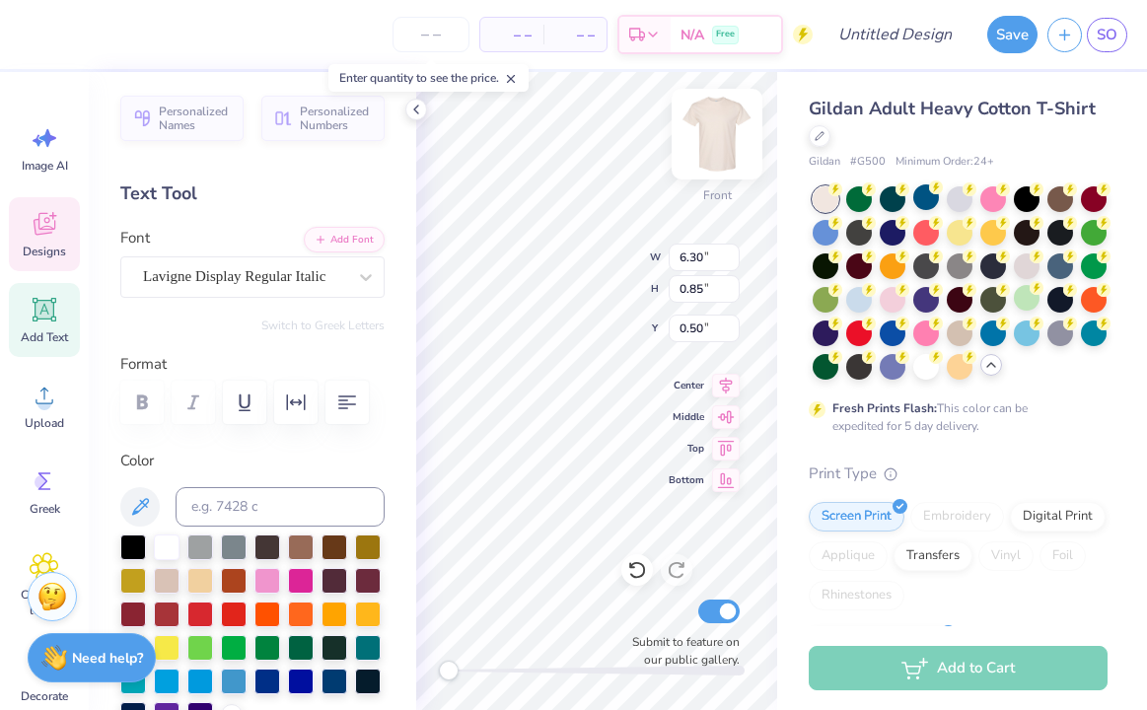
type input "6.30"
type input "0.85"
type input "0.50"
type input "1.57"
type input "0.61"
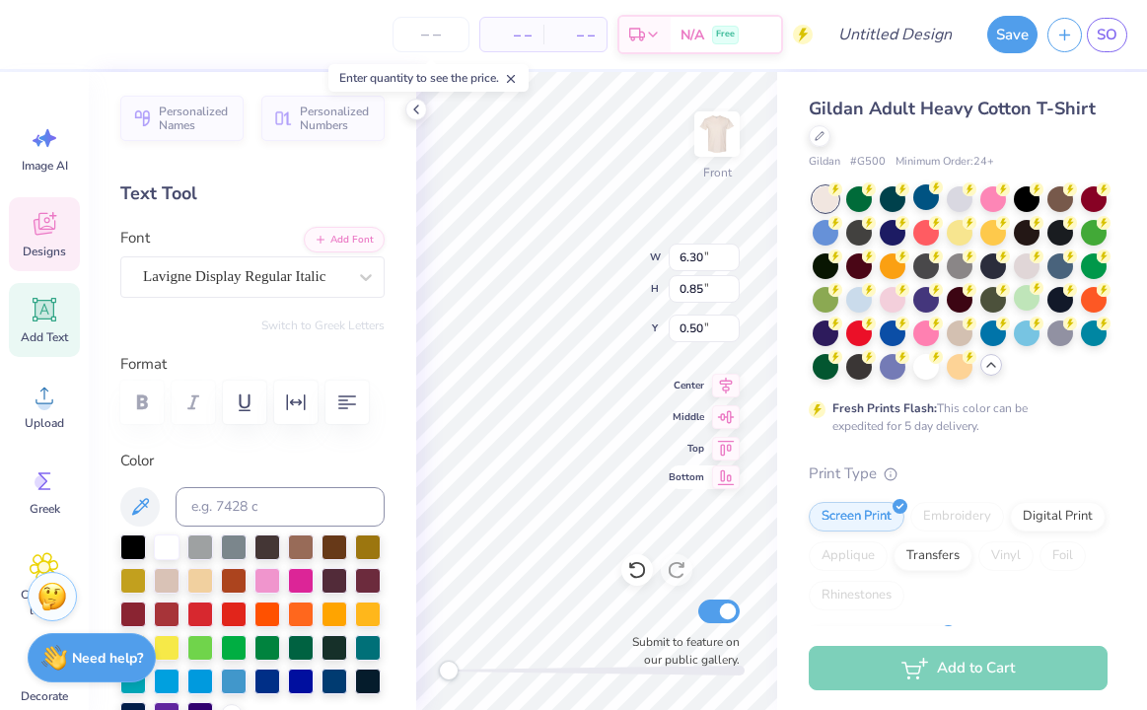
type input "17.67"
click at [696, 457] on div "Front W 6.30 6.30 " H 0.85 0.85 " Y 16.82 16.82 " Center Middle Top Bottom Subm…" at bounding box center [596, 391] width 361 height 638
type input "16.75"
click at [699, 452] on div "Front W 6.30 6.30 " H 0.85 0.85 " Y 16.75 16.75 " Center Middle Top Bottom Subm…" at bounding box center [596, 391] width 361 height 638
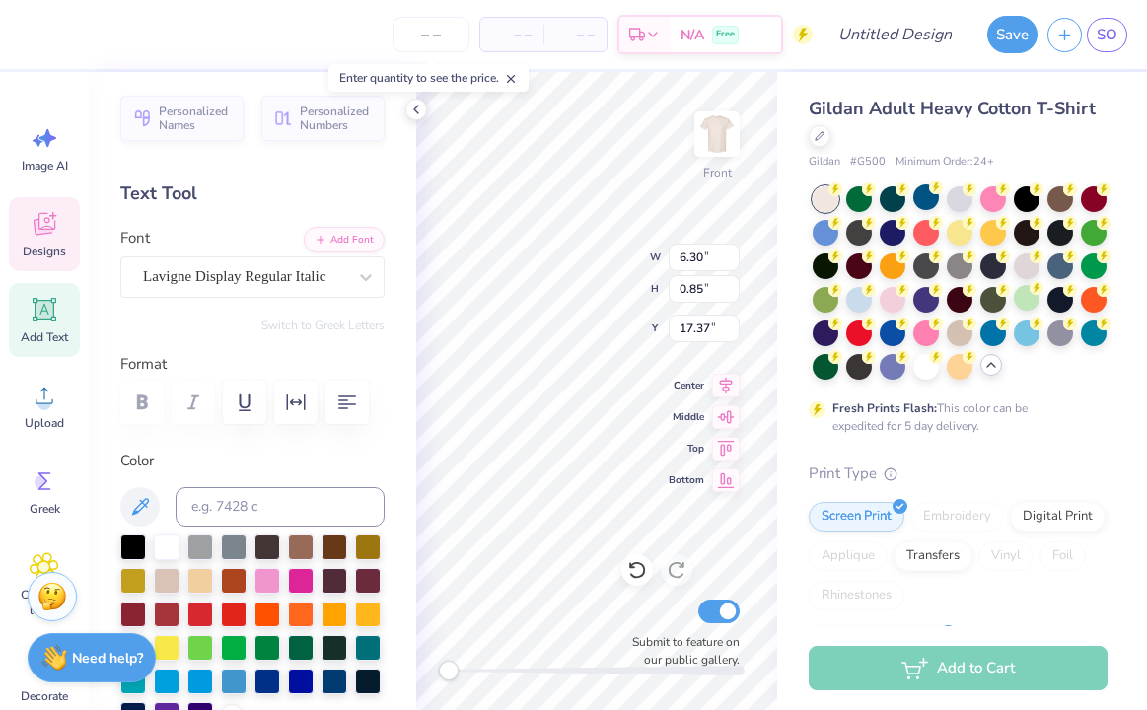
scroll to position [0, 3]
type input "17.45"
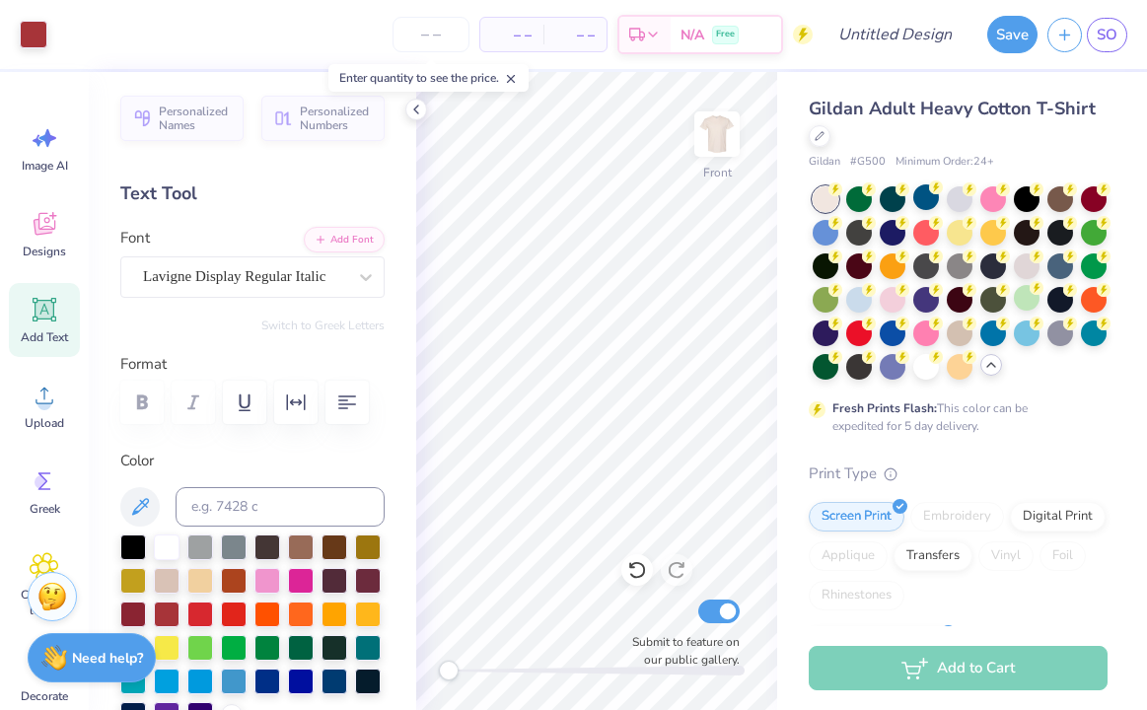
drag, startPoint x: 348, startPoint y: 245, endPoint x: 355, endPoint y: 313, distance: 68.4
click at [355, 313] on div "Personalized Names Personalized Numbers Text Tool Add Font Font Lavigne Display…" at bounding box center [253, 391] width 328 height 638
click at [50, 305] on icon at bounding box center [45, 310] width 19 height 19
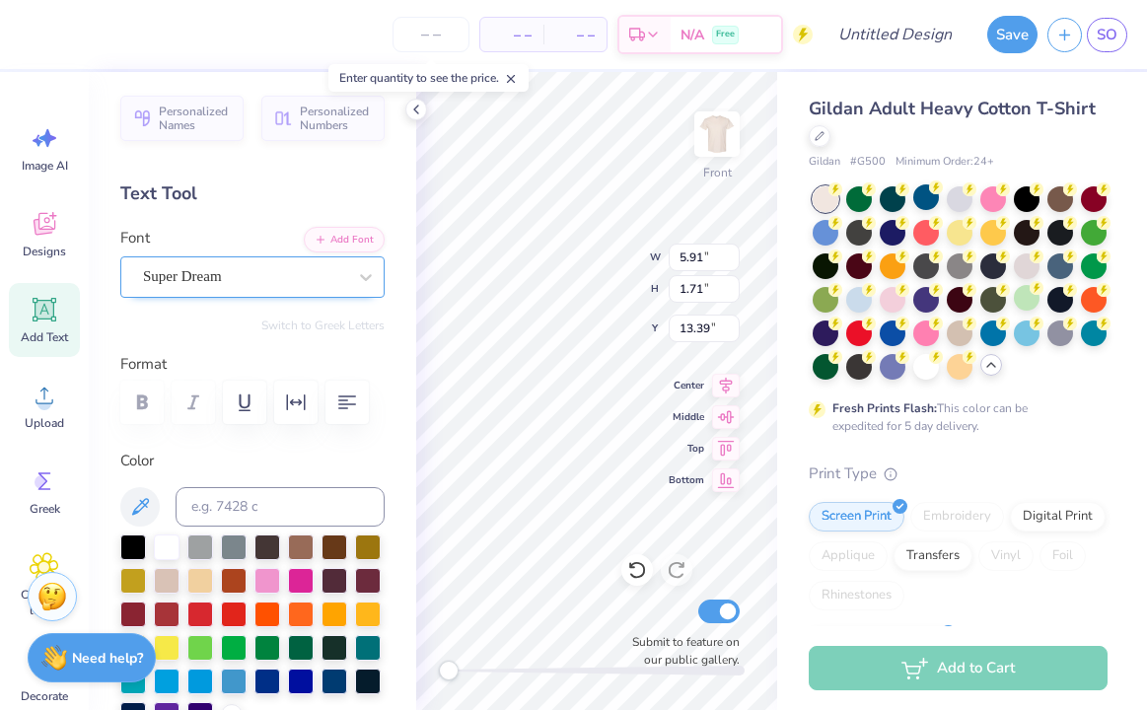
click at [306, 271] on div "Super Dream" at bounding box center [244, 276] width 207 height 31
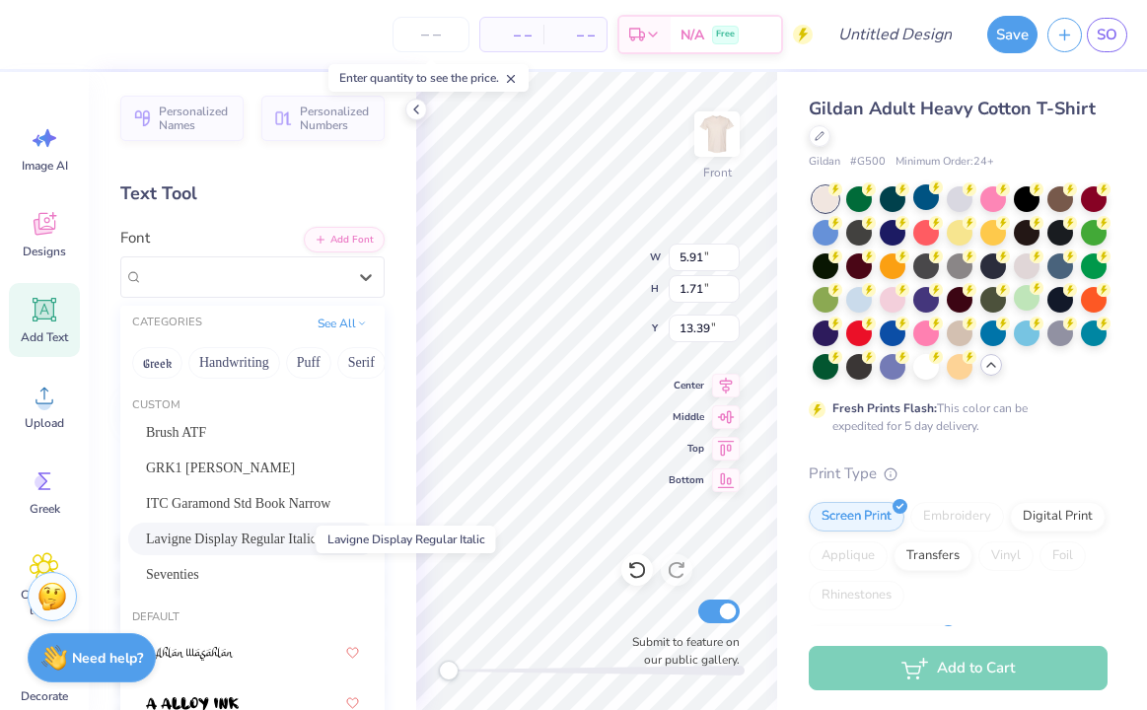
click at [273, 537] on span "Lavigne Display Regular Italic" at bounding box center [231, 539] width 171 height 21
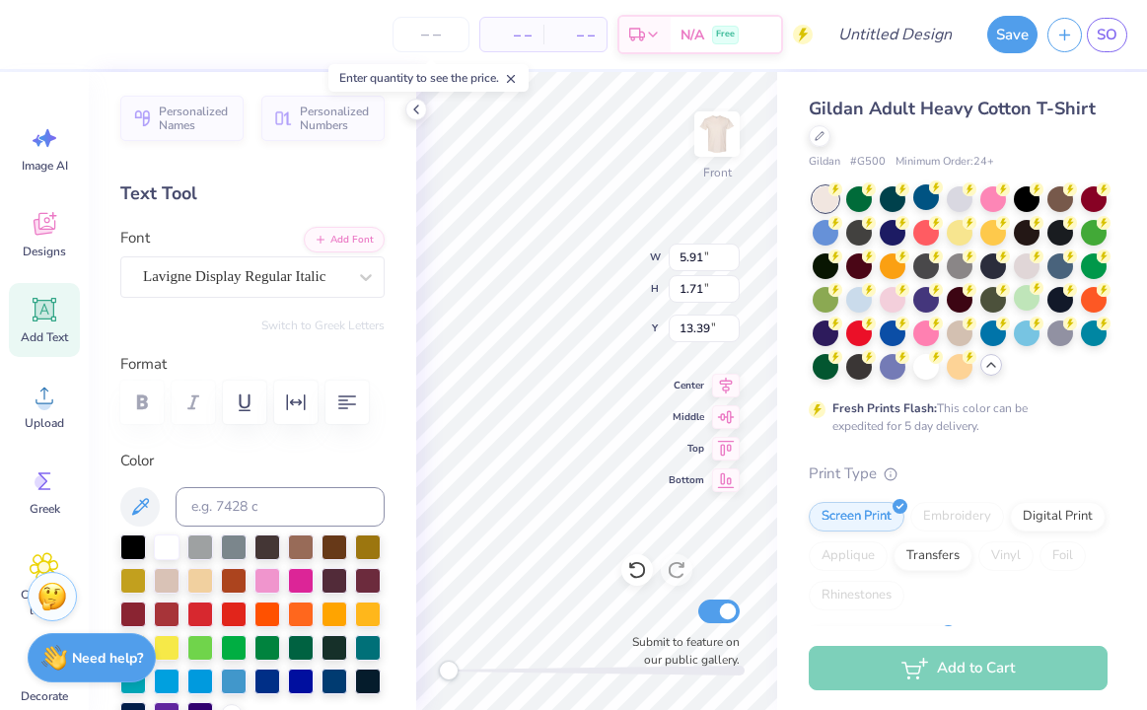
scroll to position [0, 6]
type textarea "[GEOGRAPHIC_DATA]"
type input "8.13"
type input "1.15"
type input "18.67"
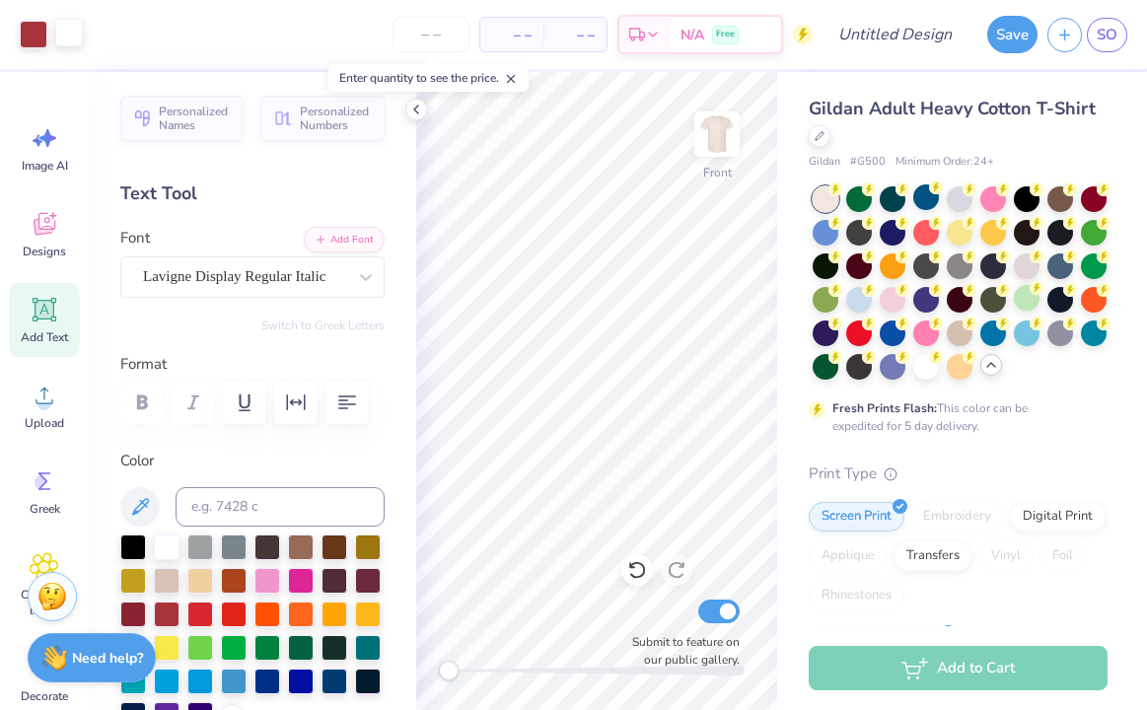
click at [65, 28] on div at bounding box center [69, 33] width 28 height 28
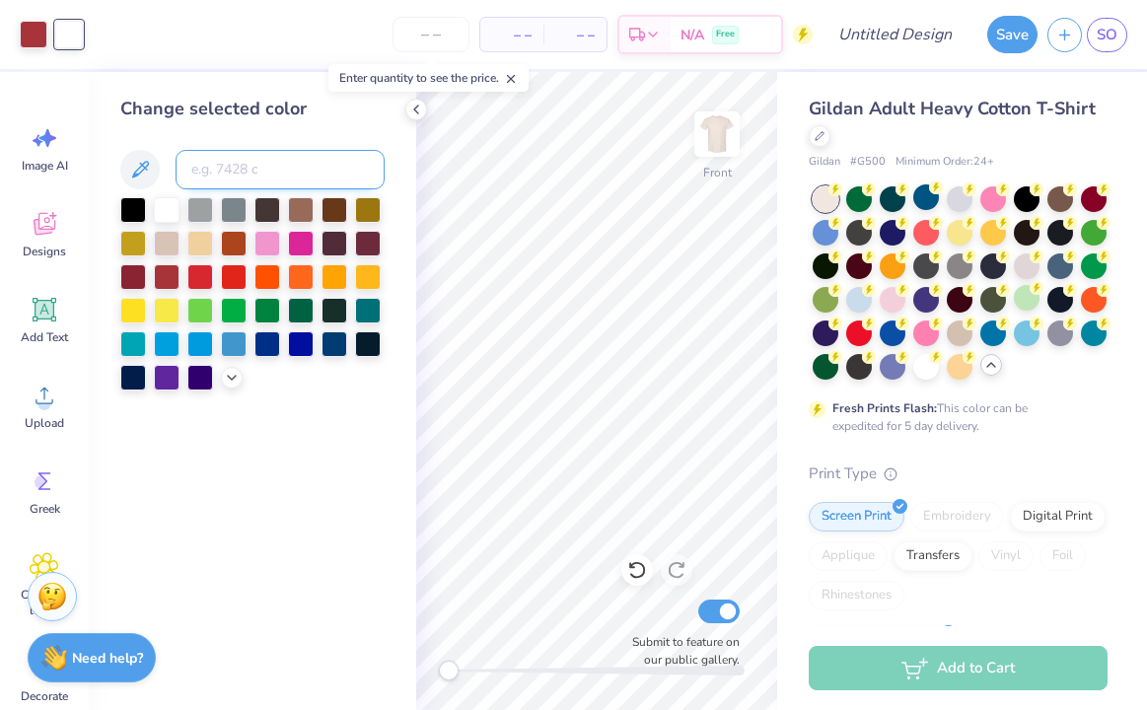
click at [229, 151] on input at bounding box center [280, 169] width 209 height 39
type input "1807"
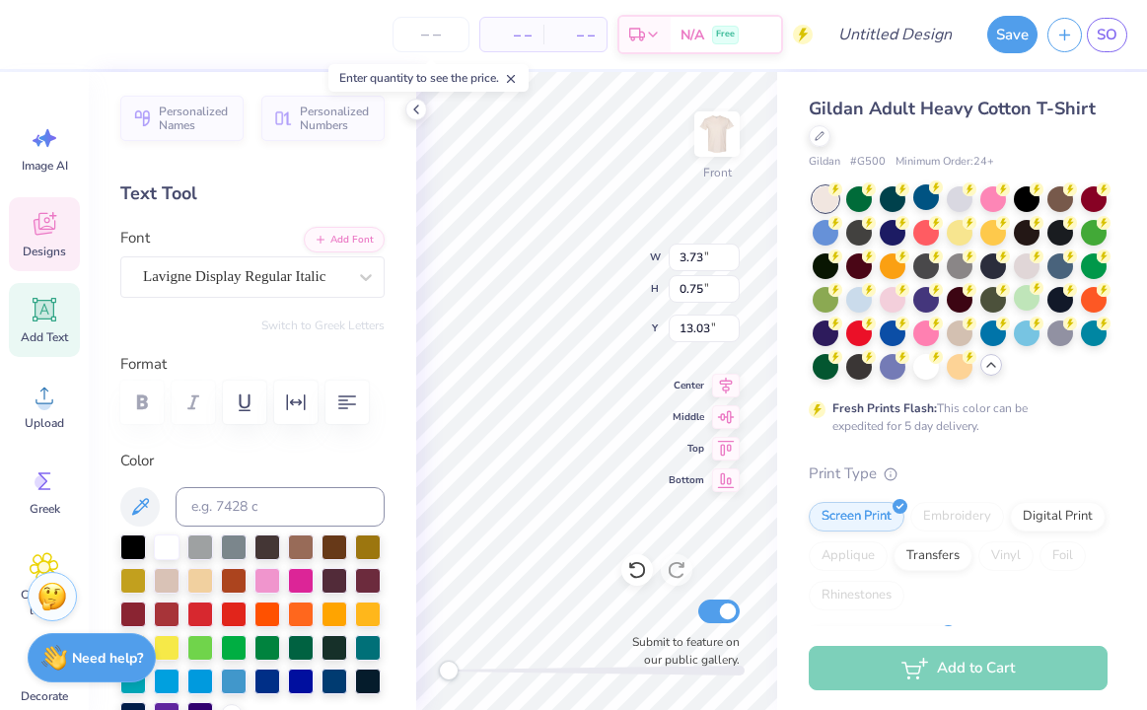
type input "1.56"
type input "0.56"
type input "12.42"
click at [871, 28] on input "Design Title" at bounding box center [919, 34] width 97 height 39
type input "swe 3"
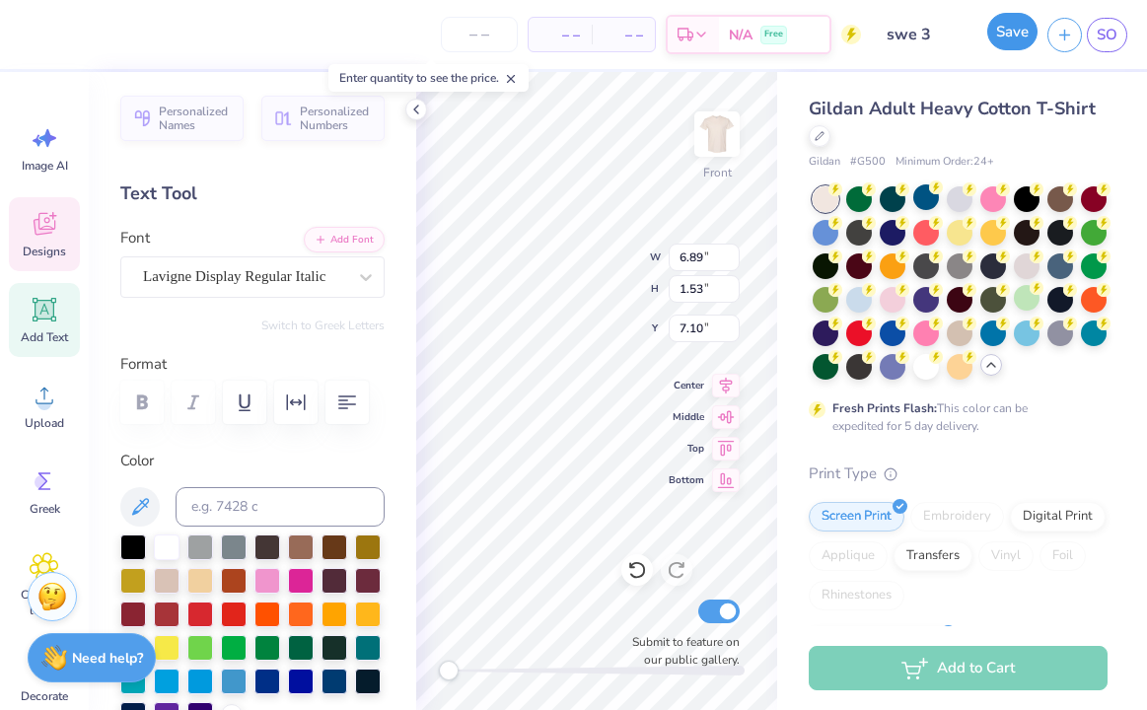
click at [996, 36] on button "Save" at bounding box center [1013, 31] width 50 height 37
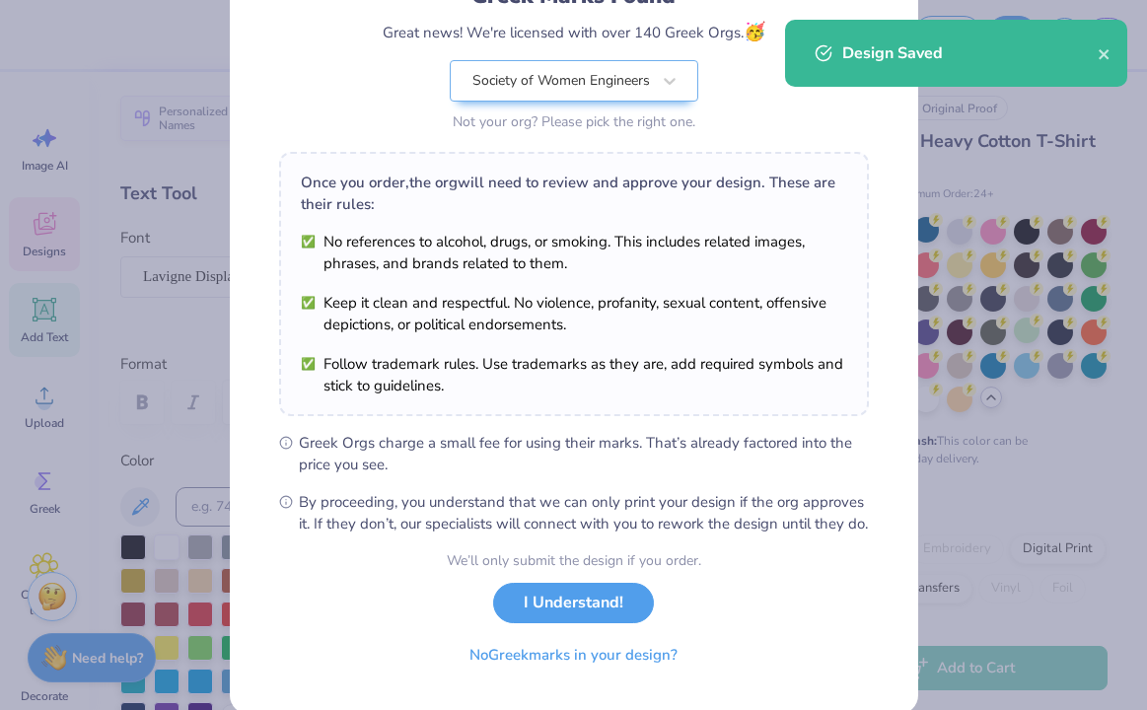
scroll to position [213, 0]
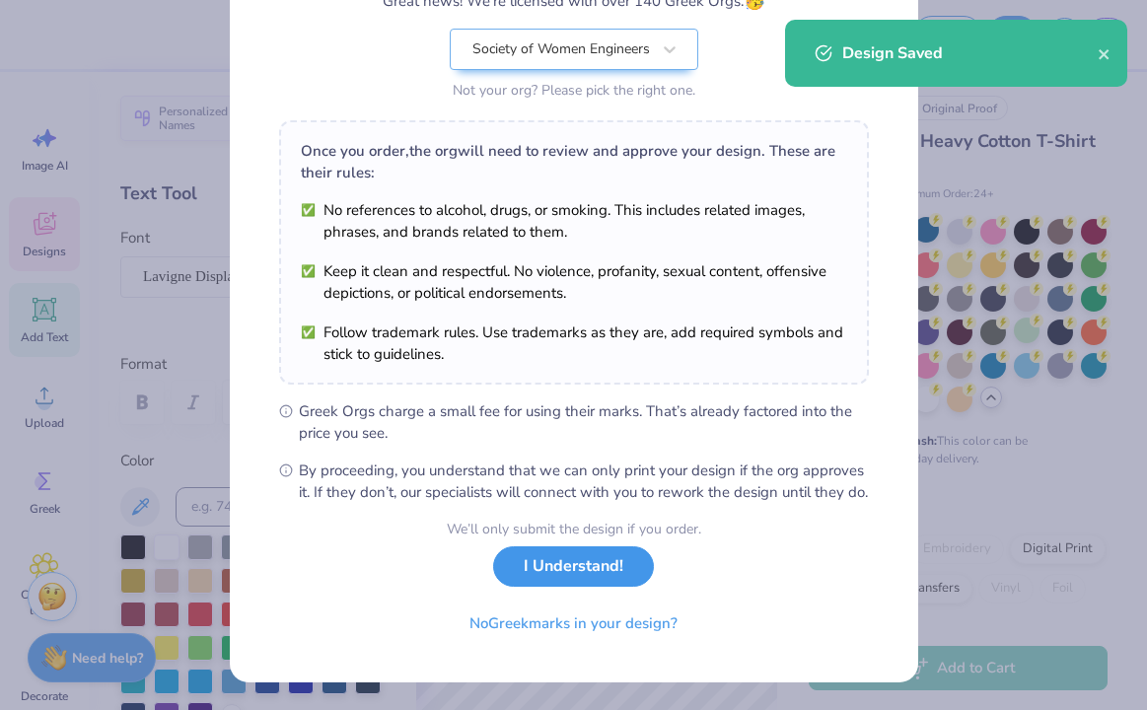
click at [592, 580] on button "I Understand!" at bounding box center [573, 567] width 161 height 40
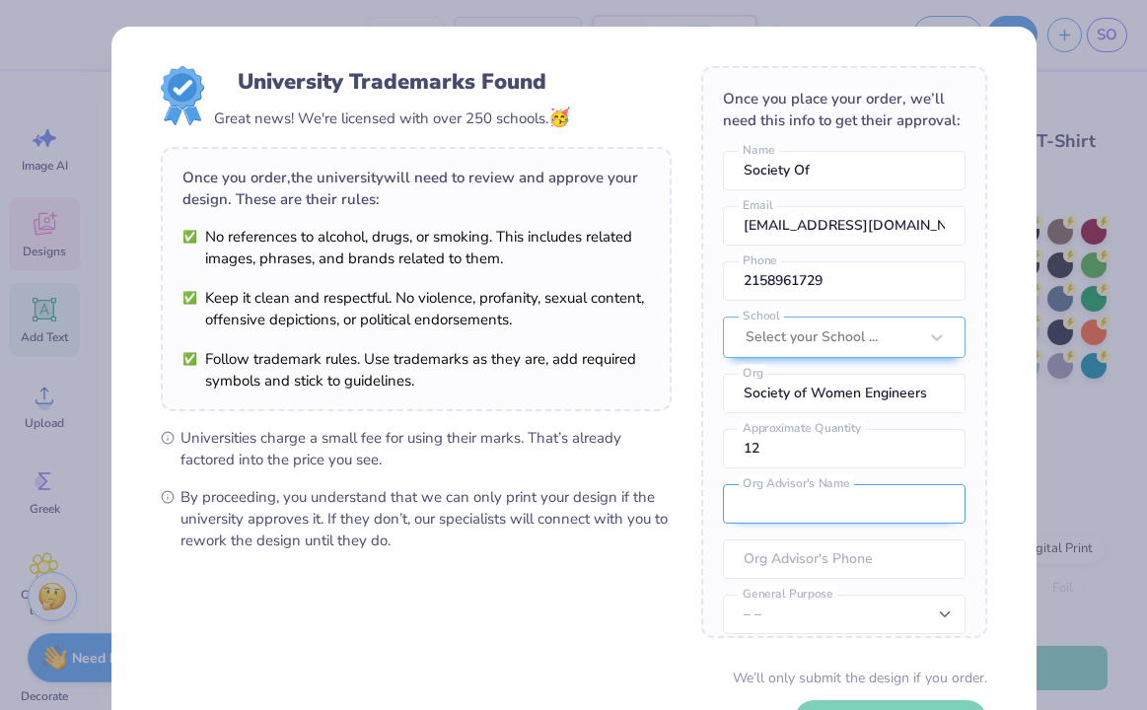
click at [773, 522] on input "text" at bounding box center [844, 503] width 243 height 39
type input "[PERSON_NAME]"
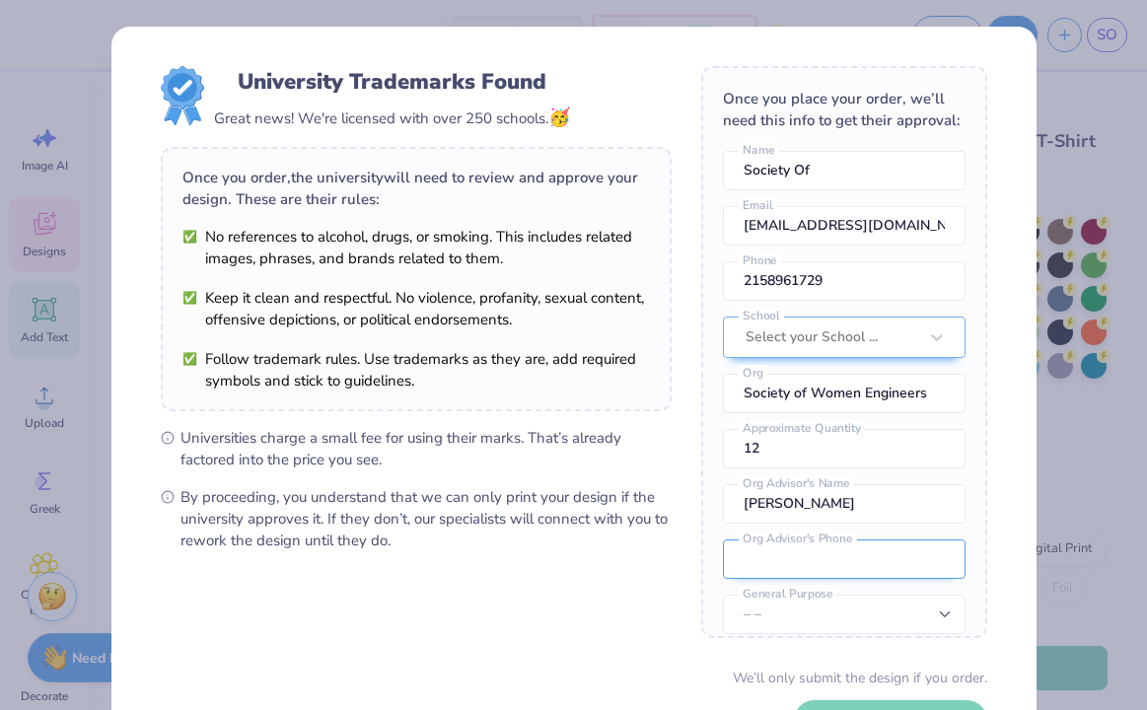
click at [827, 564] on input "tel" at bounding box center [844, 559] width 243 height 39
type input "[PHONE_NUMBER]"
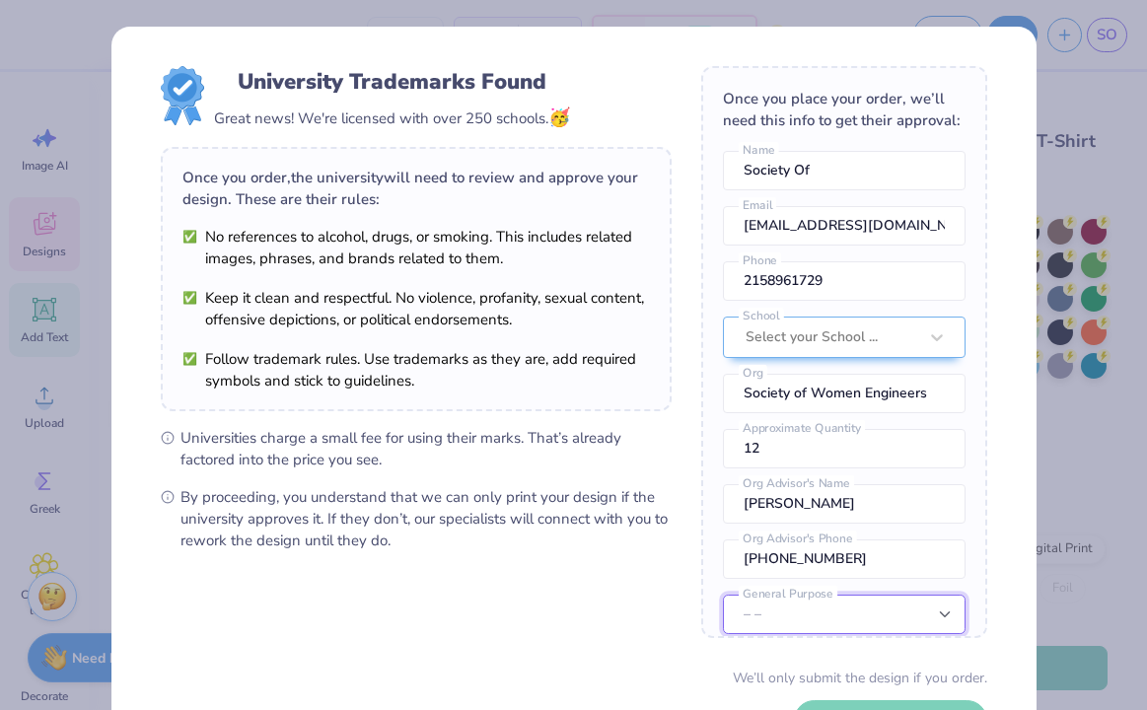
click at [836, 610] on select "– – Member apparel for registered Student Organization / Department / School Fu…" at bounding box center [844, 614] width 243 height 39
select select "Fundraising / Philanthropy event"
click at [723, 595] on select "– – Member apparel for registered Student Organization / Department / School Fu…" at bounding box center [844, 614] width 243 height 39
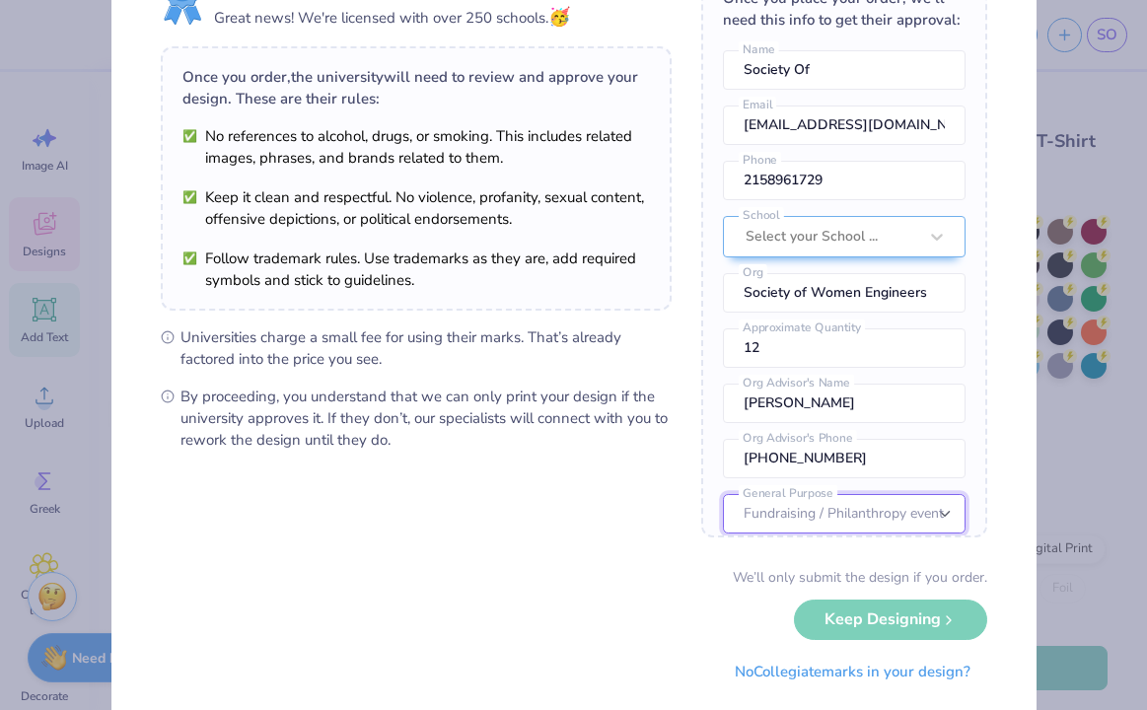
scroll to position [17, 0]
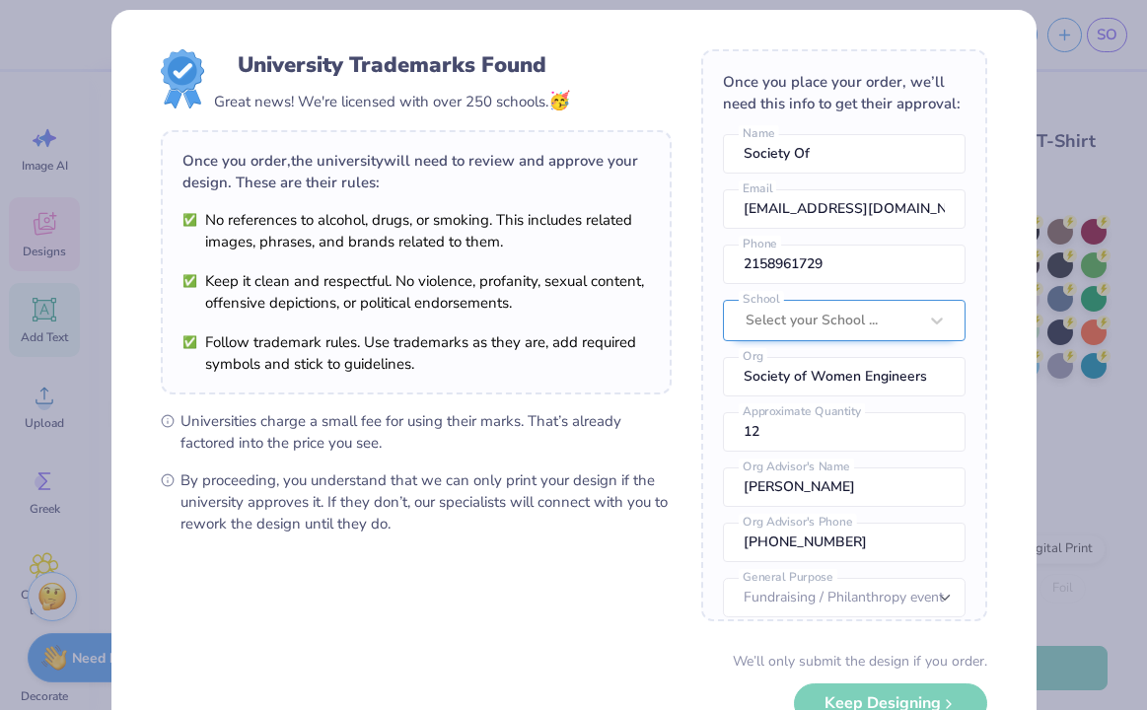
click at [845, 329] on div at bounding box center [832, 321] width 172 height 26
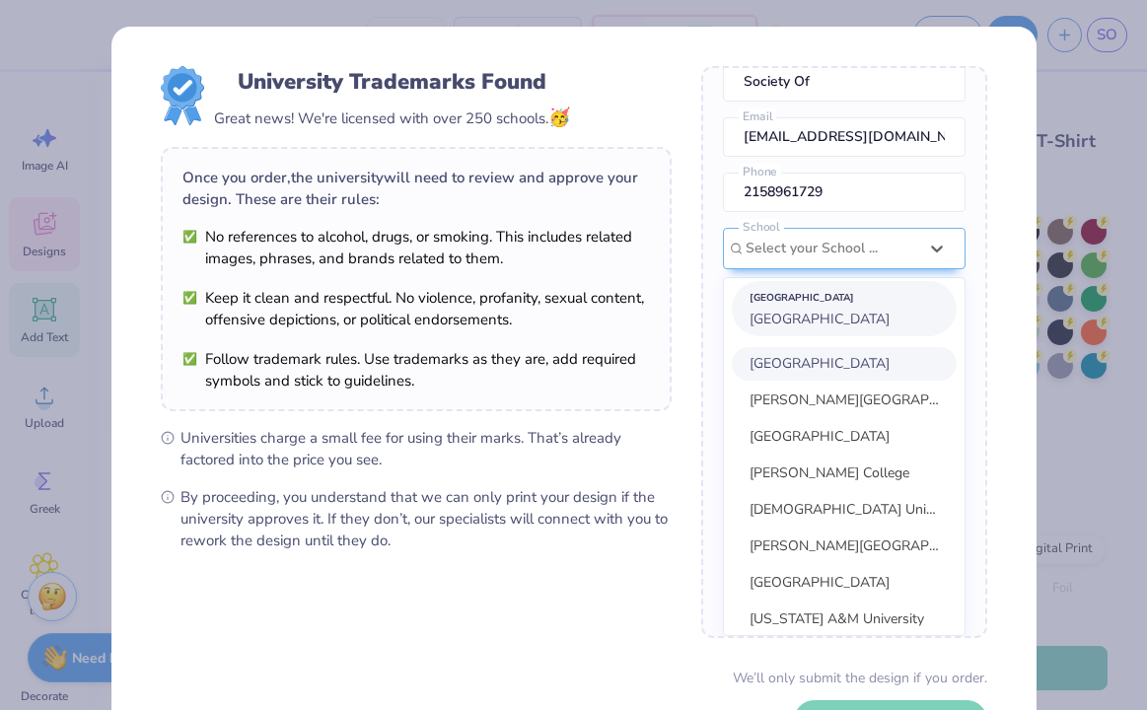
click at [842, 323] on span "[GEOGRAPHIC_DATA]" at bounding box center [820, 319] width 140 height 19
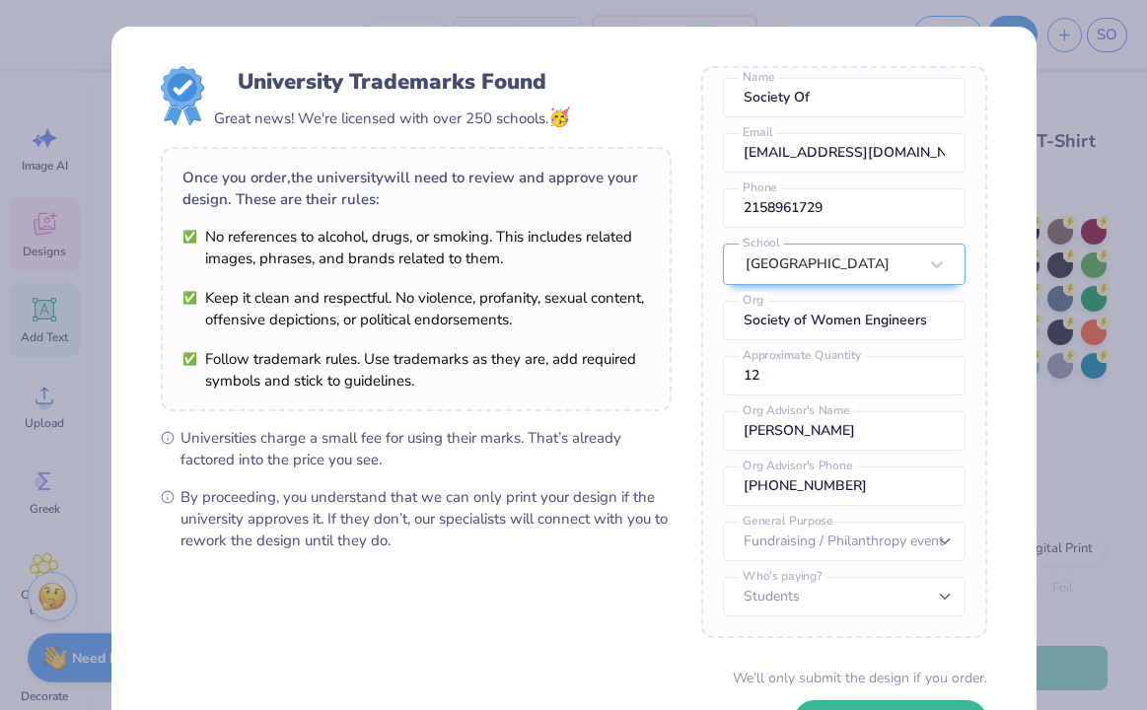
scroll to position [129, 0]
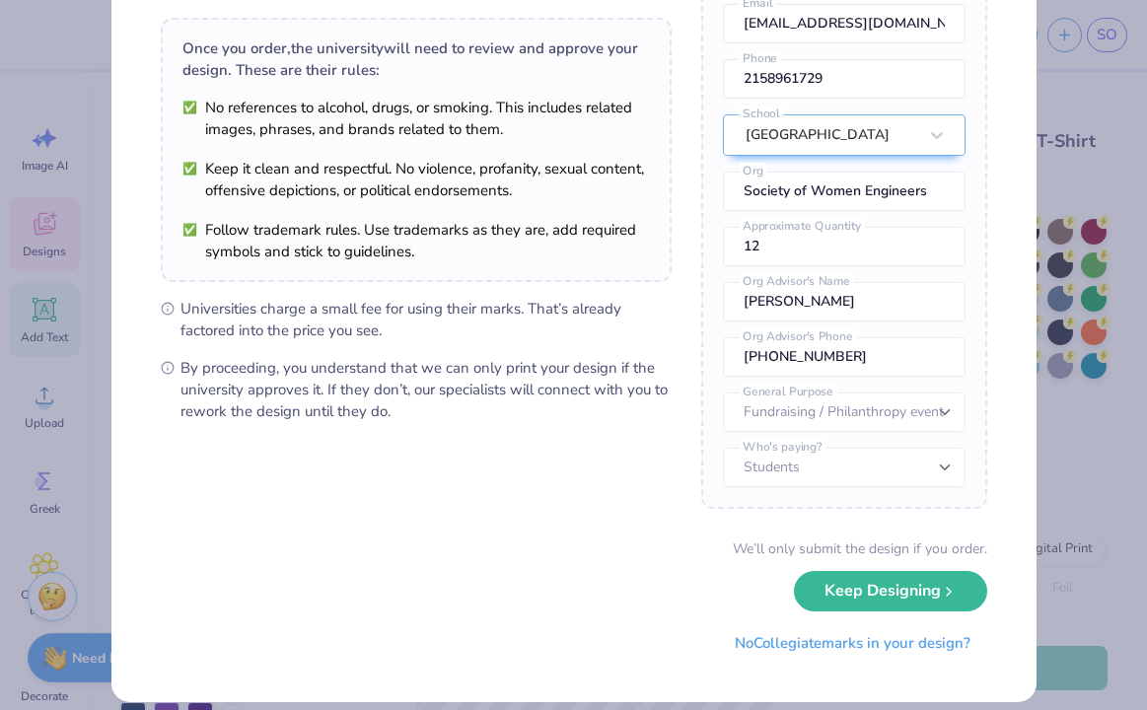
click at [864, 612] on div "We’ll only submit the design if you order. Keep Designing No Collegiate marks i…" at bounding box center [574, 601] width 827 height 124
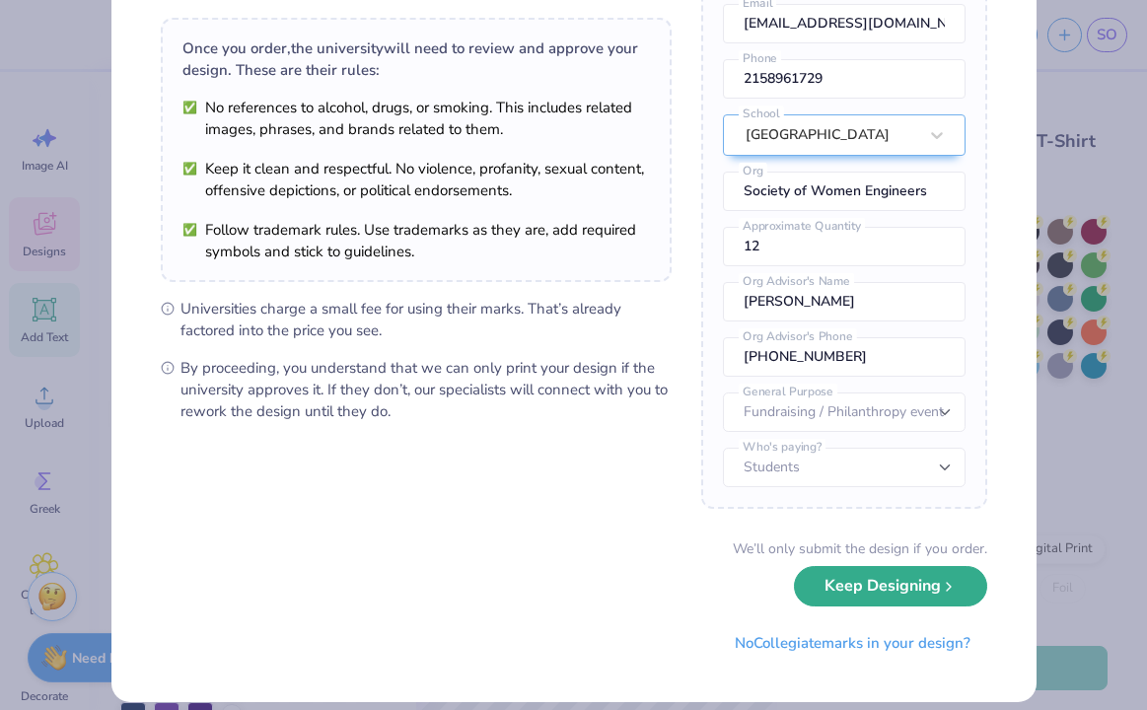
click at [858, 596] on button "Keep Designing" at bounding box center [890, 586] width 193 height 40
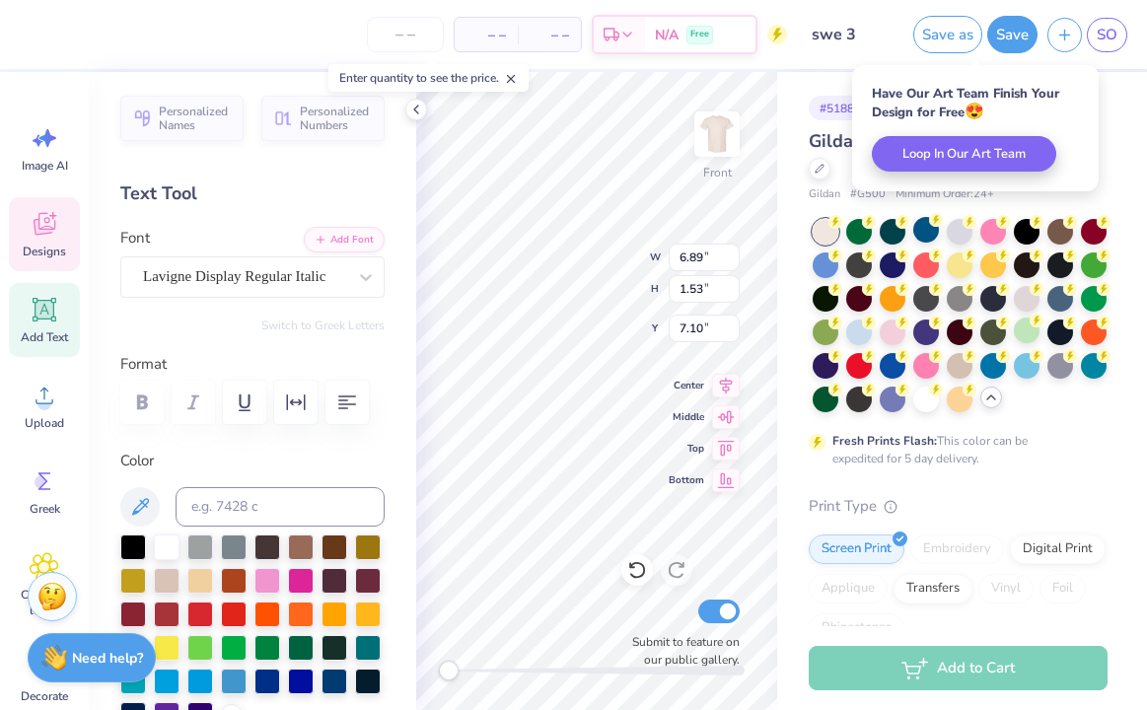
scroll to position [0, 0]
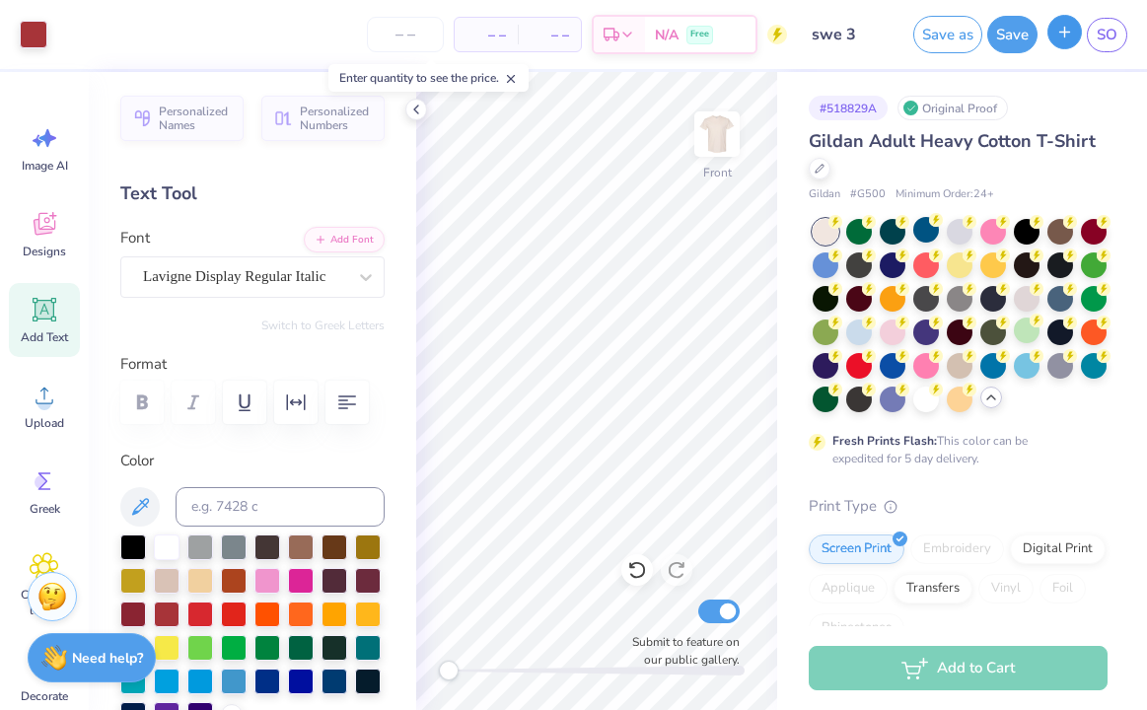
click at [1062, 34] on icon "button" at bounding box center [1065, 32] width 17 height 17
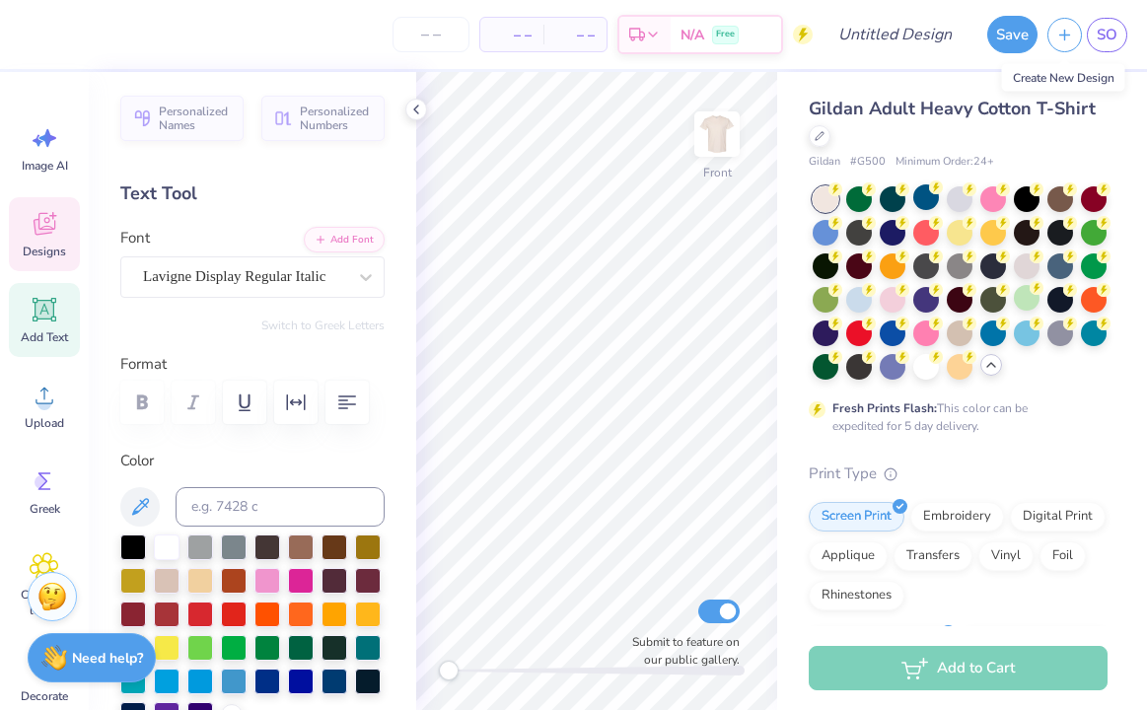
click at [48, 237] on icon at bounding box center [45, 224] width 30 height 30
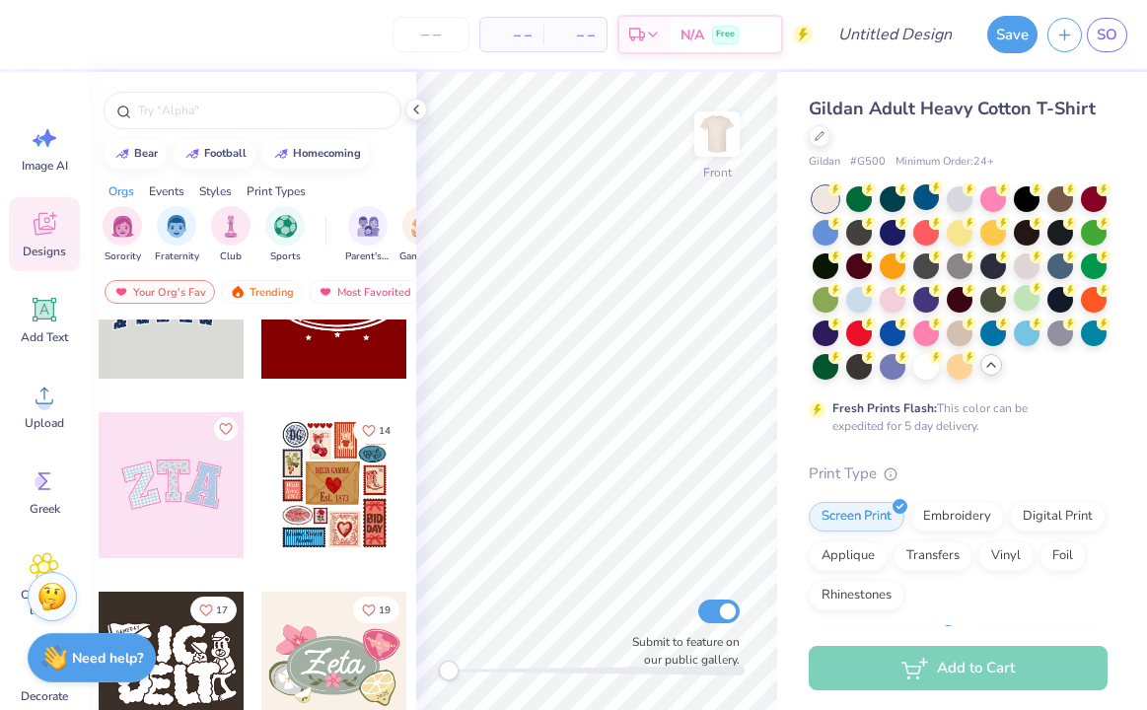
scroll to position [214, 0]
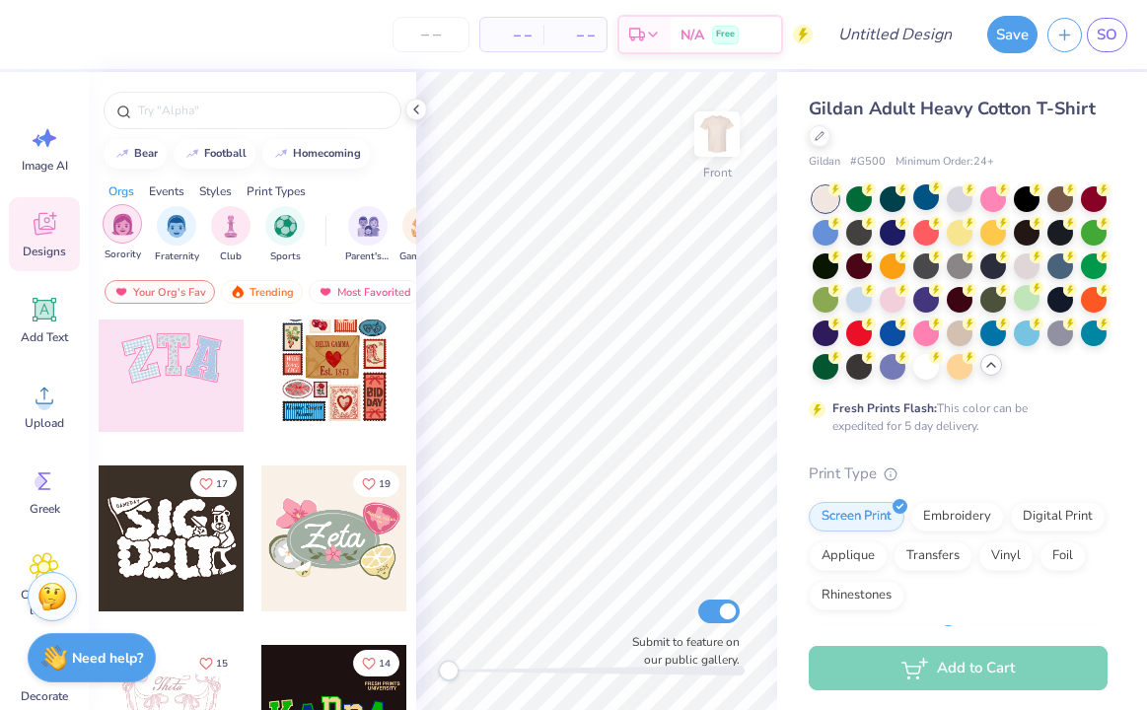
click at [127, 227] on img "filter for Sorority" at bounding box center [122, 224] width 23 height 23
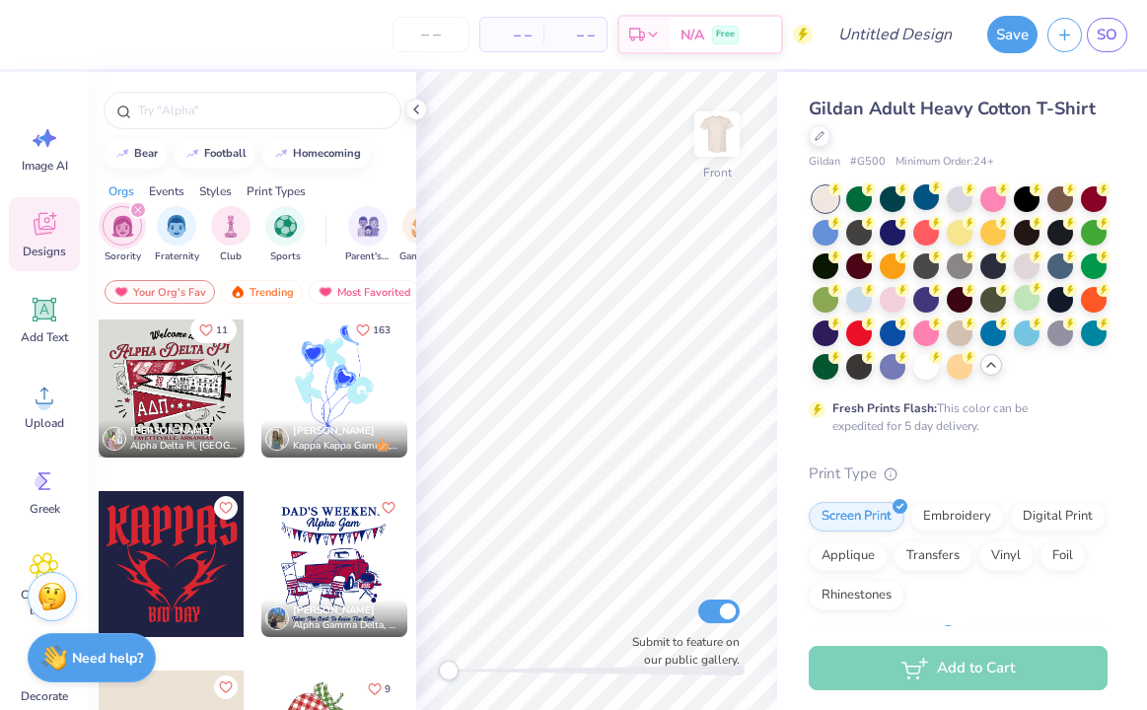
scroll to position [2342, 0]
click at [341, 386] on div at bounding box center [334, 386] width 146 height 146
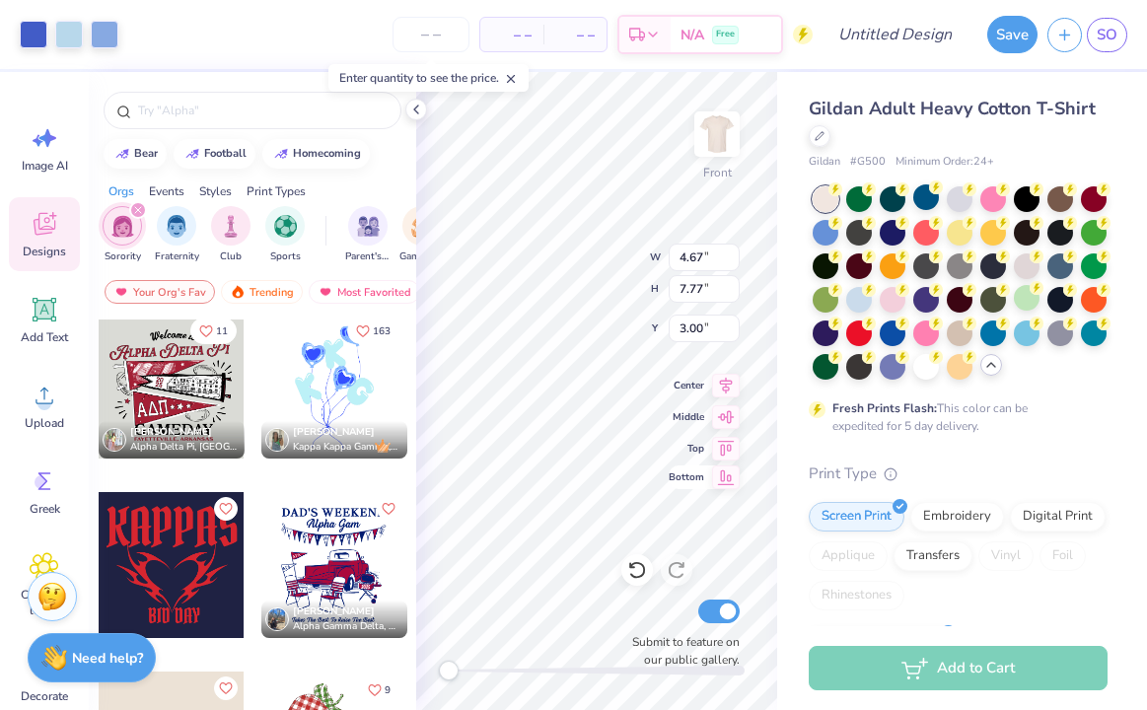
type input "10.10"
type input "16.83"
click at [246, 144] on button "football" at bounding box center [215, 152] width 82 height 30
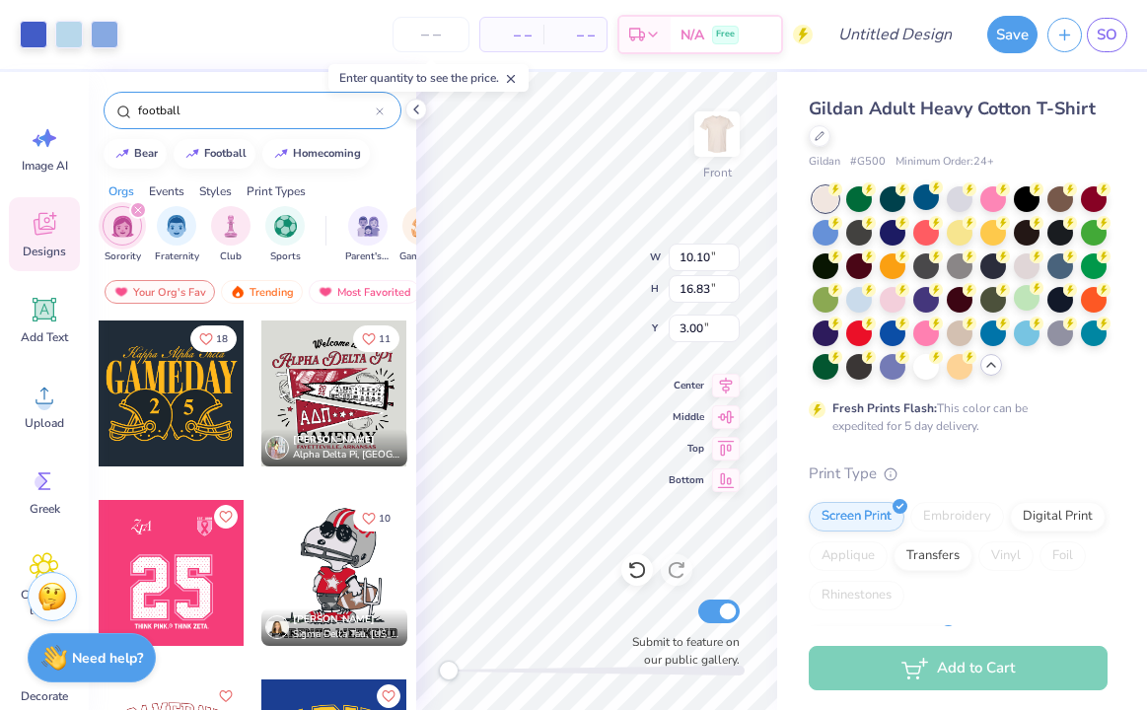
click at [241, 119] on input "football" at bounding box center [256, 111] width 240 height 20
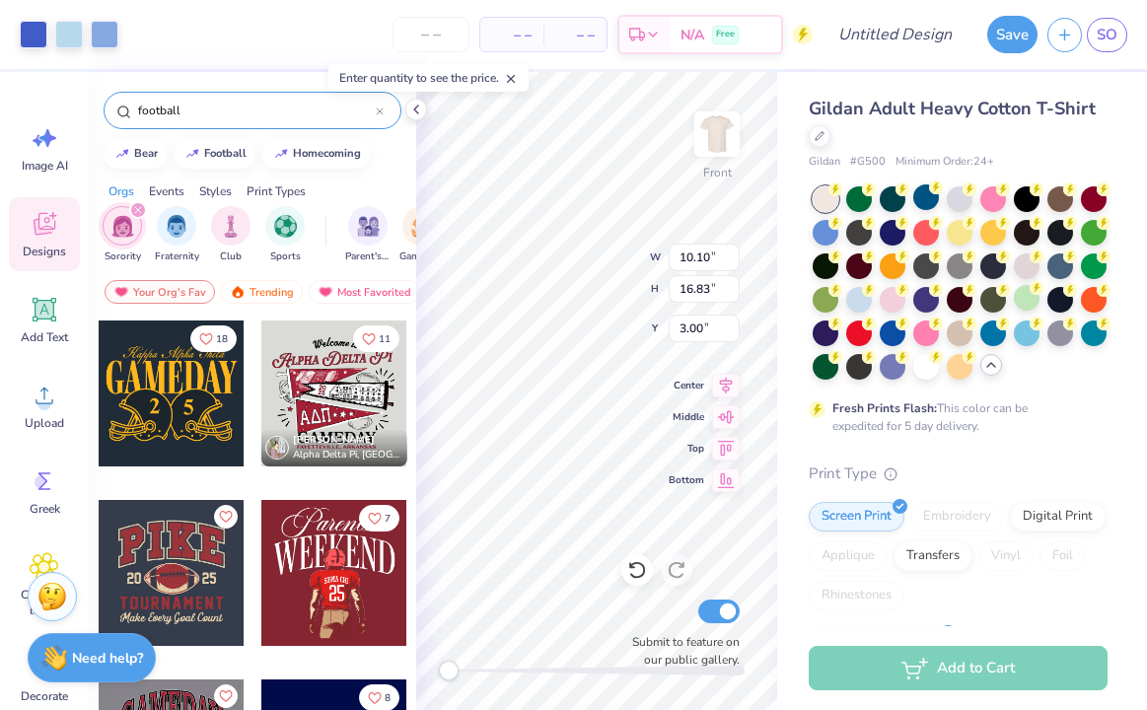
click at [240, 118] on input "football" at bounding box center [256, 111] width 240 height 20
type input "n"
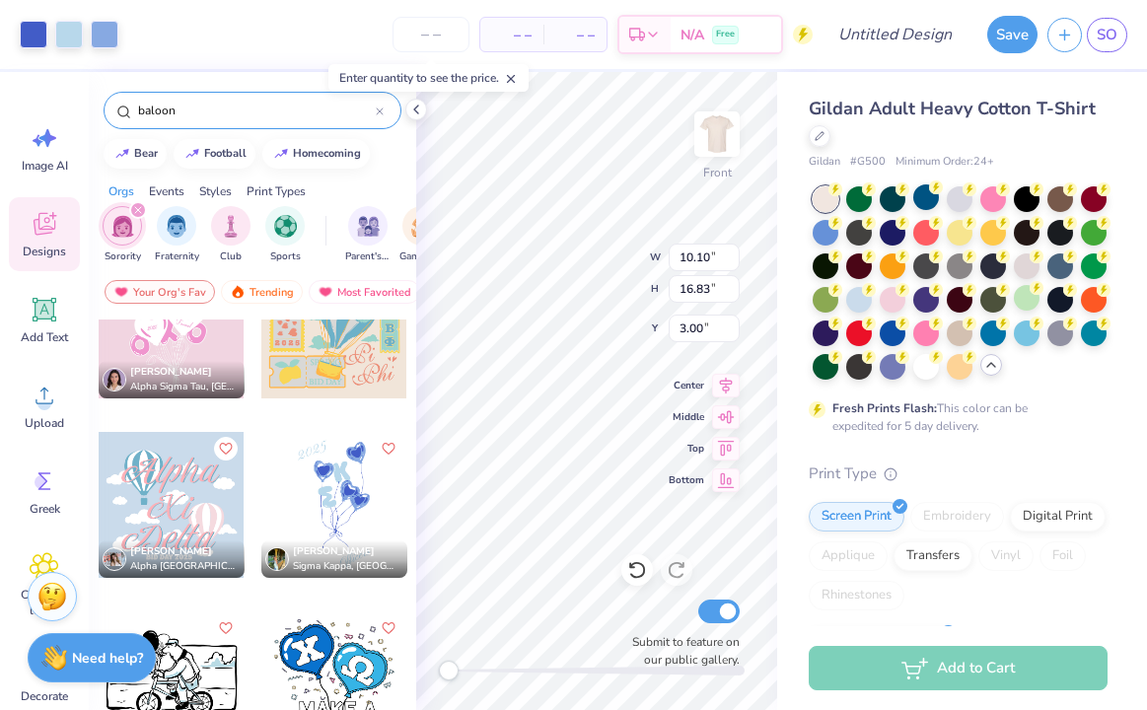
scroll to position [972, 0]
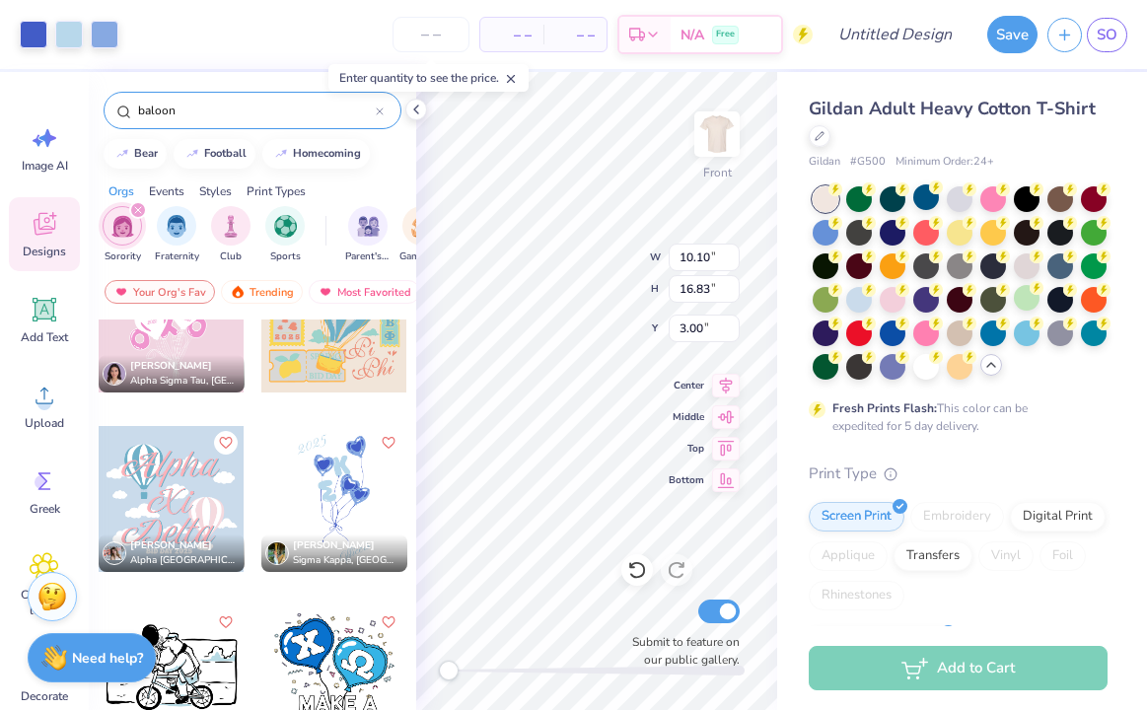
type input "baloon"
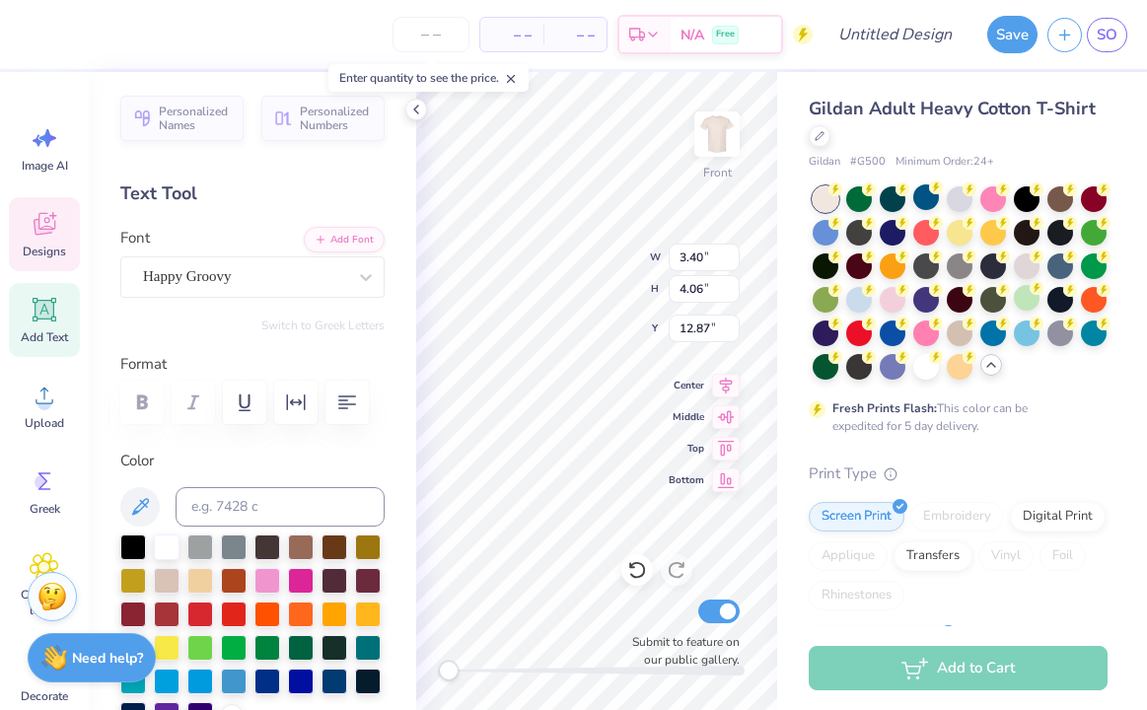
type textarea "S"
type input "2.83"
type input "3.87"
type input "8.50"
type textarea "K"
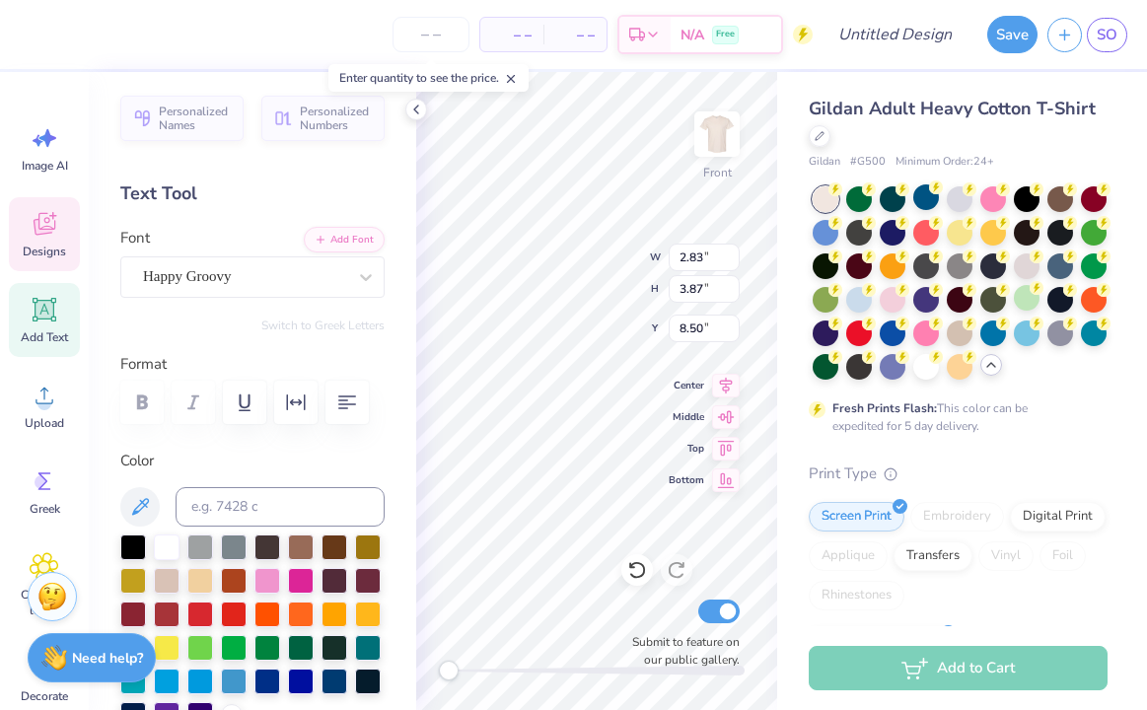
type textarea "W"
type input "3.41"
type input "3.51"
type input "13.53"
click at [673, 418] on div "Front W 3.41 3.41 " H 3.51 3.51 " Y 13.53 13.53 " Center Middle Top Bottom Subm…" at bounding box center [596, 391] width 361 height 638
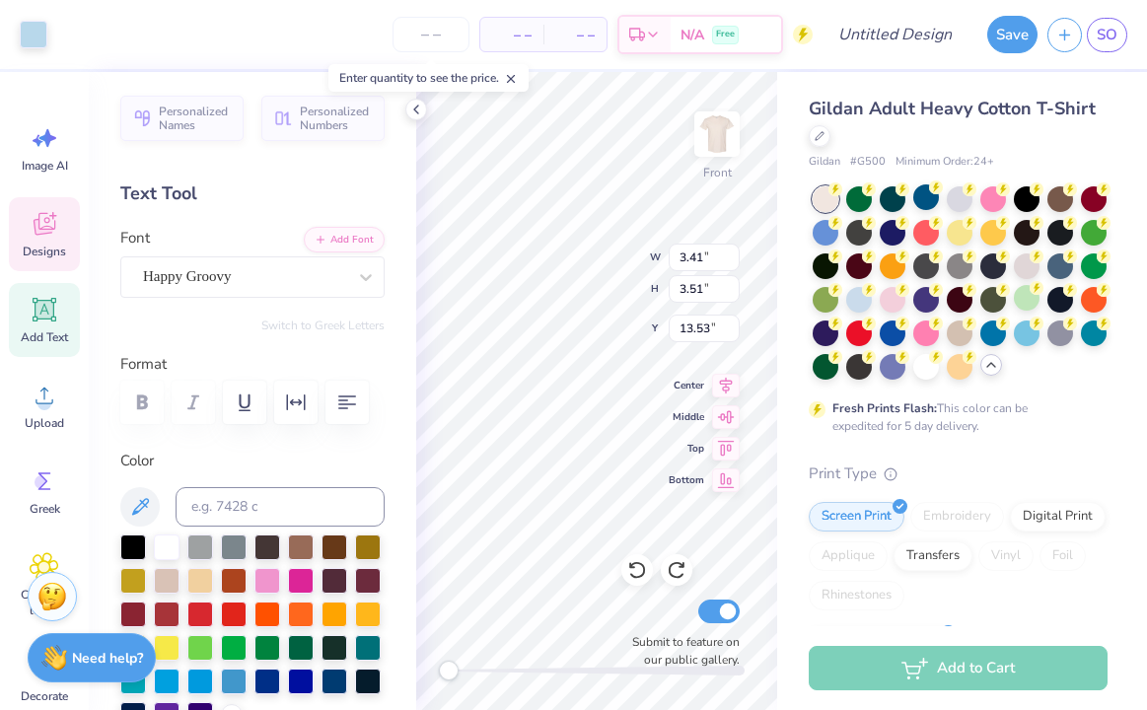
click at [674, 425] on div "Front W 3.41 3.41 " H 3.51 3.51 " Y 13.53 13.53 " Center Middle Top Bottom Subm…" at bounding box center [596, 391] width 361 height 638
type textarea "E"
type input "7.60"
type input "16.83"
type input "6.11"
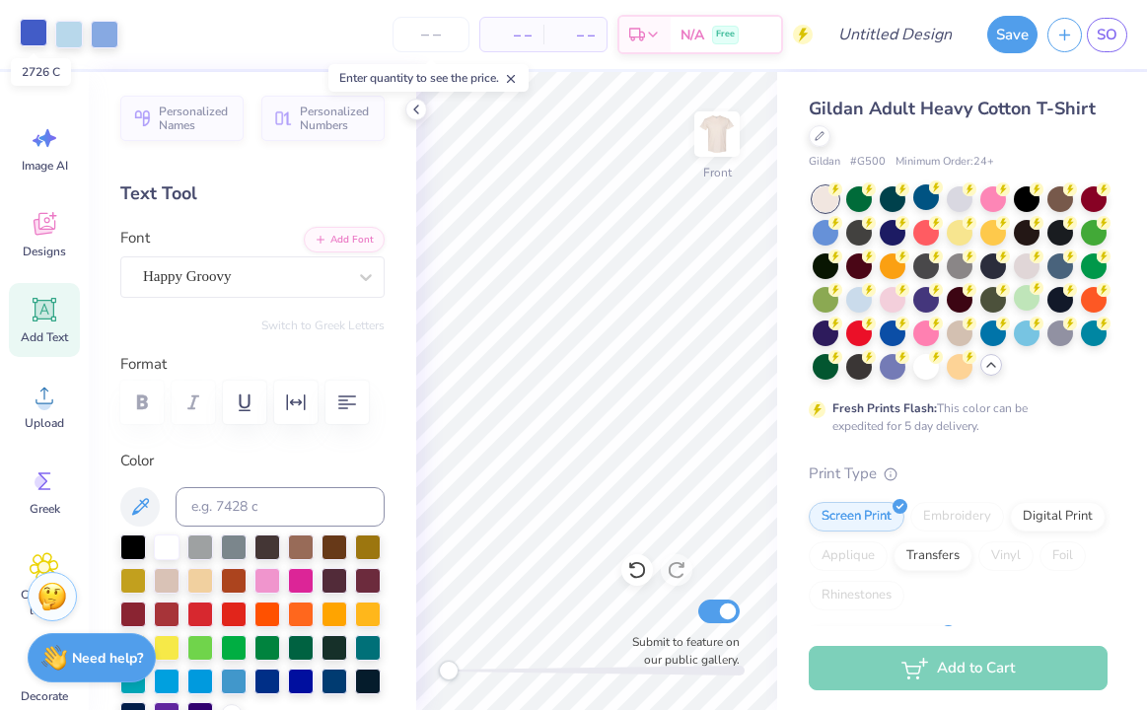
click at [38, 36] on div at bounding box center [34, 33] width 28 height 28
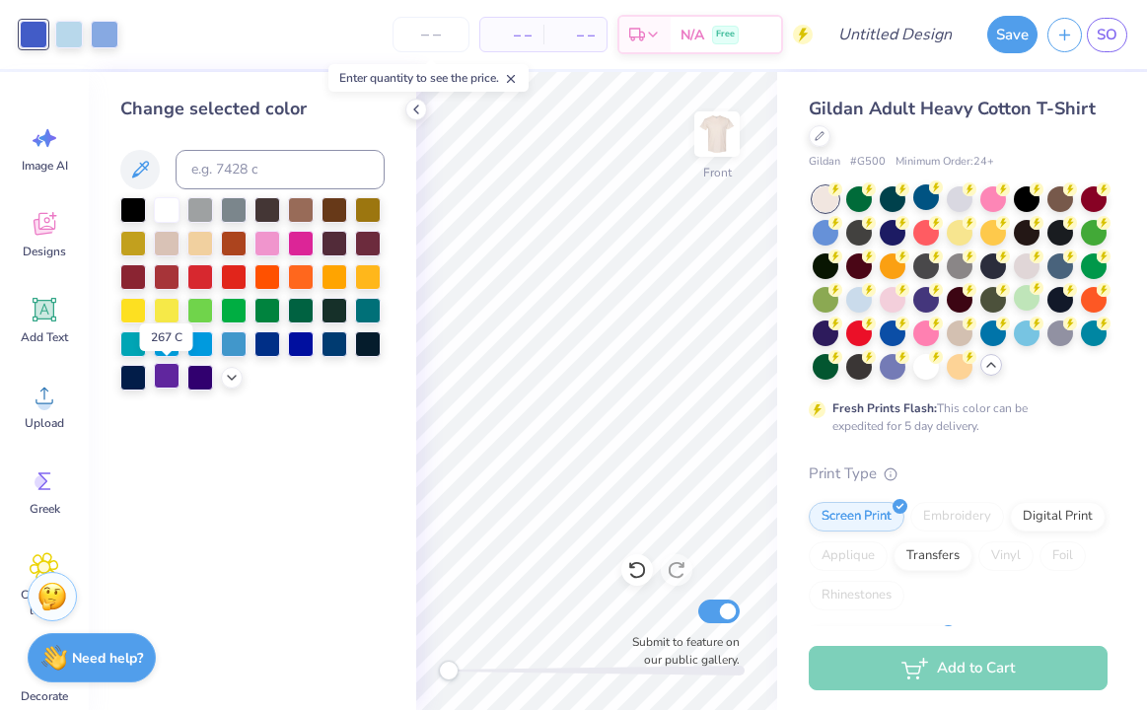
click at [168, 377] on div at bounding box center [167, 376] width 26 height 26
click at [112, 29] on div at bounding box center [105, 33] width 28 height 28
click at [165, 379] on div at bounding box center [167, 376] width 26 height 26
click at [233, 381] on icon at bounding box center [232, 376] width 16 height 16
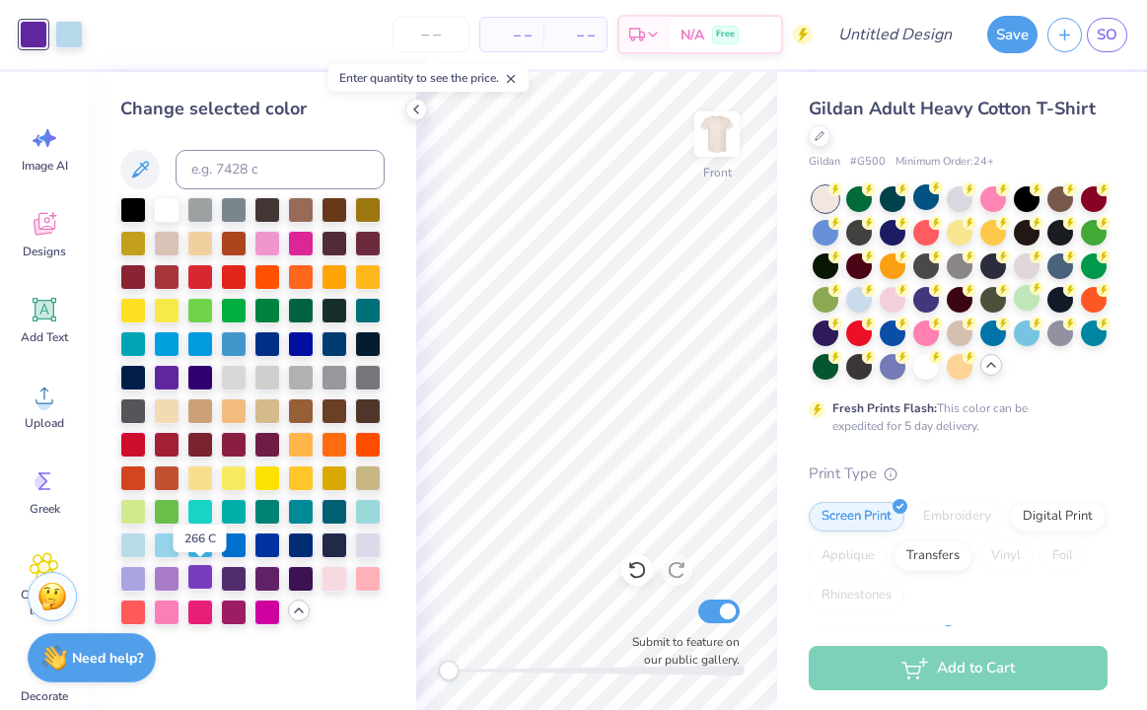
click at [194, 573] on div at bounding box center [200, 577] width 26 height 26
click at [156, 574] on div at bounding box center [167, 577] width 26 height 26
click at [57, 30] on div at bounding box center [69, 33] width 28 height 28
click at [196, 583] on div at bounding box center [200, 577] width 26 height 26
click at [640, 574] on icon at bounding box center [637, 570] width 20 height 20
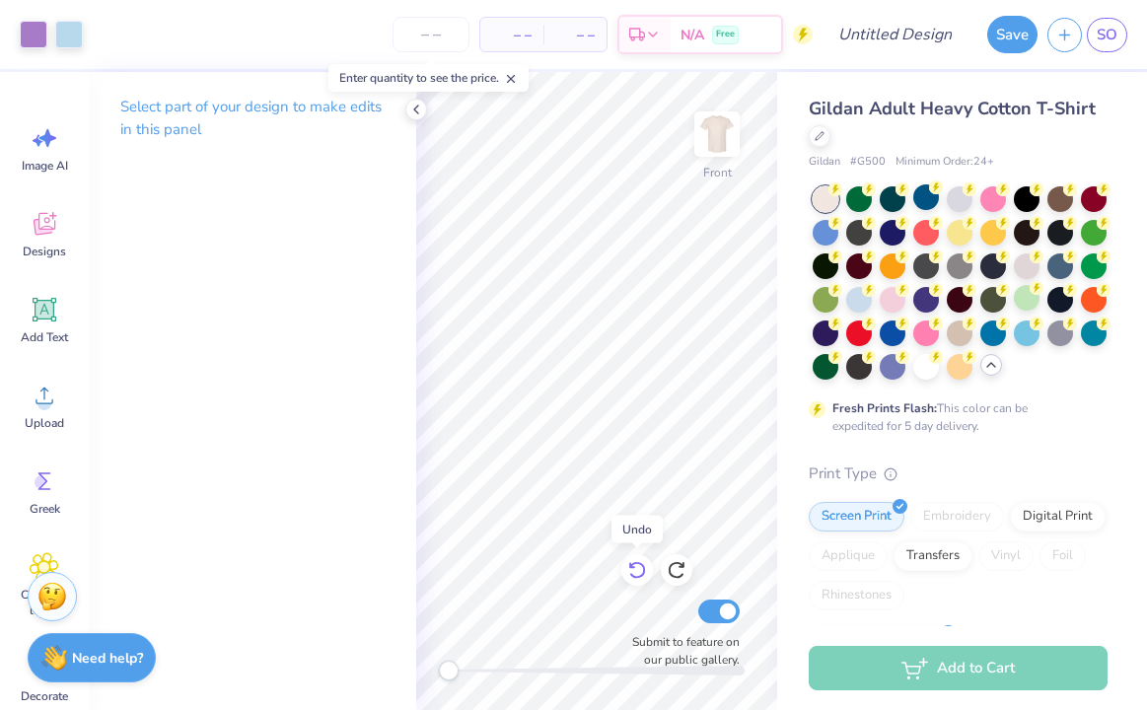
click at [635, 573] on icon at bounding box center [637, 570] width 20 height 20
click at [100, 34] on div at bounding box center [105, 33] width 28 height 28
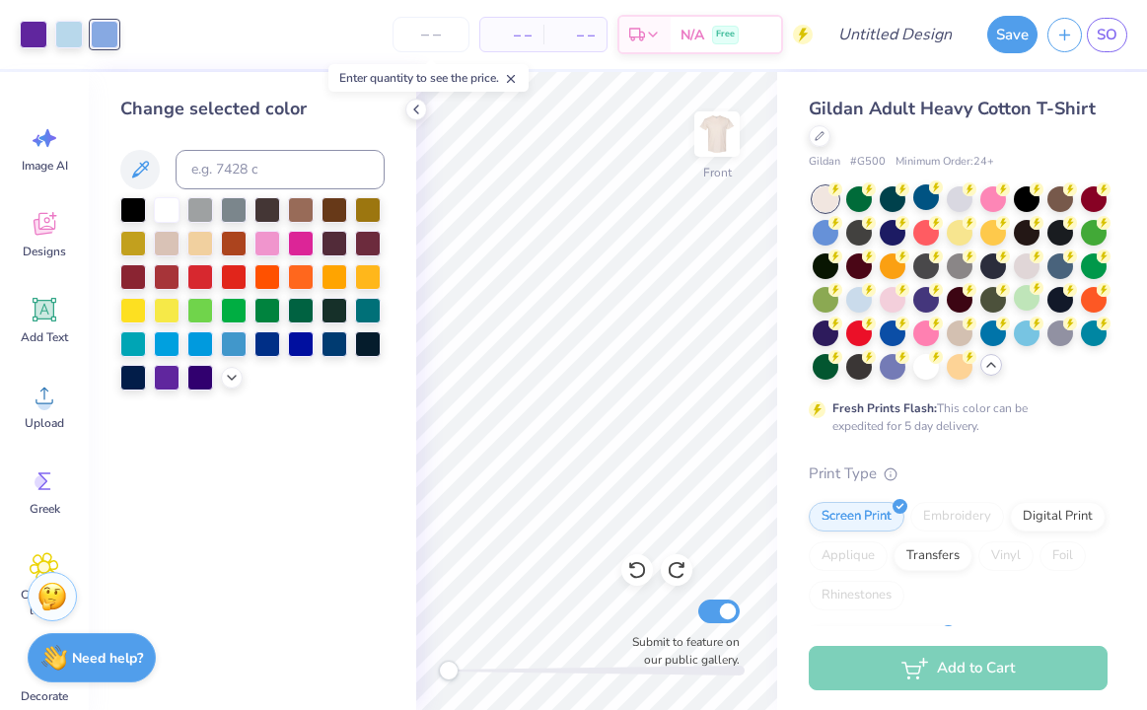
click at [218, 382] on div at bounding box center [252, 293] width 264 height 193
click at [233, 381] on icon at bounding box center [232, 376] width 16 height 16
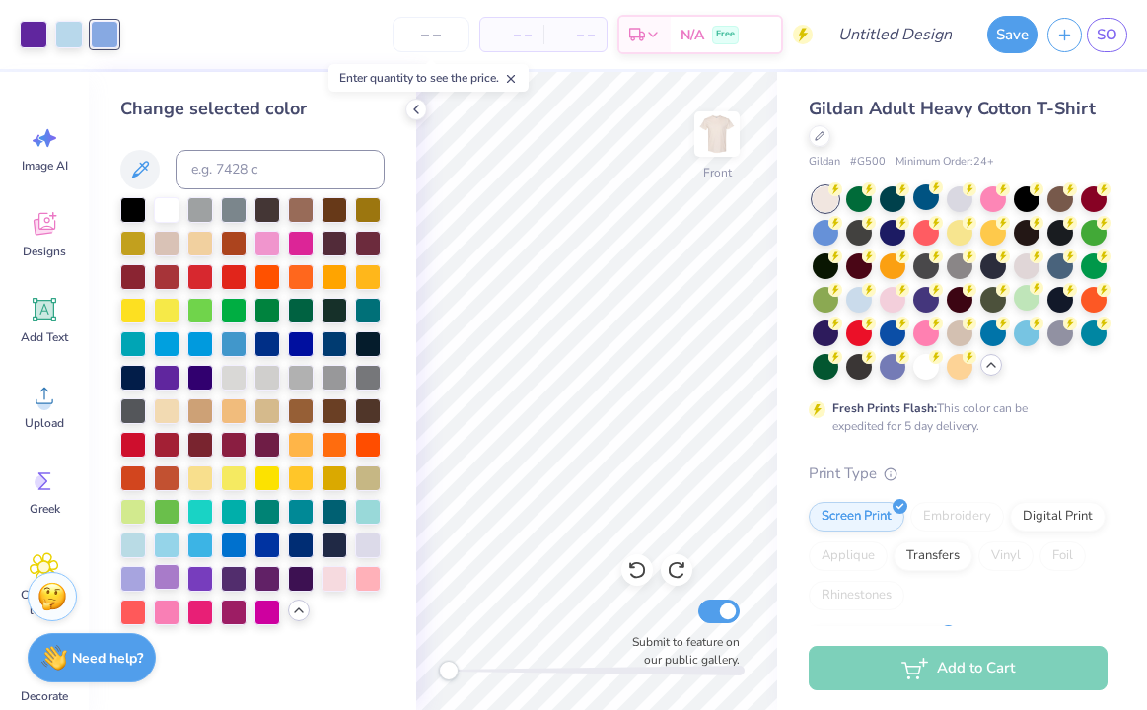
click at [169, 574] on div at bounding box center [167, 577] width 26 height 26
click at [70, 31] on div at bounding box center [69, 33] width 28 height 28
click at [161, 374] on div at bounding box center [167, 376] width 26 height 26
click at [194, 577] on div at bounding box center [200, 577] width 26 height 26
click at [72, 32] on div at bounding box center [69, 33] width 28 height 28
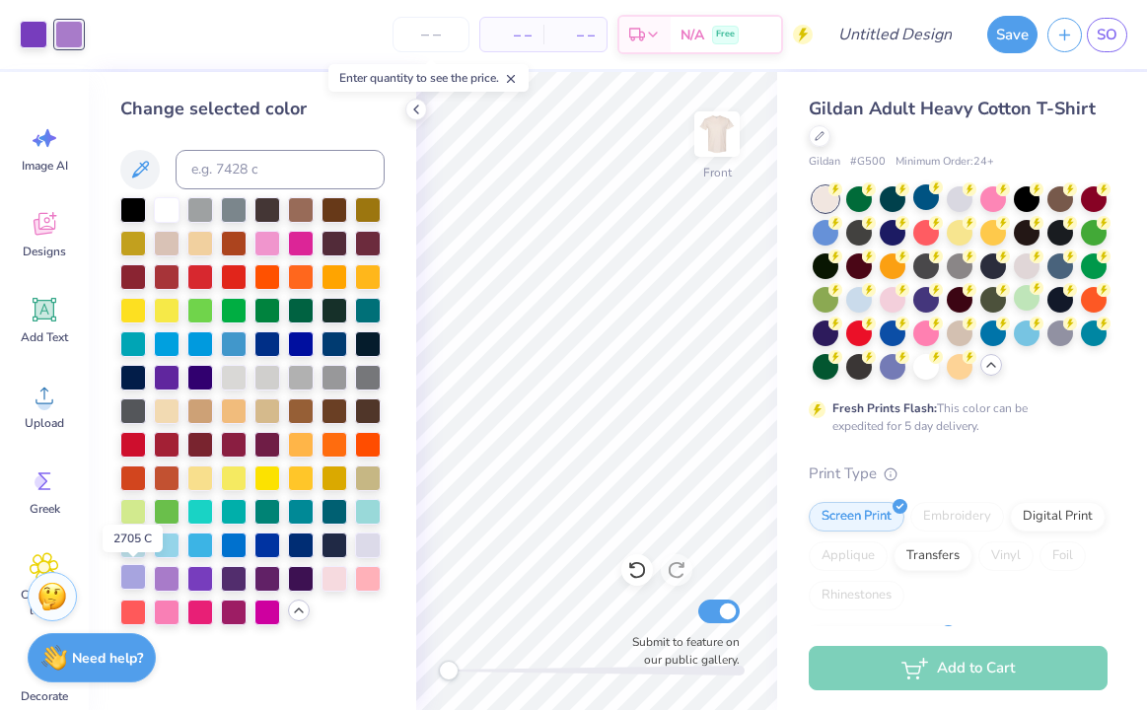
click at [139, 572] on div at bounding box center [133, 577] width 26 height 26
click at [157, 572] on div at bounding box center [167, 577] width 26 height 26
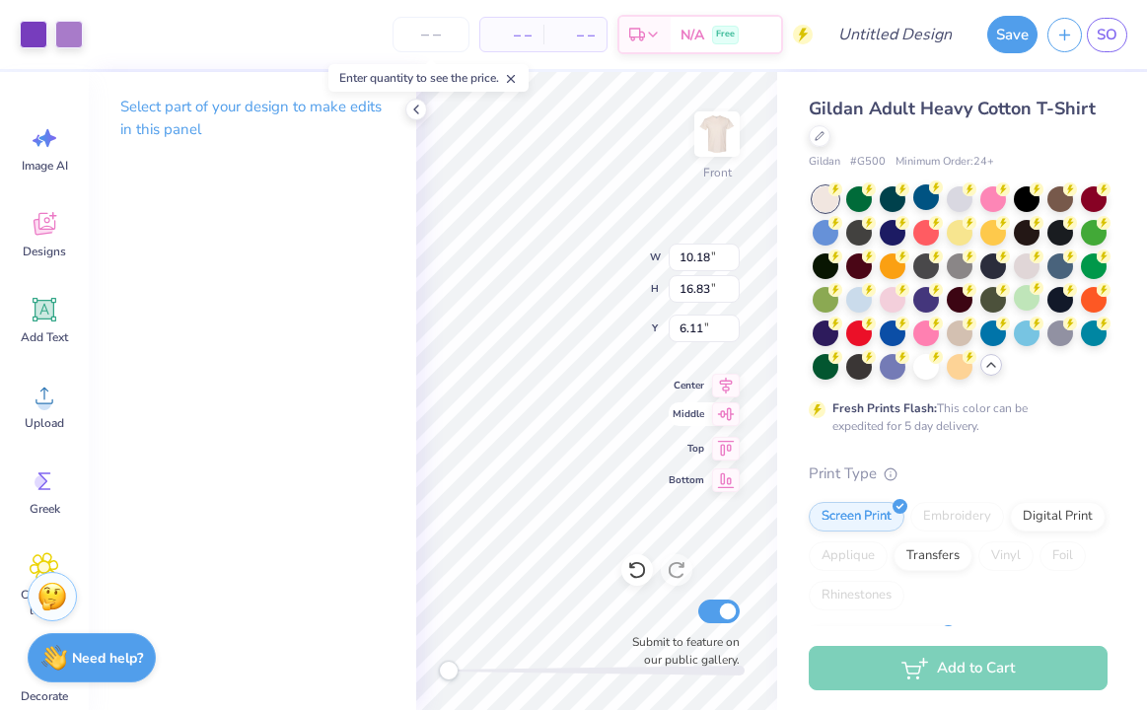
type input "3.26"
type input "10.59"
type input "17.52"
type input "3.45"
click at [729, 387] on icon at bounding box center [726, 383] width 13 height 17
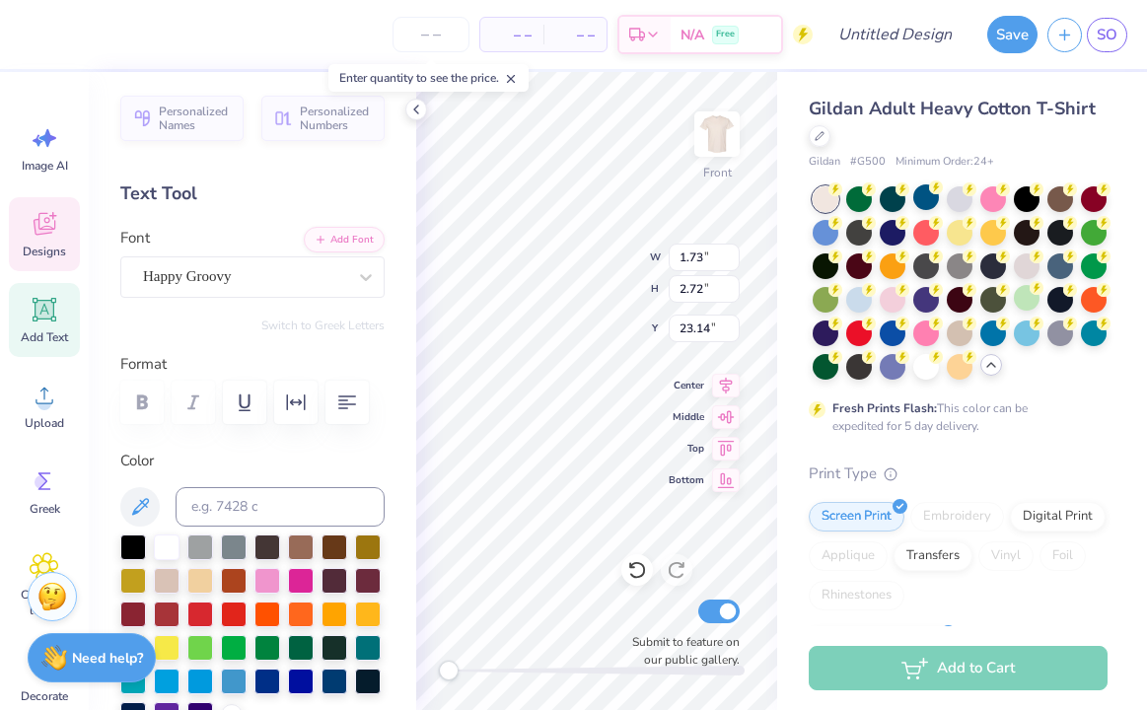
type input "1.73"
type input "2.72"
type input "23.14"
type textarea "SOCIETY OF W"
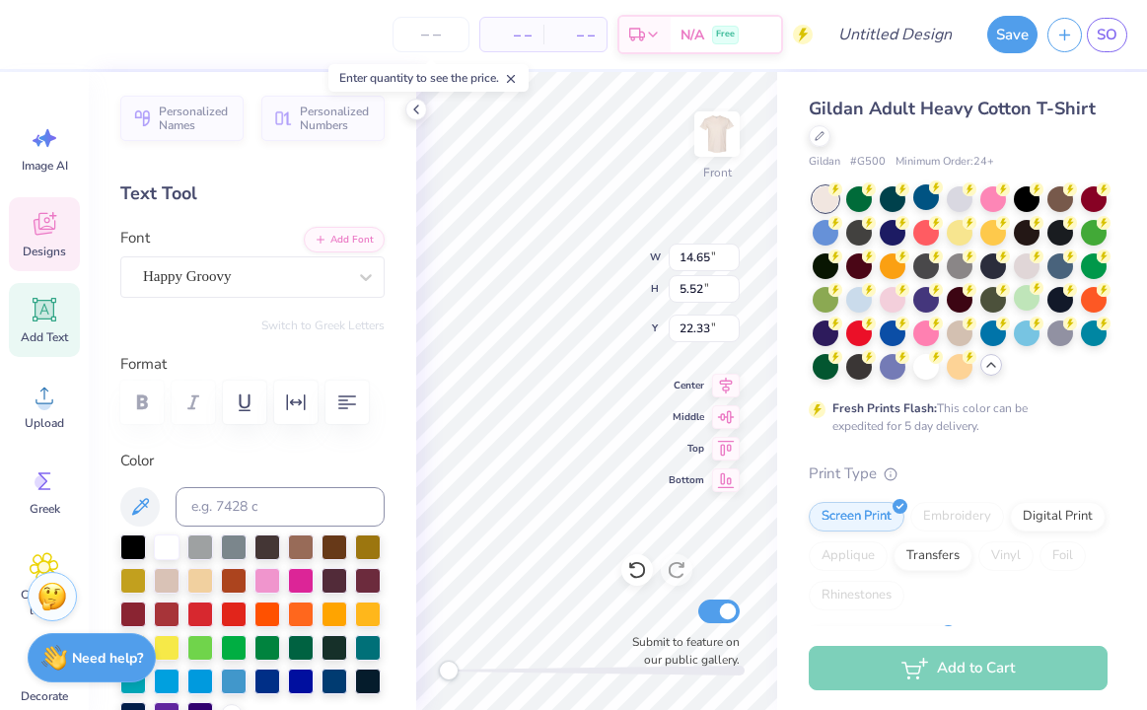
type input "22.48"
click at [625, 626] on div "Submit to feature on our public gallery." at bounding box center [681, 632] width 118 height 73
type input "8.58"
type input "3.23"
type input "17.77"
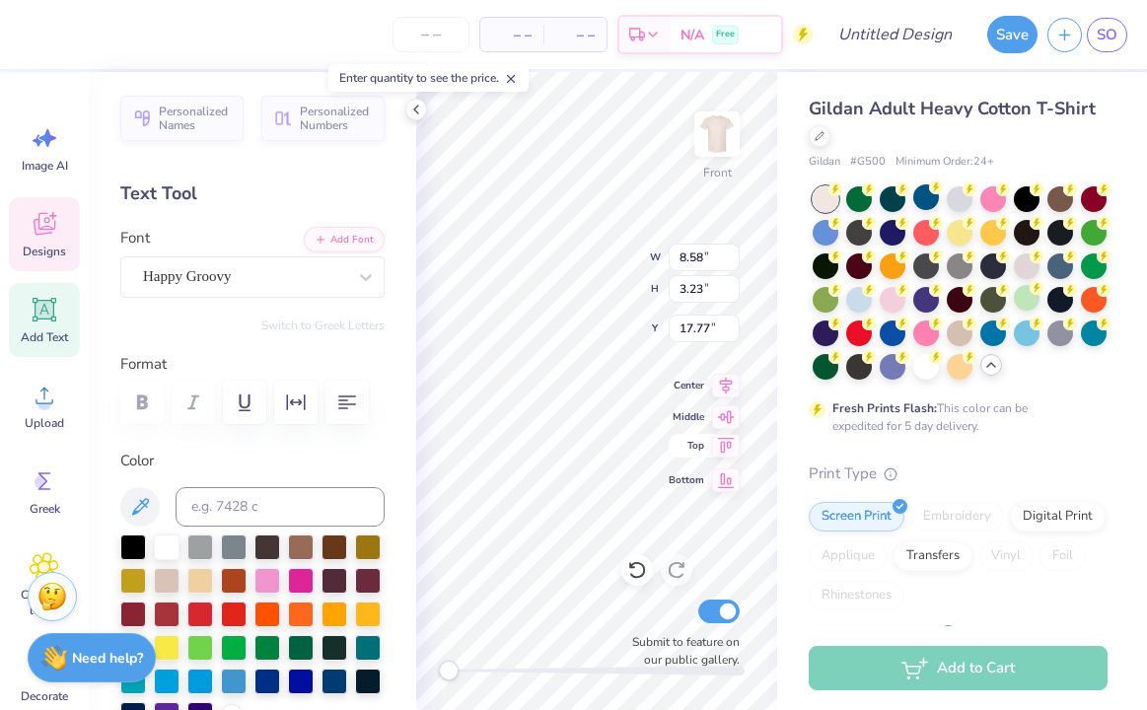
scroll to position [3, 3]
type textarea "SOCIETY OF WOMEN ENGINEERS"
click at [334, 402] on button "button" at bounding box center [347, 402] width 43 height 43
click at [245, 277] on div "Happy Groovy" at bounding box center [244, 276] width 207 height 31
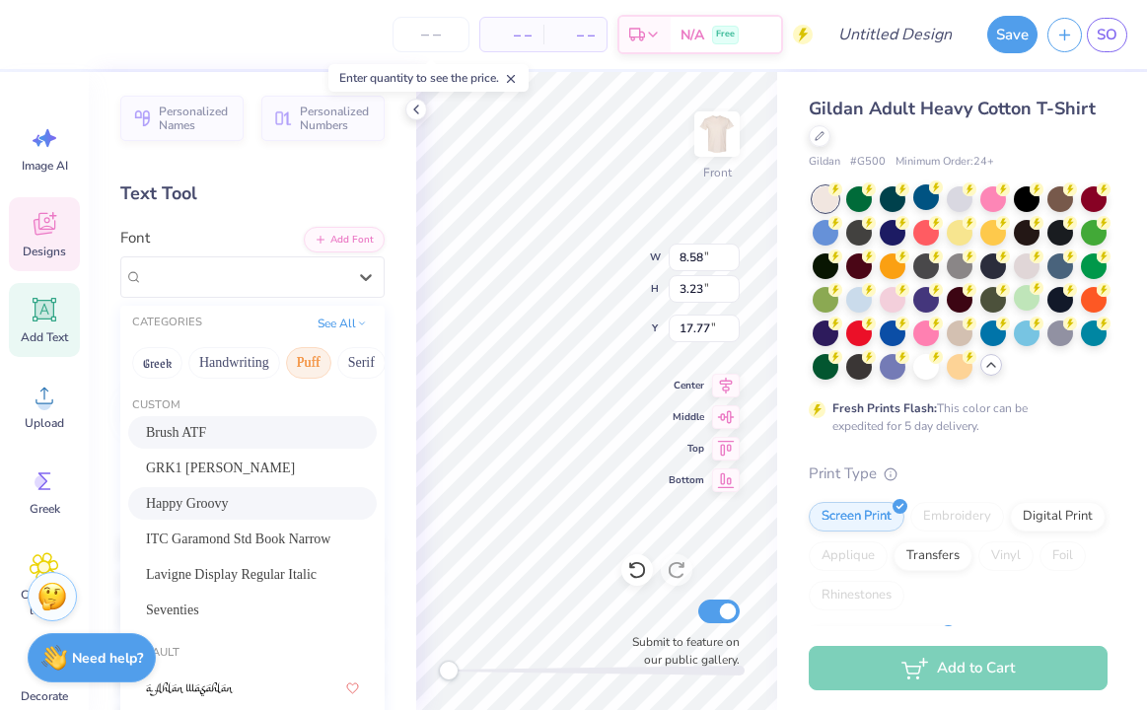
click at [312, 347] on button "Puff" at bounding box center [308, 363] width 45 height 32
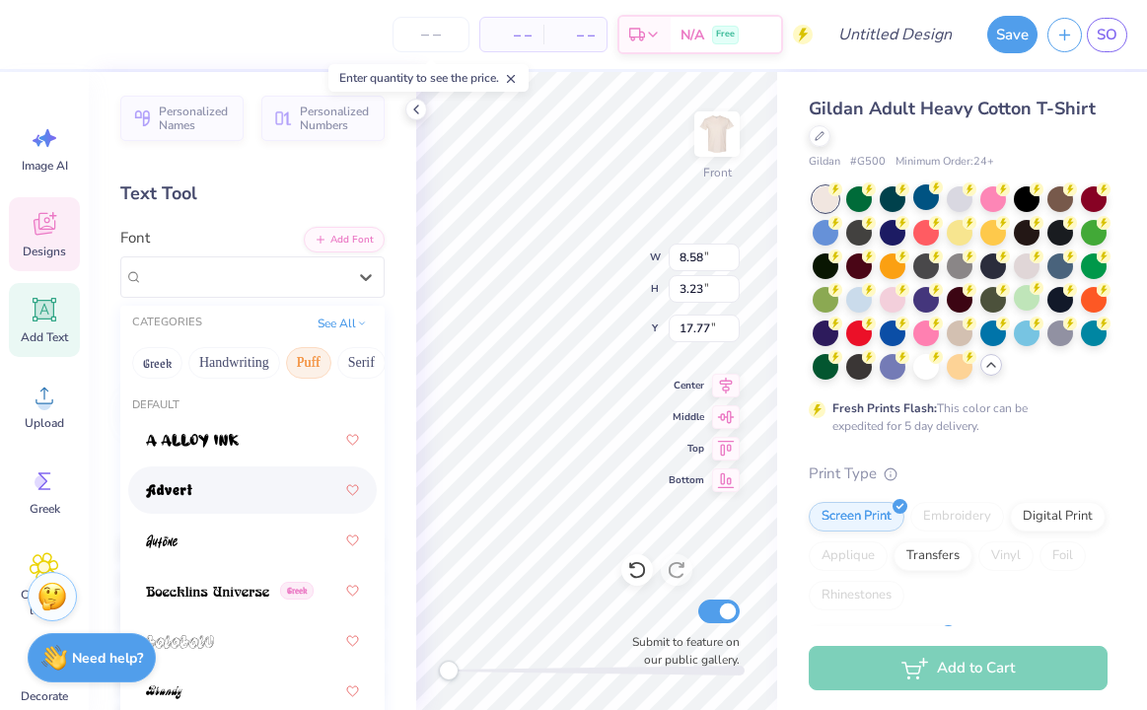
click at [237, 492] on div at bounding box center [252, 491] width 213 height 36
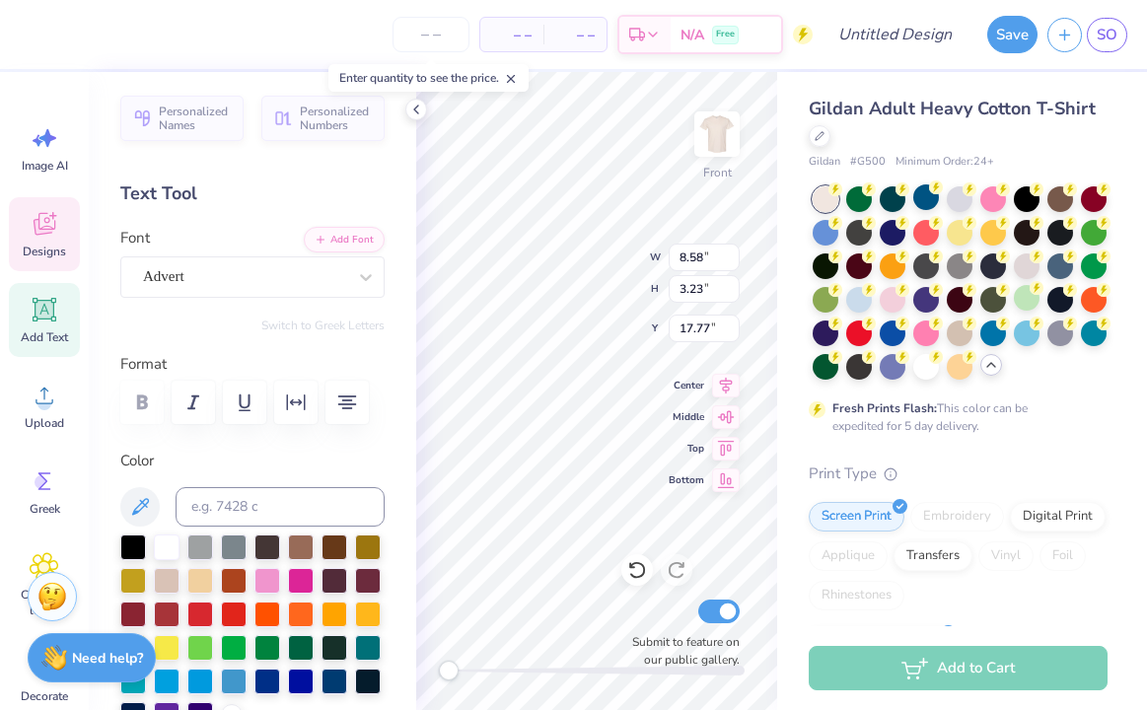
scroll to position [3, 2]
click at [254, 283] on div "Advert" at bounding box center [244, 276] width 207 height 31
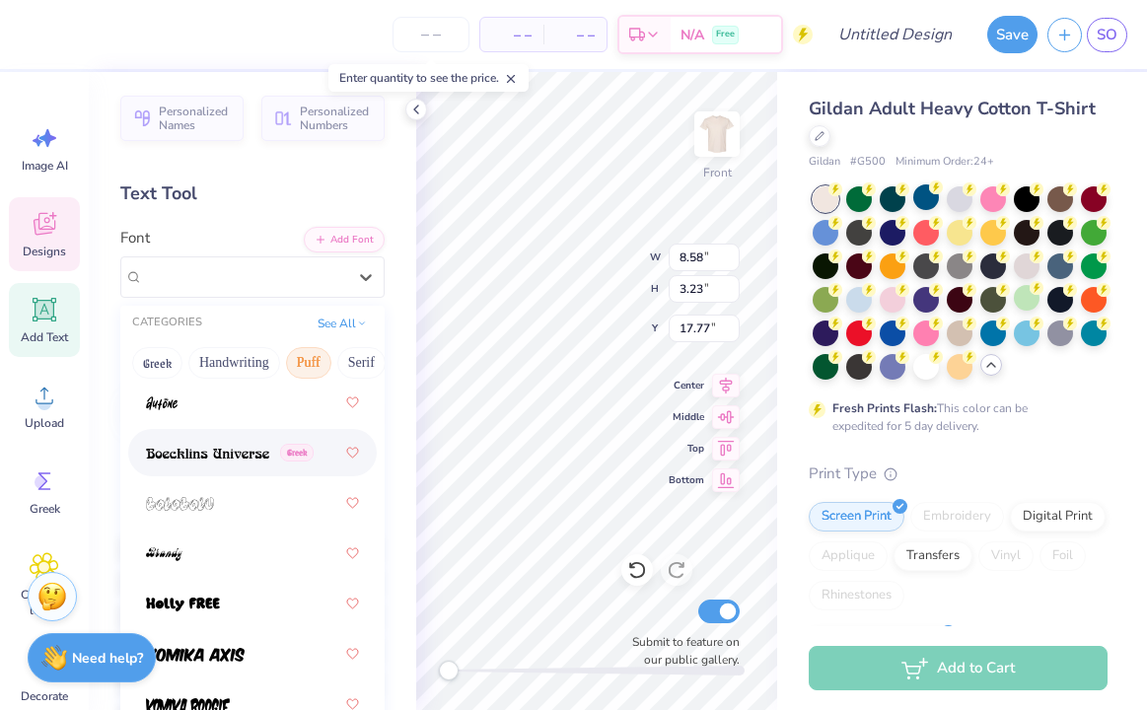
scroll to position [208, 0]
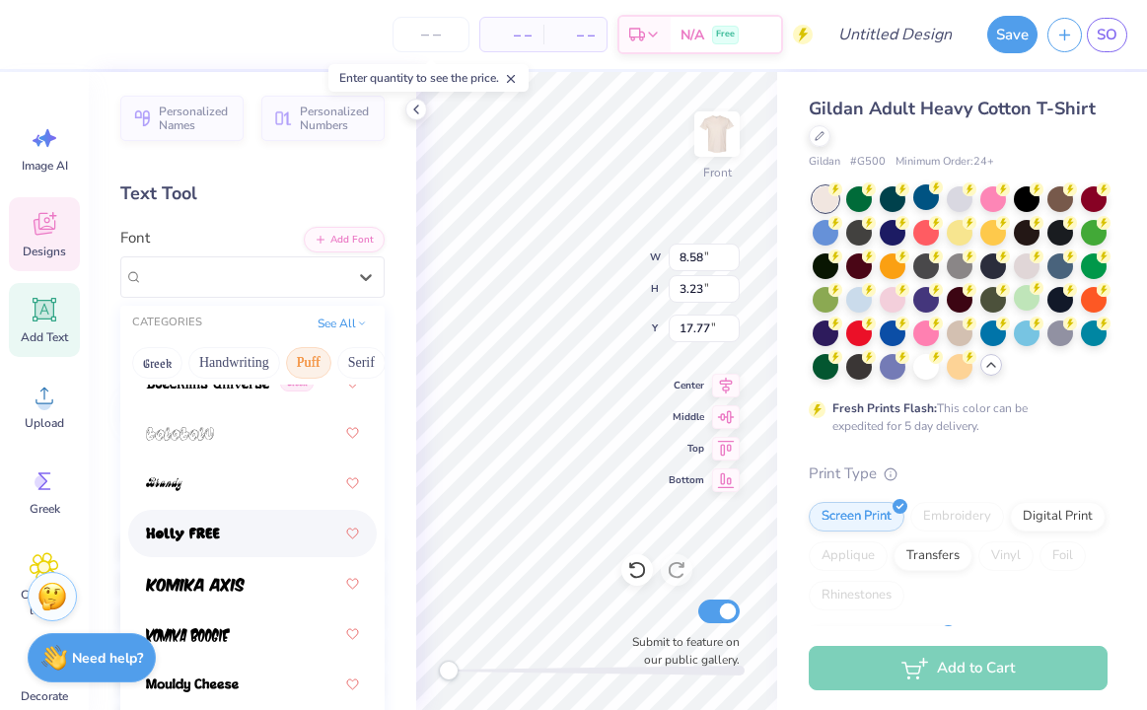
click at [262, 525] on div at bounding box center [252, 534] width 213 height 36
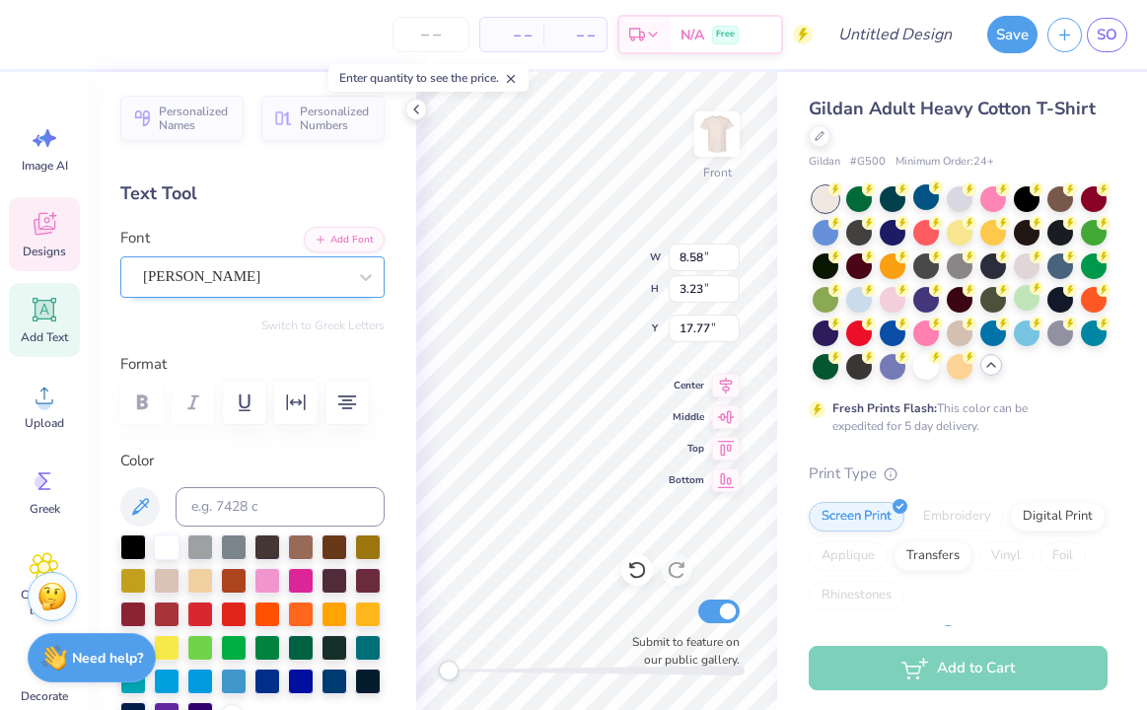
click at [237, 276] on div "[PERSON_NAME]" at bounding box center [244, 276] width 207 height 31
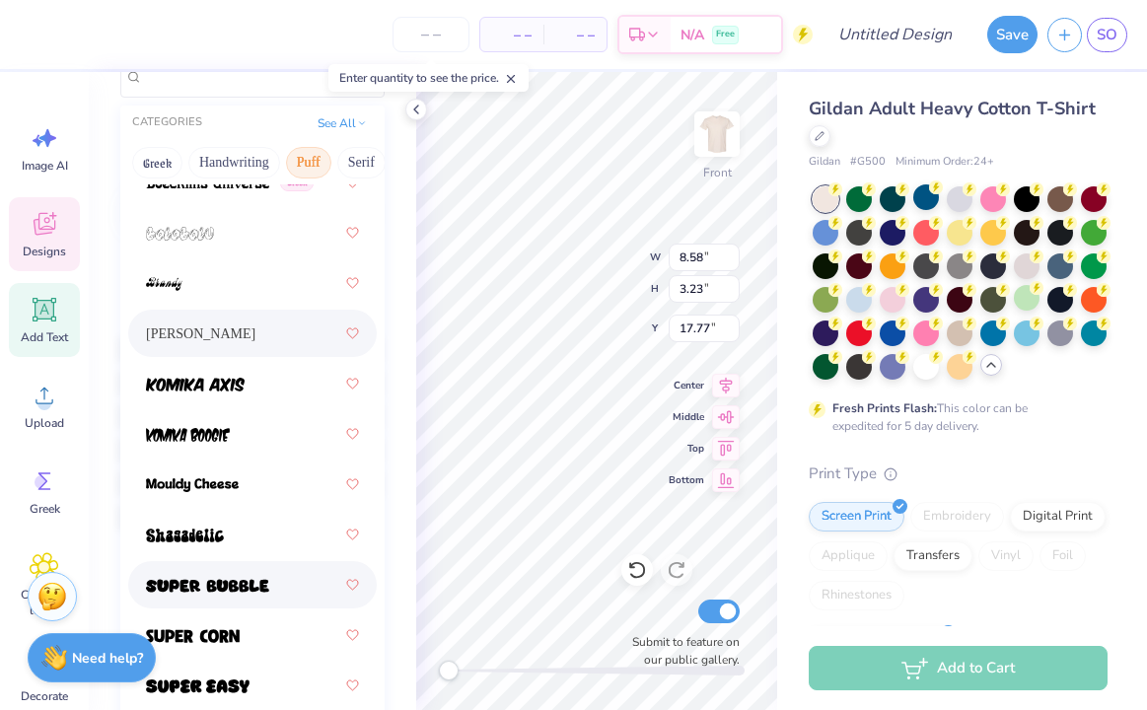
scroll to position [202, 0]
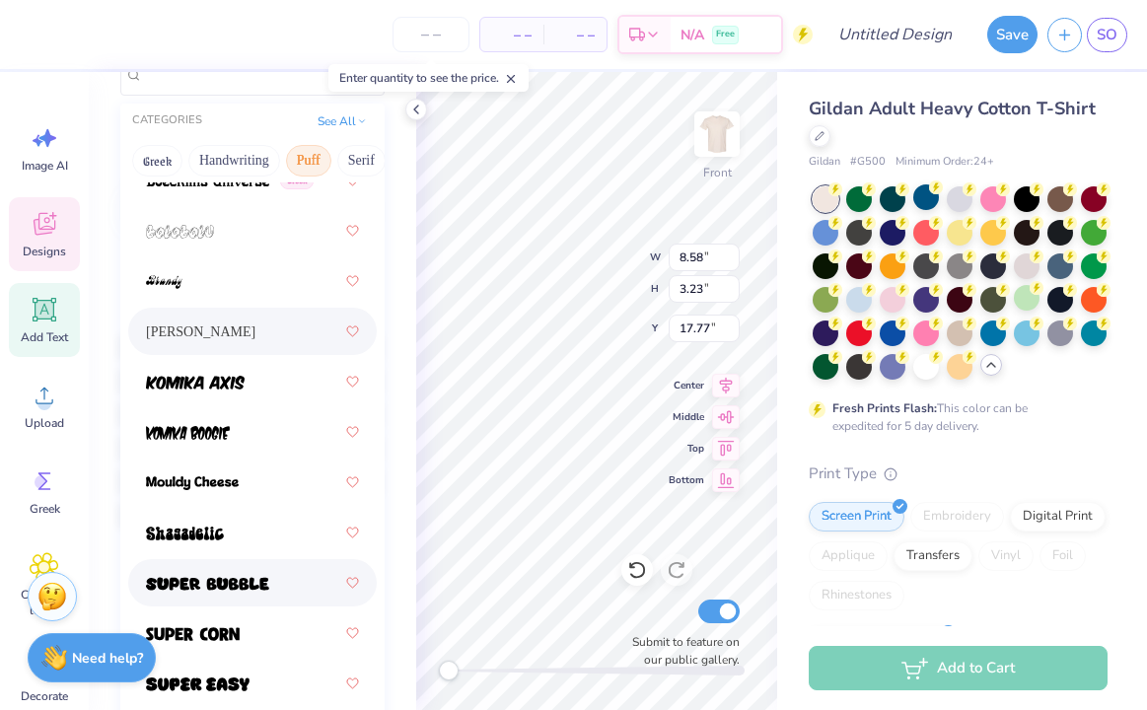
click at [260, 579] on img at bounding box center [207, 584] width 123 height 14
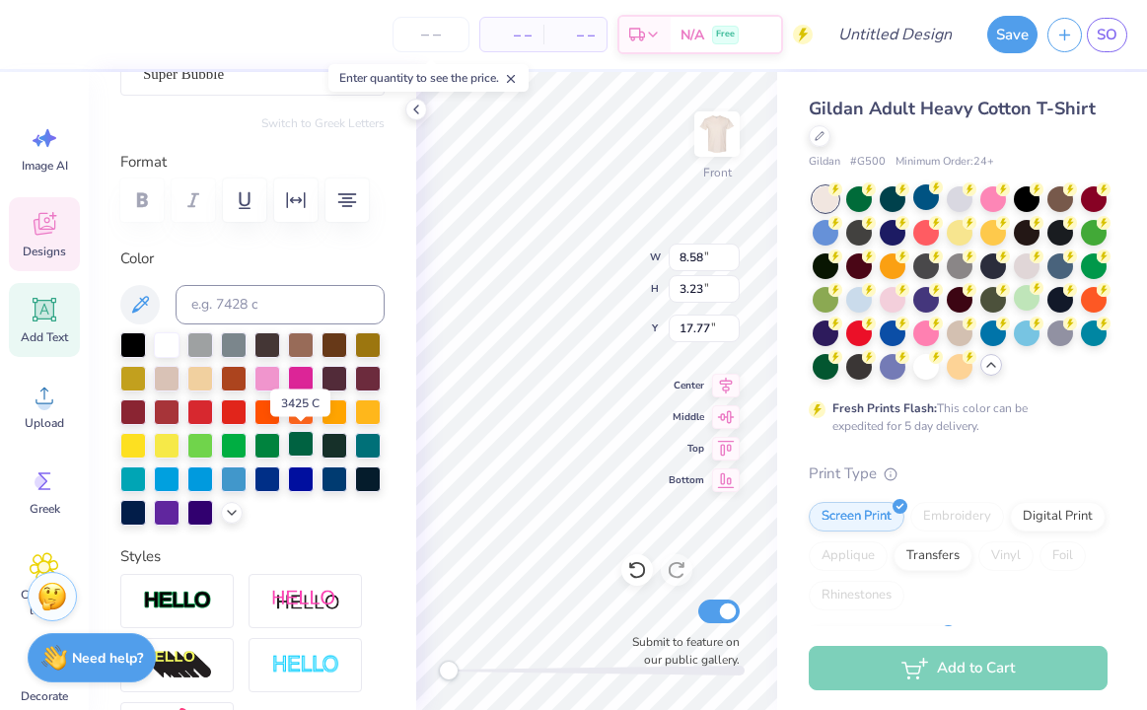
scroll to position [204, 0]
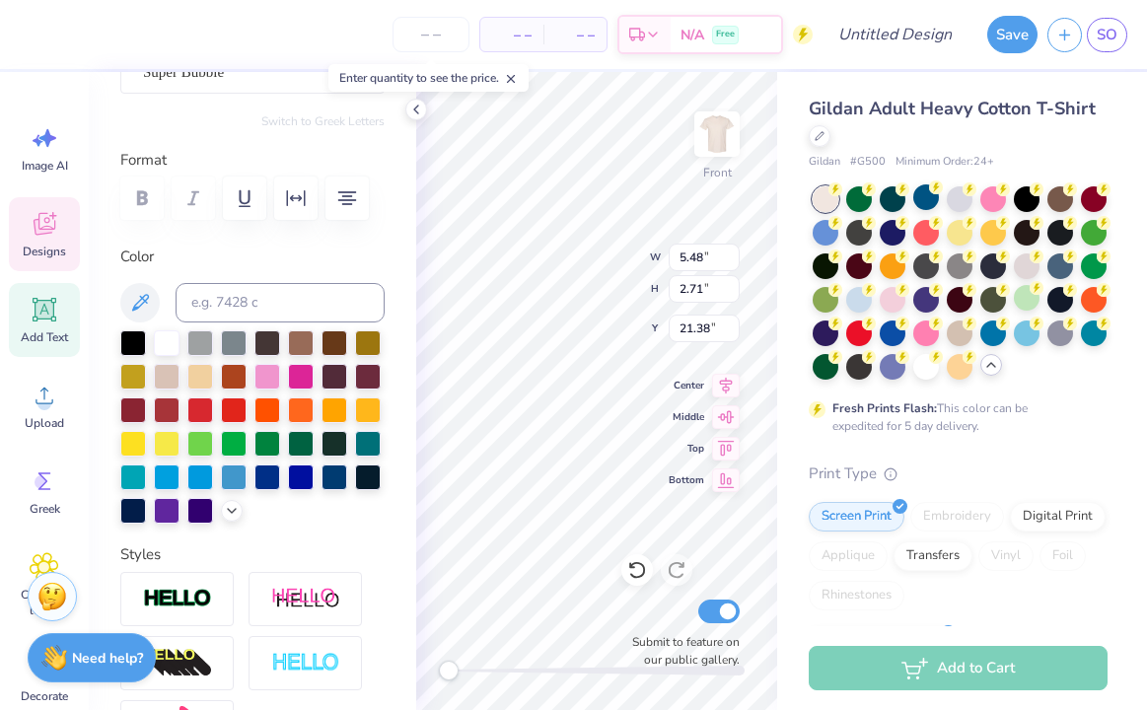
type input "5.48"
type input "2.71"
type input "21.38"
type textarea "SOCIETY OF WOMEN ENGINEERS"
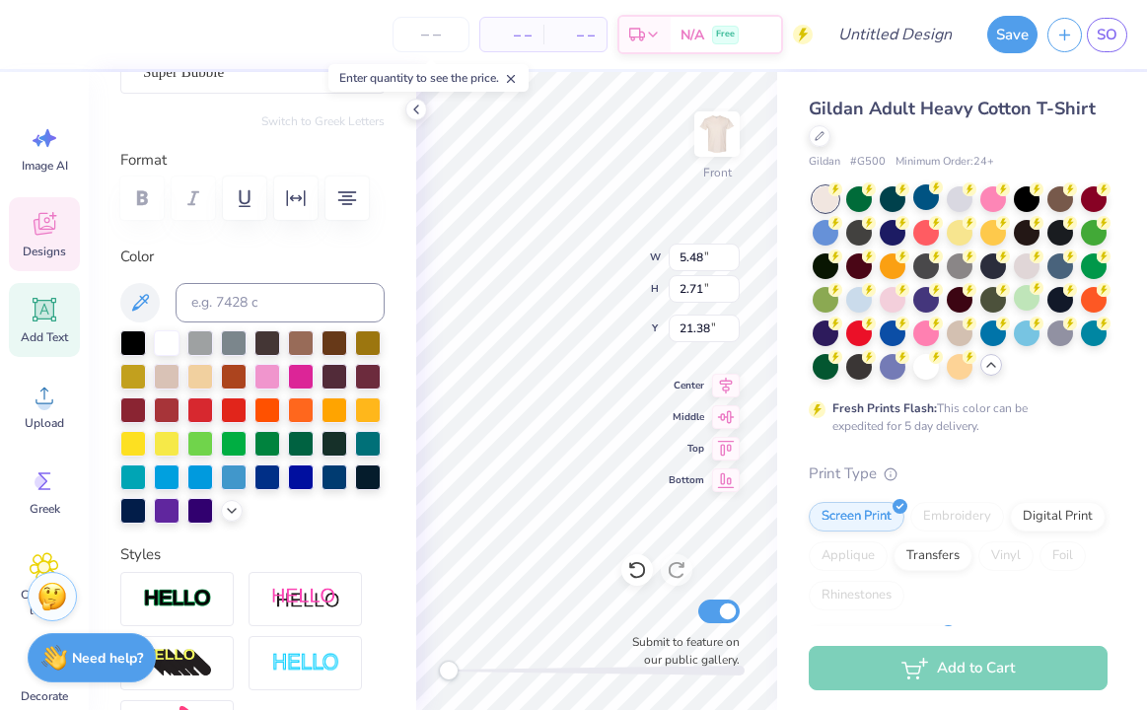
scroll to position [3, 3]
type input "9.42"
type input "15.58"
type input "3.00"
click at [690, 608] on div "Front W 8.89 8.89 " H 1.73 1.73 " Y 23.41 23.41 " Center Middle Top Bottom Subm…" at bounding box center [596, 391] width 361 height 638
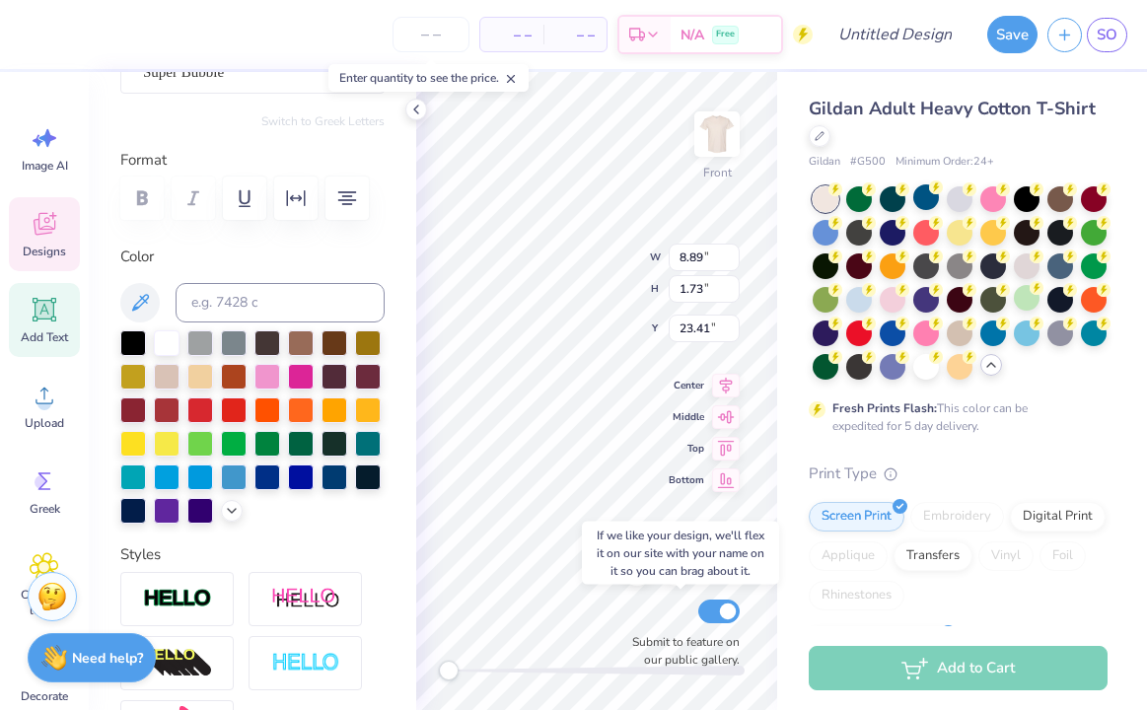
click at [686, 614] on div "Front W 8.89 8.89 " H 1.73 1.73 " Y 23.41 23.41 " Center Middle Top Bottom Subm…" at bounding box center [596, 391] width 361 height 638
click at [679, 608] on div "Submit to feature on our public gallery." at bounding box center [681, 632] width 118 height 73
click at [658, 603] on div "Submit to feature on our public gallery." at bounding box center [681, 632] width 118 height 73
type textarea "S"
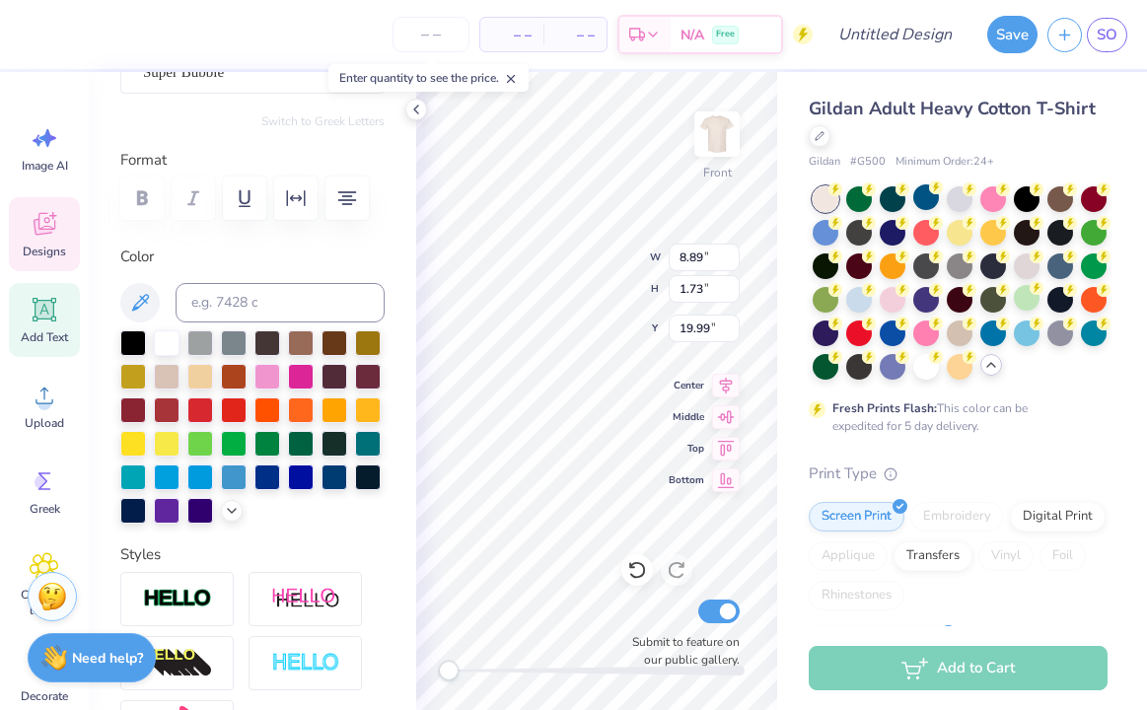
type textarea "[GEOGRAPHIC_DATA]"
click at [228, 509] on icon at bounding box center [232, 509] width 16 height 16
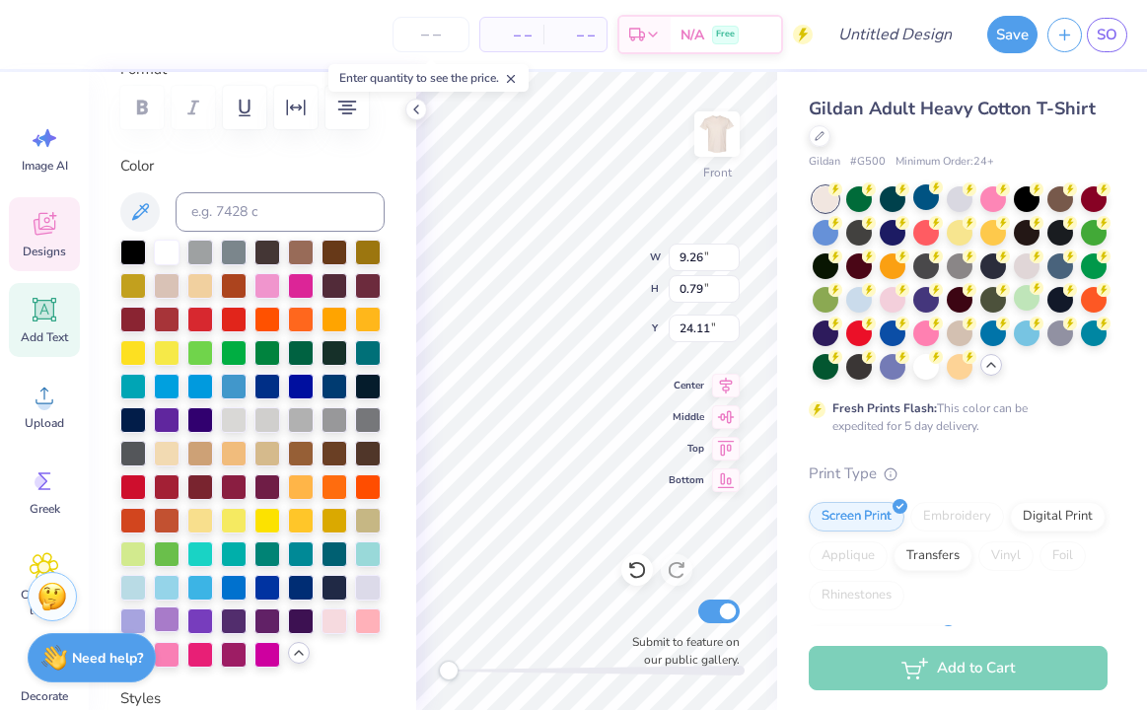
scroll to position [299, 0]
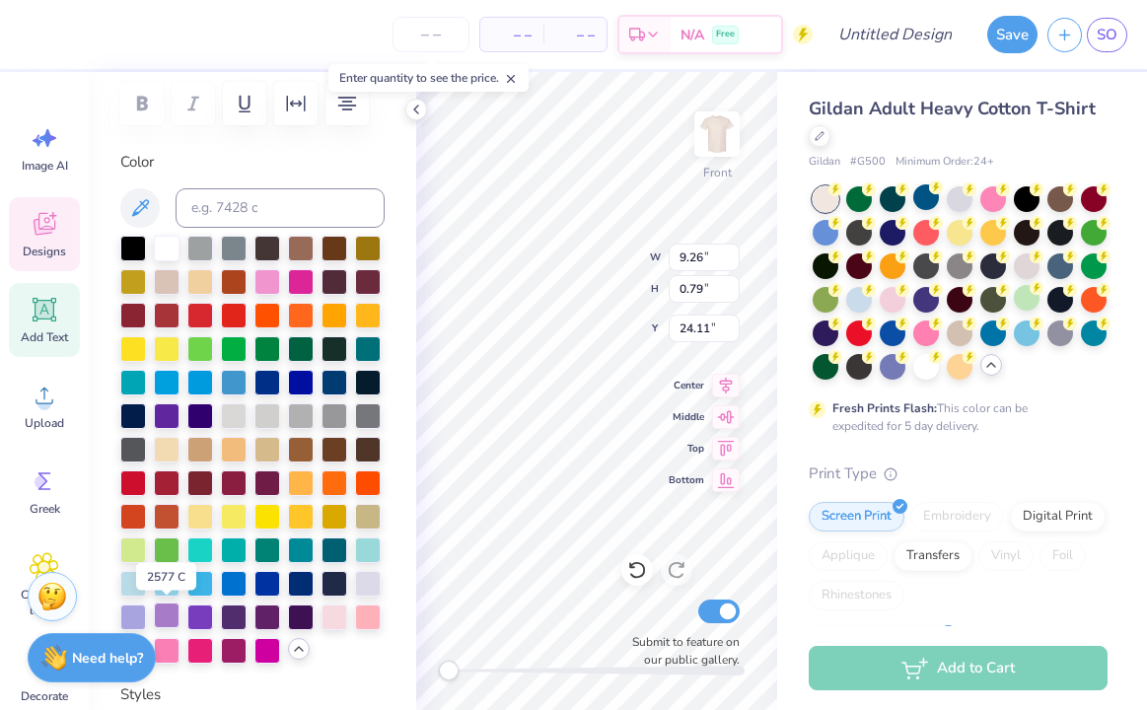
click at [161, 618] on div at bounding box center [167, 616] width 26 height 26
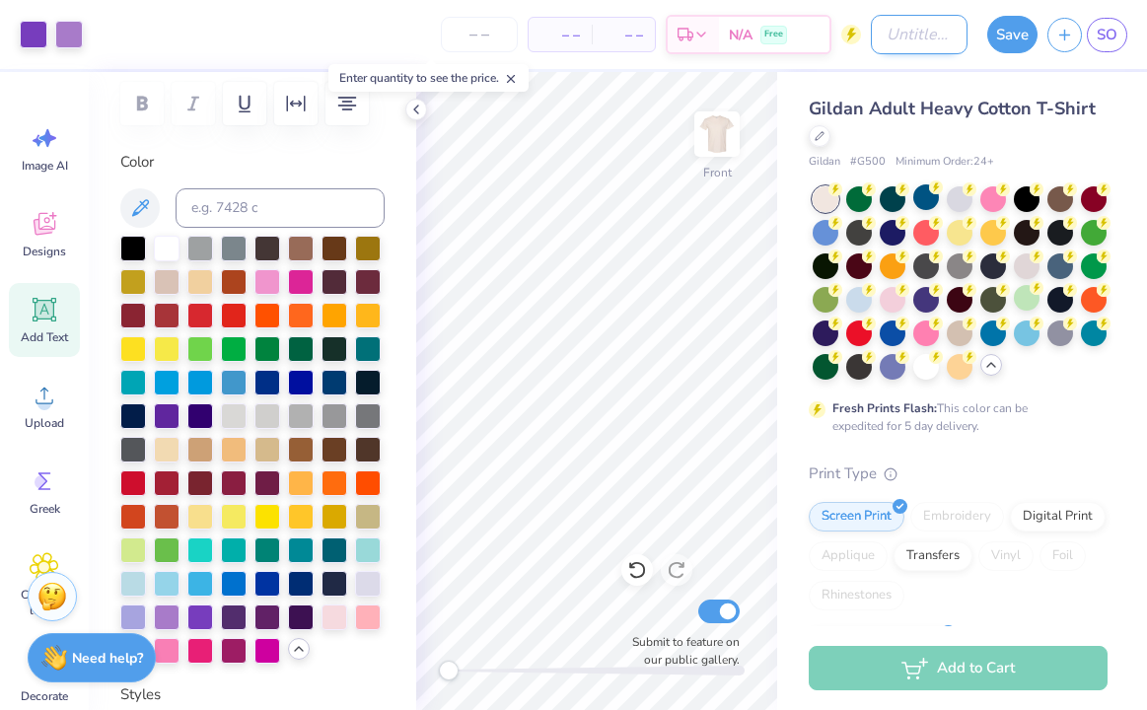
click at [872, 37] on input "Design Title" at bounding box center [919, 34] width 97 height 39
type input "swe balloon"
click at [1021, 35] on button "Save" at bounding box center [1013, 31] width 50 height 37
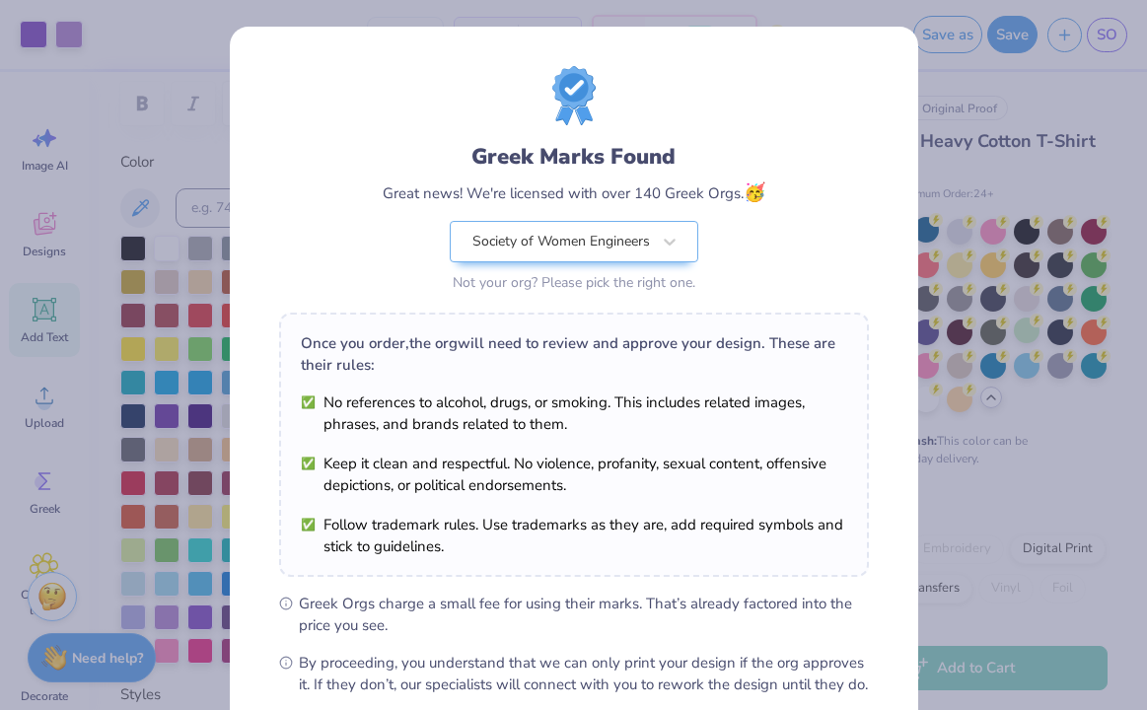
scroll to position [213, 0]
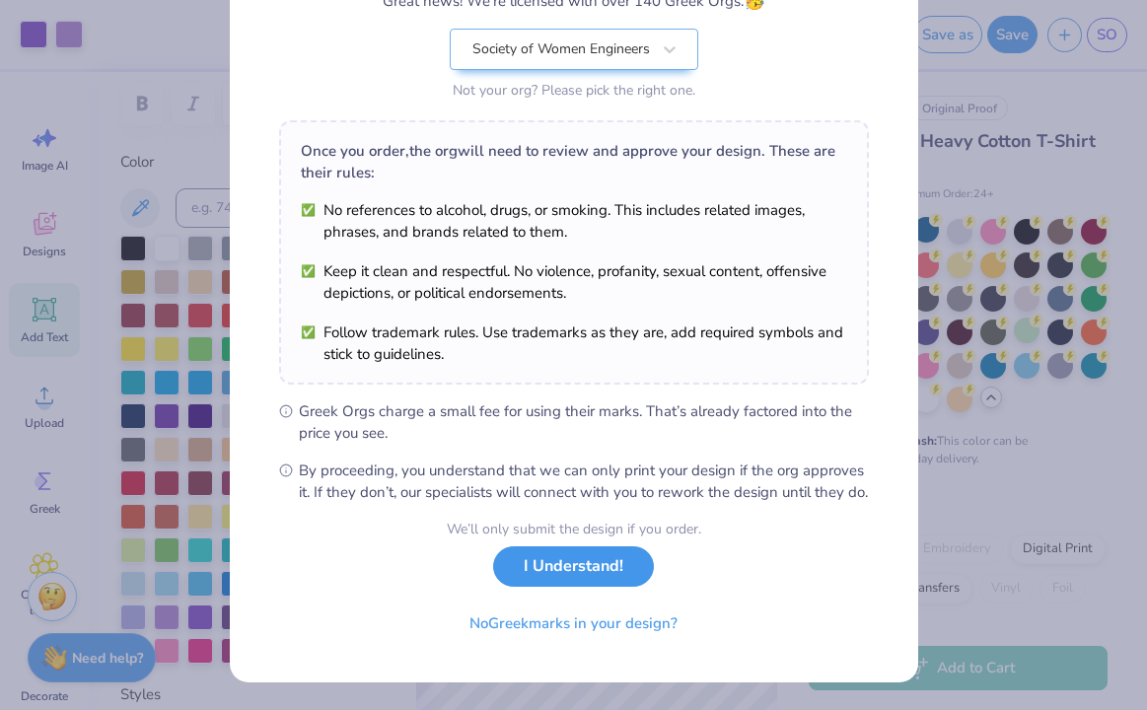
click at [610, 567] on button "I Understand!" at bounding box center [573, 567] width 161 height 40
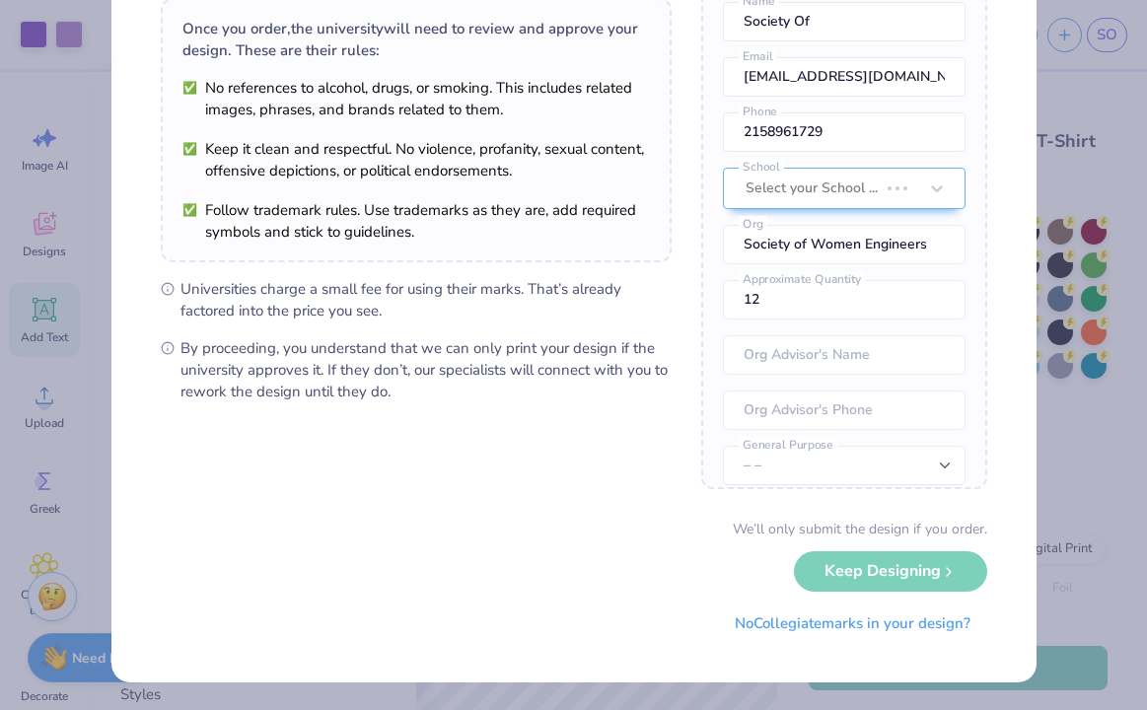
scroll to position [0, 0]
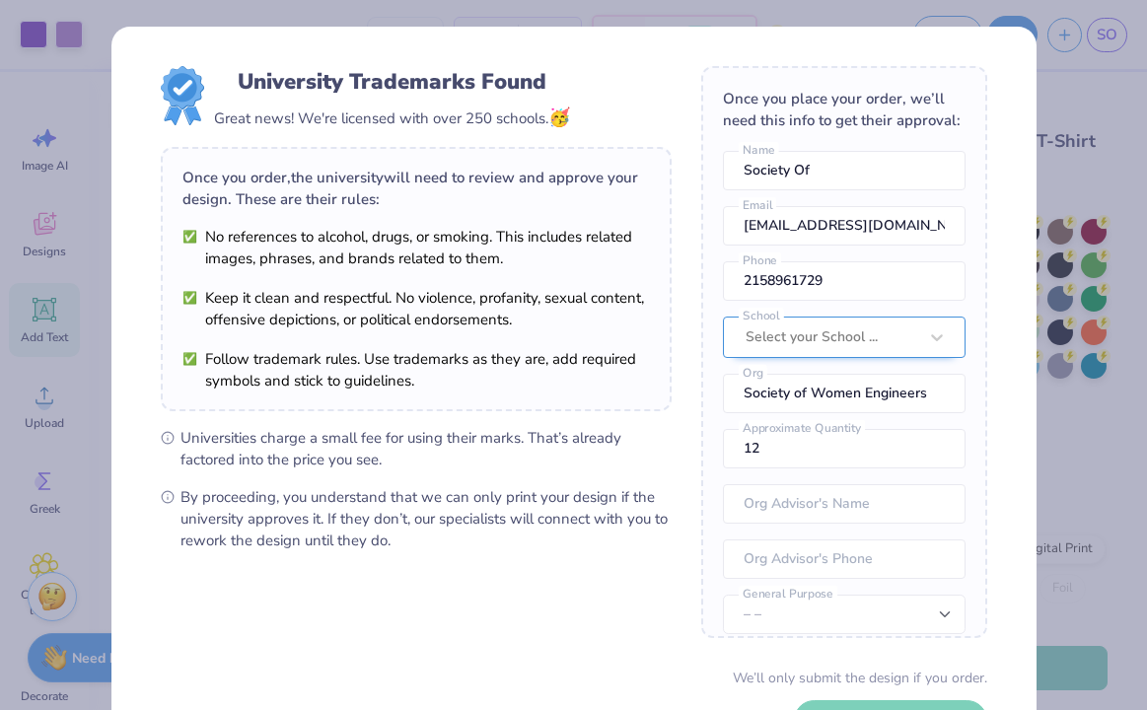
click at [793, 336] on div "Select your School ..." at bounding box center [844, 337] width 243 height 41
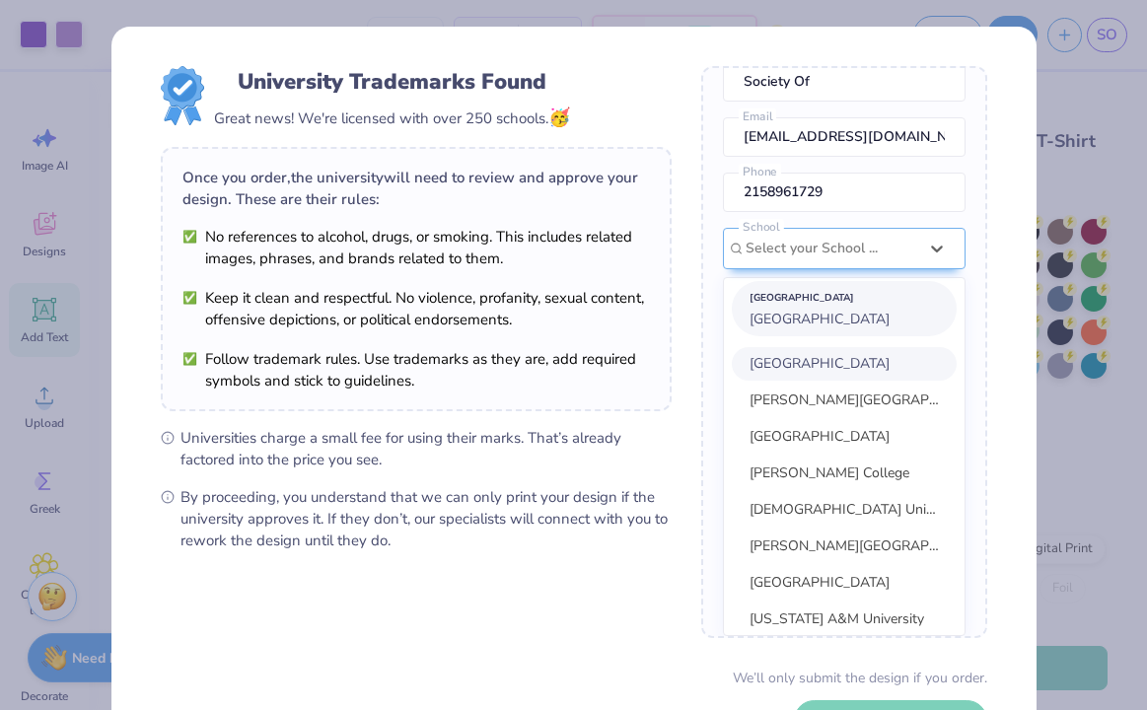
click at [792, 321] on span "[GEOGRAPHIC_DATA]" at bounding box center [820, 319] width 140 height 19
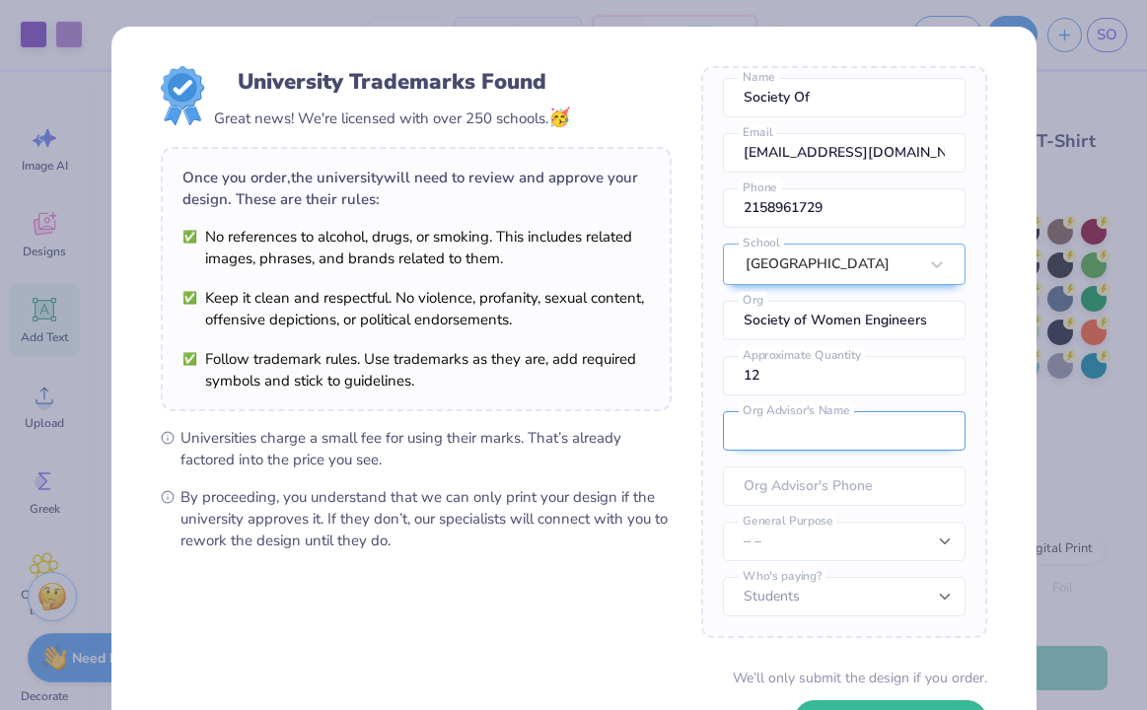
click at [782, 428] on input "text" at bounding box center [844, 430] width 243 height 39
type input "[PERSON_NAME]"
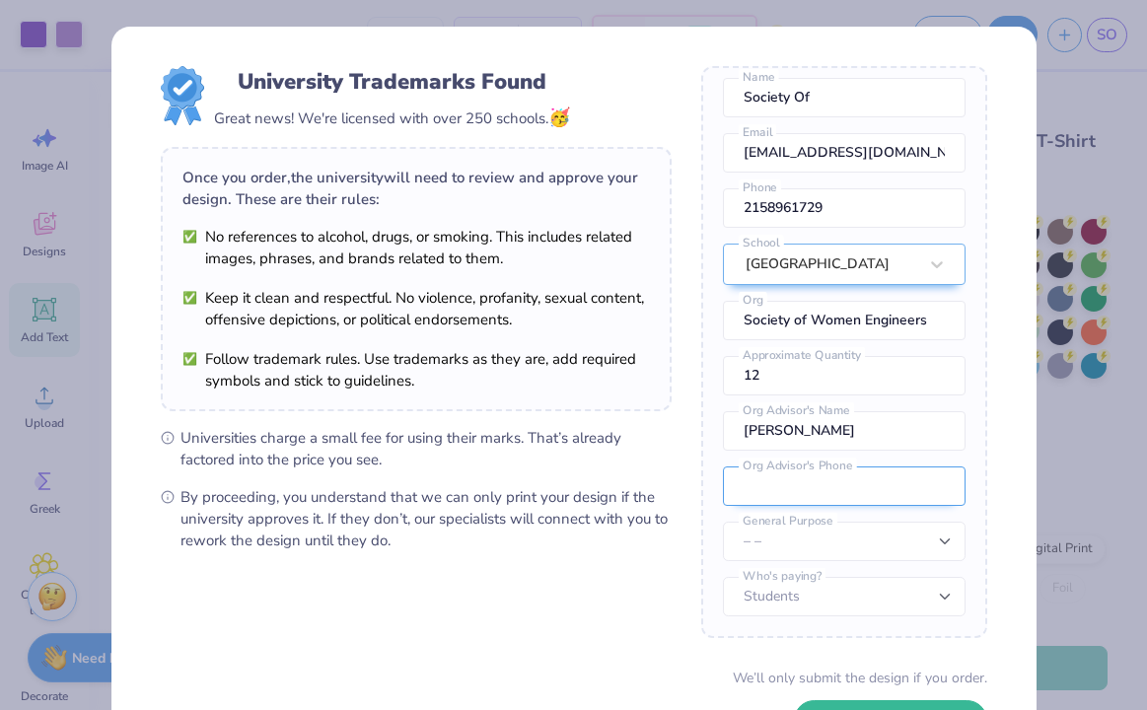
click at [805, 484] on input "tel" at bounding box center [844, 486] width 243 height 39
type input "[PHONE_NUMBER]"
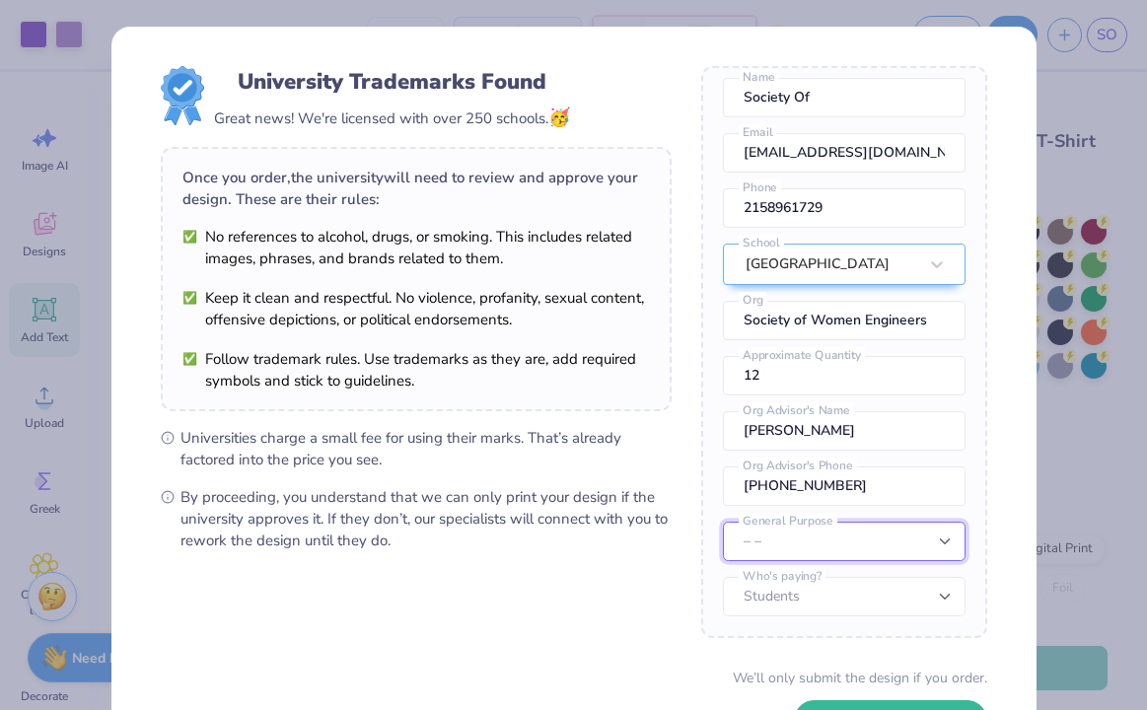
click at [829, 560] on select "– – Member apparel for registered Student Organization / Department / School Fu…" at bounding box center [844, 541] width 243 height 39
select select "Member apparel for registered Student Organization / Department / School"
click at [723, 522] on select "– – Member apparel for registered Student Organization / Department / School Fu…" at bounding box center [844, 541] width 243 height 39
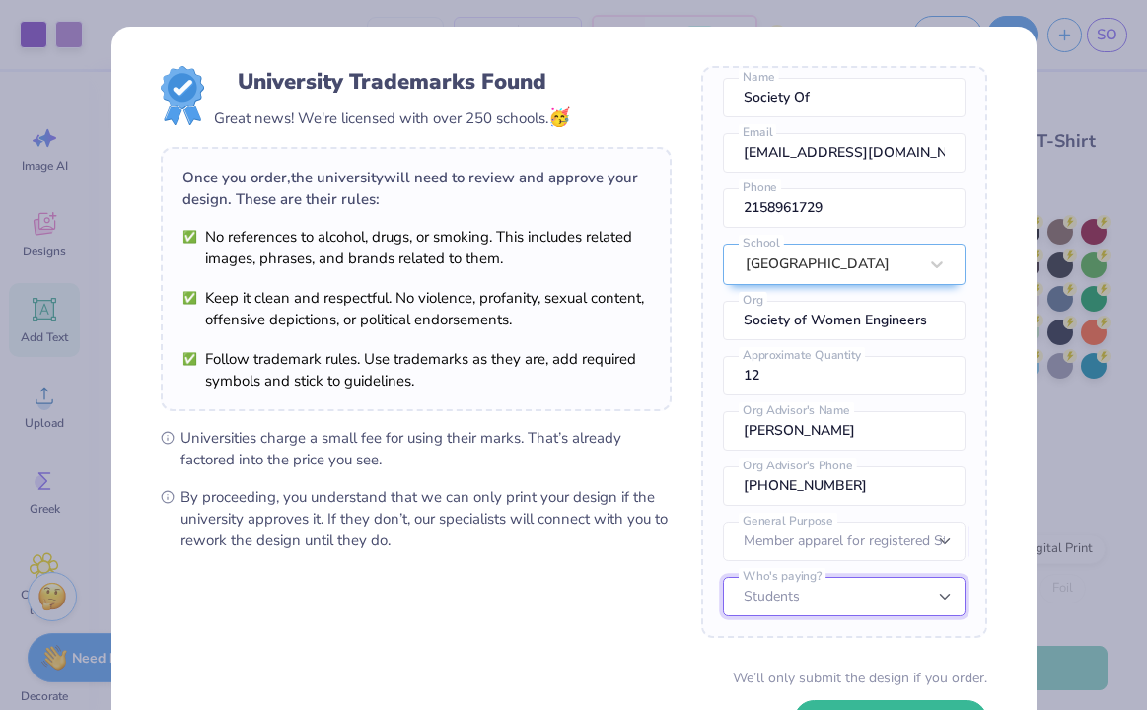
click at [831, 589] on select "Students University" at bounding box center [844, 596] width 243 height 39
click at [723, 577] on select "Students University" at bounding box center [844, 596] width 243 height 39
click at [735, 646] on form "University Trademarks Found Great news! We're licensed with over 250 schools. 🥳…" at bounding box center [574, 429] width 827 height 726
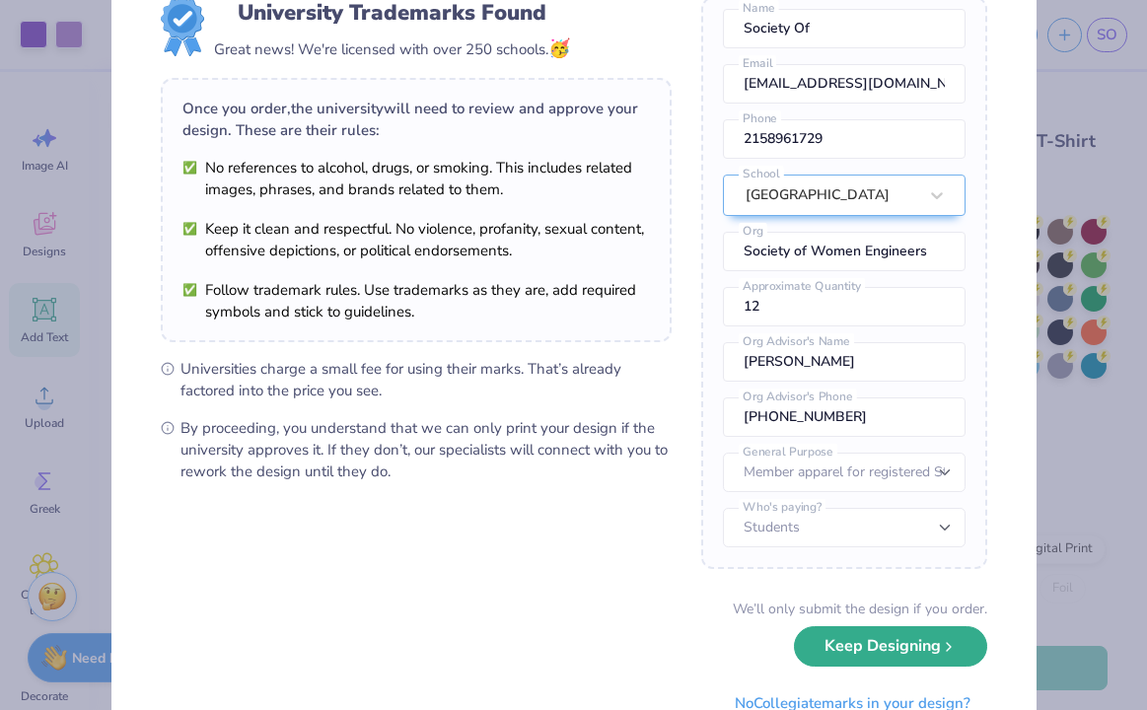
click at [853, 650] on button "Keep Designing" at bounding box center [890, 646] width 193 height 40
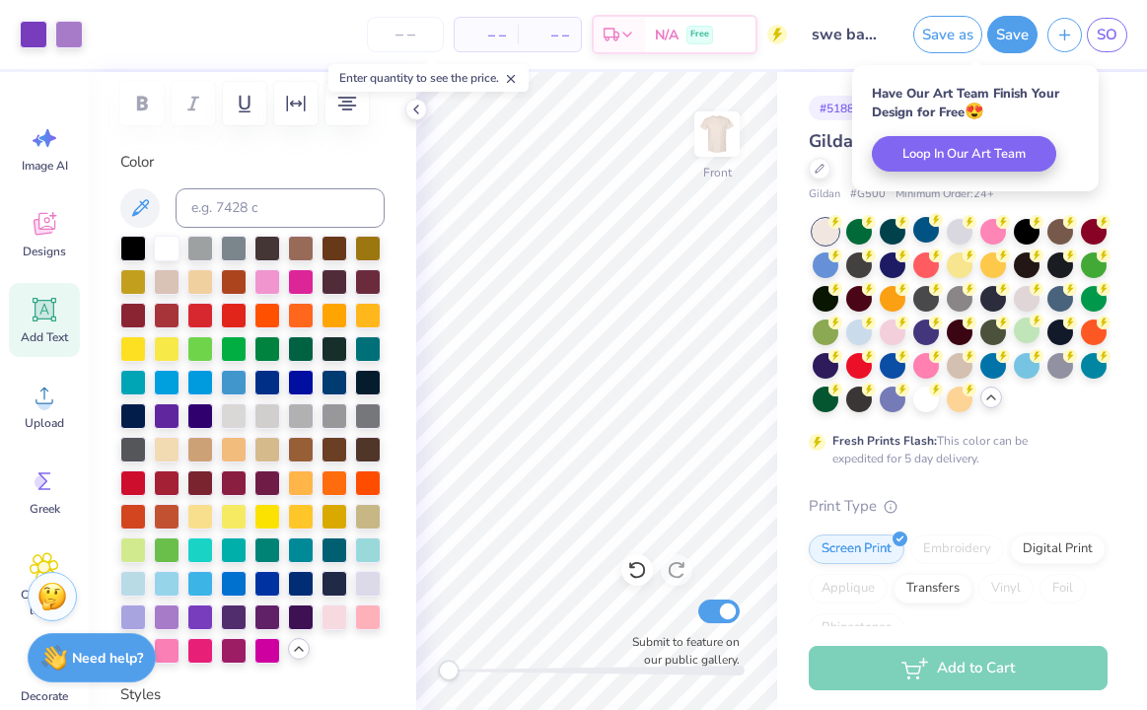
scroll to position [0, 0]
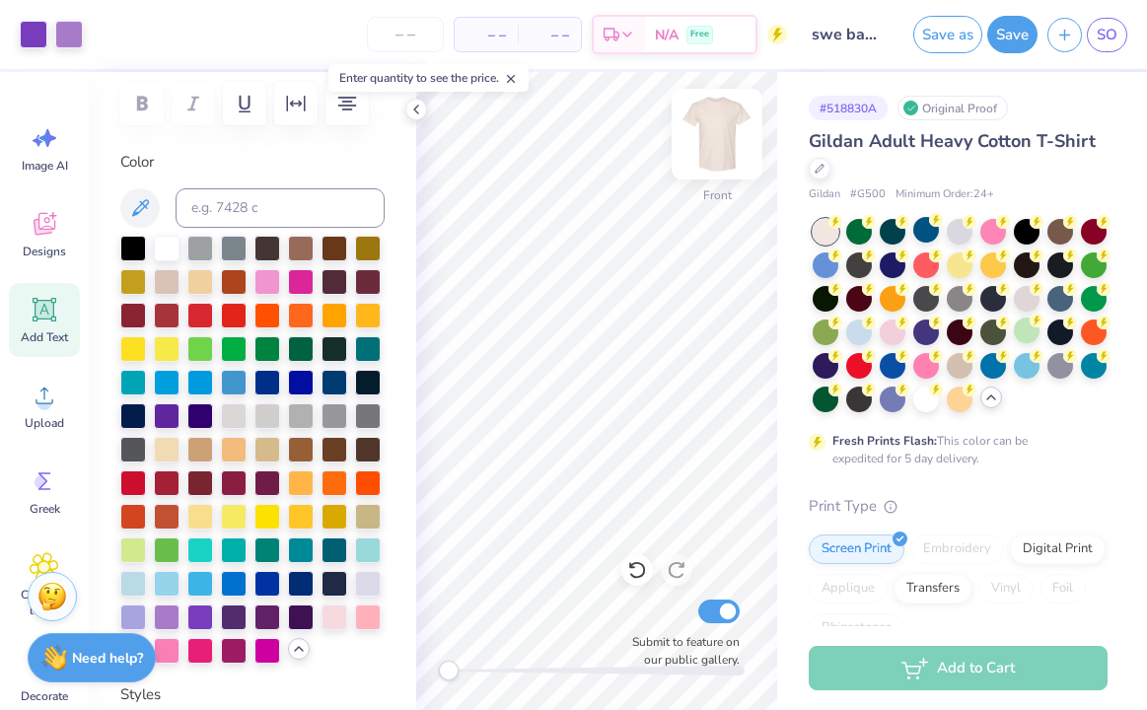
click at [724, 150] on img at bounding box center [717, 134] width 79 height 79
click at [734, 126] on img at bounding box center [717, 134] width 79 height 79
click at [1058, 38] on icon "button" at bounding box center [1065, 32] width 17 height 17
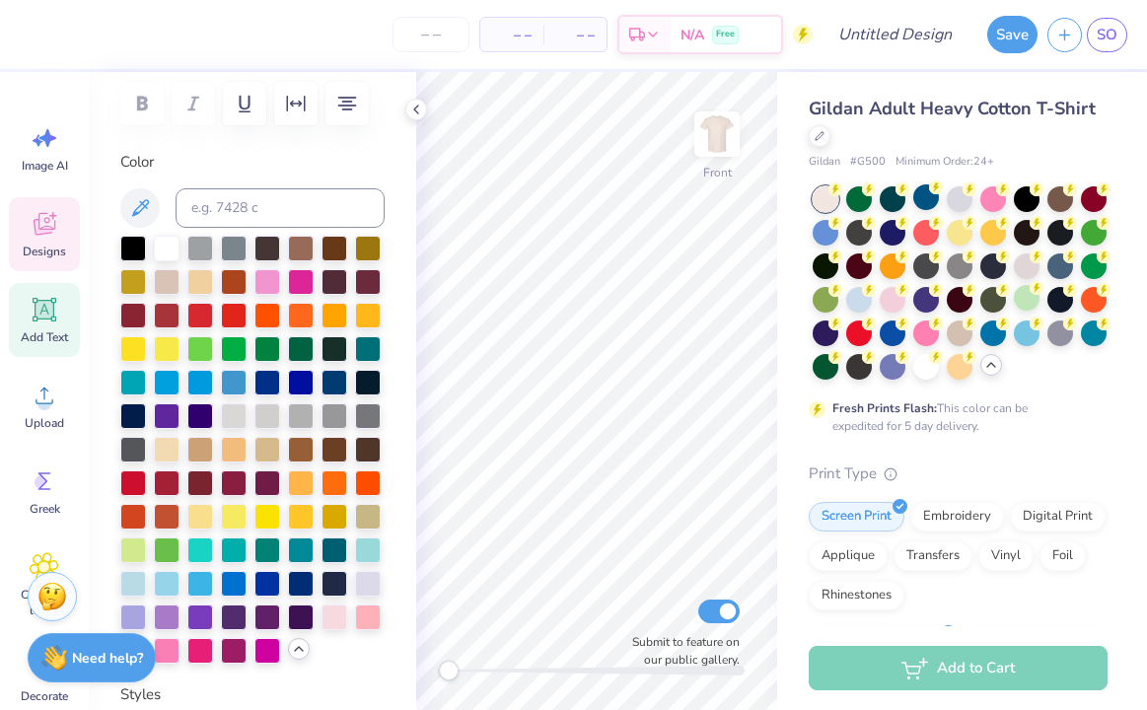
click at [42, 232] on icon at bounding box center [44, 227] width 19 height 16
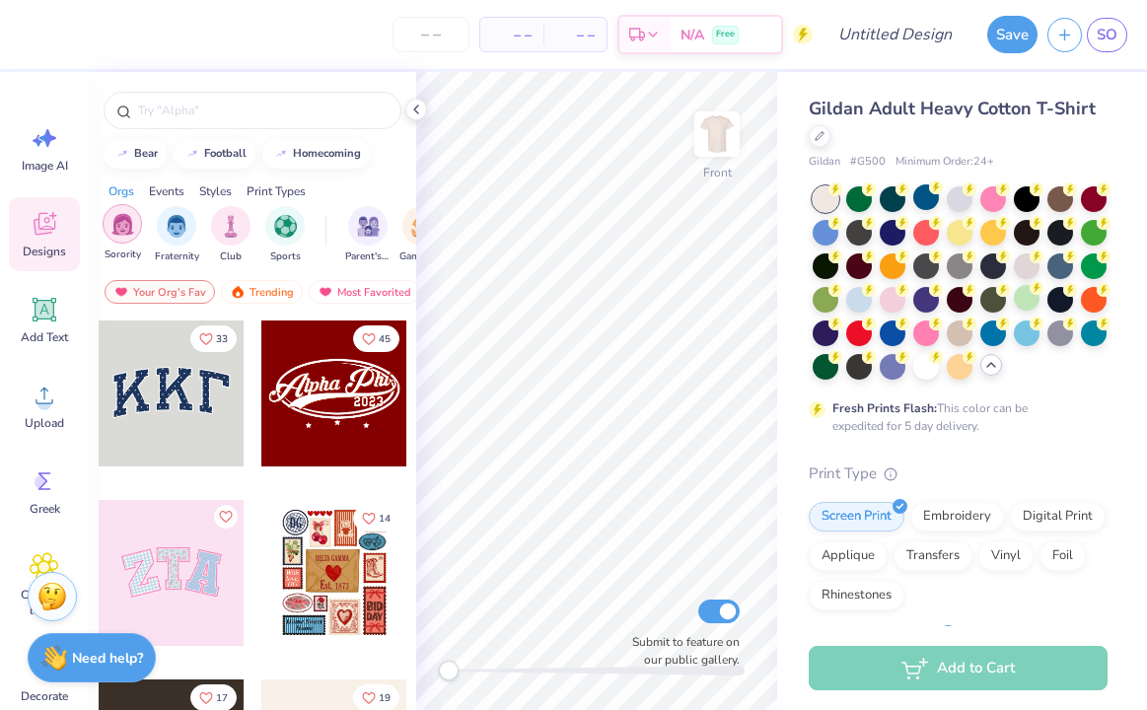
click at [123, 216] on img "filter for Sorority" at bounding box center [122, 224] width 23 height 23
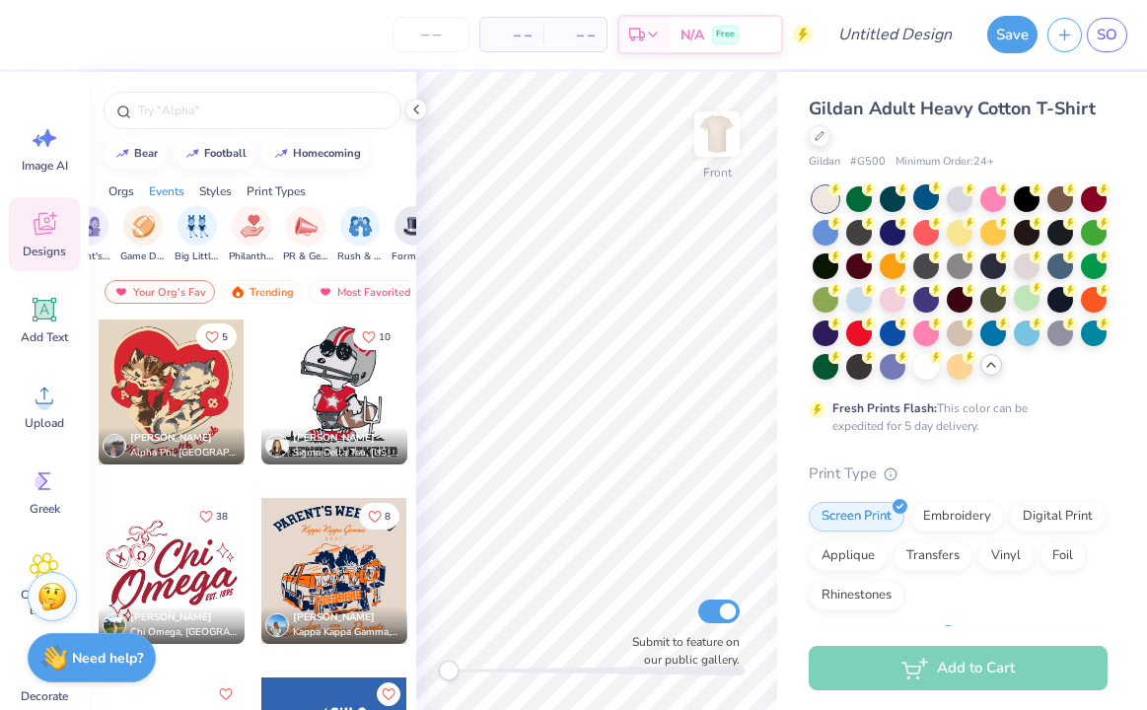
scroll to position [0, 393]
click at [150, 226] on div "filter for Philanthropy" at bounding box center [137, 223] width 39 height 39
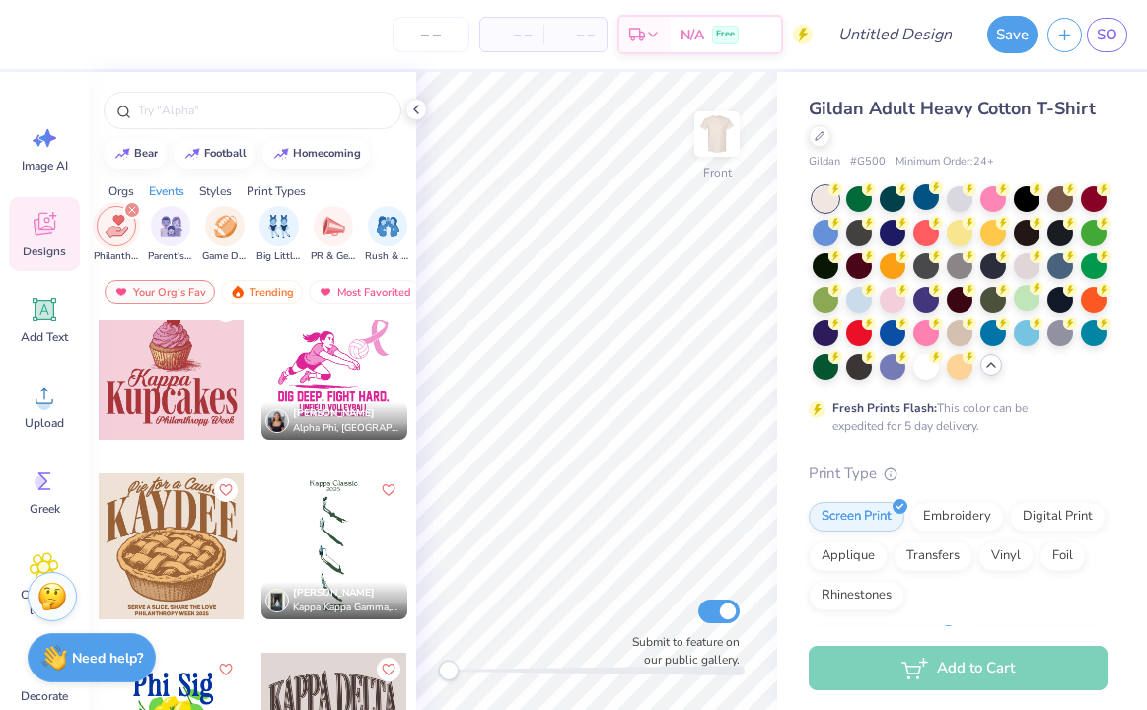
scroll to position [0, 250]
click at [134, 210] on icon "filter for Philanthropy" at bounding box center [134, 210] width 6 height 6
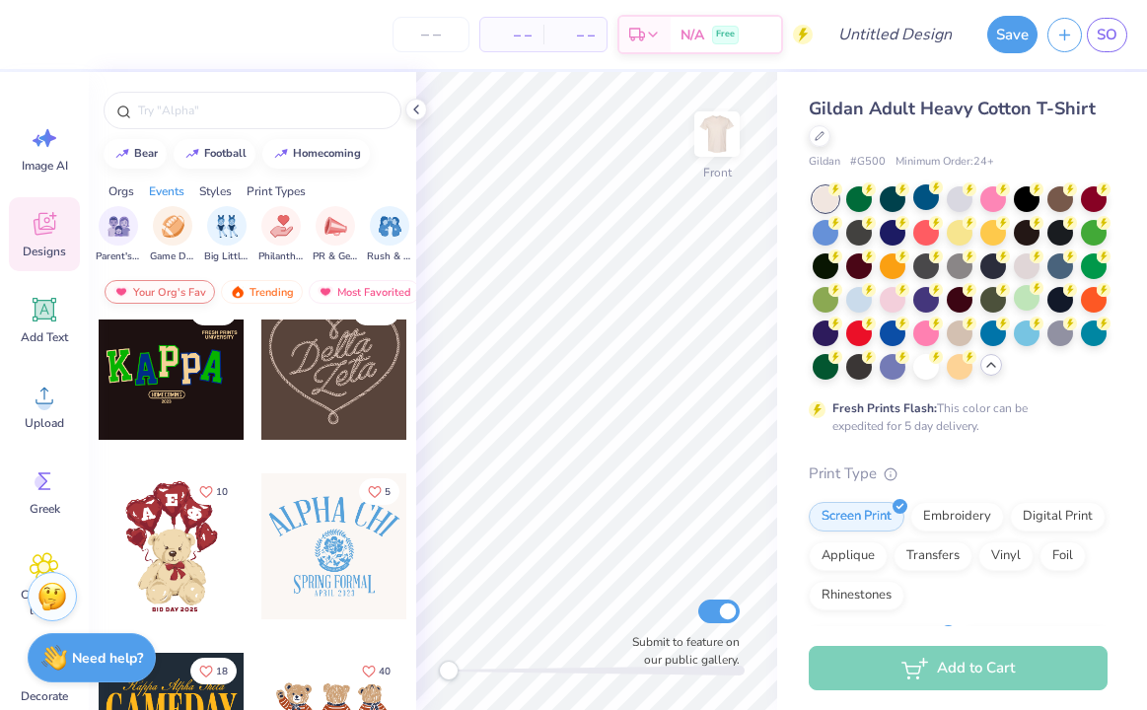
click at [182, 288] on div "Your Org's Fav" at bounding box center [160, 292] width 110 height 24
click at [254, 292] on div "Trending" at bounding box center [262, 292] width 82 height 24
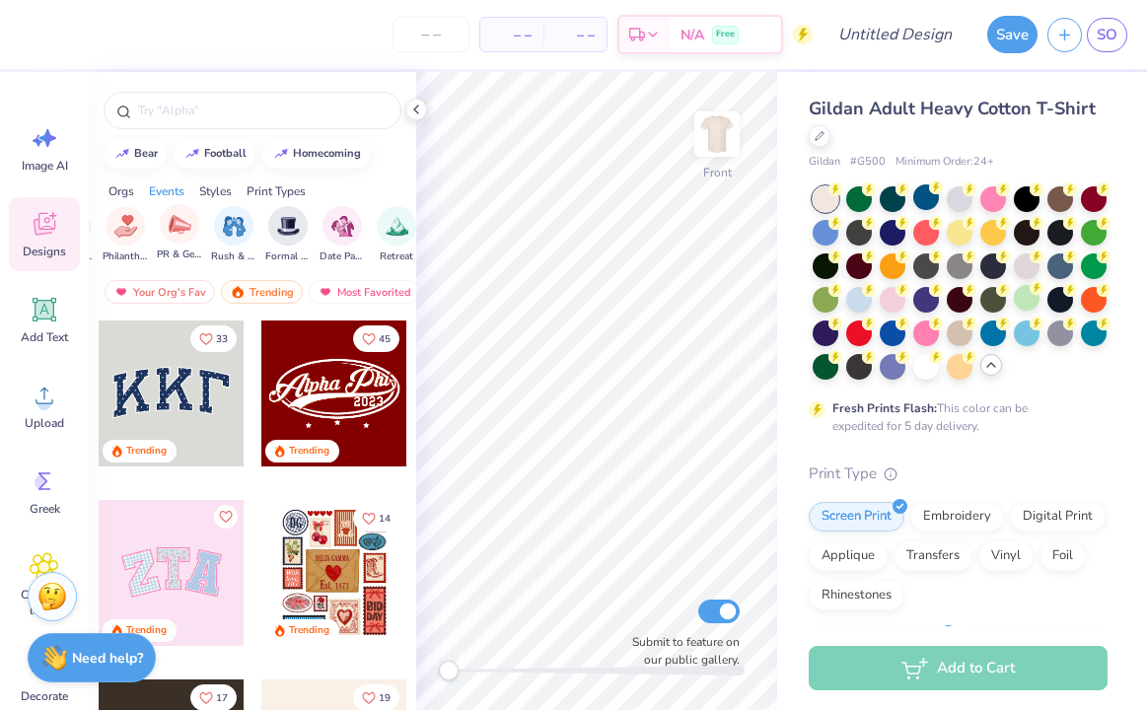
scroll to position [0, 471]
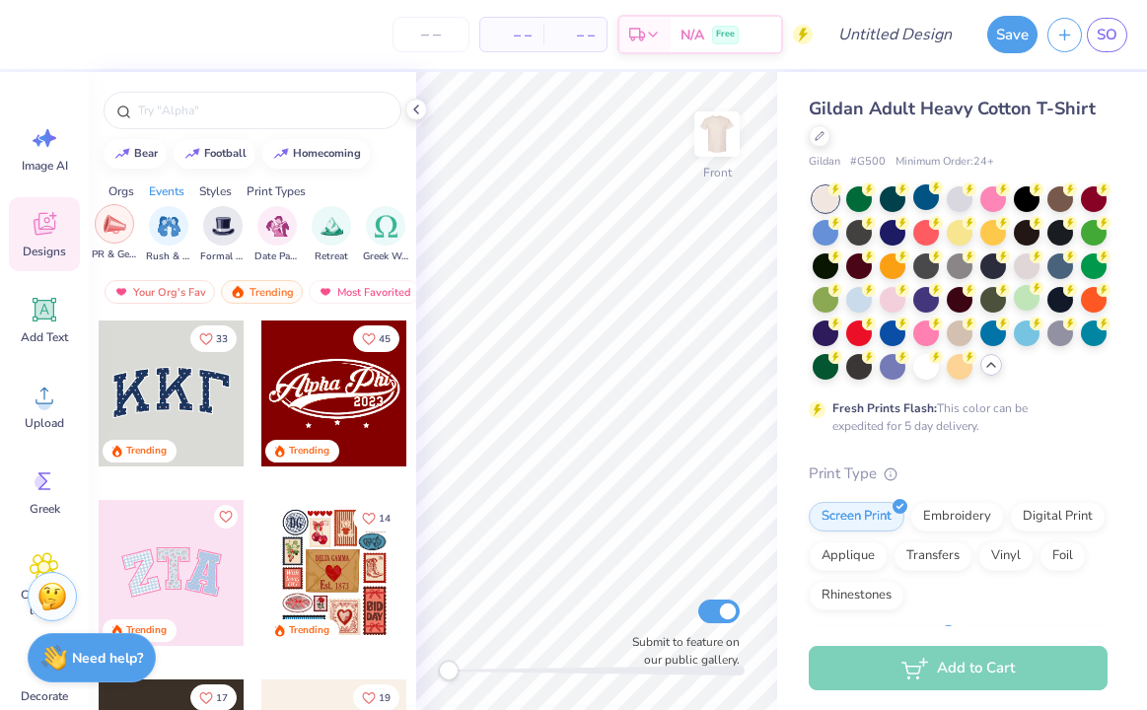
click at [117, 223] on img "filter for PR & General" at bounding box center [115, 224] width 23 height 23
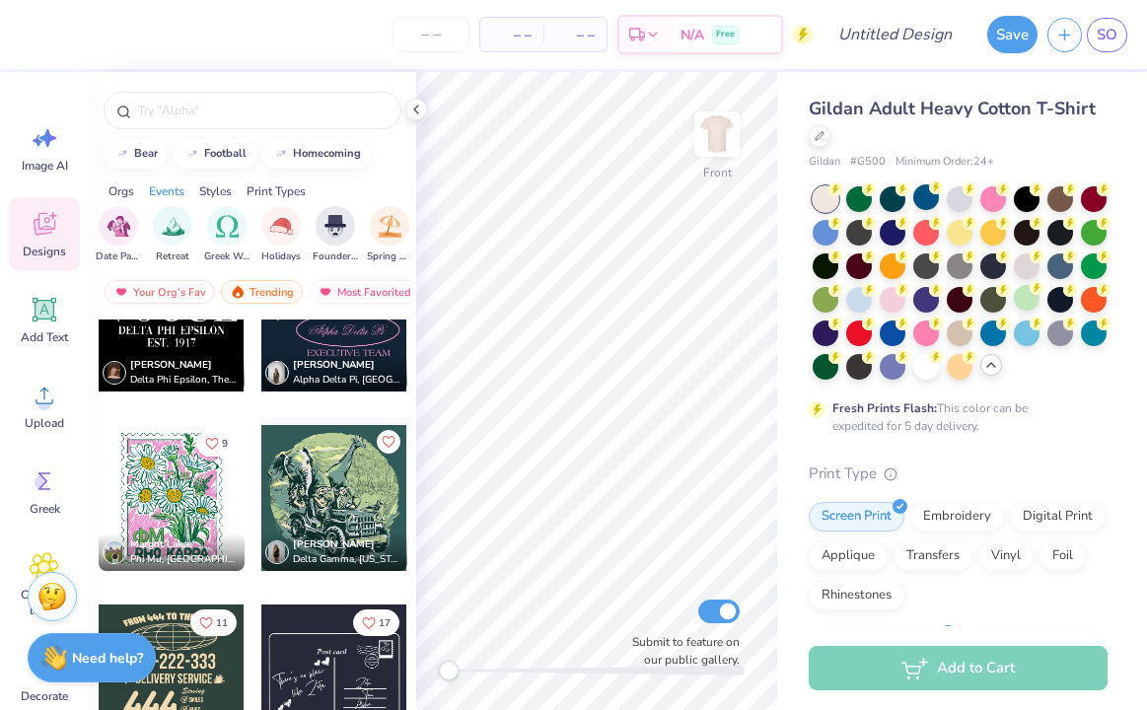
scroll to position [6668, 0]
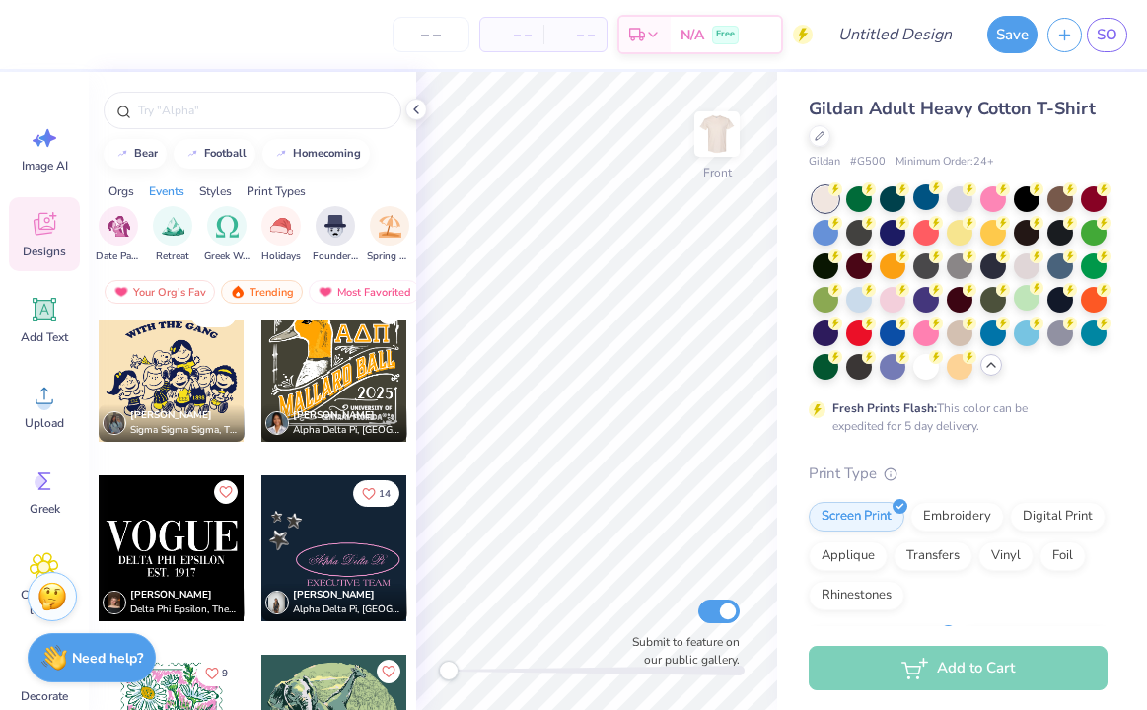
click at [174, 362] on div at bounding box center [172, 369] width 146 height 146
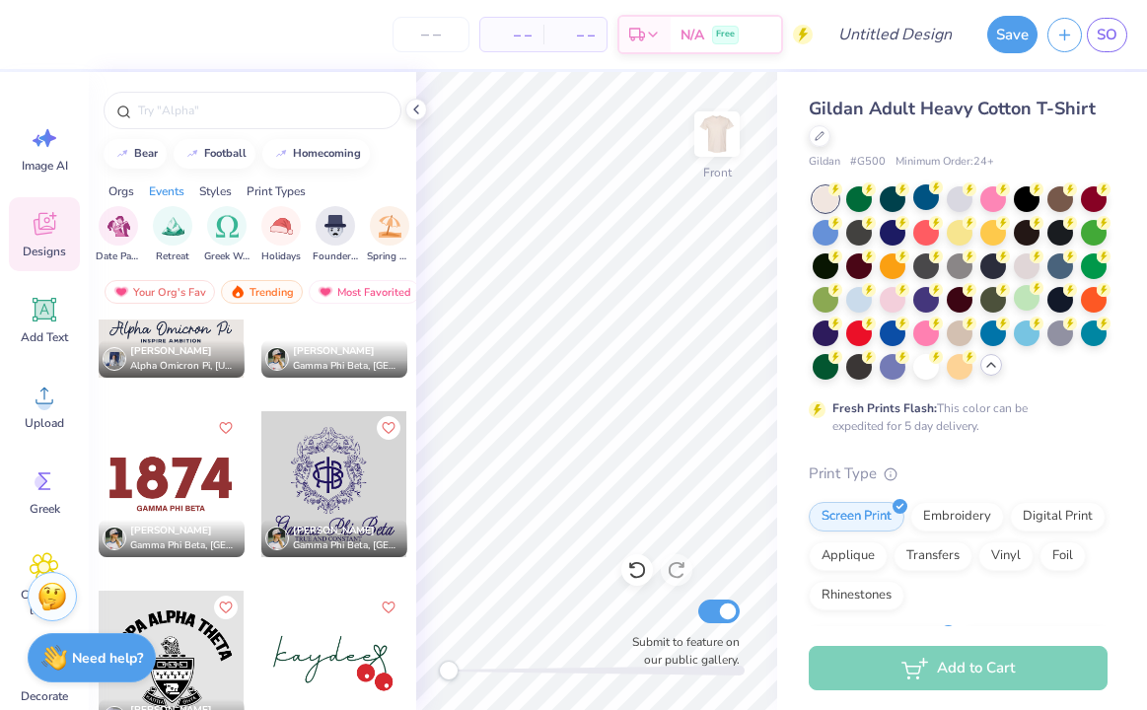
scroll to position [10699, 0]
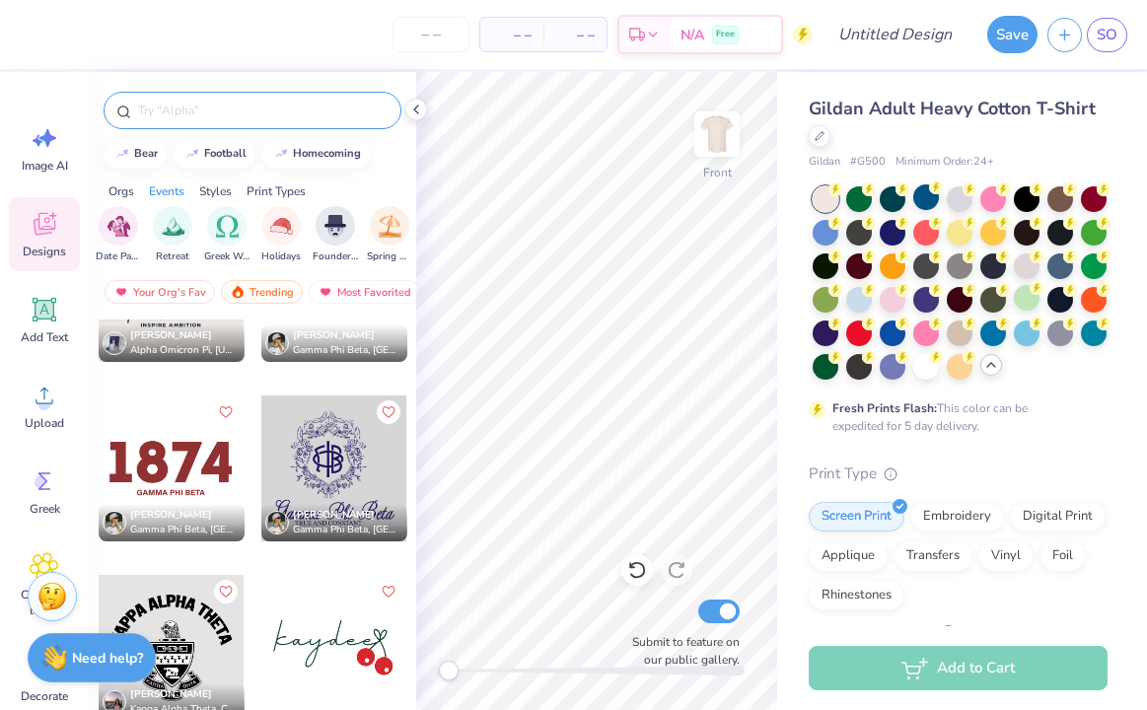
click at [206, 99] on div at bounding box center [253, 110] width 298 height 37
click at [131, 159] on div at bounding box center [122, 152] width 20 height 20
type input "bear"
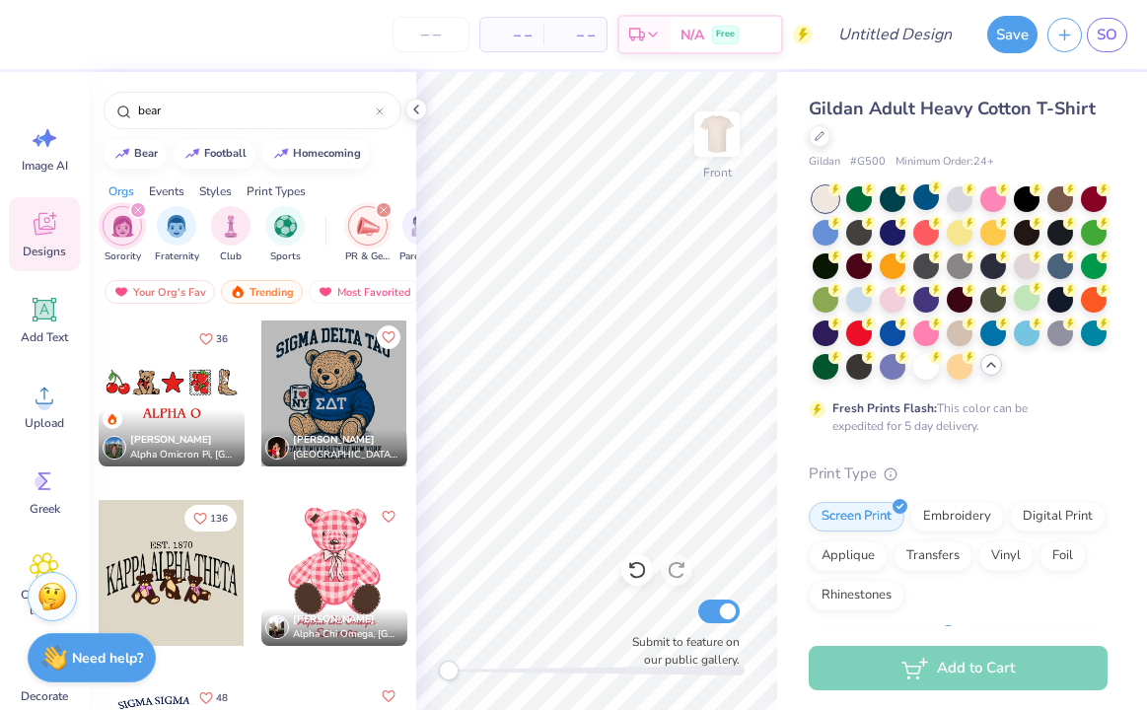
scroll to position [0, 4]
click at [378, 208] on icon "filter for PR & General" at bounding box center [380, 210] width 8 height 8
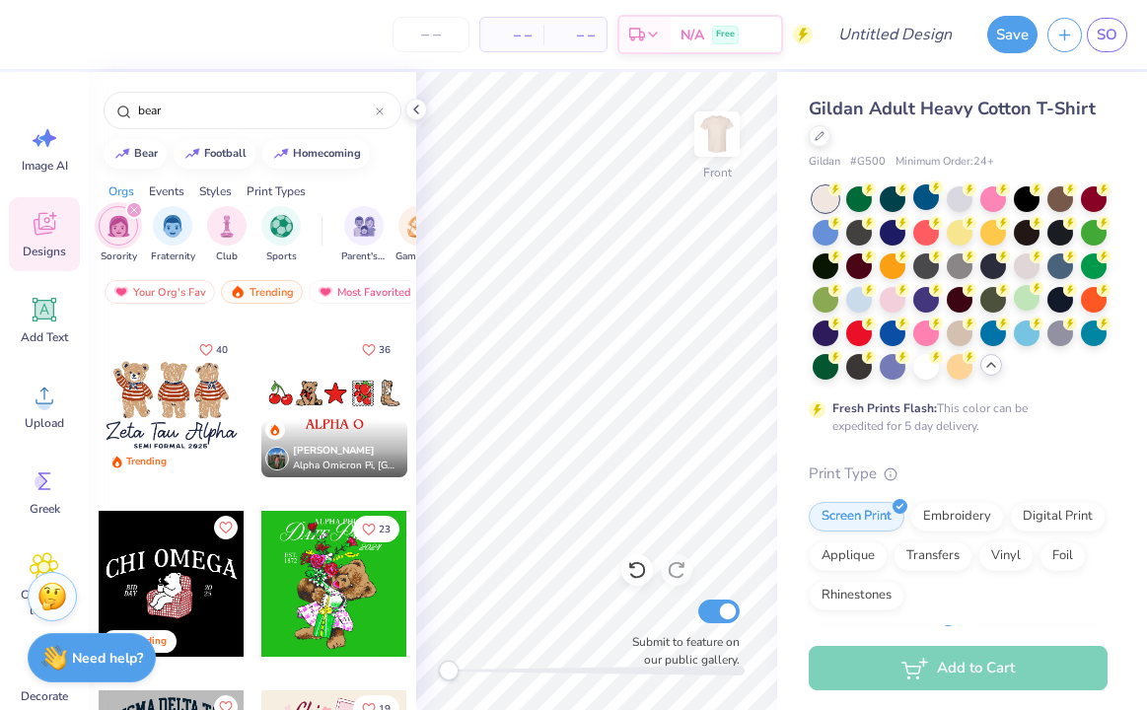
scroll to position [172, 0]
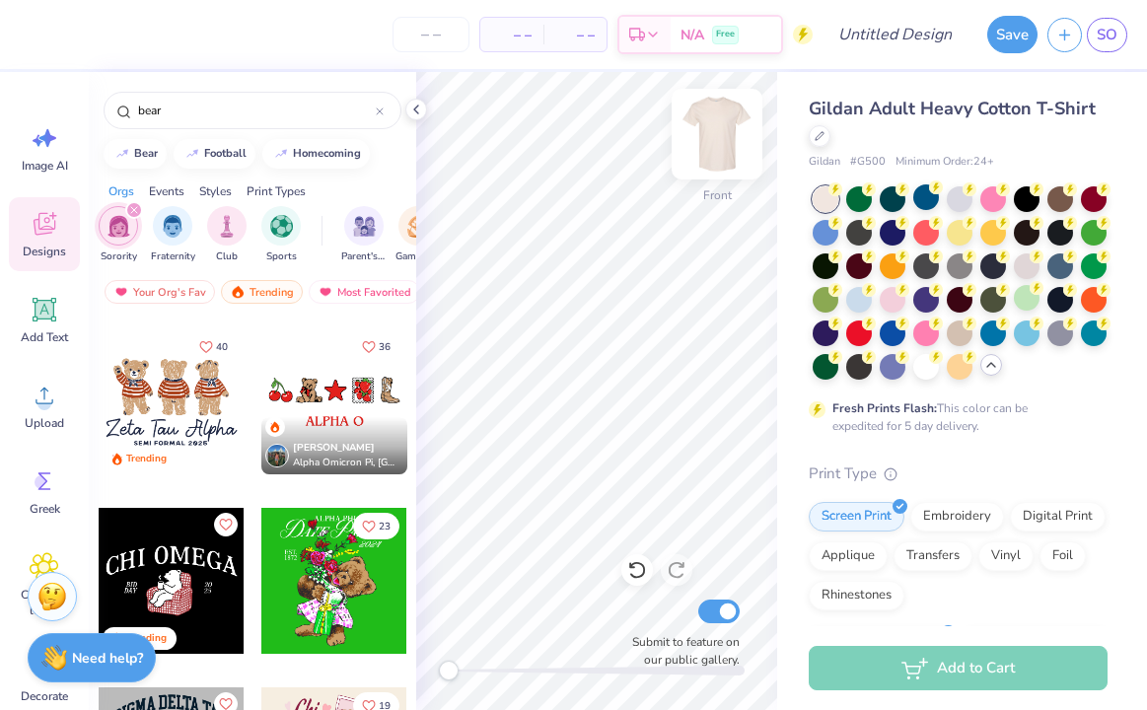
click at [724, 158] on img at bounding box center [717, 134] width 79 height 79
click at [162, 414] on div at bounding box center [172, 402] width 146 height 146
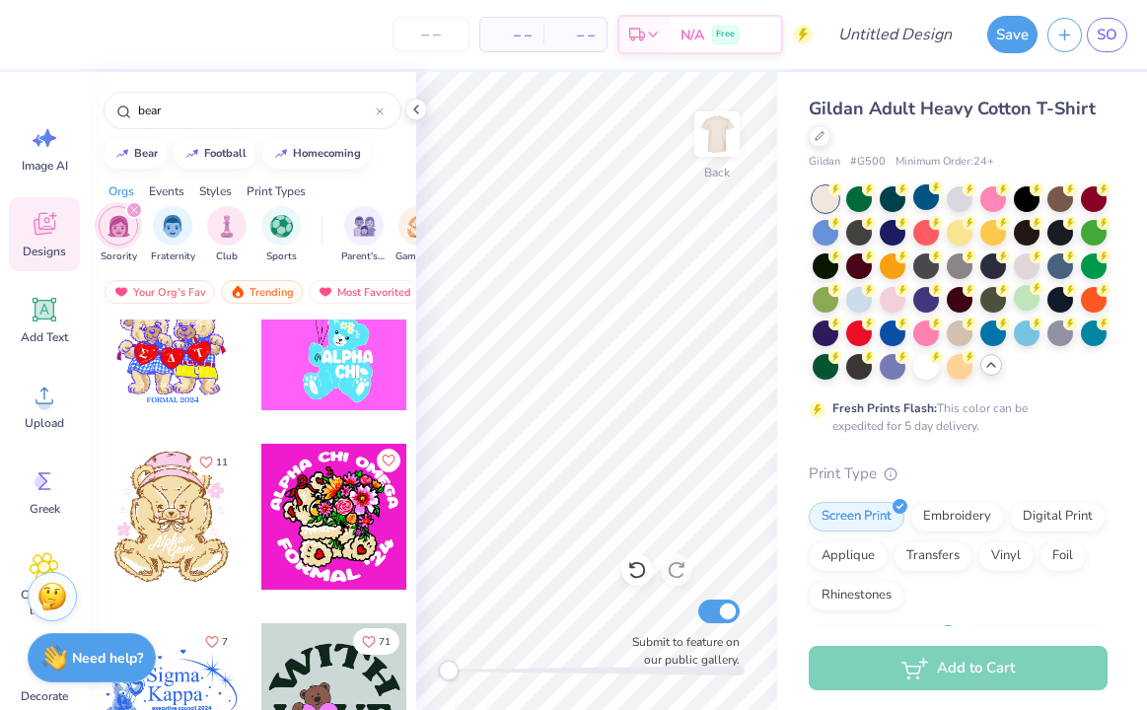
scroll to position [8995, 0]
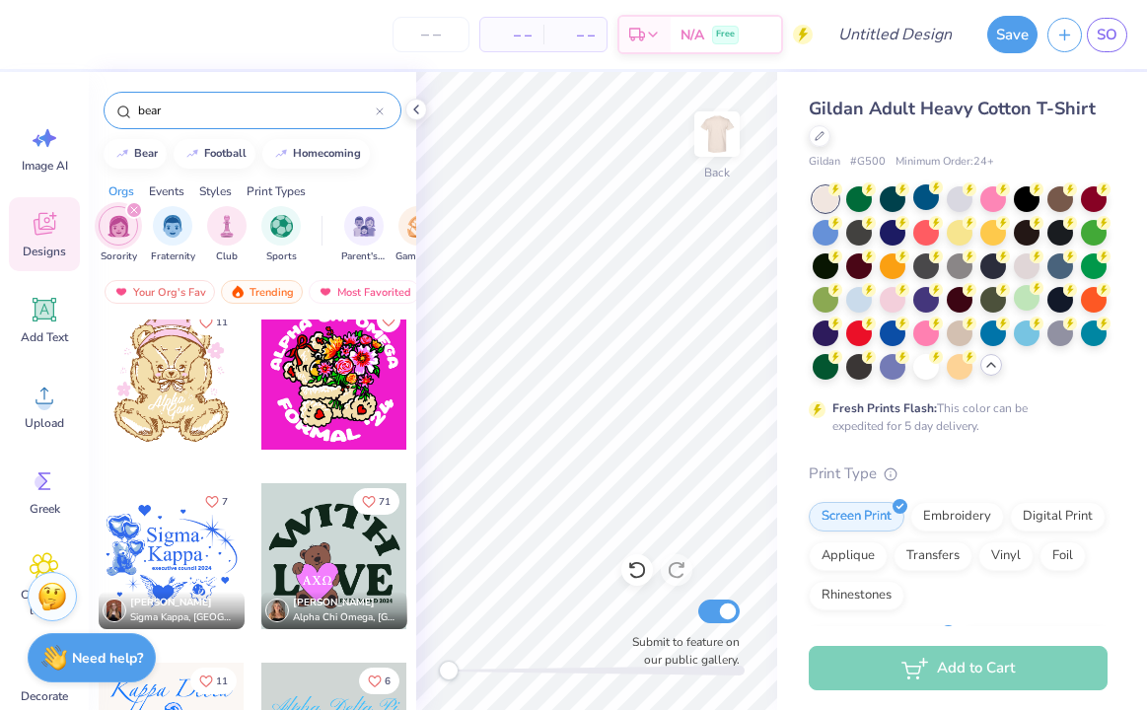
click at [380, 113] on icon at bounding box center [380, 112] width 8 height 8
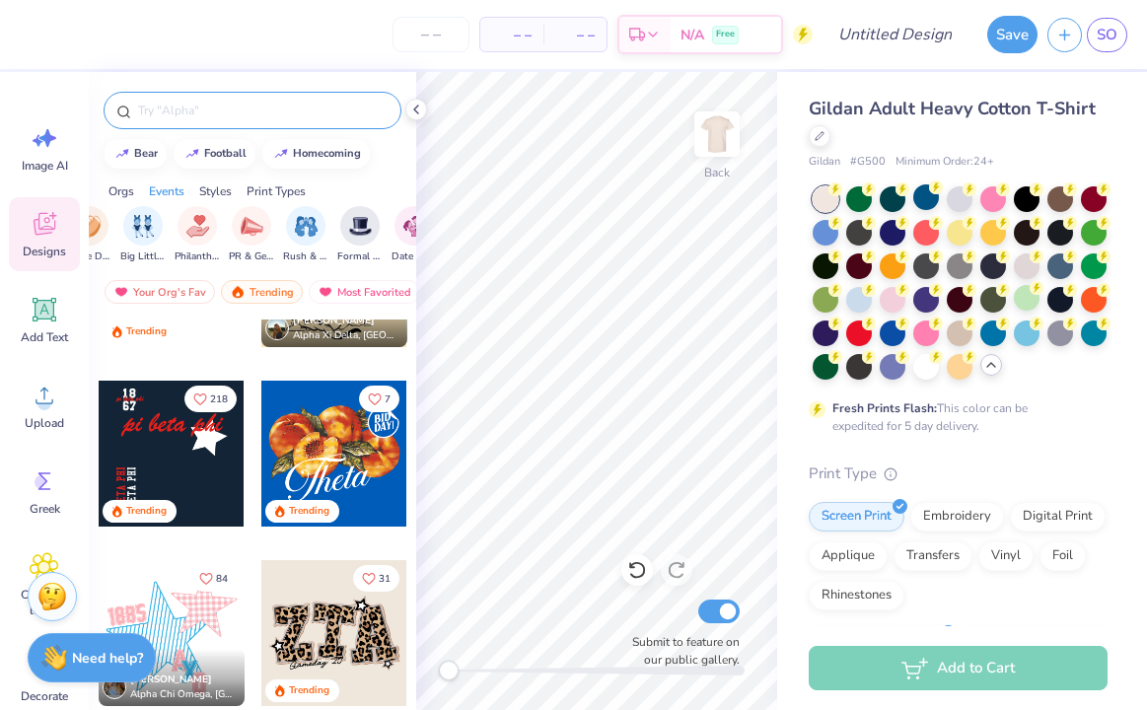
scroll to position [0, 352]
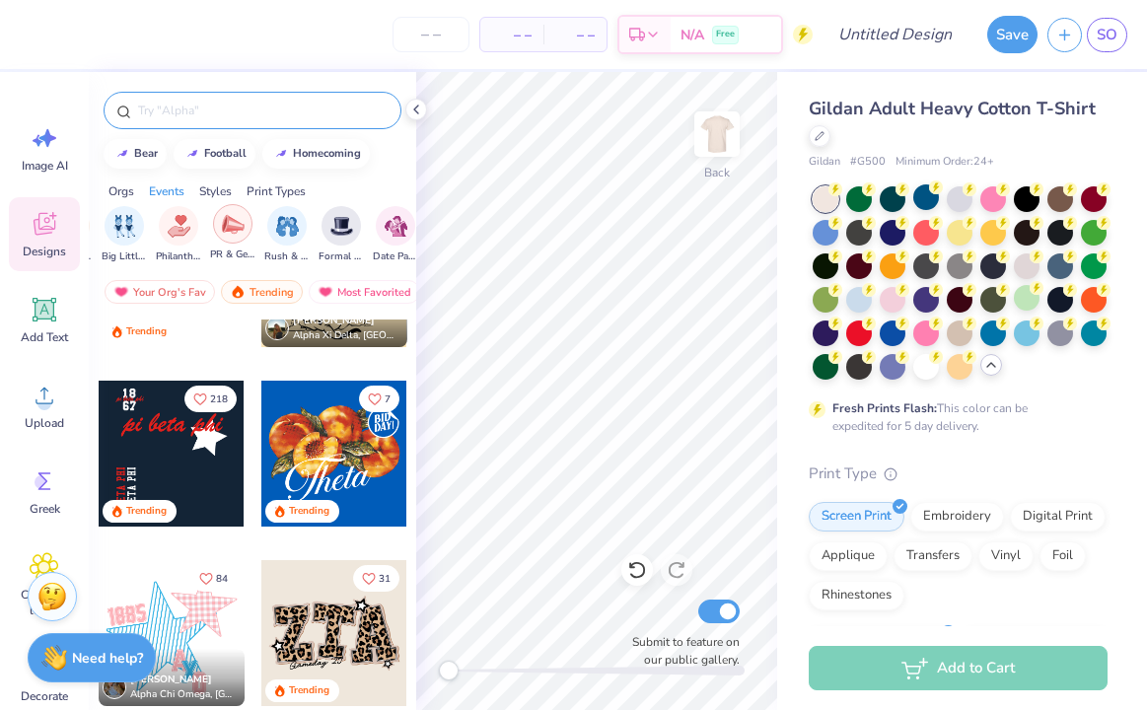
click at [222, 222] on img "filter for PR & General" at bounding box center [233, 224] width 23 height 23
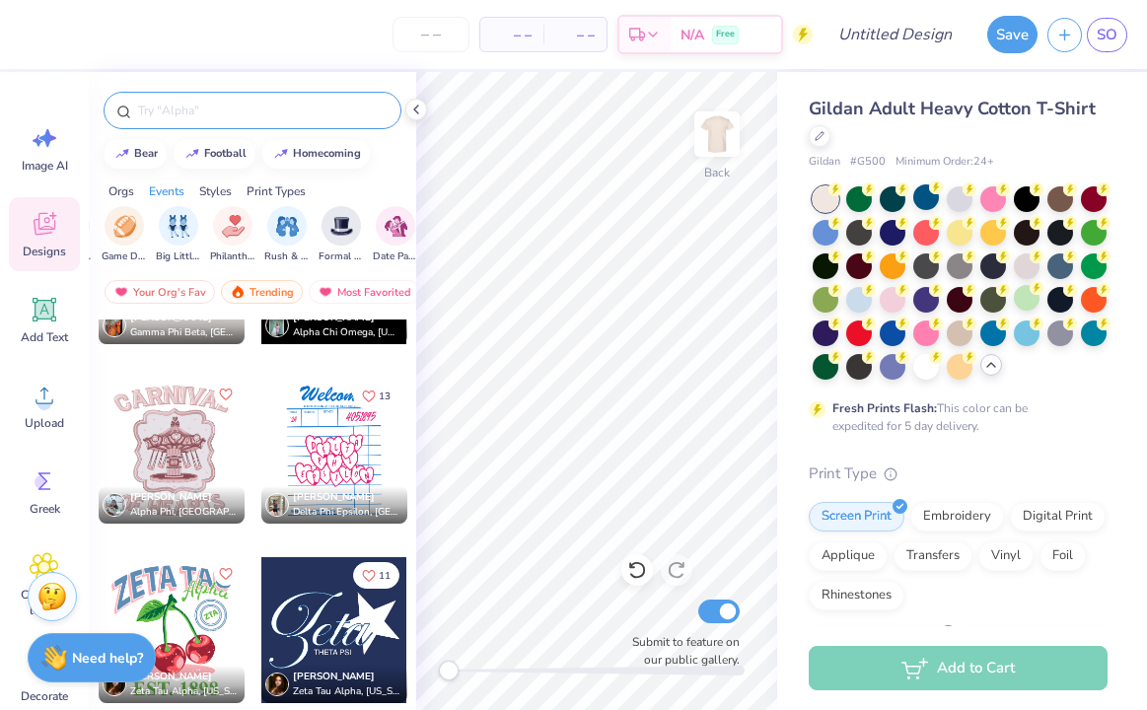
scroll to position [16057, 0]
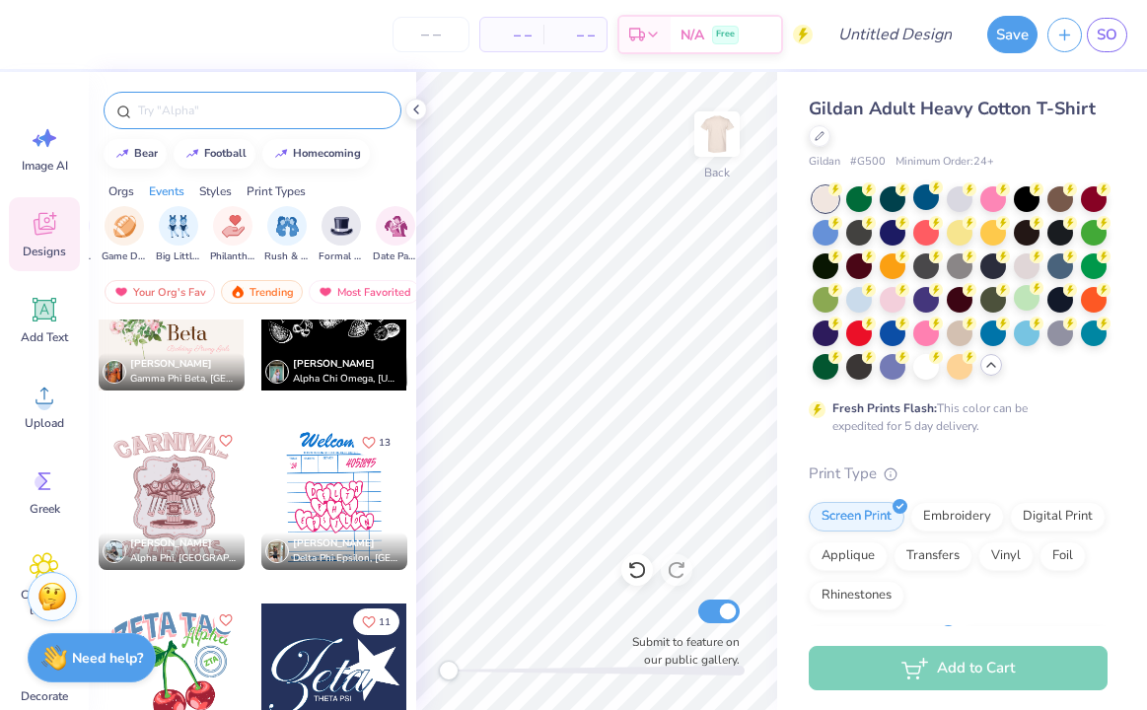
click at [314, 501] on div at bounding box center [334, 497] width 146 height 146
click at [725, 140] on img at bounding box center [717, 134] width 79 height 79
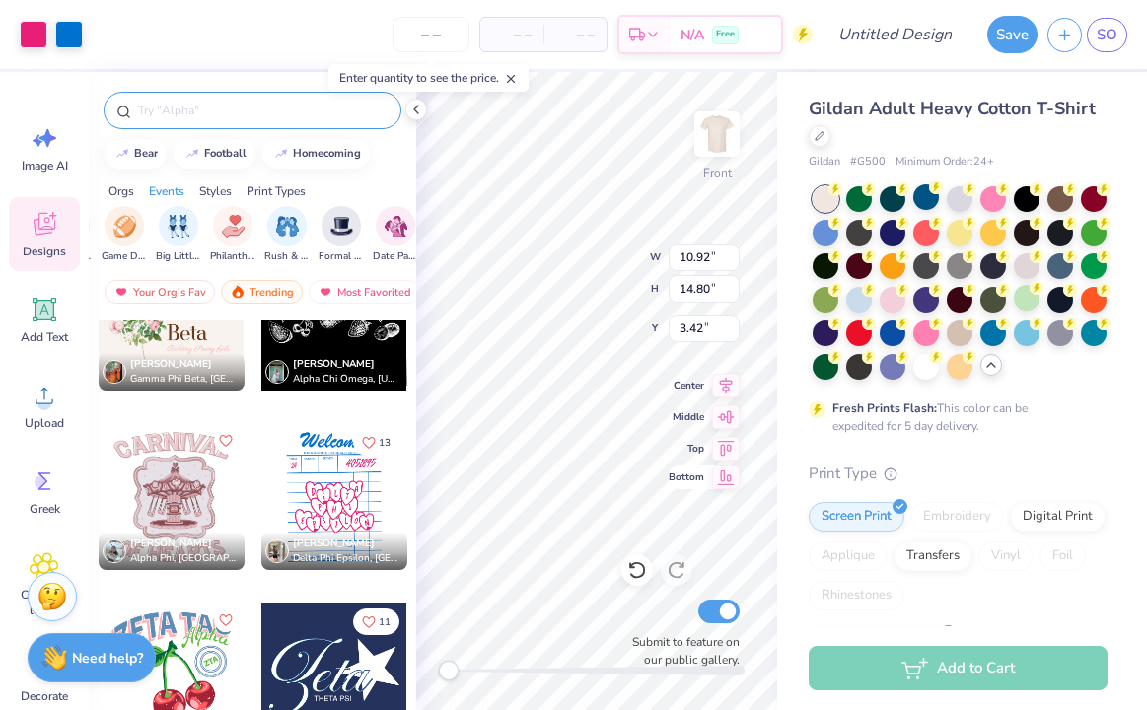
type input "10.92"
type input "14.80"
type input "3.42"
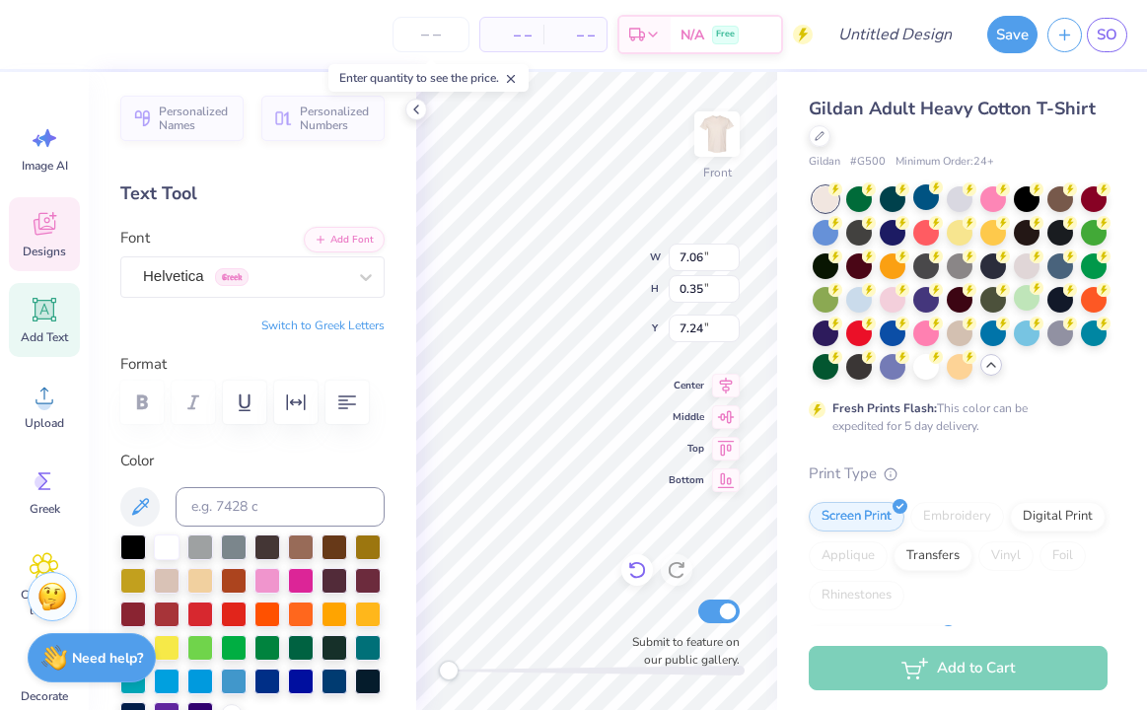
click at [641, 563] on icon at bounding box center [636, 571] width 17 height 18
type textarea "'"
type textarea "25-26"
type input "0.99"
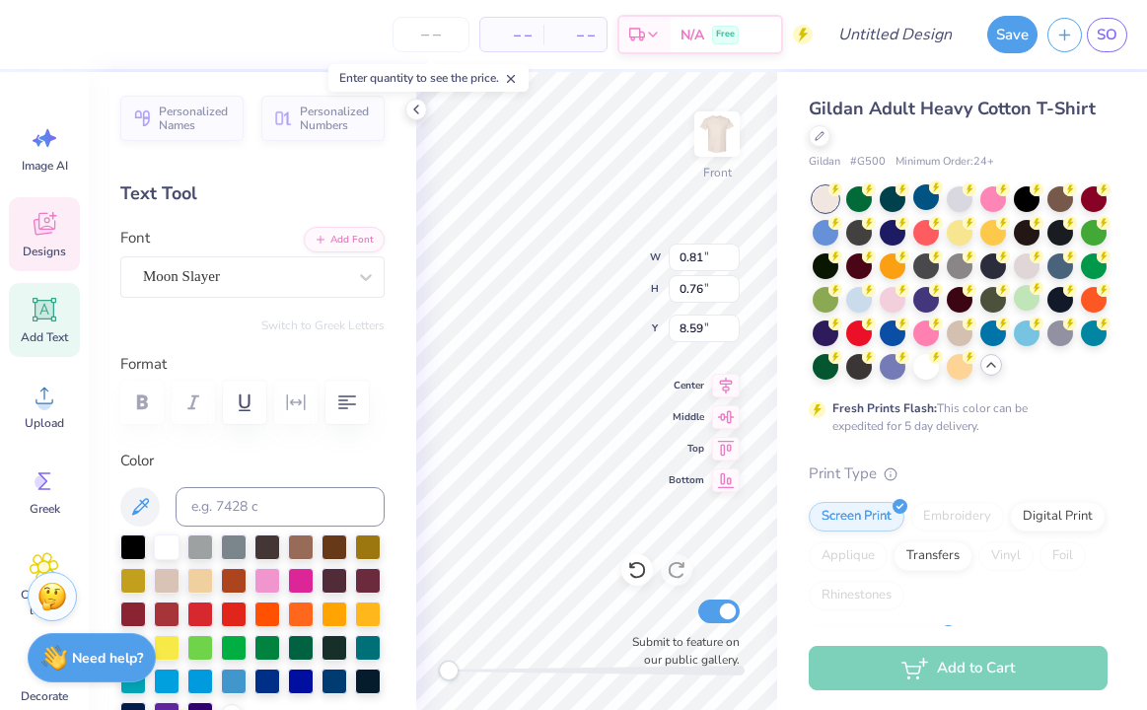
type input "0.93"
type input "8.42"
type input "9.05"
type input "5.99"
type input "10.69"
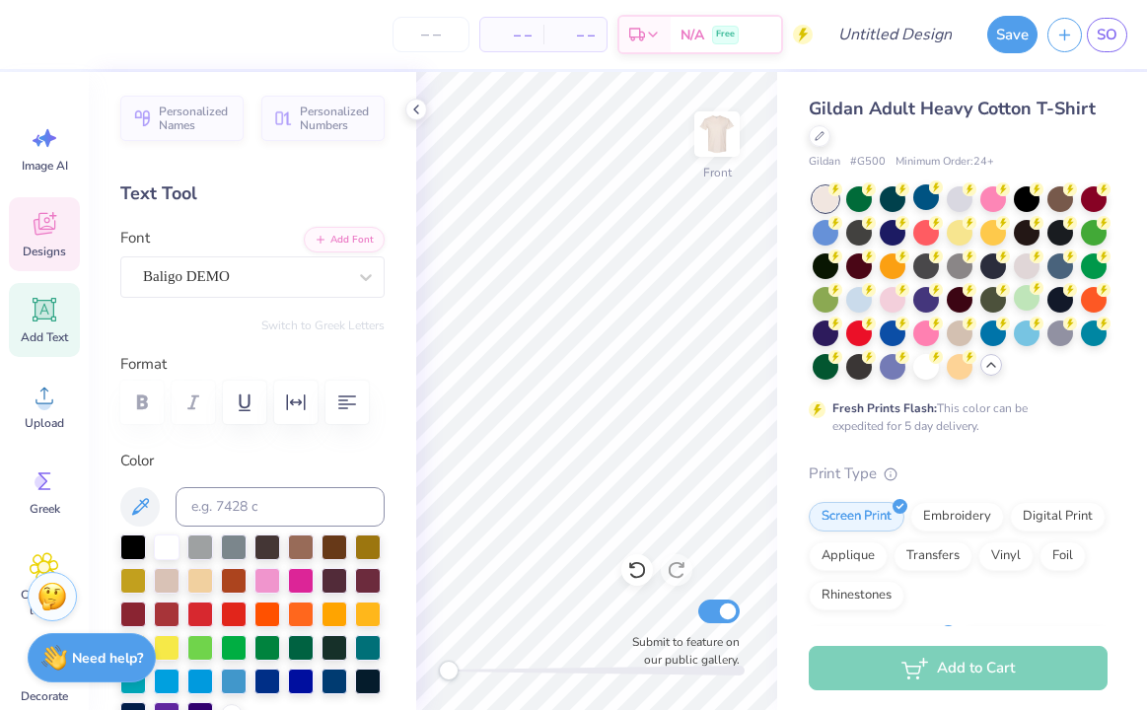
click at [45, 239] on div "Designs" at bounding box center [44, 234] width 71 height 74
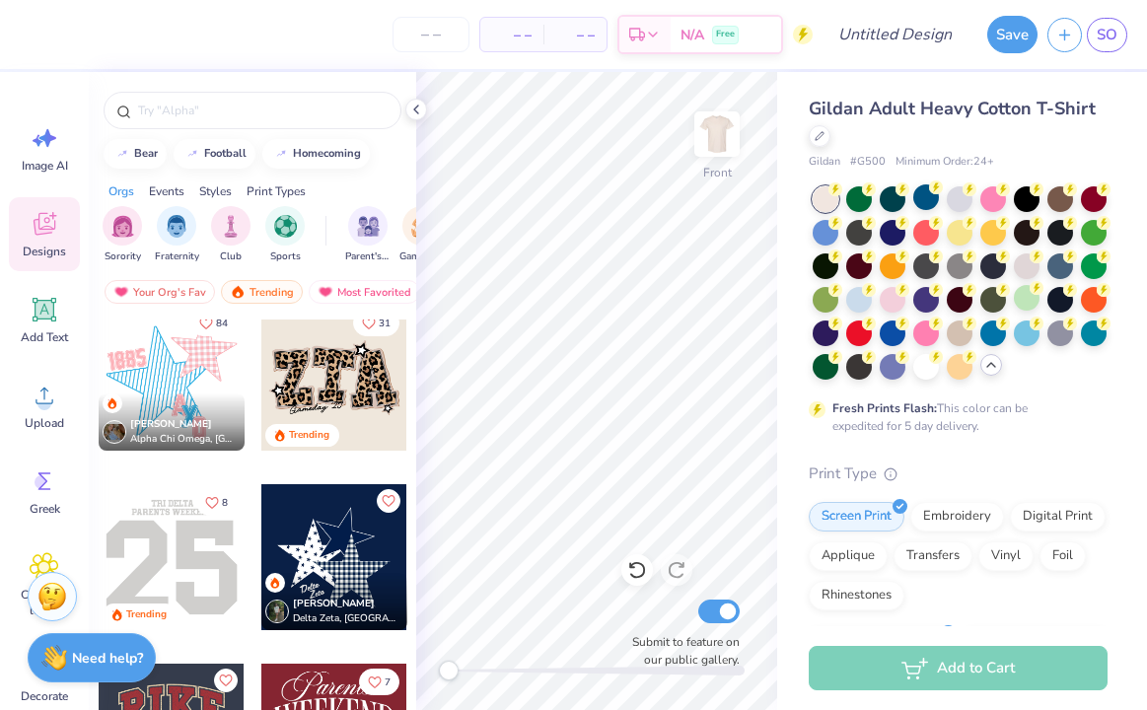
scroll to position [2393, 0]
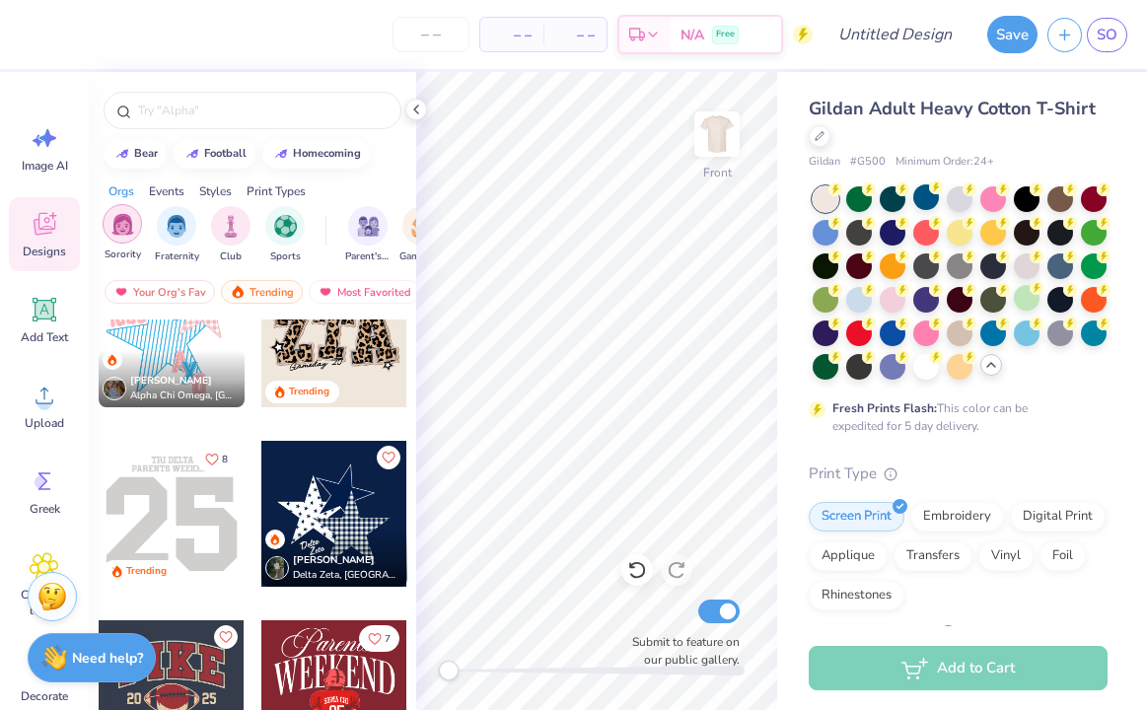
click at [130, 225] on img "filter for Sorority" at bounding box center [122, 224] width 23 height 23
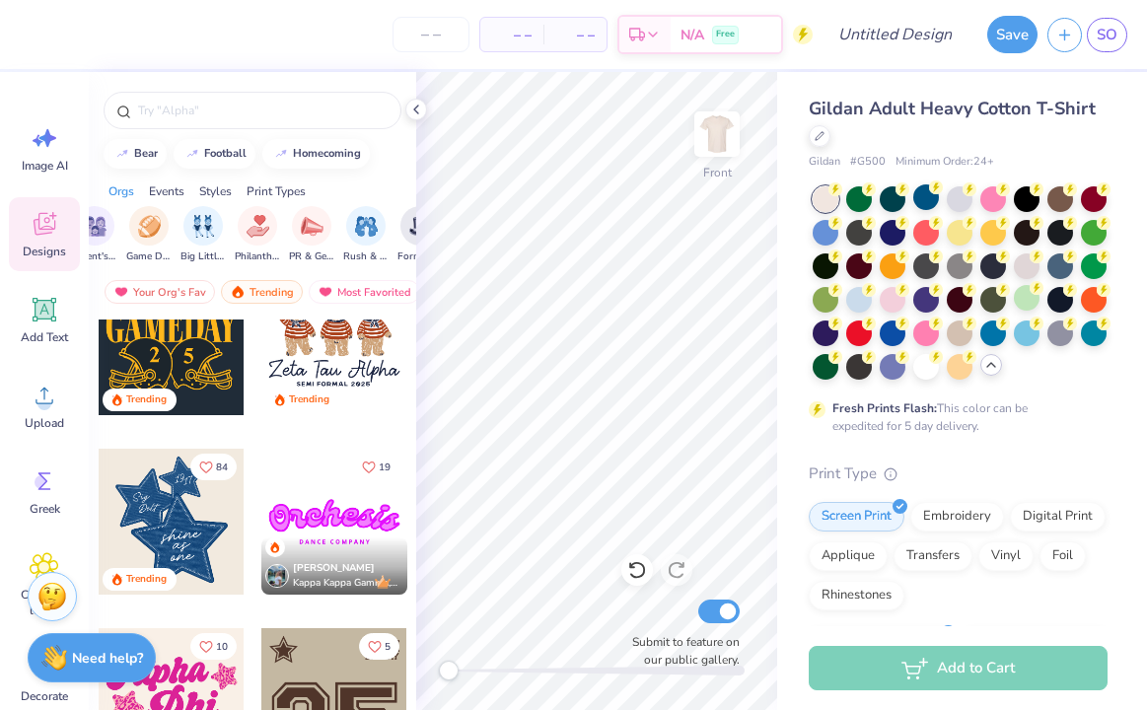
scroll to position [0, 383]
click at [238, 234] on div "Rush & Bid" at bounding box center [256, 233] width 45 height 58
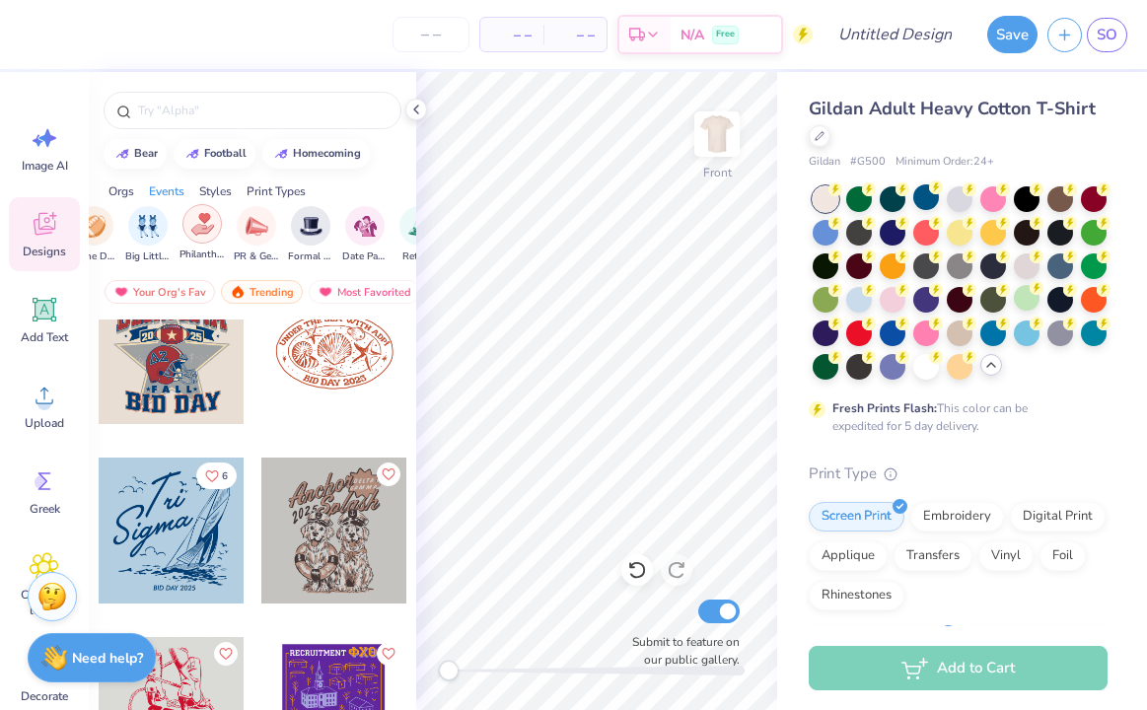
scroll to position [0, 0]
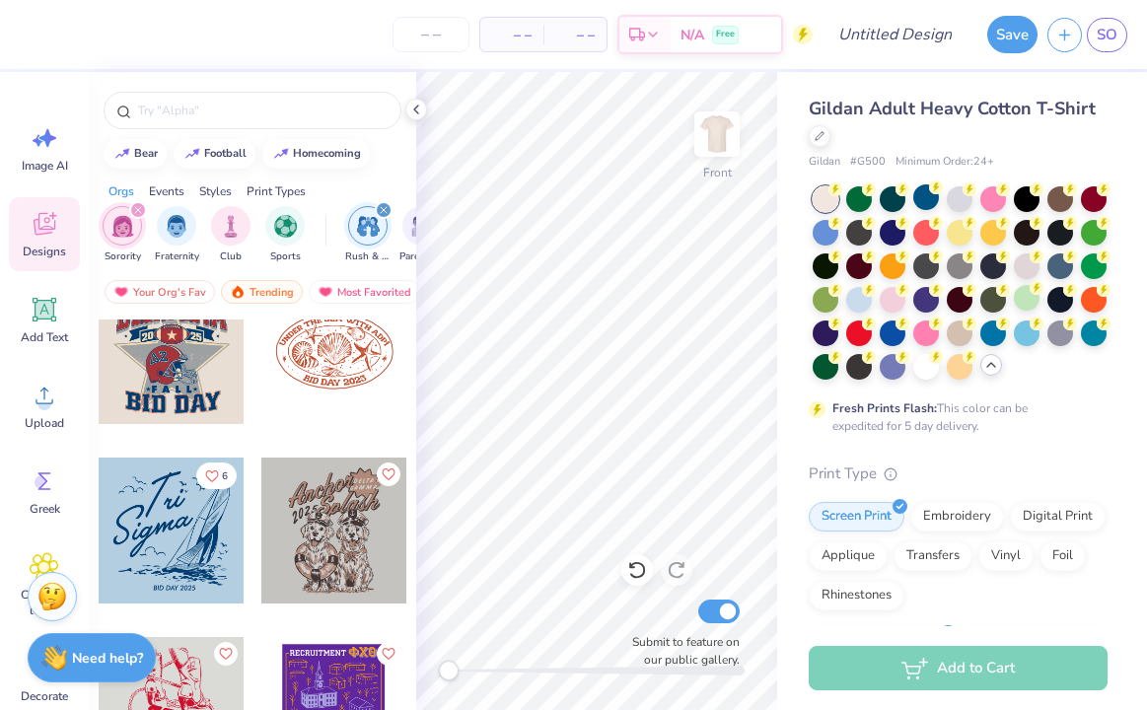
click at [130, 212] on div "filter for Sorority" at bounding box center [138, 210] width 18 height 18
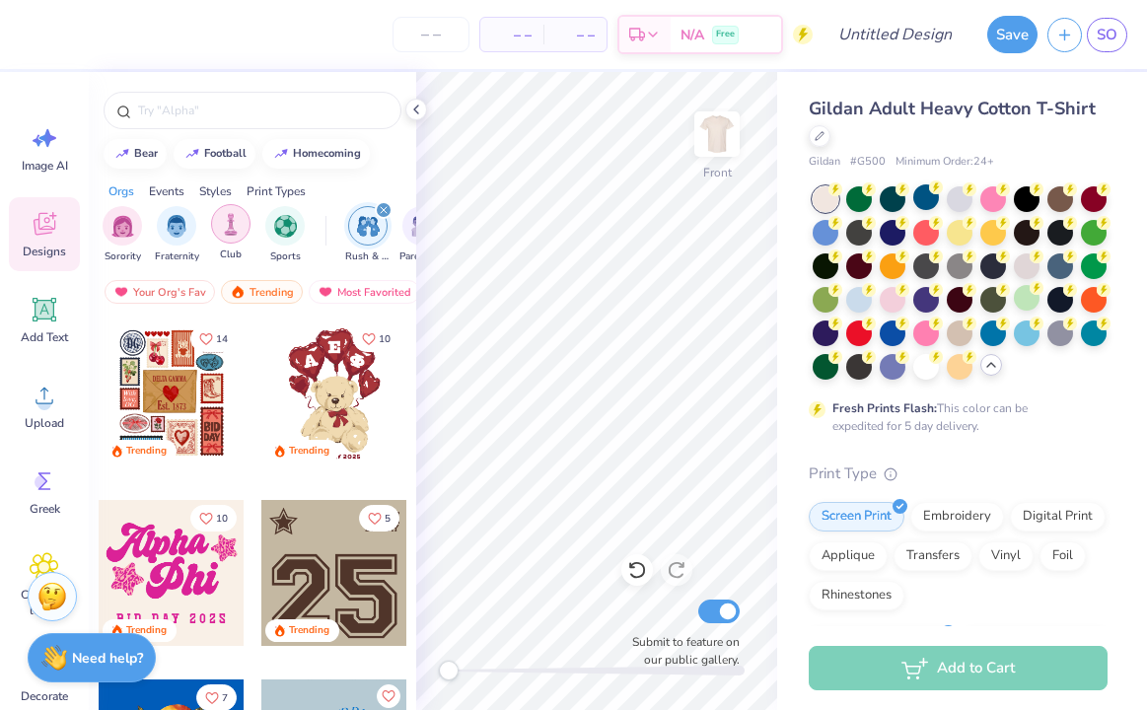
click at [238, 223] on img "filter for Club" at bounding box center [231, 224] width 22 height 23
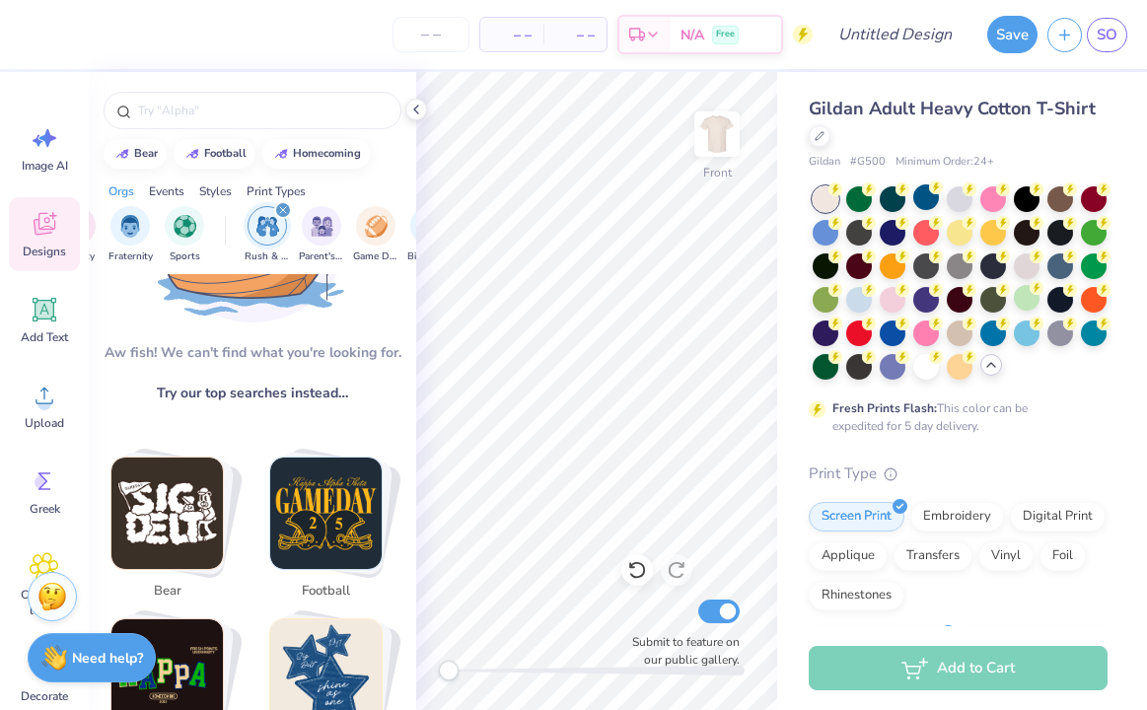
scroll to position [0, 109]
click at [271, 210] on icon "filter for Rush & Bid" at bounding box center [275, 210] width 8 height 8
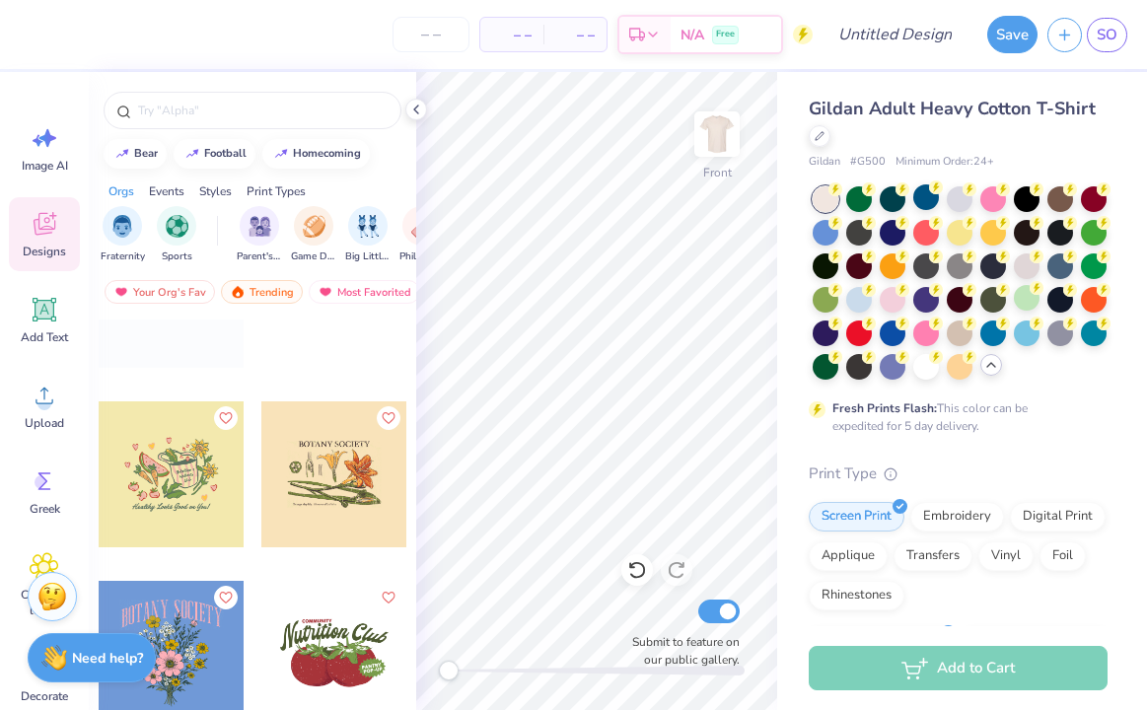
scroll to position [7982, 0]
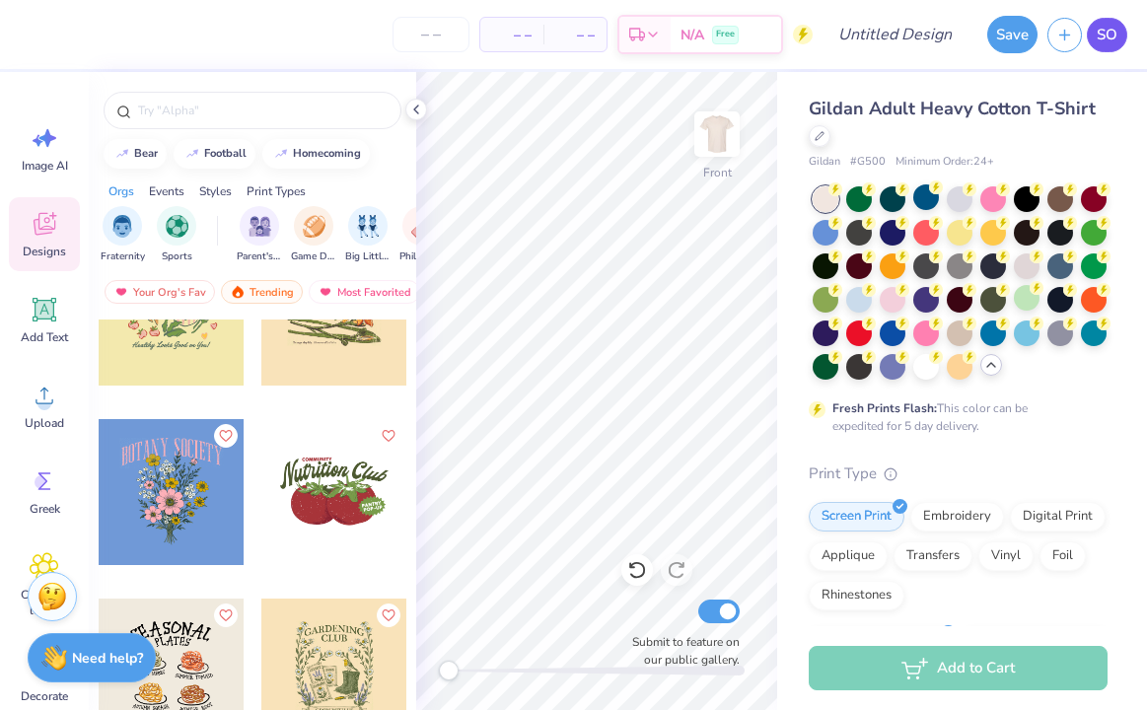
click at [1113, 37] on span "SO" at bounding box center [1107, 35] width 21 height 23
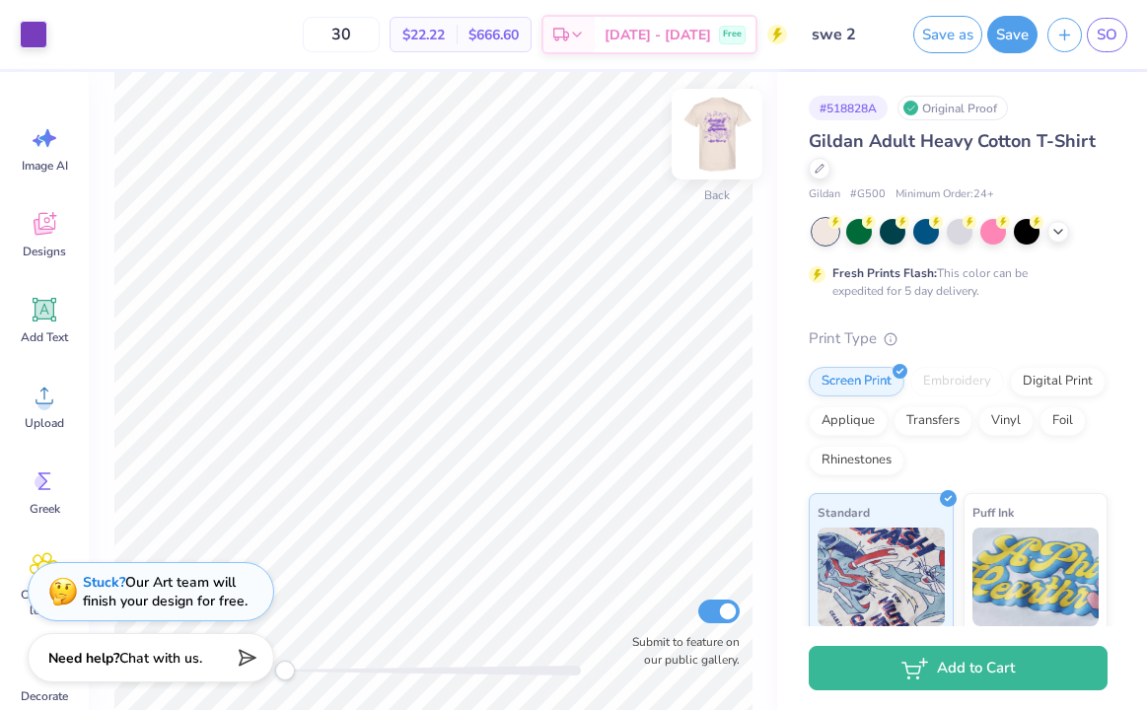
click at [731, 113] on img at bounding box center [717, 134] width 79 height 79
click at [1009, 44] on button "Save" at bounding box center [1013, 31] width 50 height 37
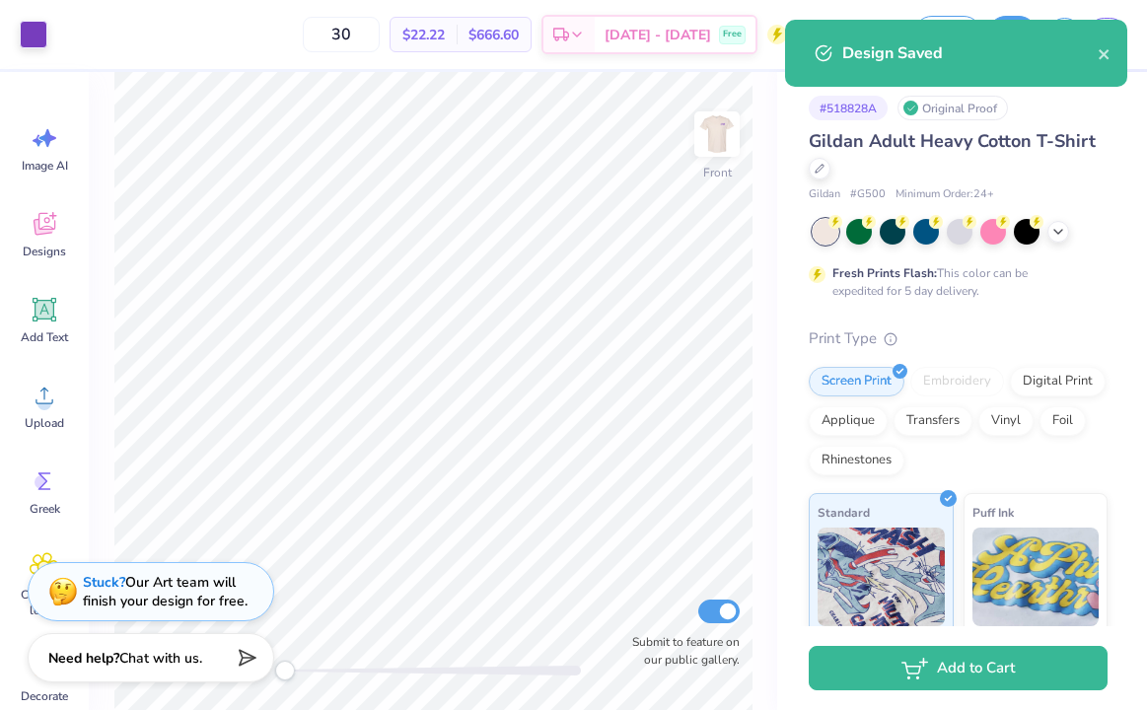
click at [1085, 57] on div "Design Saved" at bounding box center [971, 53] width 256 height 24
click at [1105, 57] on icon "close" at bounding box center [1105, 54] width 14 height 16
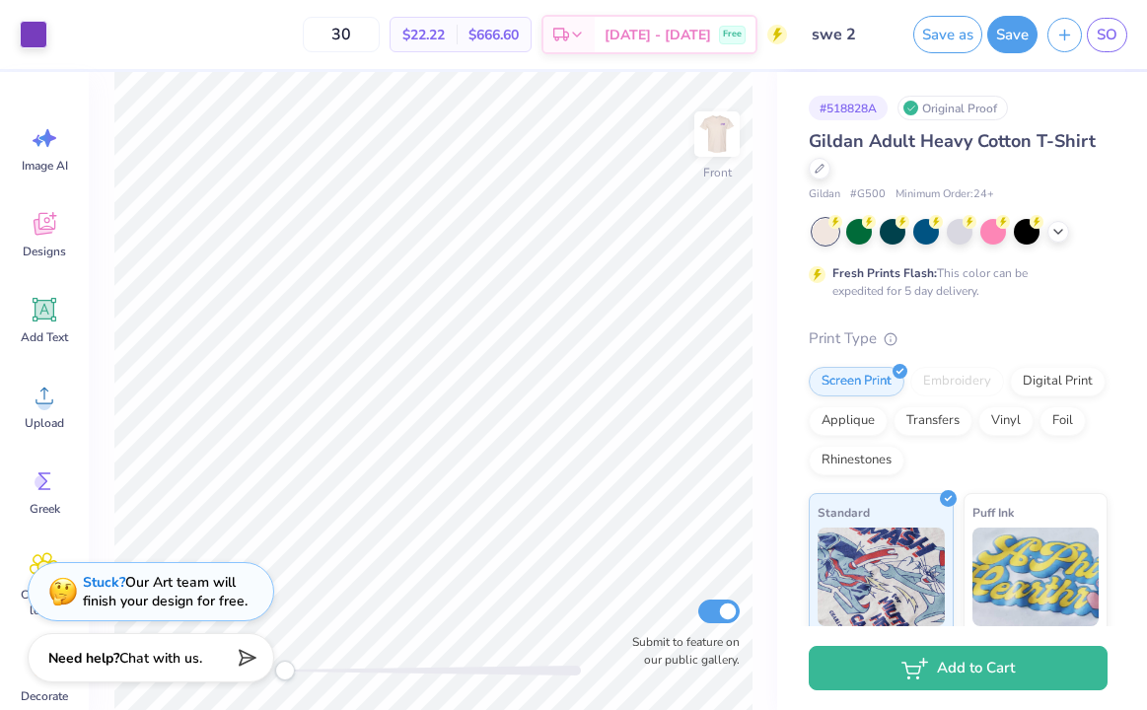
click at [1106, 41] on div "Design Saved" at bounding box center [956, 61] width 350 height 90
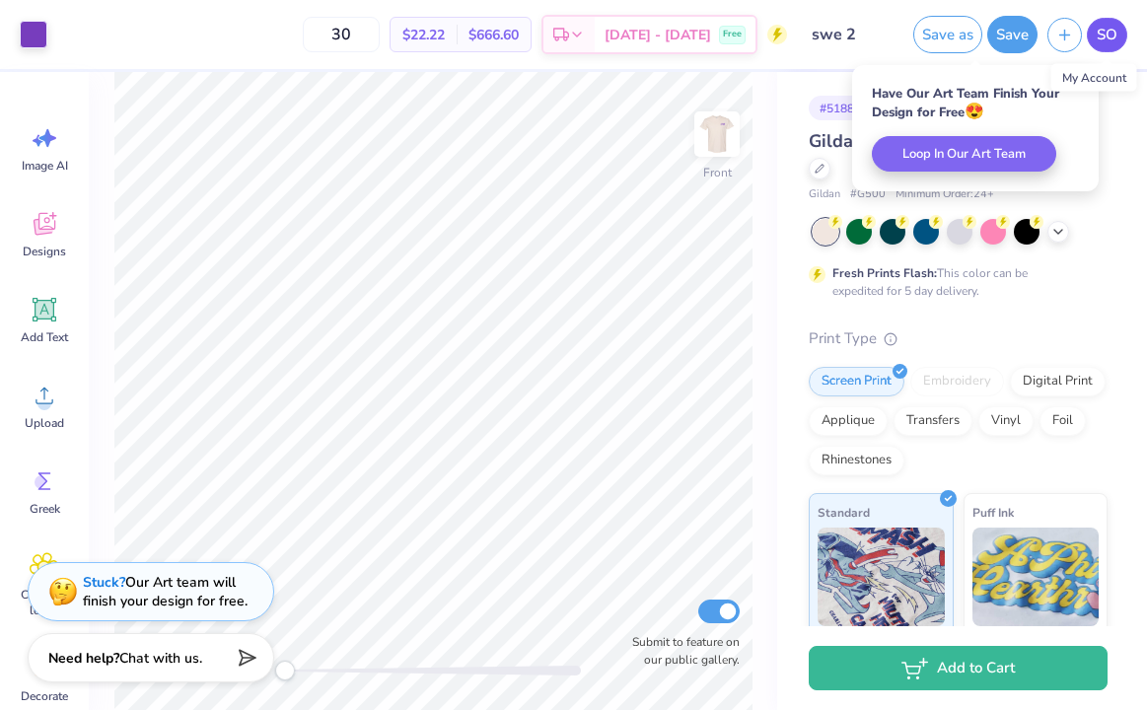
click at [1108, 36] on span "SO" at bounding box center [1107, 35] width 21 height 23
